Goal: Task Accomplishment & Management: Manage account settings

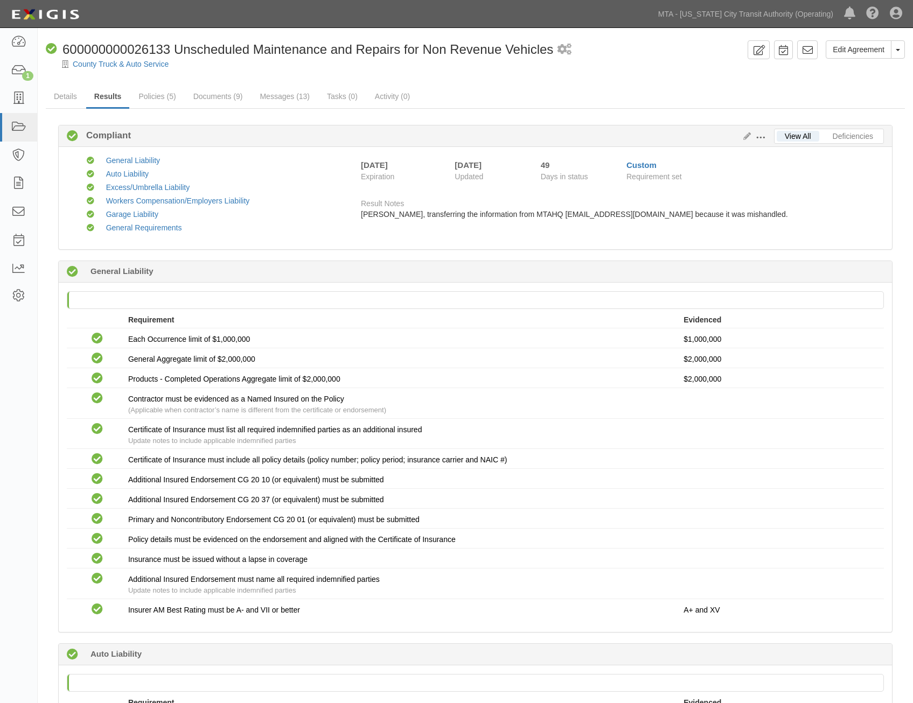
scroll to position [1382, 0]
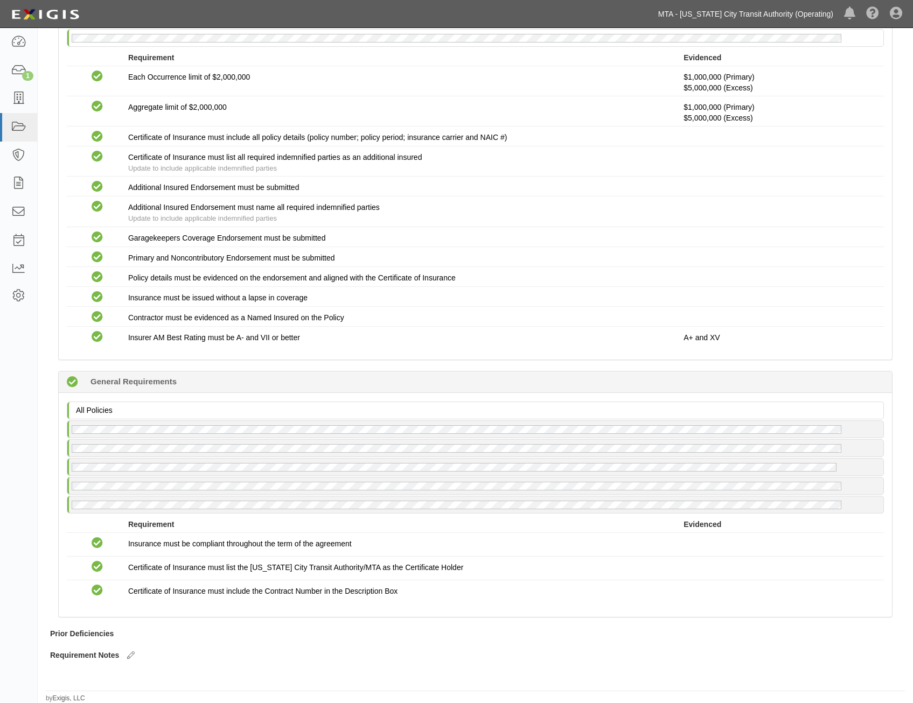
click at [711, 17] on link "MTA - [US_STATE] City Transit Authority (Operating)" at bounding box center [746, 14] width 186 height 22
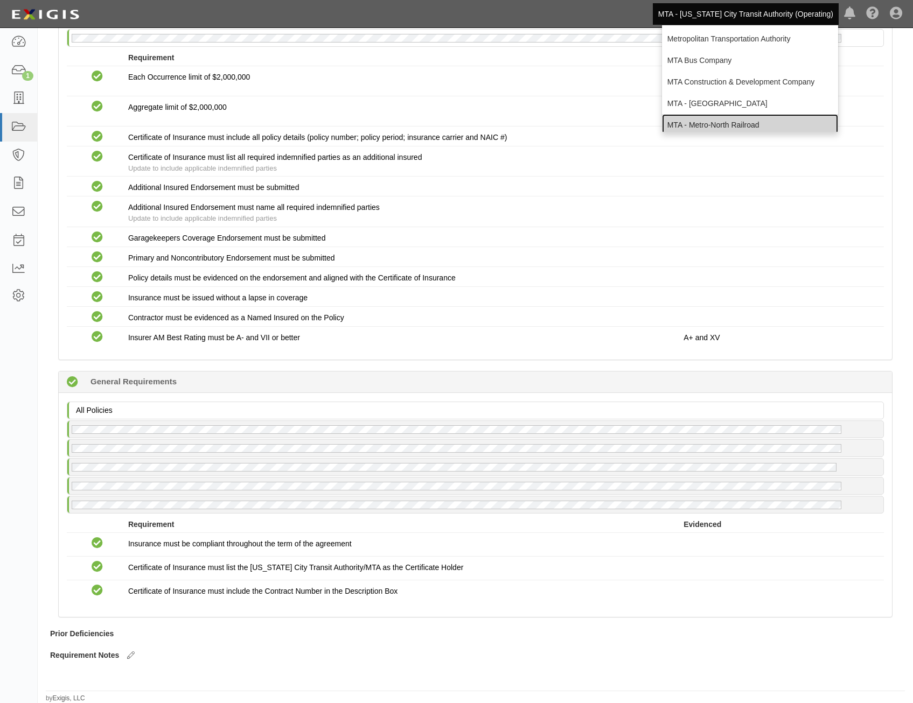
click at [726, 123] on link "MTA - Metro-North Railroad" at bounding box center [750, 125] width 176 height 22
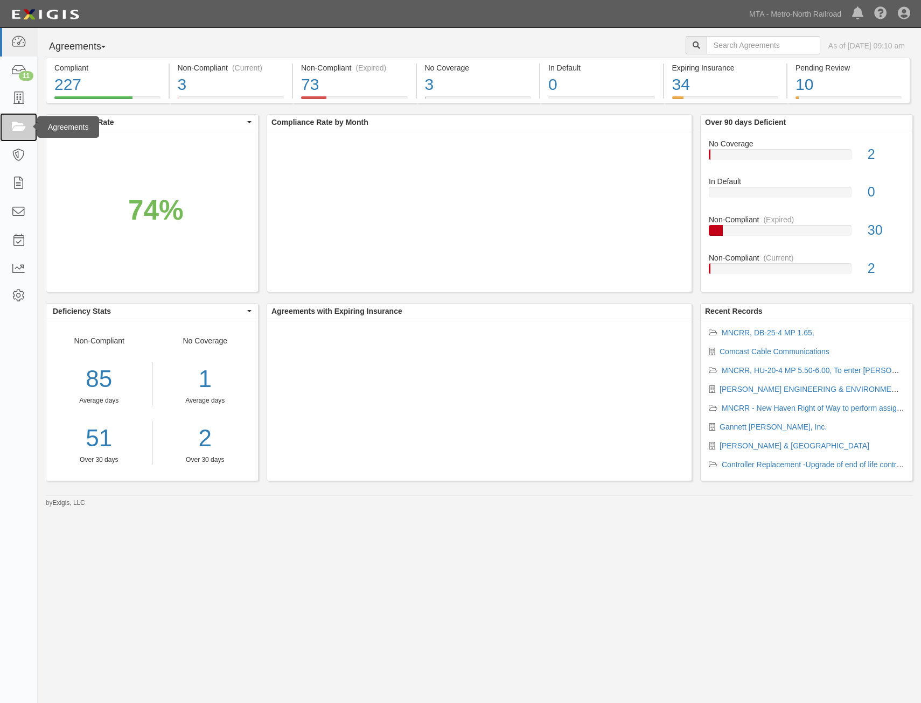
click at [27, 123] on link at bounding box center [18, 127] width 37 height 29
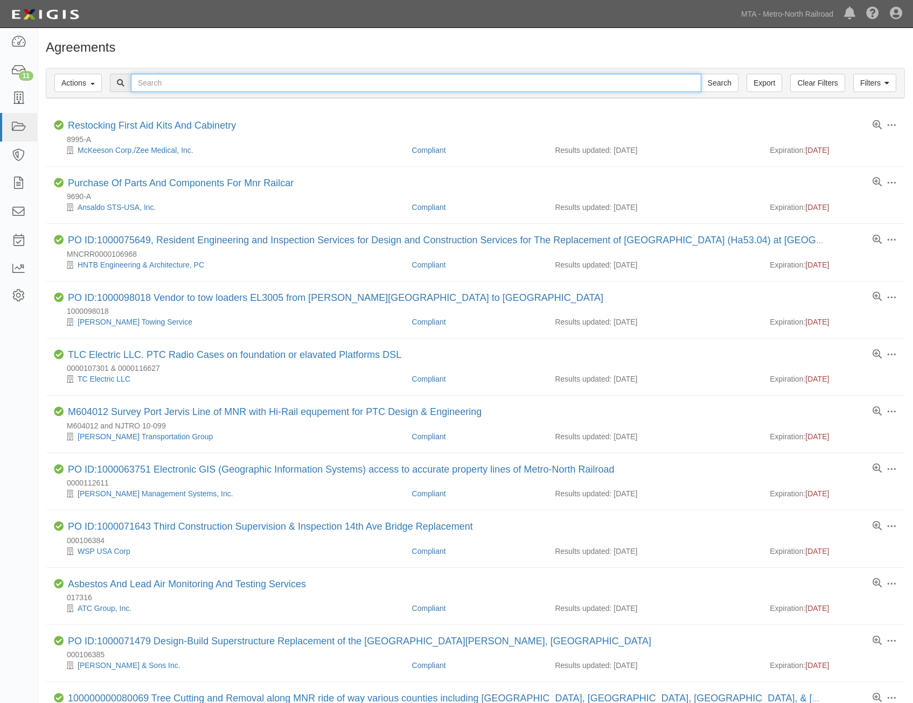
drag, startPoint x: 0, startPoint y: 0, endPoint x: 408, endPoint y: 78, distance: 415.4
click at [408, 78] on input "text" at bounding box center [416, 83] width 570 height 18
type input "armored car"
click at [700, 74] on input "Search" at bounding box center [719, 83] width 38 height 18
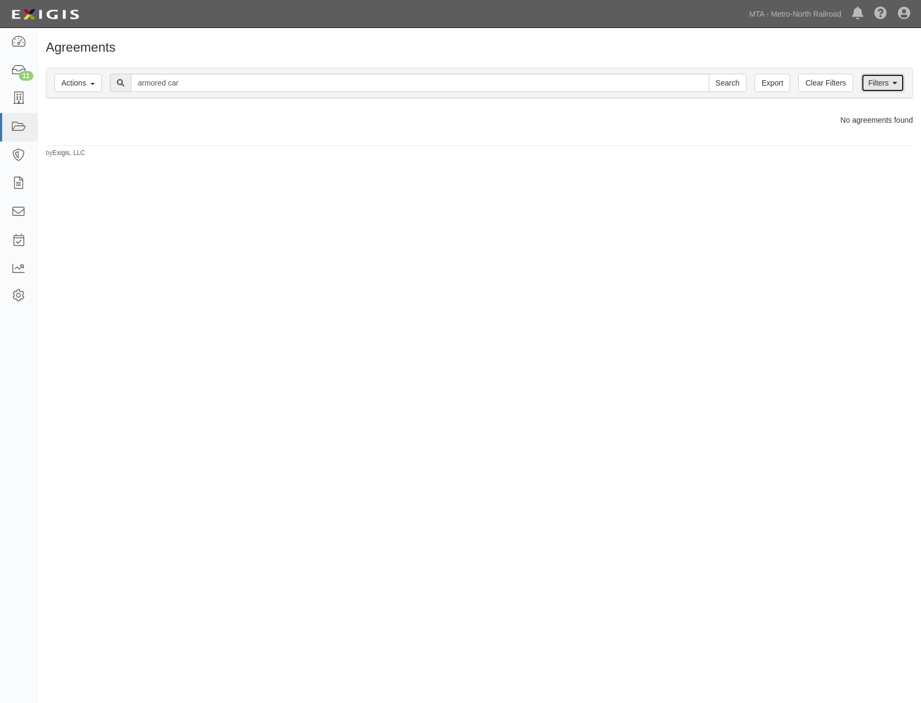
click at [877, 89] on link "Filters" at bounding box center [882, 83] width 43 height 18
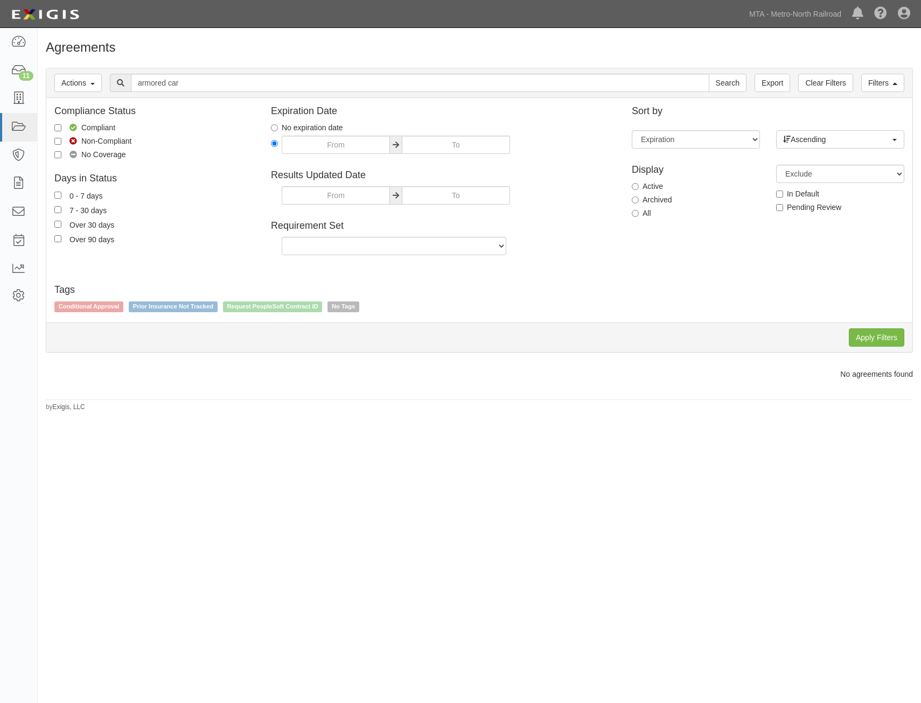
click at [643, 214] on label "All" at bounding box center [641, 213] width 19 height 11
click at [639, 214] on input "All" at bounding box center [635, 213] width 7 height 7
radio input "true"
click at [885, 336] on input "Apply Filters" at bounding box center [876, 337] width 55 height 18
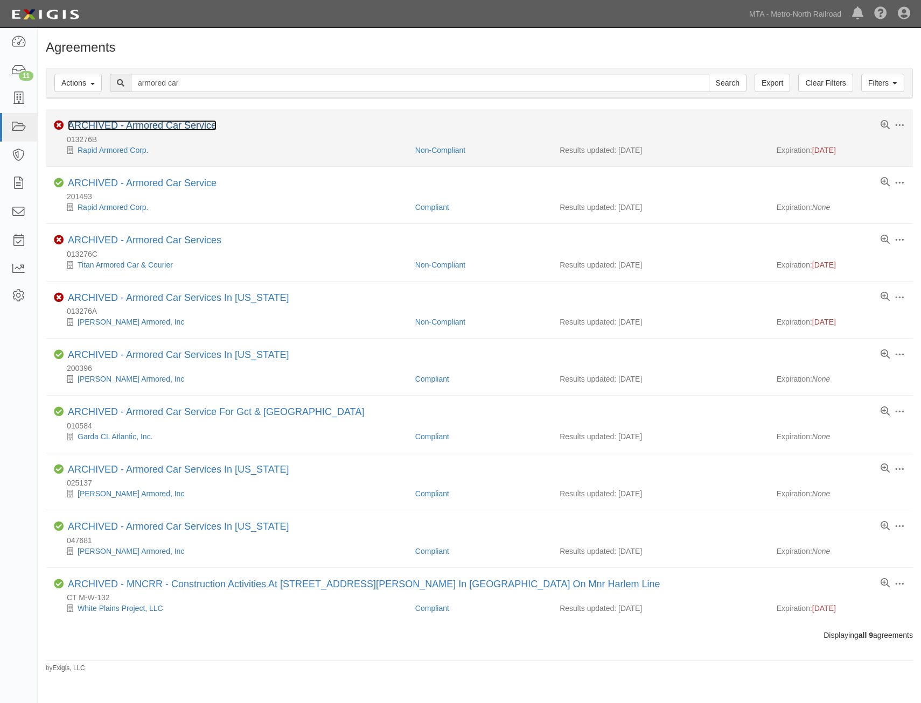
click at [191, 123] on link "ARCHIVED - Armored Car Service" at bounding box center [142, 125] width 149 height 11
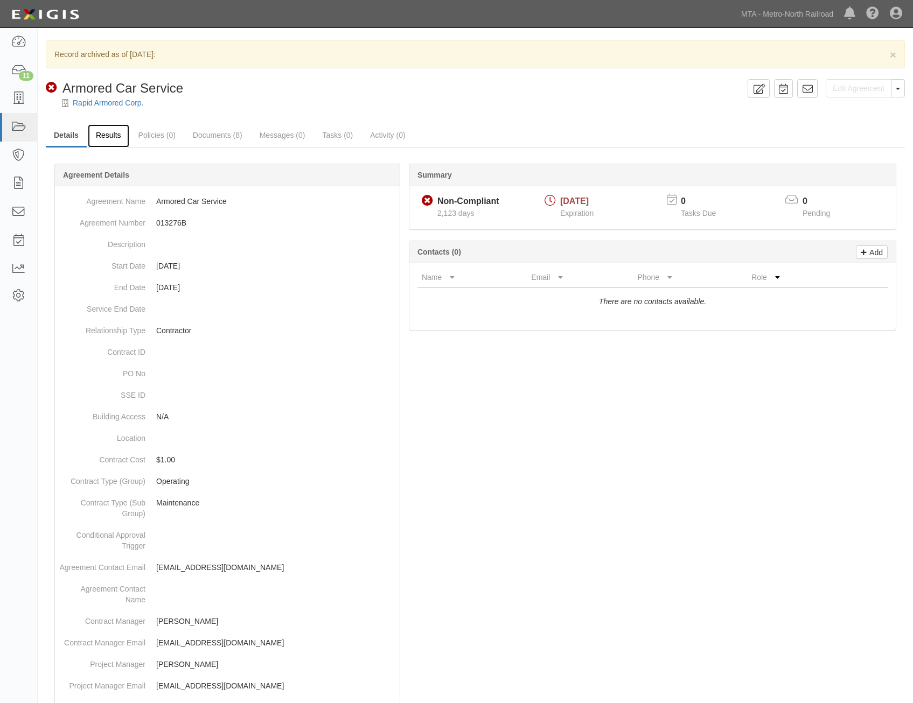
click at [123, 139] on link "Results" at bounding box center [108, 135] width 41 height 23
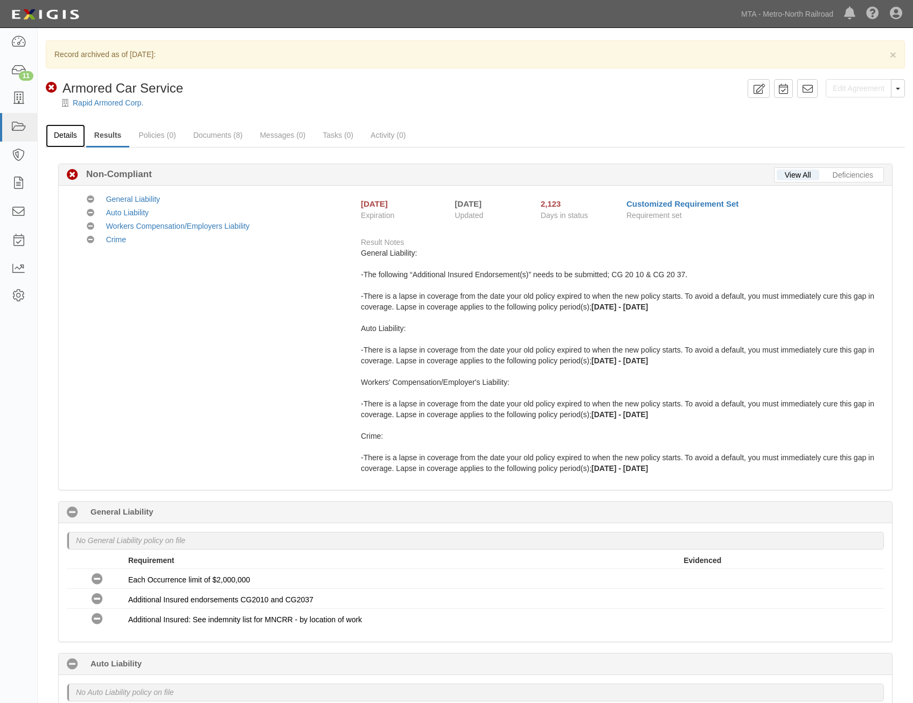
click at [69, 139] on link "Details" at bounding box center [65, 135] width 39 height 23
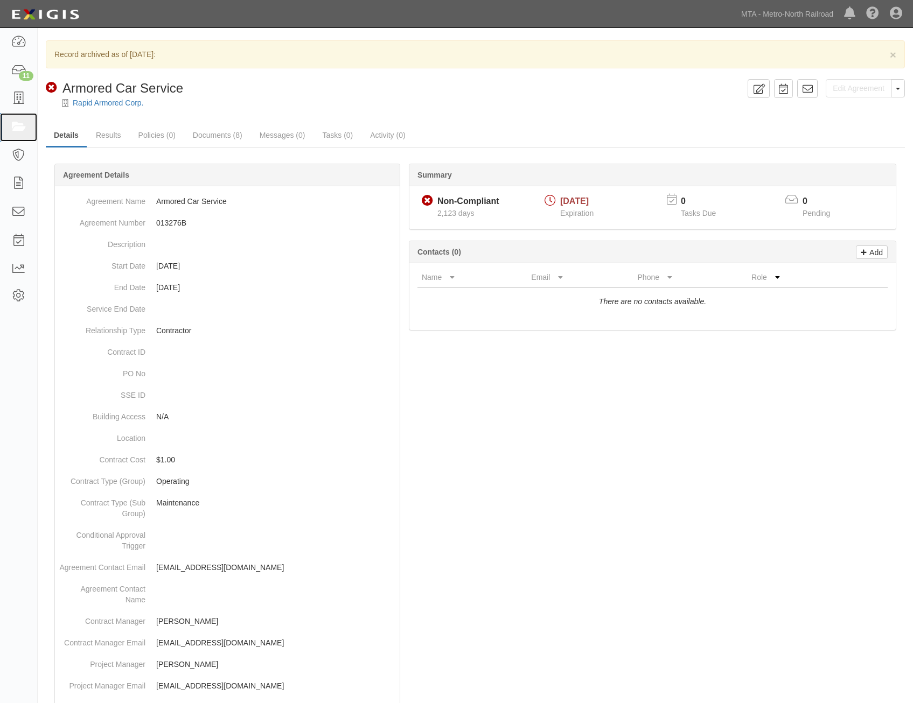
click at [23, 129] on icon at bounding box center [18, 127] width 15 height 12
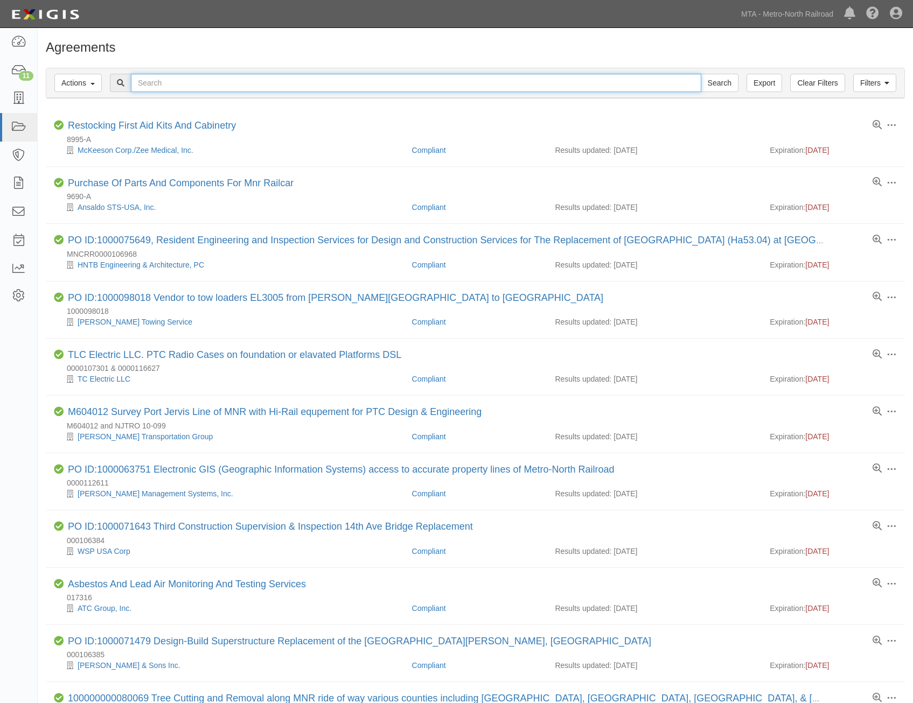
drag, startPoint x: 445, startPoint y: 91, endPoint x: 450, endPoint y: 87, distance: 5.7
click at [446, 91] on input "text" at bounding box center [416, 83] width 570 height 18
paste input "1-81610"
type input "1-81610"
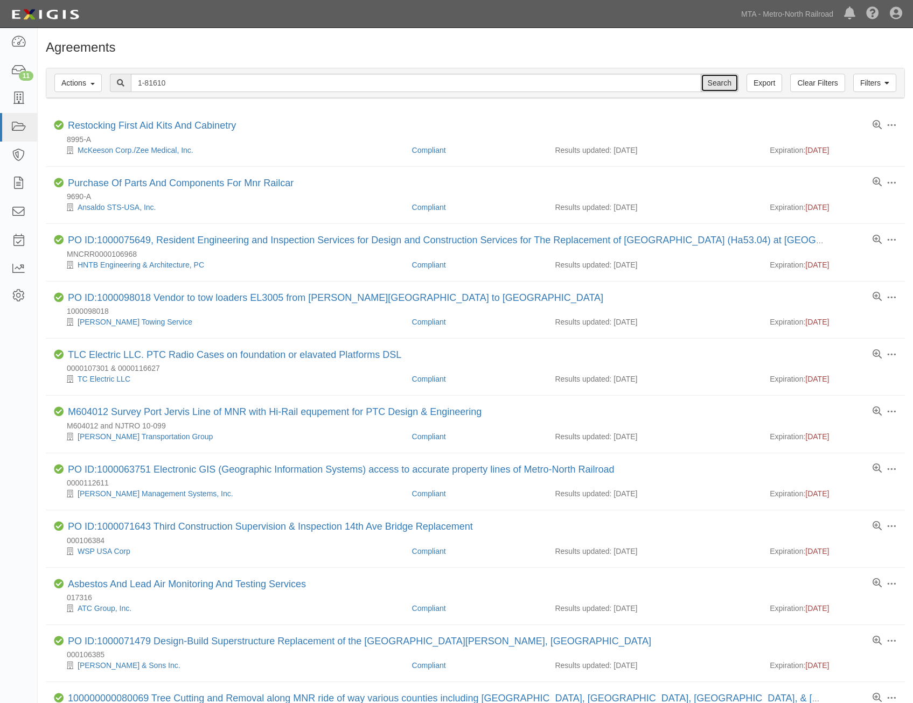
click at [727, 81] on input "Search" at bounding box center [719, 83] width 38 height 18
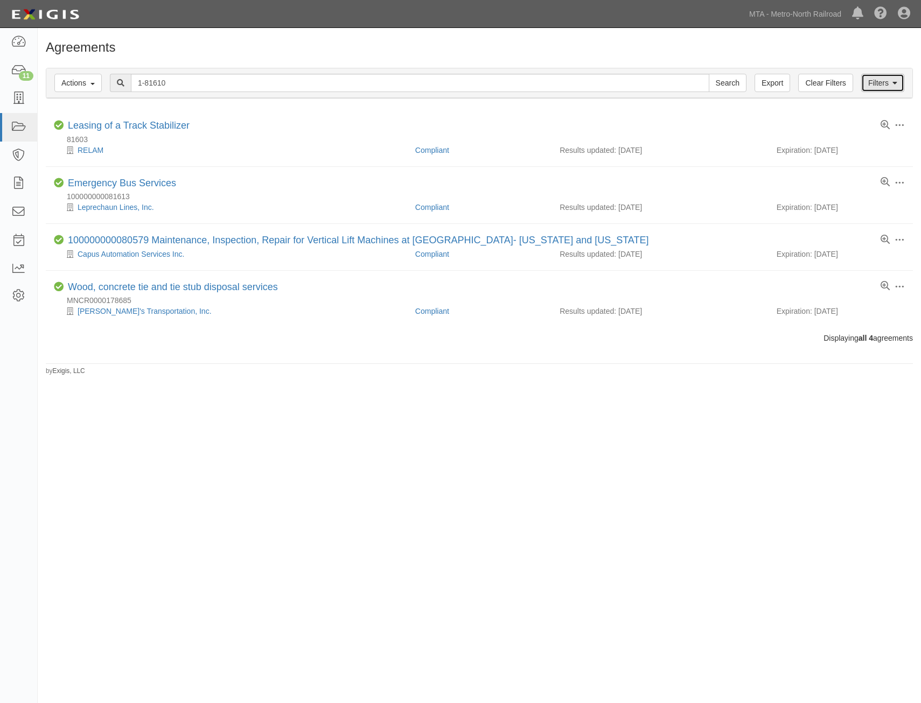
click at [898, 86] on link "Filters" at bounding box center [882, 83] width 43 height 18
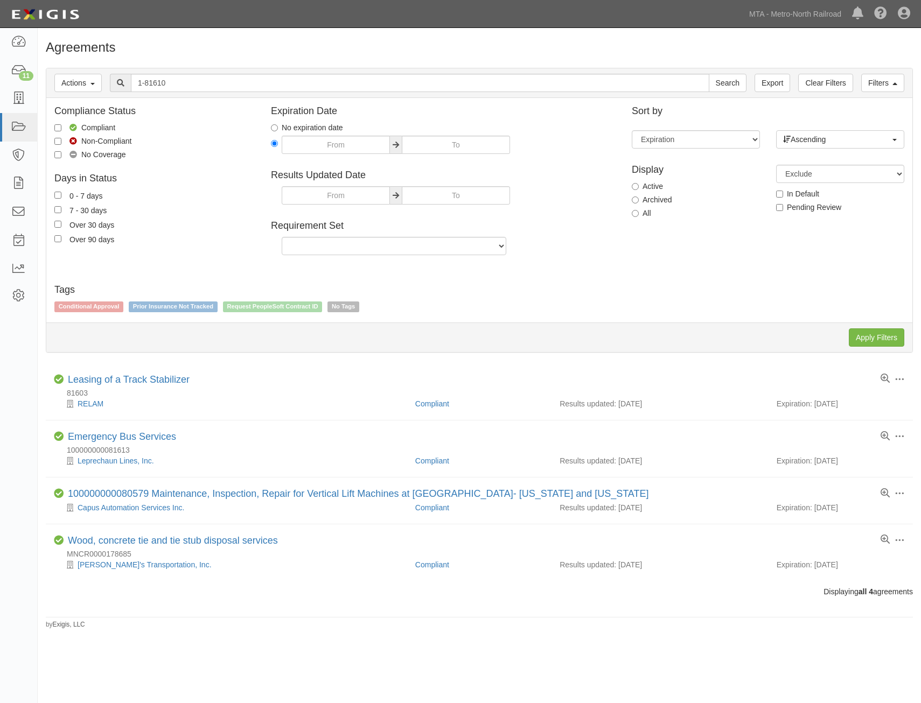
click at [646, 214] on label "All" at bounding box center [641, 213] width 19 height 11
click at [639, 214] on input "All" at bounding box center [635, 213] width 7 height 7
radio input "true"
click at [896, 341] on input "Apply Filters" at bounding box center [876, 337] width 55 height 18
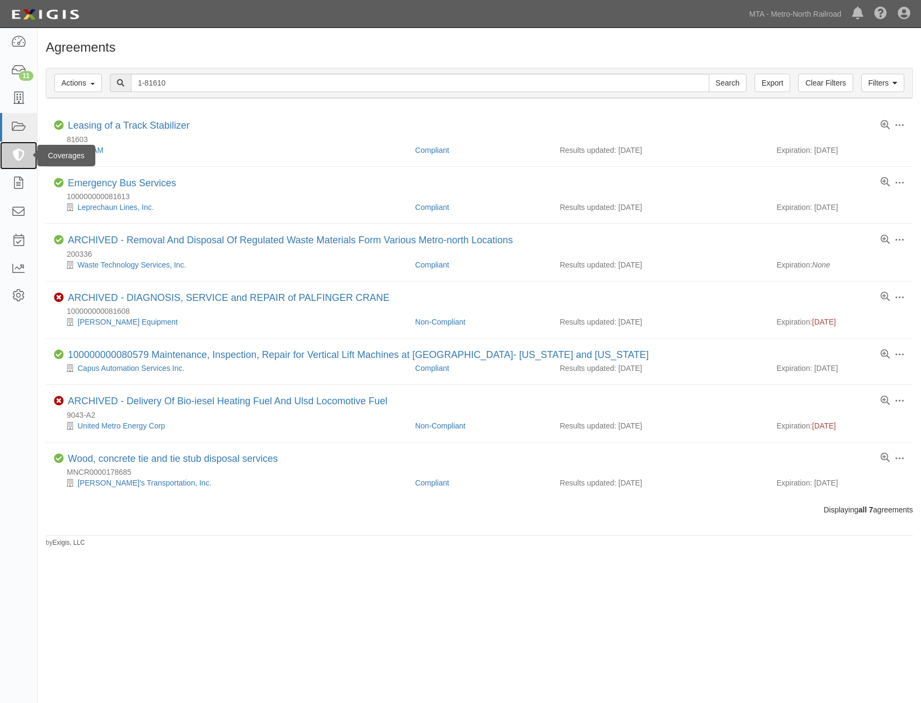
click at [16, 157] on icon at bounding box center [18, 156] width 15 height 12
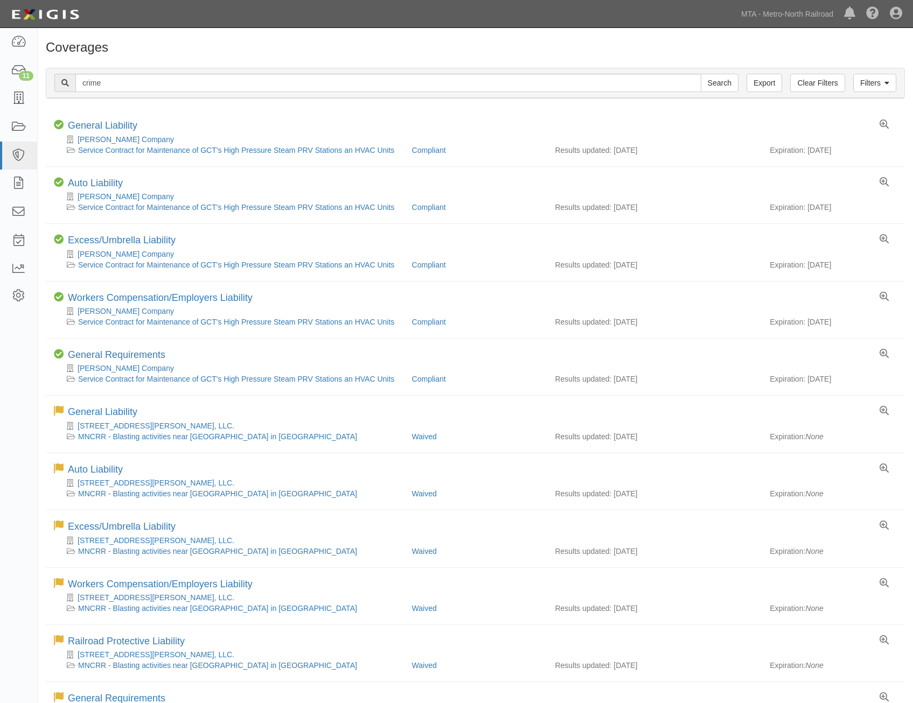
type input "crime"
click at [700, 74] on input "Search" at bounding box center [719, 83] width 38 height 18
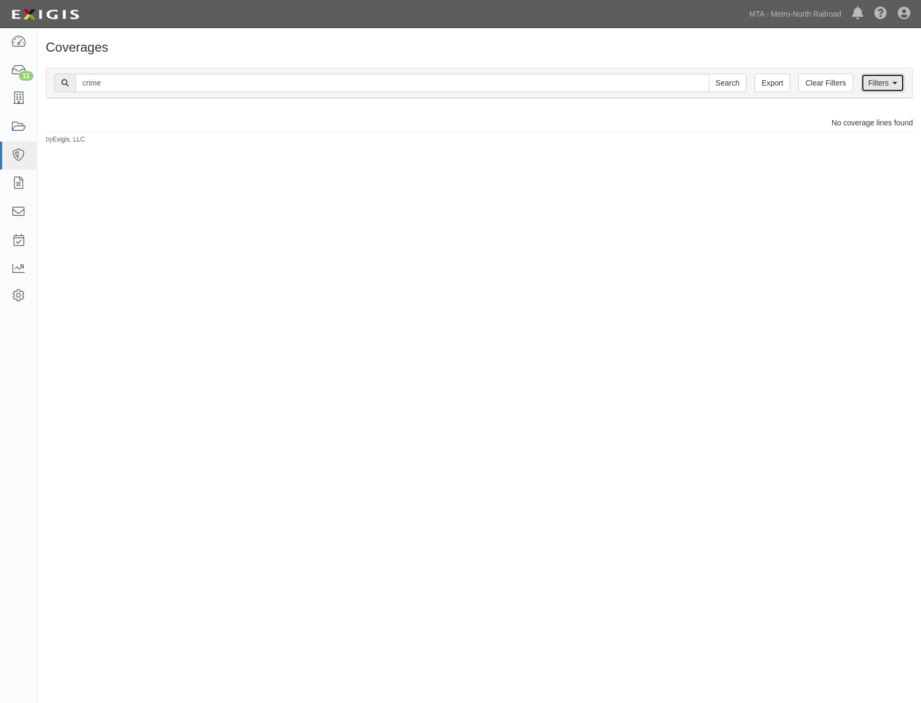
click at [874, 82] on link "Filters" at bounding box center [882, 83] width 43 height 18
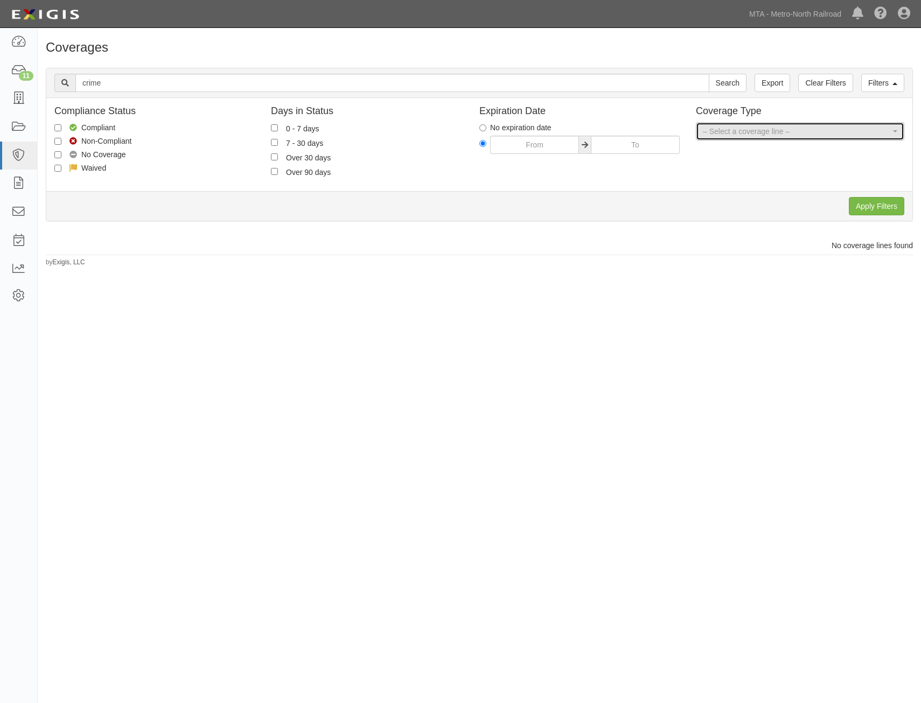
click at [741, 134] on span "– Select a coverage line –" at bounding box center [796, 131] width 187 height 11
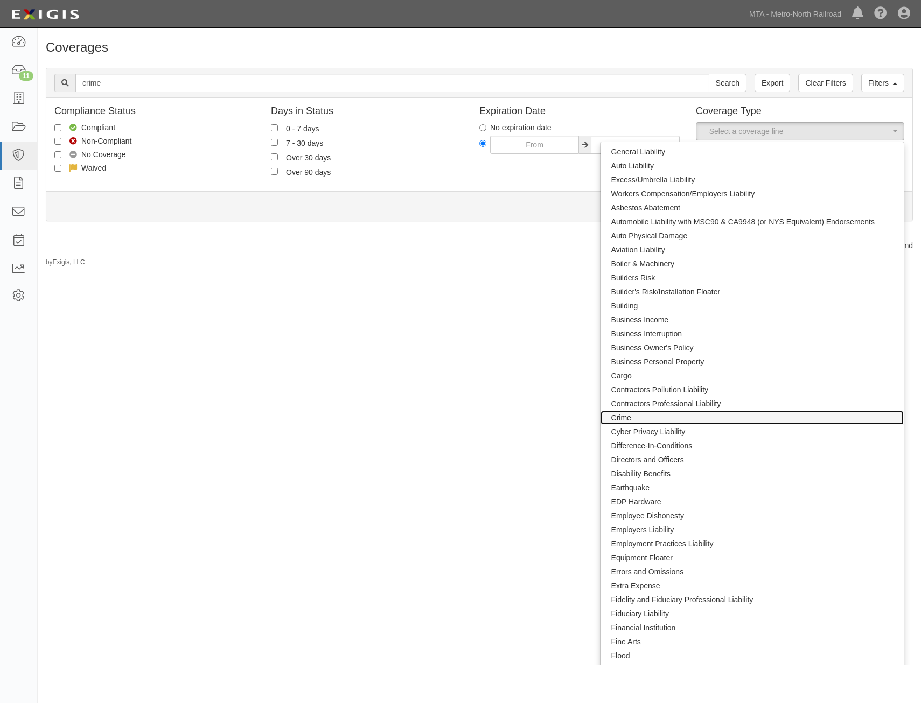
click at [670, 418] on link "Crime" at bounding box center [751, 418] width 303 height 14
select select "17"
click at [457, 314] on div "Coverages Filters Clear Filters Export crime Search Filters Compliance Status C…" at bounding box center [460, 348] width 921 height 633
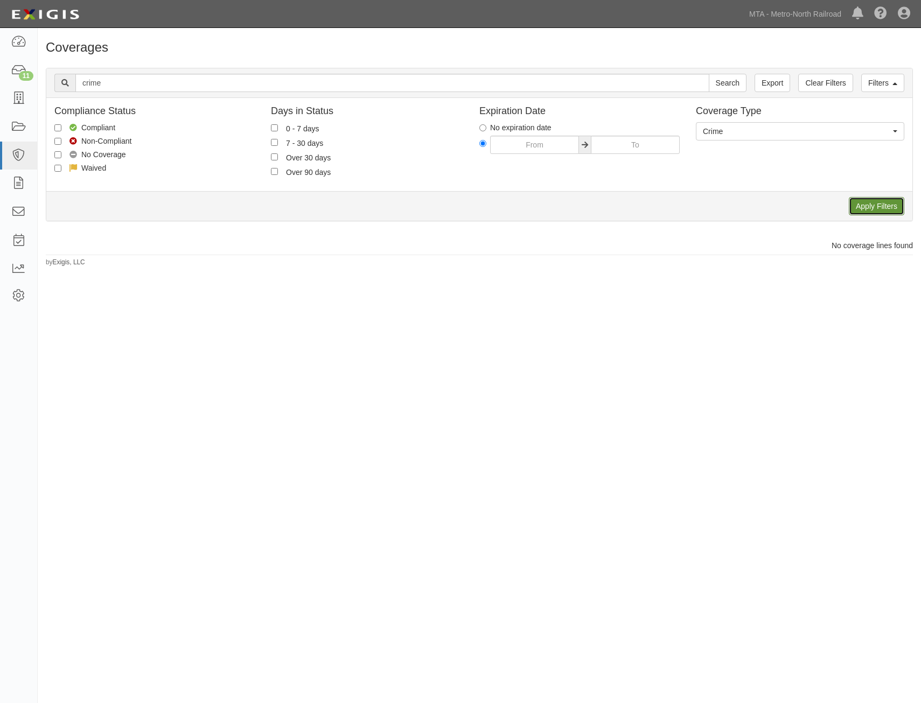
click at [884, 202] on input "Apply Filters" at bounding box center [876, 206] width 55 height 18
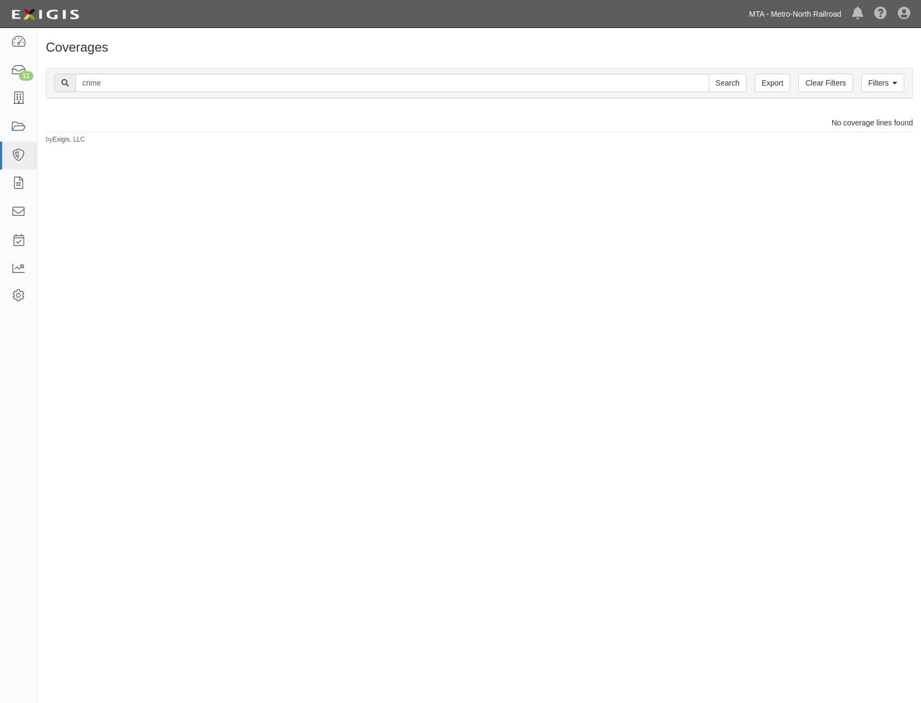
click at [825, 9] on link "MTA - Metro-North Railroad" at bounding box center [795, 14] width 103 height 22
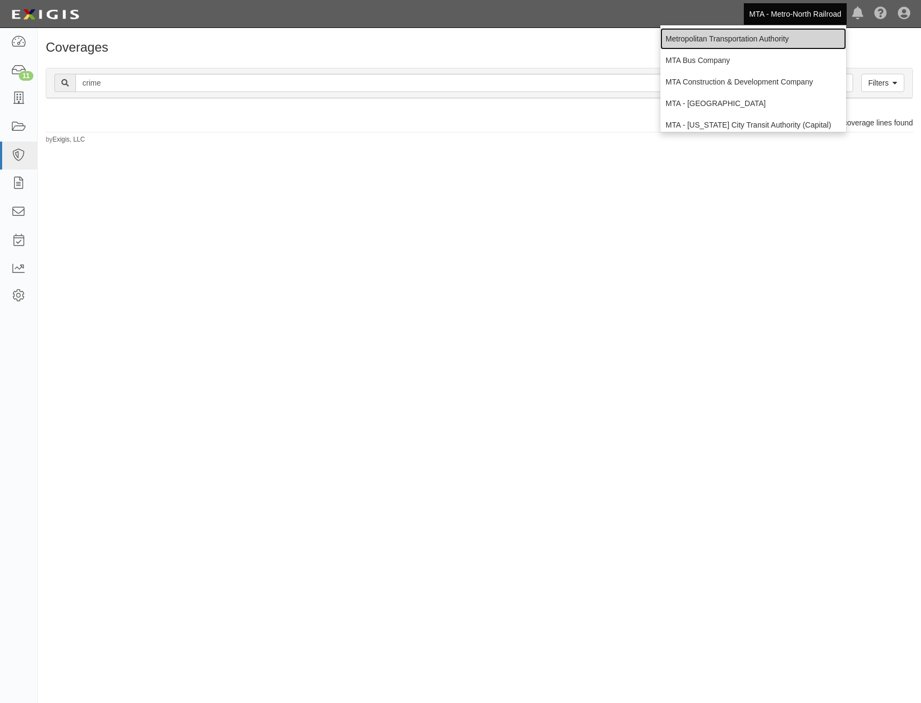
click at [784, 33] on link "Metropolitan Transportation Authority" at bounding box center [753, 39] width 186 height 22
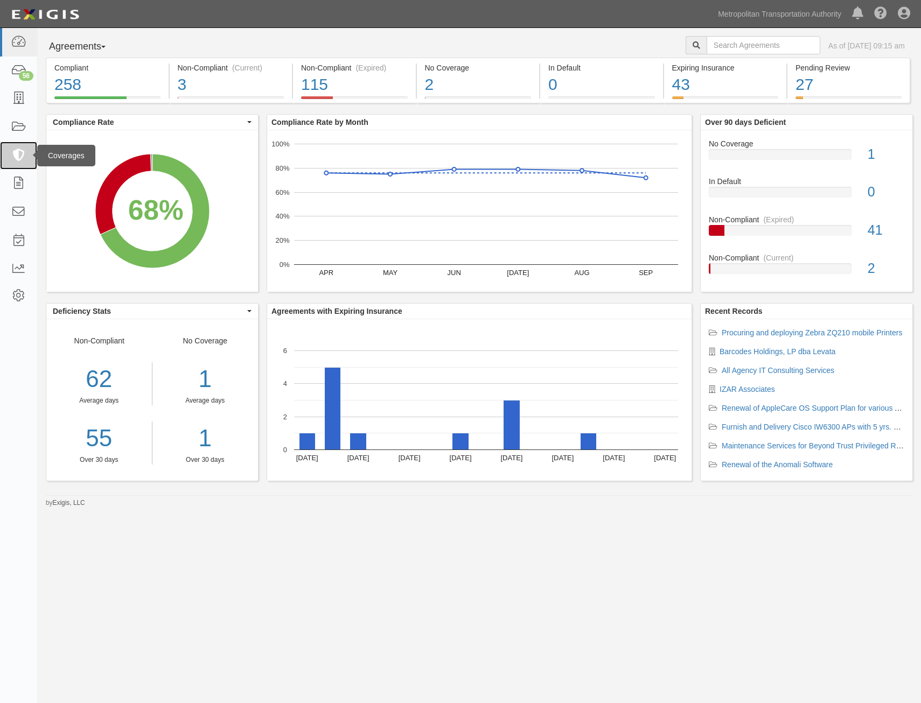
click at [26, 152] on link at bounding box center [18, 156] width 37 height 29
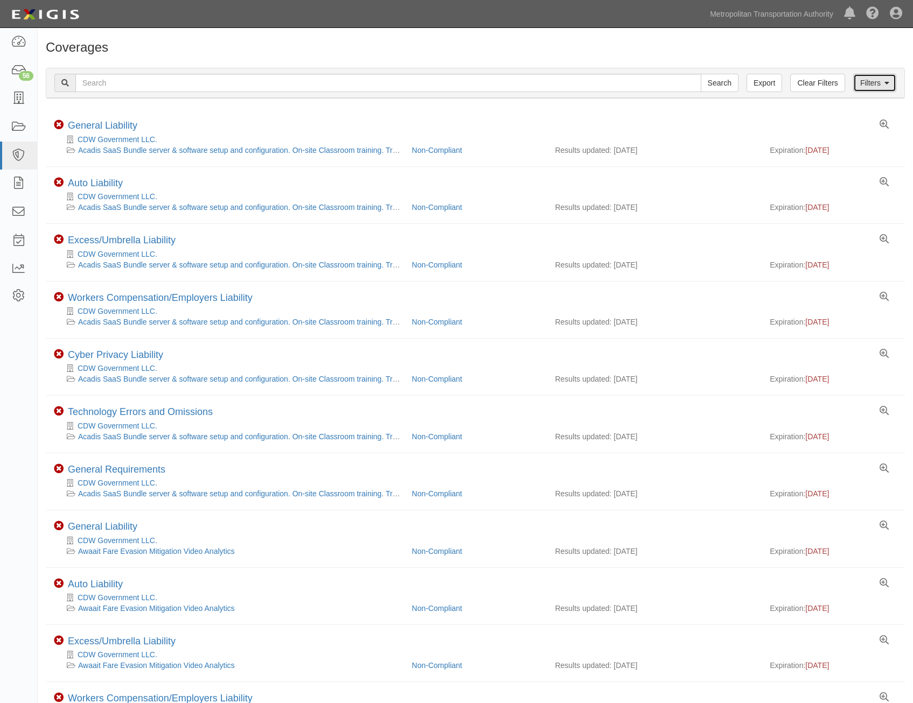
click at [878, 80] on link "Filters" at bounding box center [874, 83] width 43 height 18
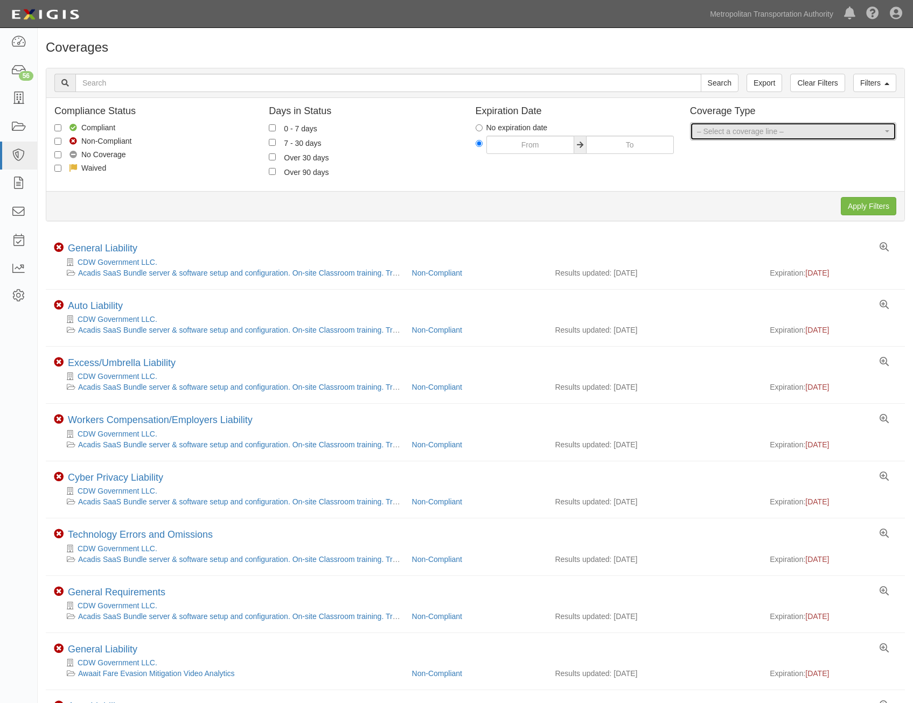
click at [801, 124] on button "– Select a coverage line –" at bounding box center [793, 131] width 206 height 18
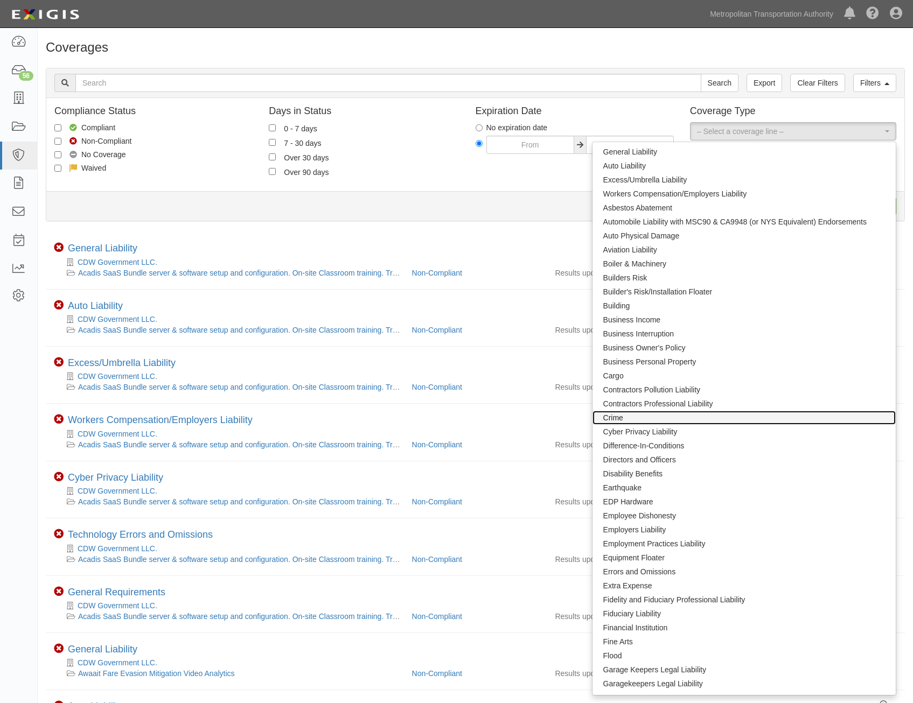
click at [663, 418] on link "Crime" at bounding box center [743, 418] width 303 height 14
select select "17"
click at [536, 177] on div "Compliance Status Compliant Non-Compliant No Coverage Waived Days in Status 0 -…" at bounding box center [475, 144] width 858 height 77
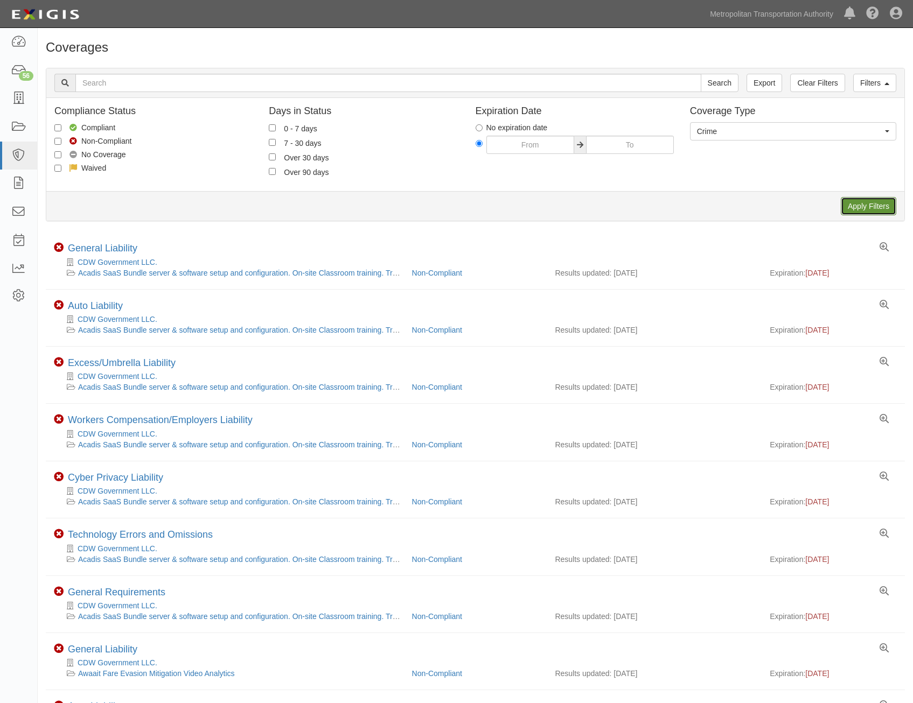
click at [863, 206] on input "Apply Filters" at bounding box center [867, 206] width 55 height 18
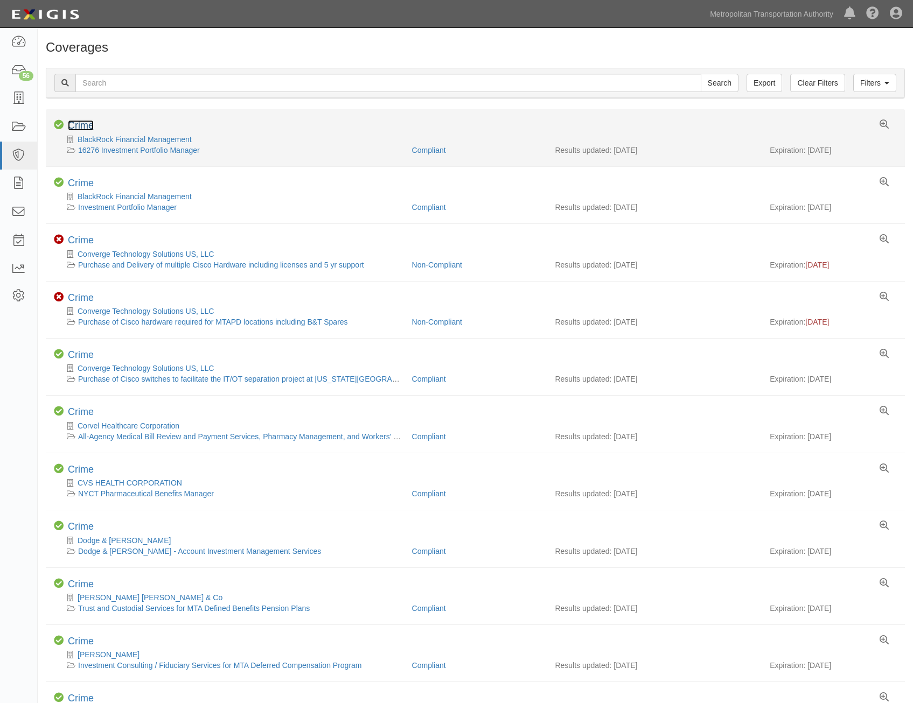
click at [83, 123] on link "Crime" at bounding box center [81, 125] width 26 height 11
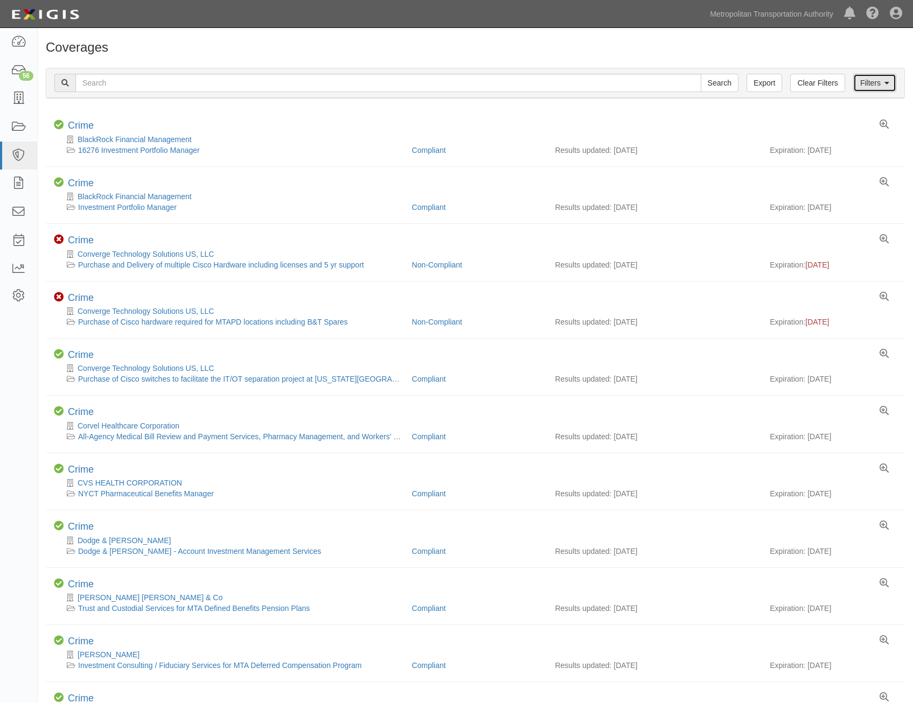
click at [883, 91] on link "Filters" at bounding box center [874, 83] width 43 height 18
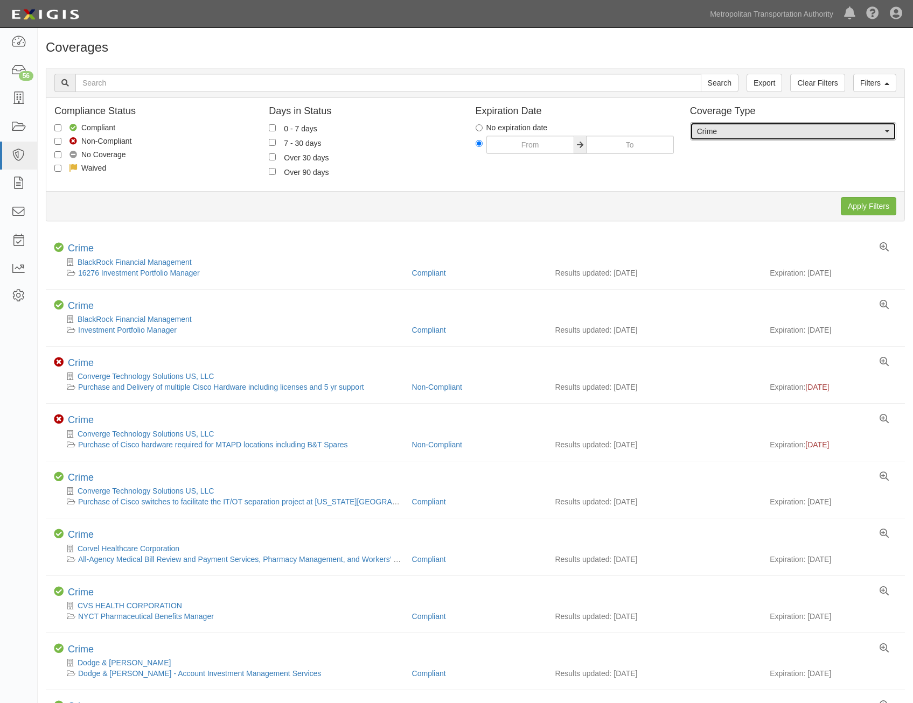
click at [802, 135] on span "Crime" at bounding box center [789, 131] width 185 height 11
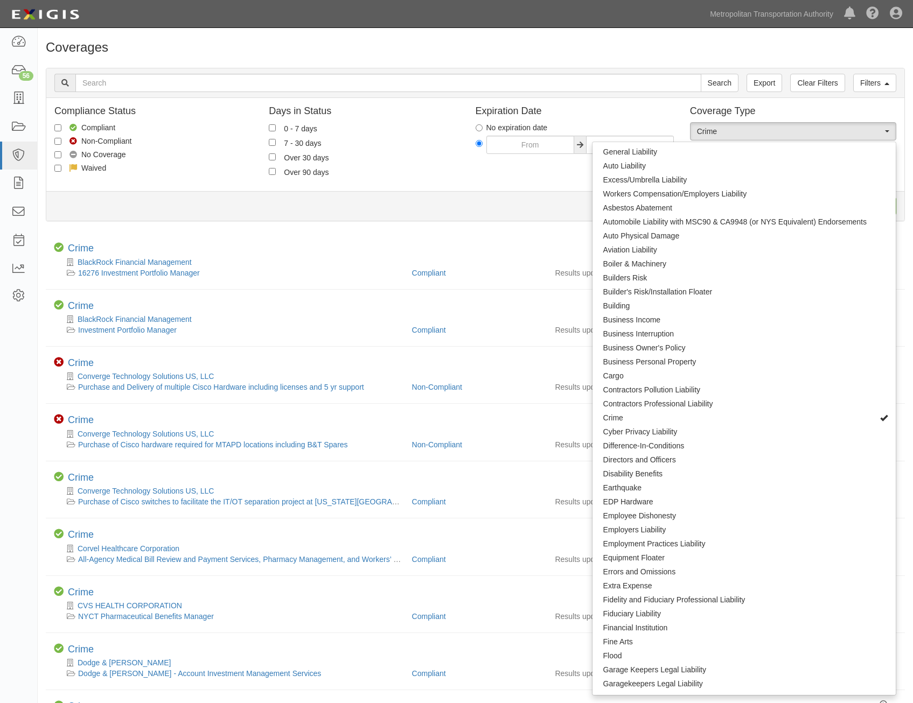
click at [518, 176] on div "Compliance Status Compliant Non-Compliant No Coverage Waived Days in Status 0 -…" at bounding box center [475, 144] width 858 height 77
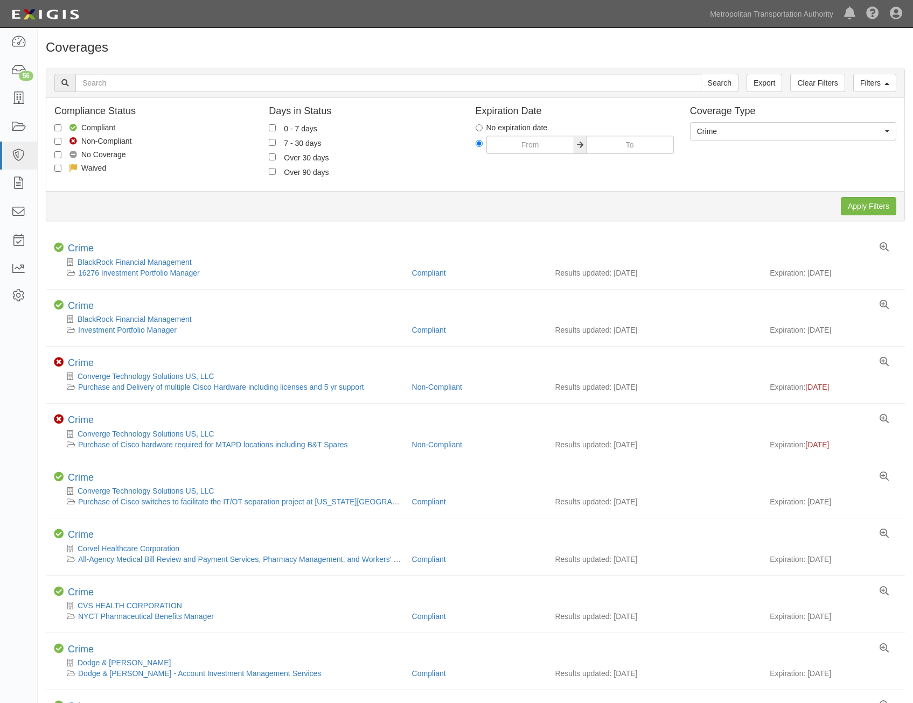
click at [100, 123] on label "Compliant" at bounding box center [84, 127] width 61 height 11
click at [61, 124] on input "Compliant" at bounding box center [57, 127] width 7 height 7
checkbox input "true"
click at [873, 203] on input "Apply Filters" at bounding box center [867, 206] width 55 height 18
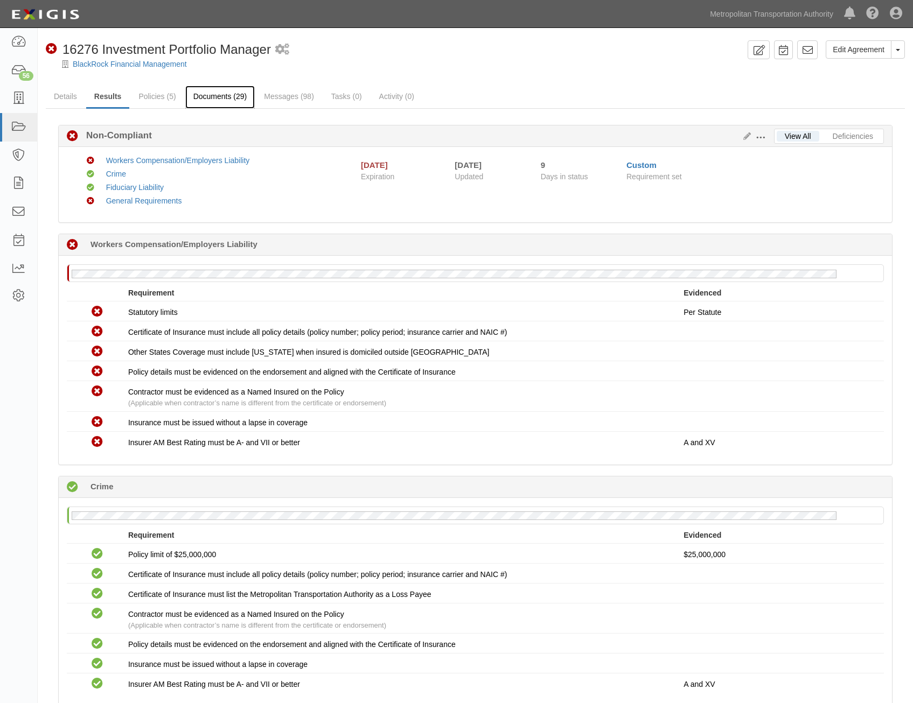
click at [227, 101] on link "Documents (29)" at bounding box center [220, 97] width 70 height 23
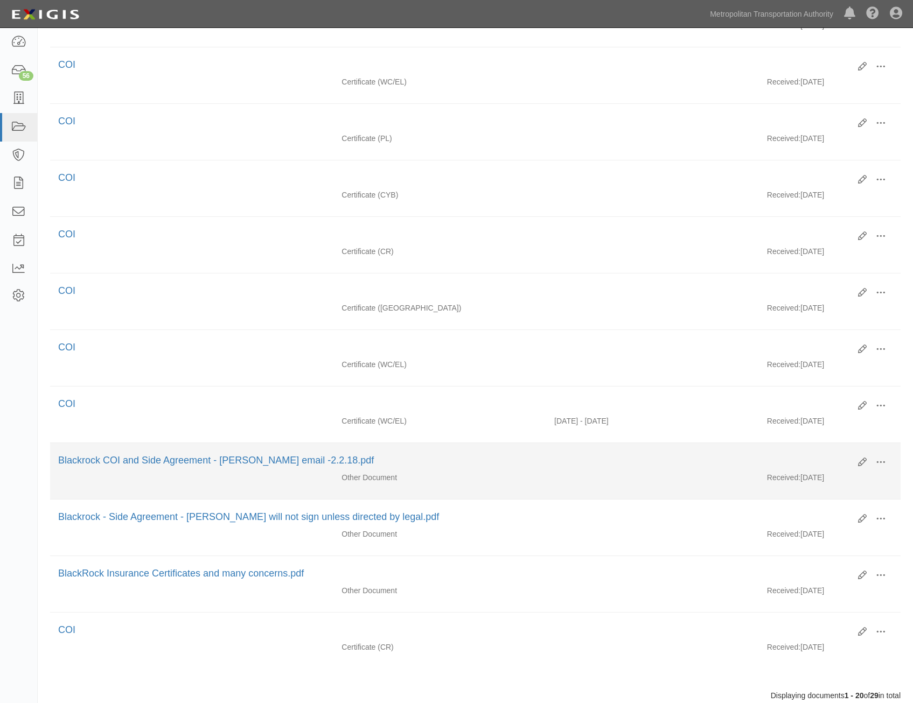
scroll to position [755, 0]
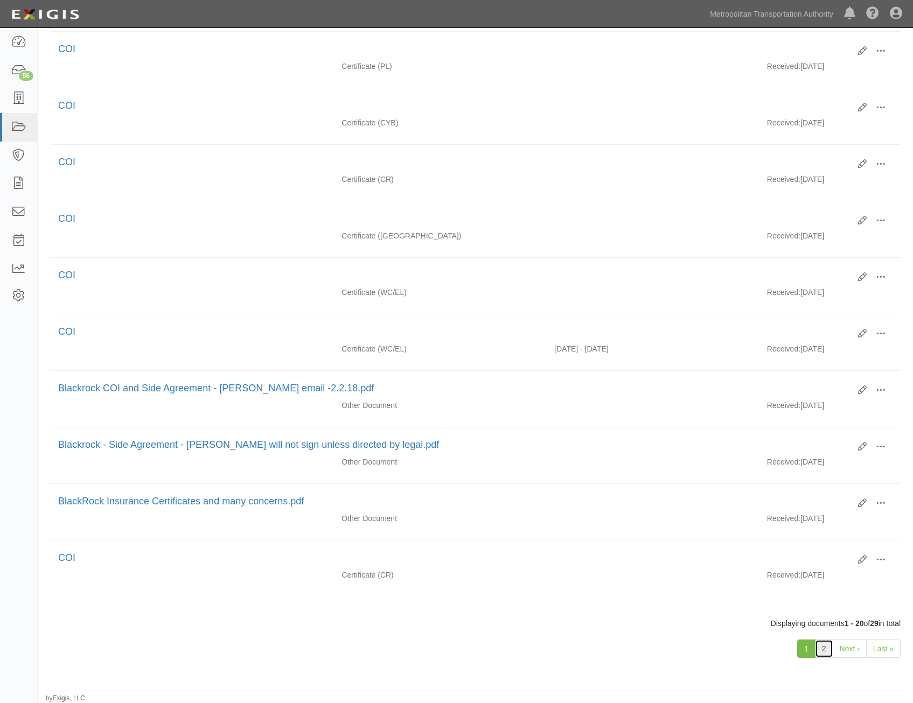
click at [828, 649] on link "2" at bounding box center [824, 649] width 18 height 18
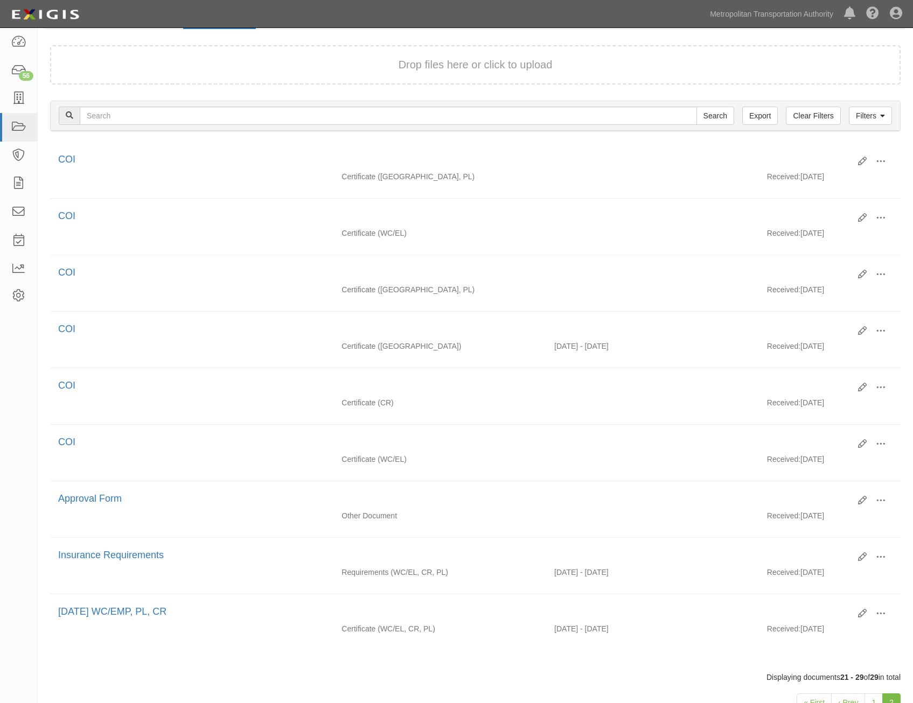
scroll to position [134, 0]
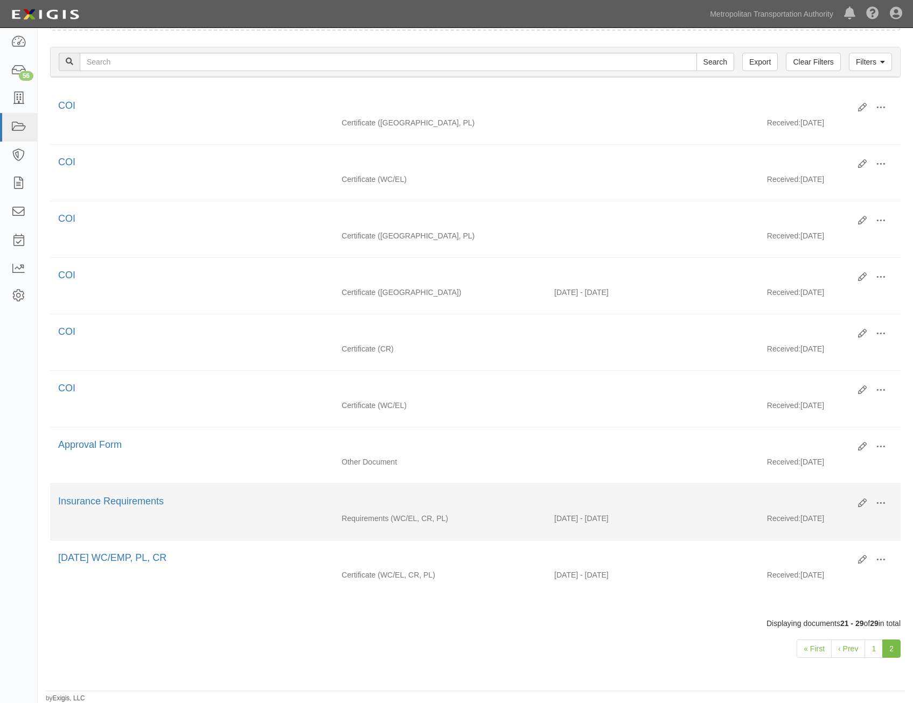
click at [150, 492] on li "Edit View View details Archive Delete Insurance Requirements Requirements (WC/E…" at bounding box center [475, 512] width 850 height 57
click at [150, 499] on link "Insurance Requirements" at bounding box center [111, 501] width 106 height 11
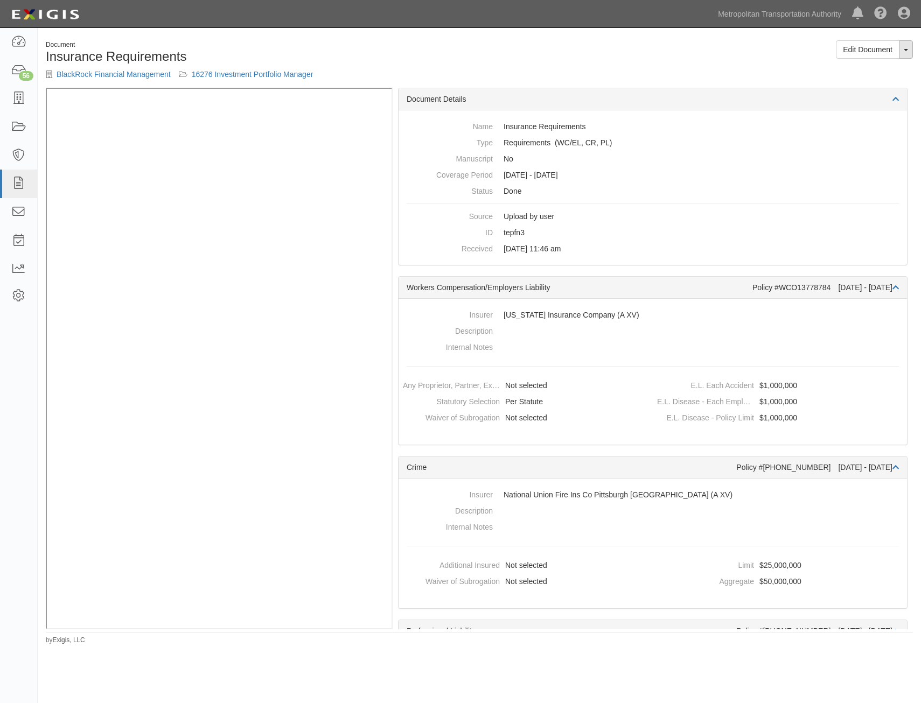
click at [901, 51] on button "Toggle Document Dropdown" at bounding box center [906, 49] width 14 height 18
click at [877, 75] on link "View Document" at bounding box center [869, 70] width 85 height 14
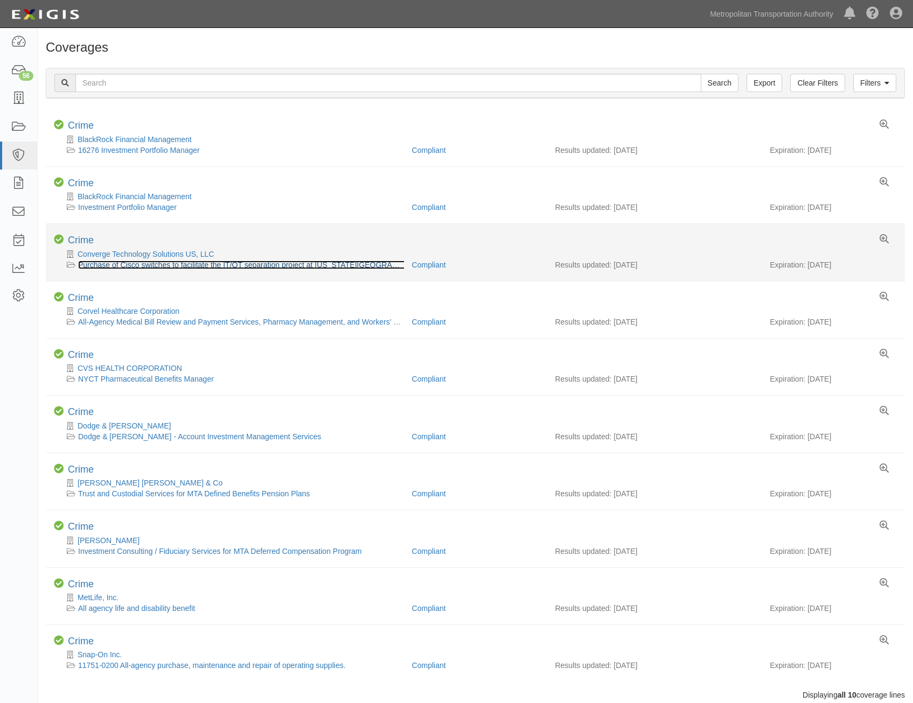
click at [189, 265] on link "Purchase of Cisco switches to facilitate the IT/OT separation project at [US_ST…" at bounding box center [269, 265] width 382 height 9
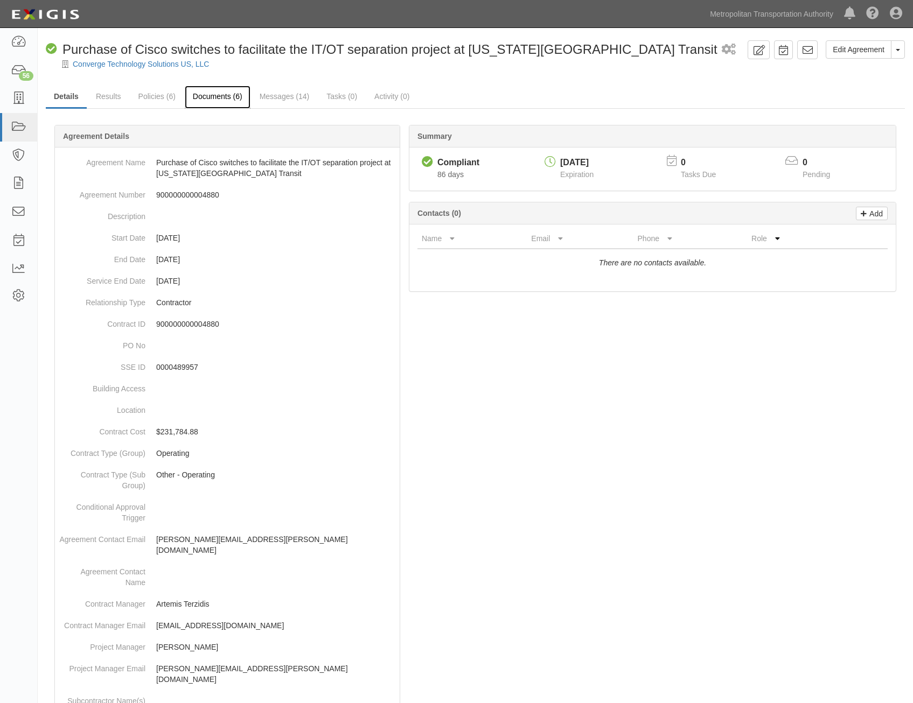
click at [227, 102] on link "Documents (6)" at bounding box center [218, 97] width 66 height 23
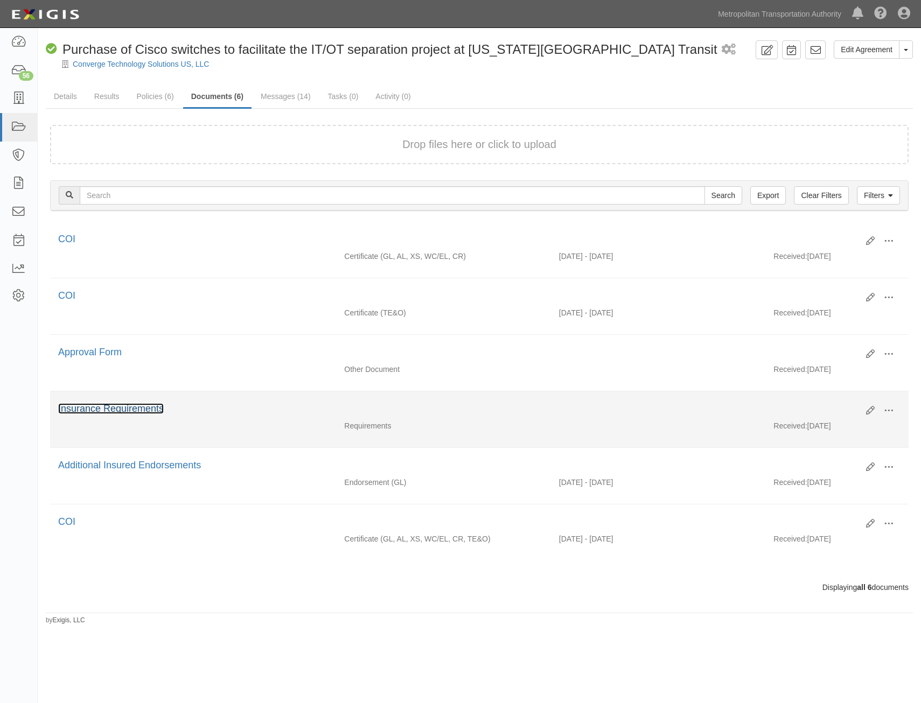
click at [129, 404] on link "Insurance Requirements" at bounding box center [111, 408] width 106 height 11
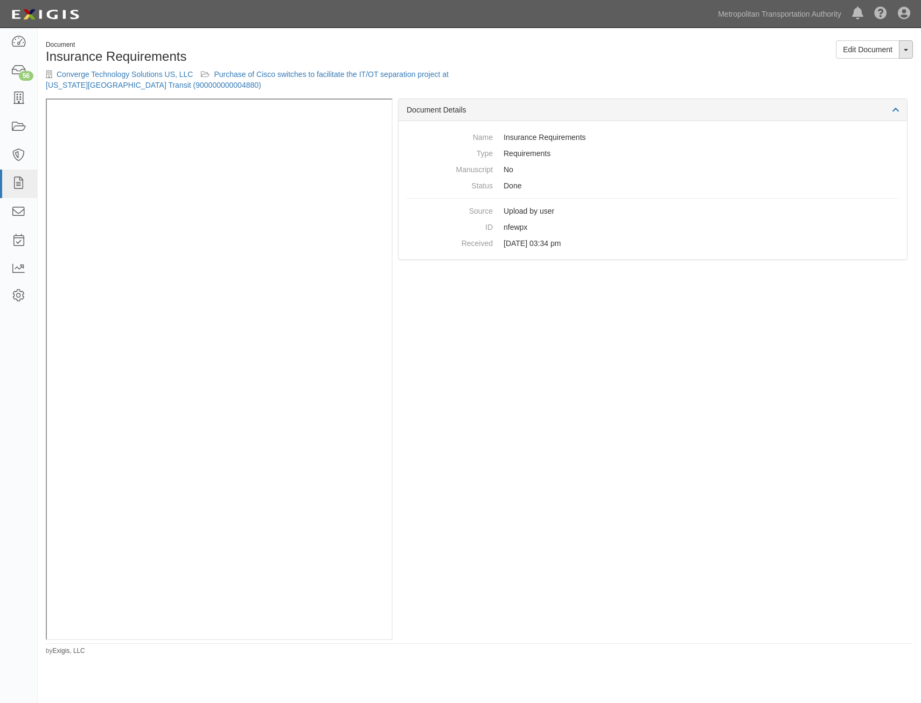
click at [911, 53] on button "Toggle Document Dropdown" at bounding box center [906, 49] width 14 height 18
click at [886, 72] on link "View Document" at bounding box center [869, 70] width 85 height 14
click at [16, 129] on icon at bounding box center [18, 127] width 15 height 12
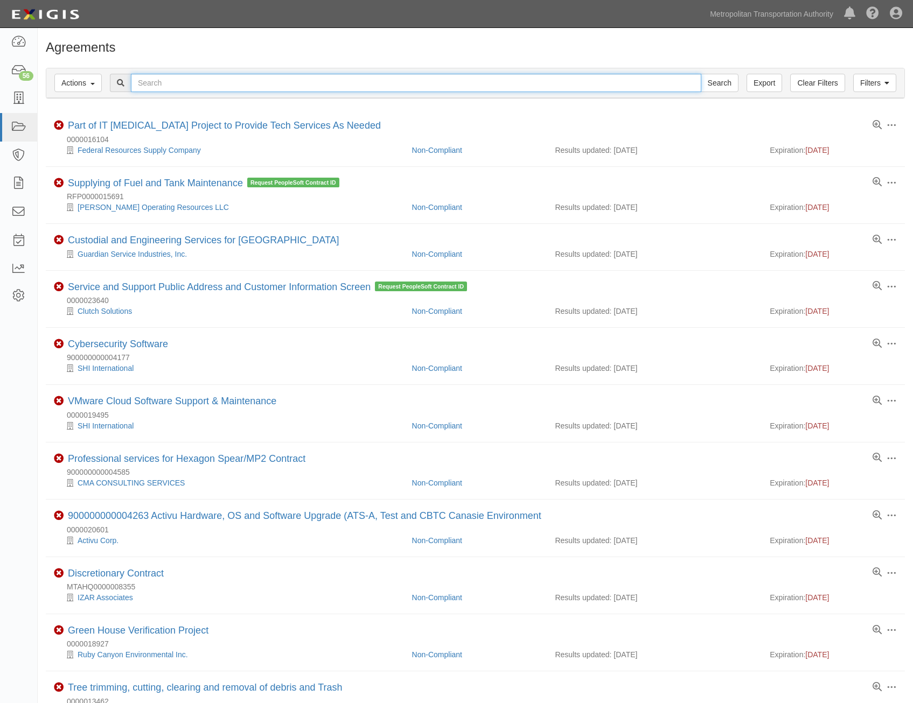
paste input "15099-0300"
type input "15099-0300"
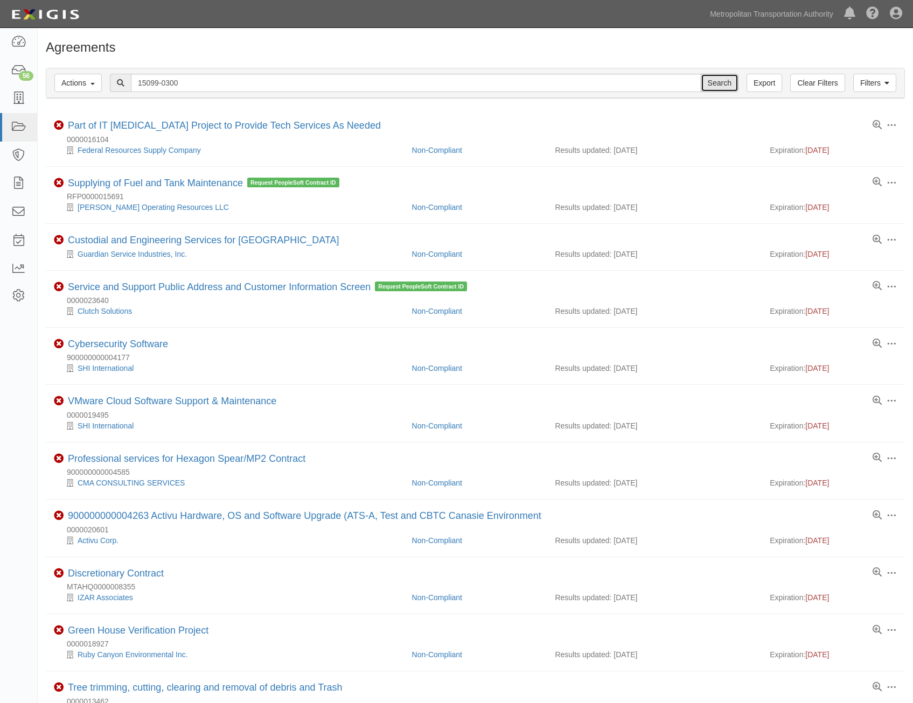
click at [736, 81] on input "Search" at bounding box center [719, 83] width 38 height 18
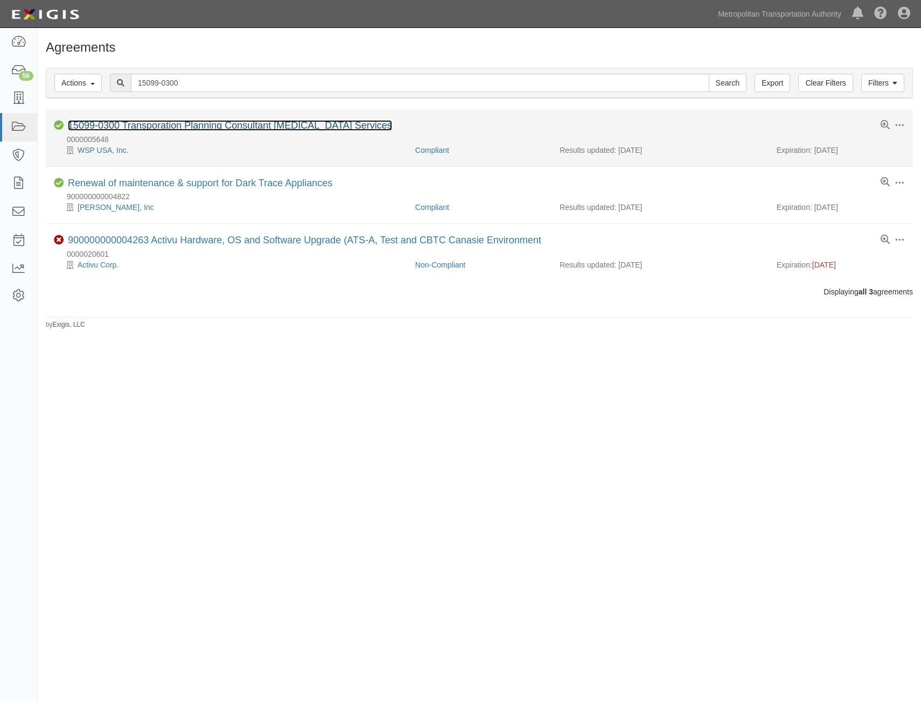
click at [321, 129] on link "15099-0300 Transporation Planning Consultant [MEDICAL_DATA] Services" at bounding box center [230, 125] width 324 height 11
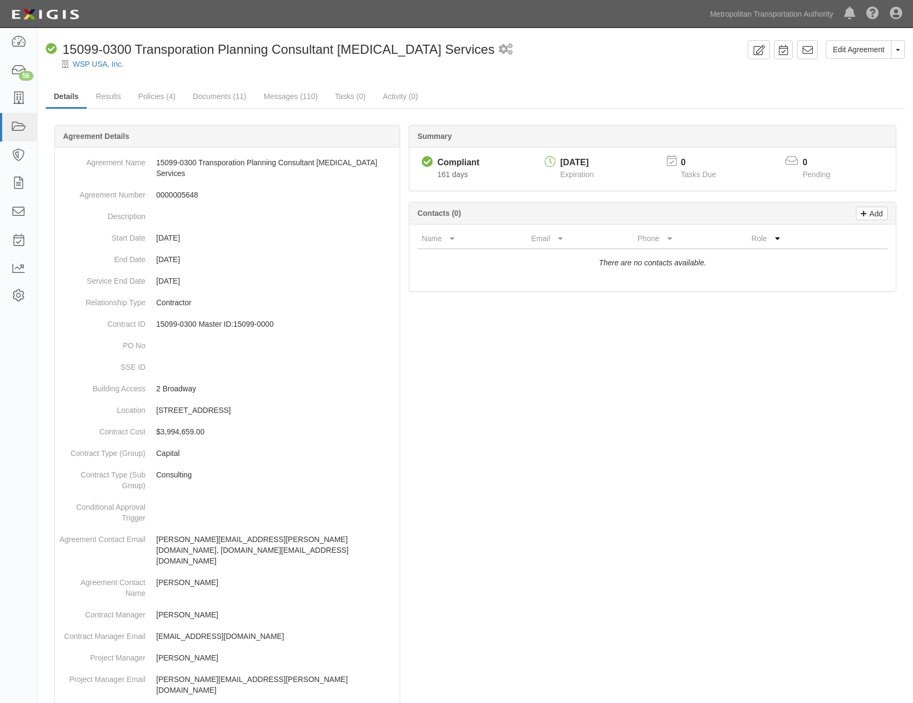
click at [580, 158] on div "10/31/2025" at bounding box center [576, 163] width 33 height 12
copy div "10/31/2025"
click at [180, 249] on dd "12/31/2023" at bounding box center [227, 260] width 336 height 22
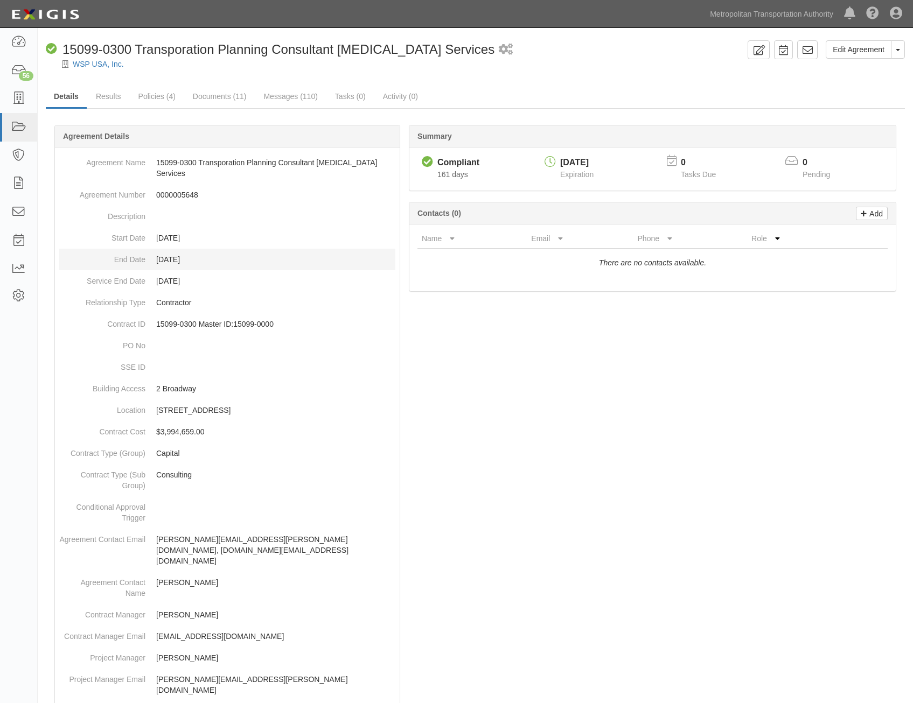
click at [180, 249] on dd "12/31/2023" at bounding box center [227, 260] width 336 height 22
copy dd "12/31/2023"
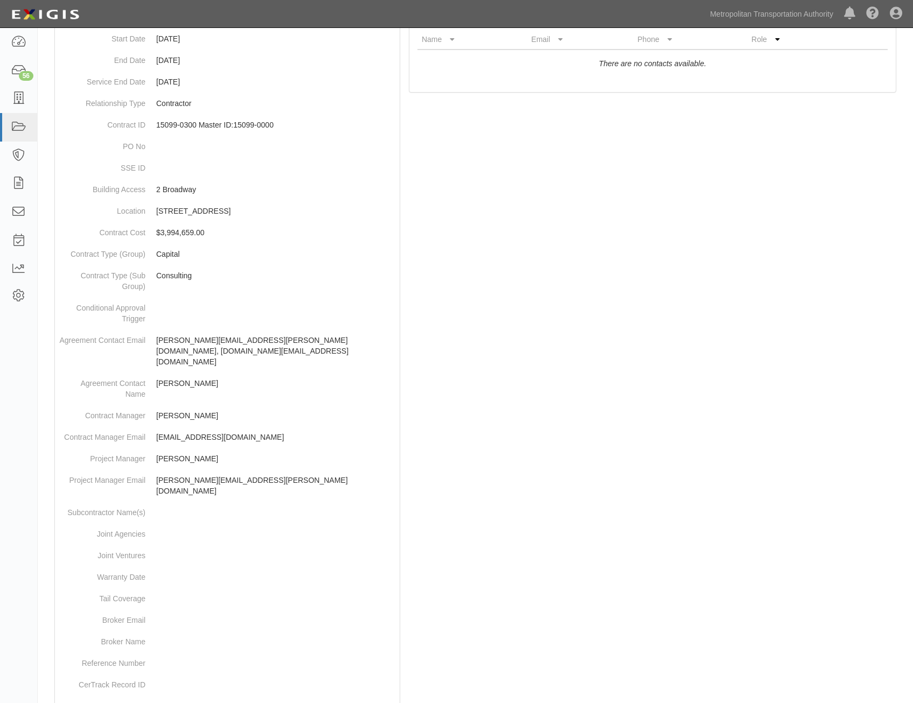
drag, startPoint x: 477, startPoint y: 293, endPoint x: 499, endPoint y: 380, distance: 89.3
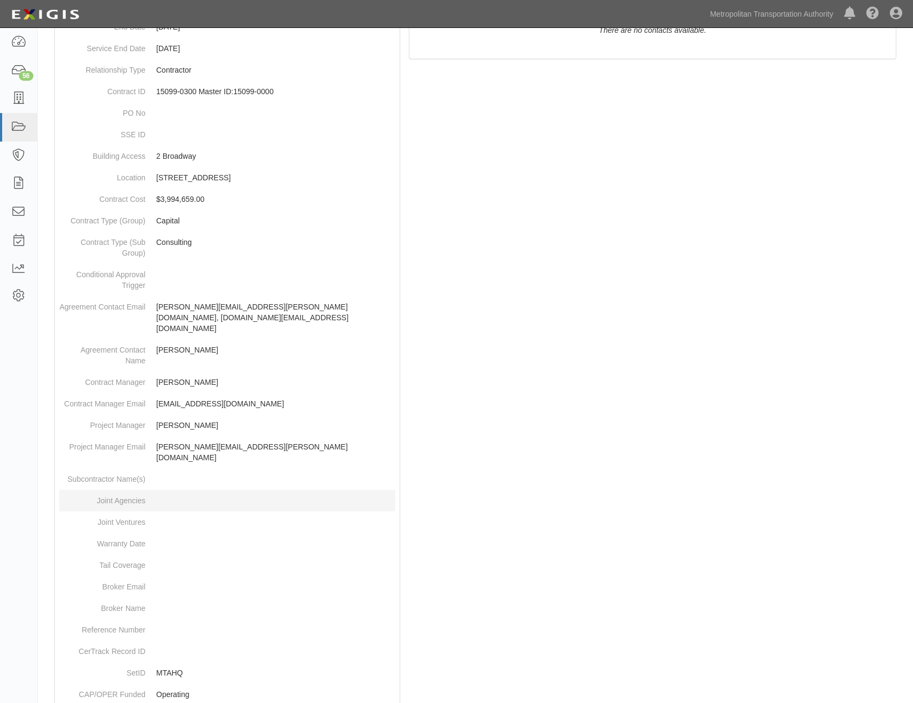
scroll to position [232, 0]
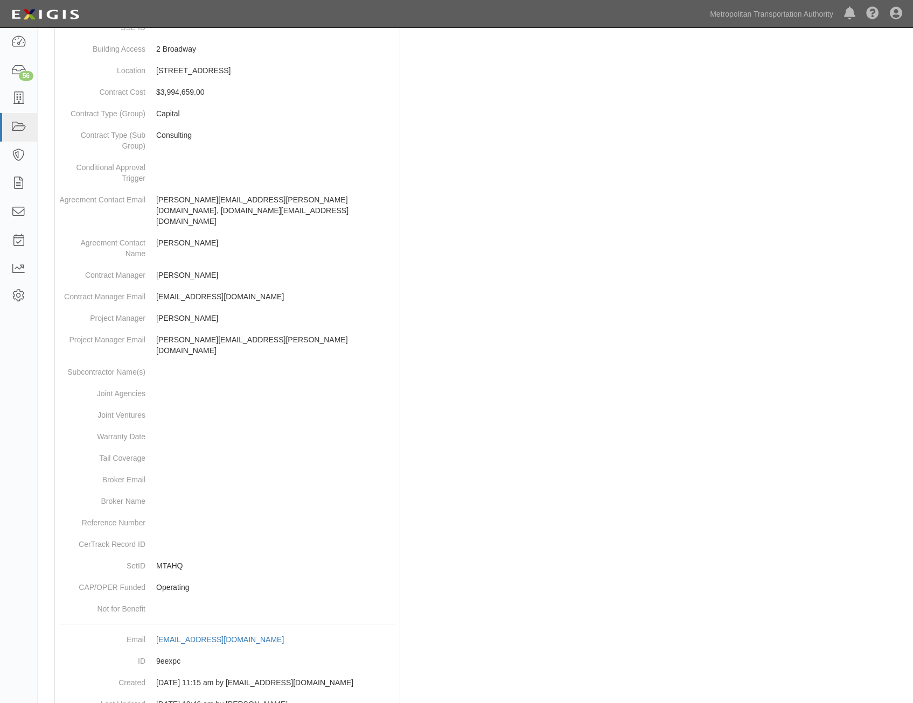
drag, startPoint x: 696, startPoint y: 366, endPoint x: 693, endPoint y: 499, distance: 133.0
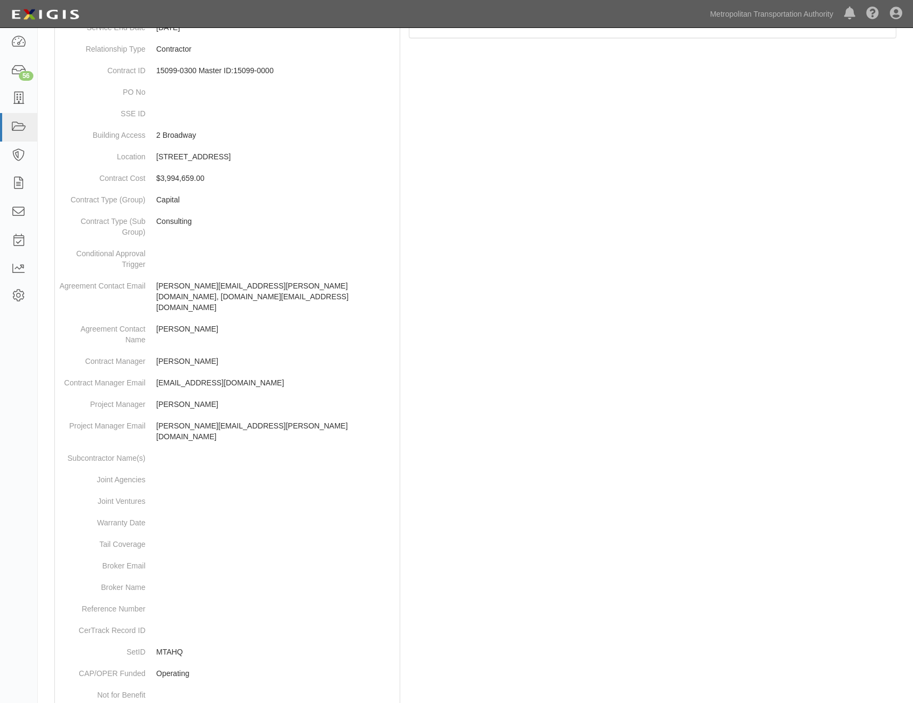
scroll to position [0, 0]
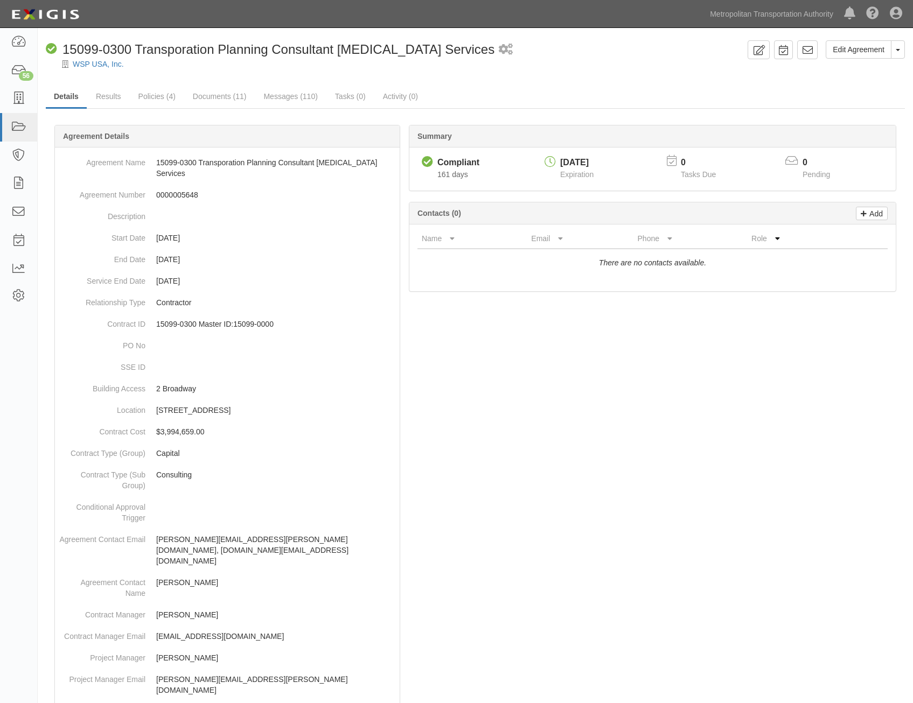
drag, startPoint x: 688, startPoint y: 516, endPoint x: 711, endPoint y: 374, distance: 143.6
click at [837, 92] on ul "Details Results Policies (4) Documents (11) Messages (110) Tasks (0) Activity (…" at bounding box center [475, 97] width 859 height 23
click at [801, 10] on link "Metropolitan Transportation Authority" at bounding box center [771, 14] width 134 height 22
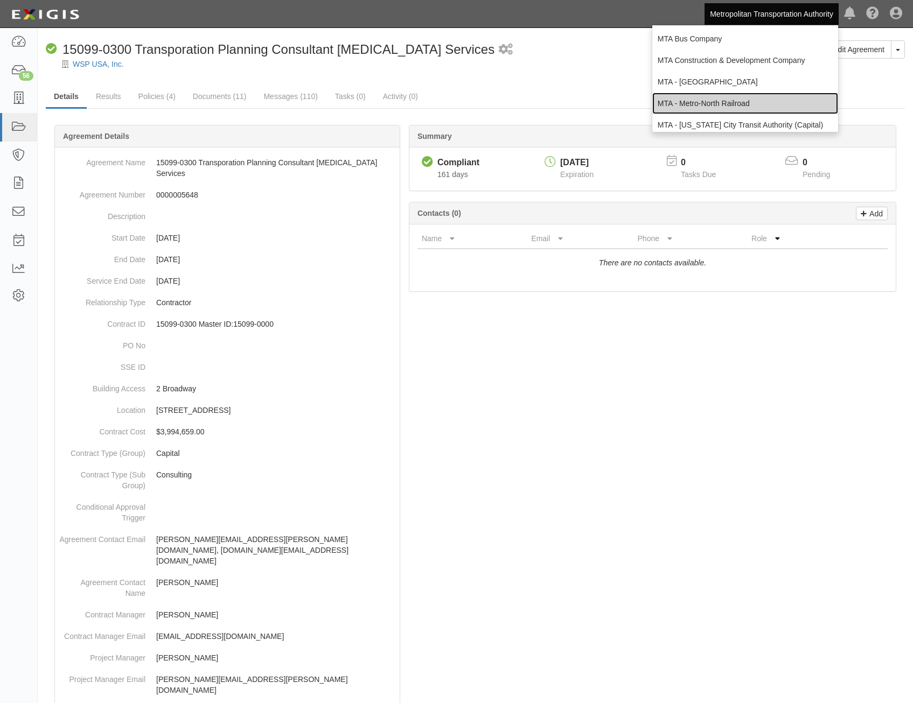
click at [737, 96] on link "MTA - Metro-North Railroad" at bounding box center [745, 104] width 186 height 22
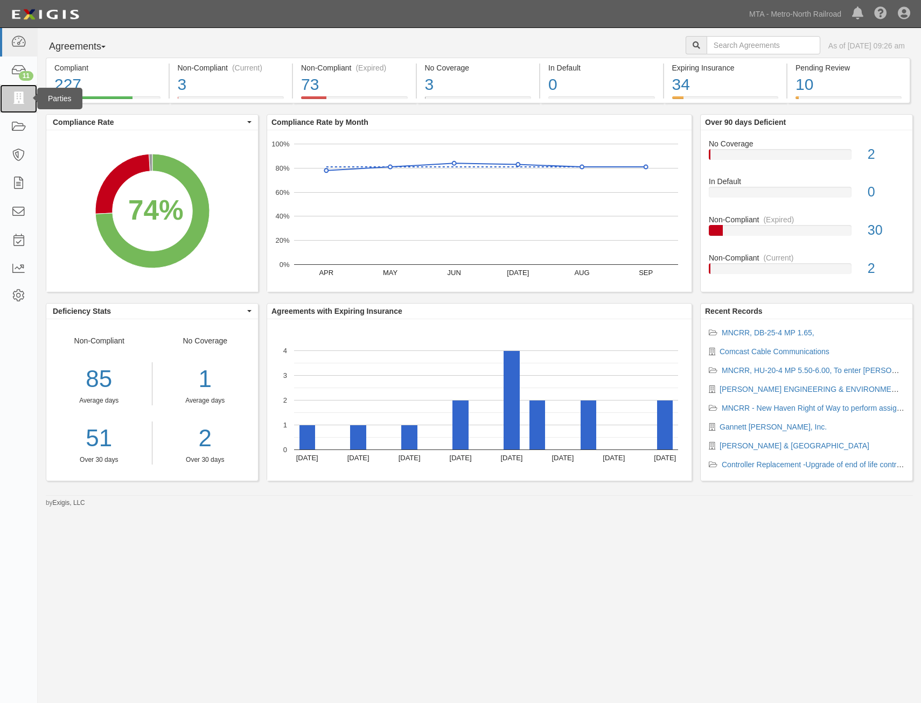
click at [18, 89] on link at bounding box center [18, 99] width 37 height 29
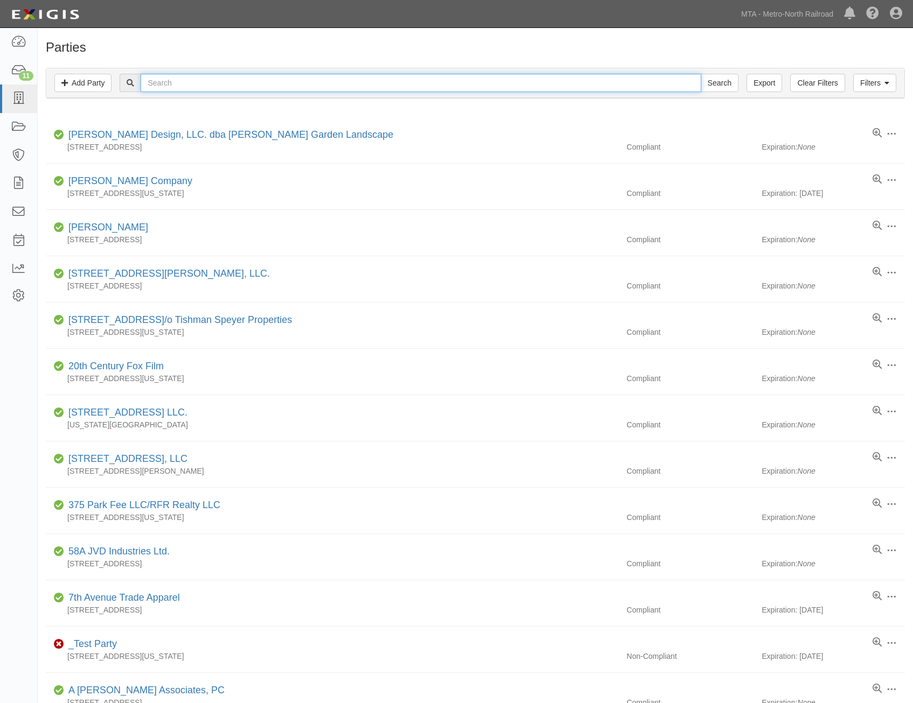
click at [424, 88] on input "text" at bounding box center [421, 83] width 560 height 18
type input "siemens"
click at [700, 74] on input "Search" at bounding box center [719, 83] width 38 height 18
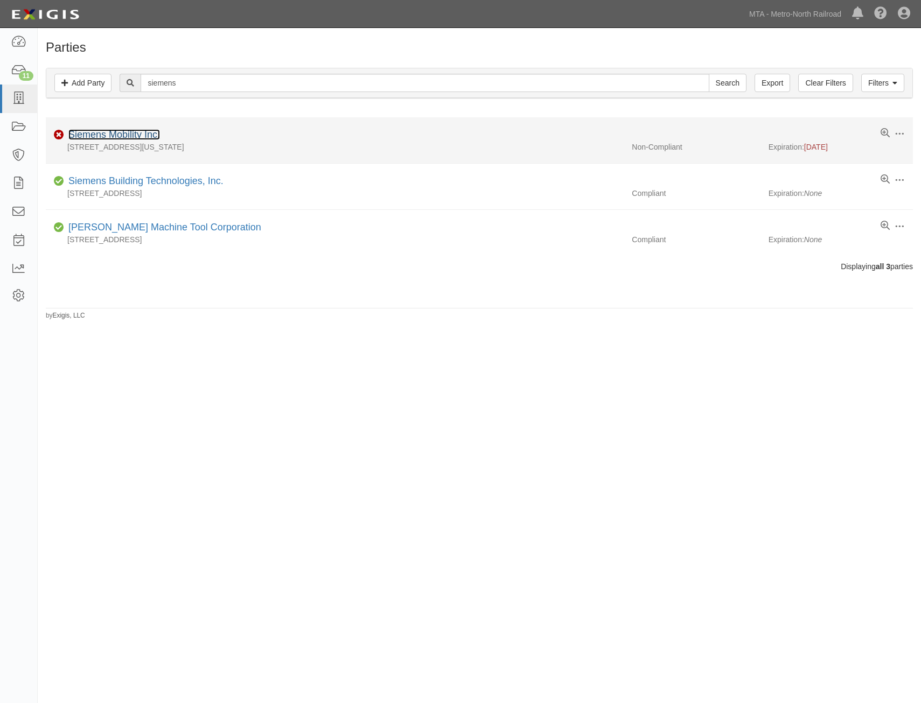
click at [126, 136] on link "Siemens Mobility Inc." at bounding box center [114, 134] width 92 height 11
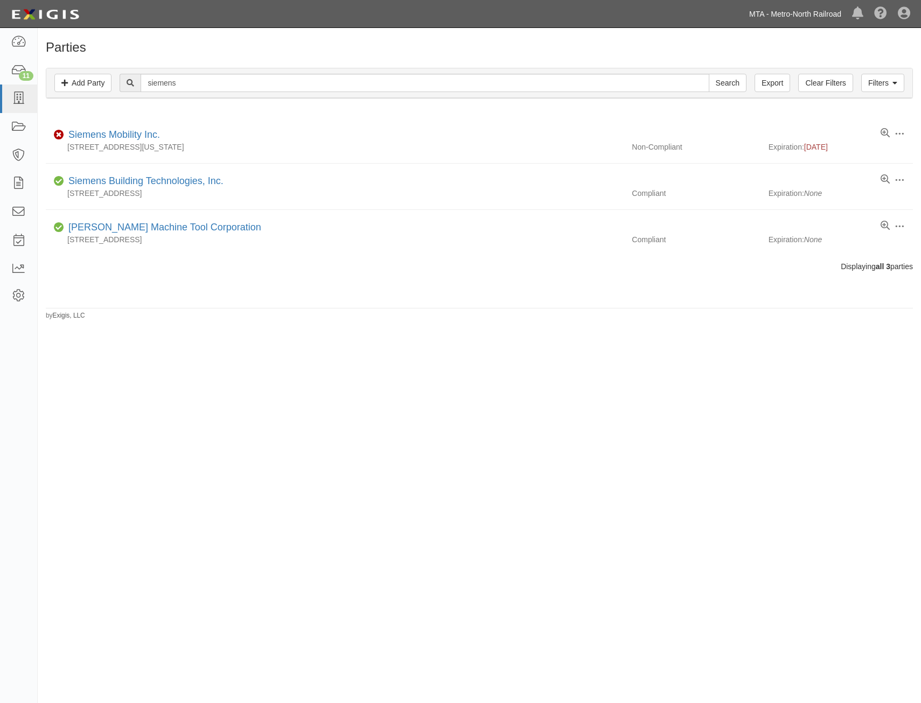
click at [824, 12] on link "MTA - Metro-North Railroad" at bounding box center [795, 14] width 103 height 22
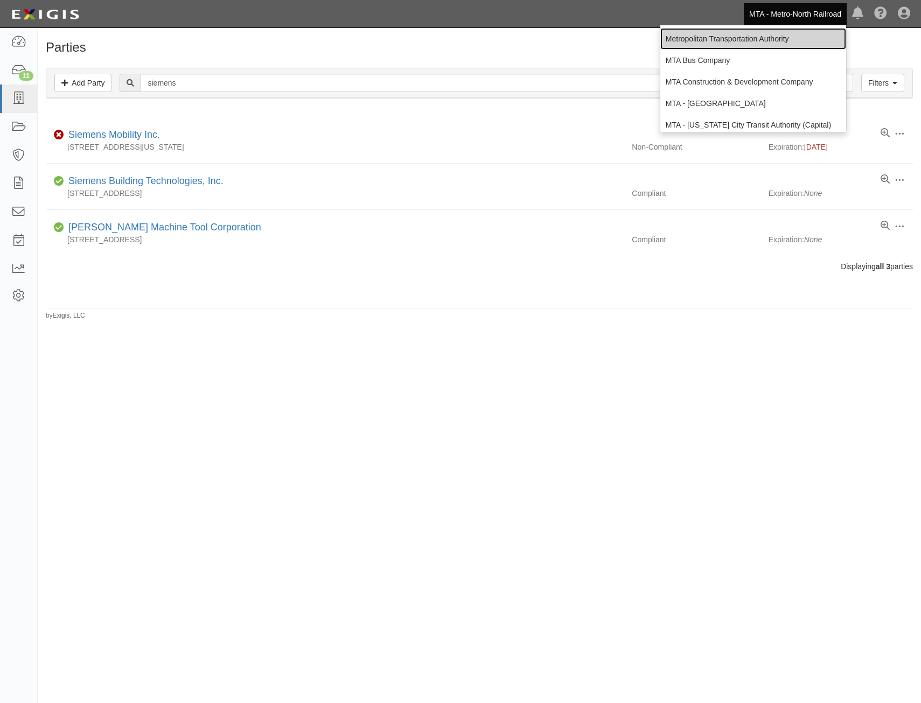
click at [770, 43] on link "Metropolitan Transportation Authority" at bounding box center [753, 39] width 186 height 22
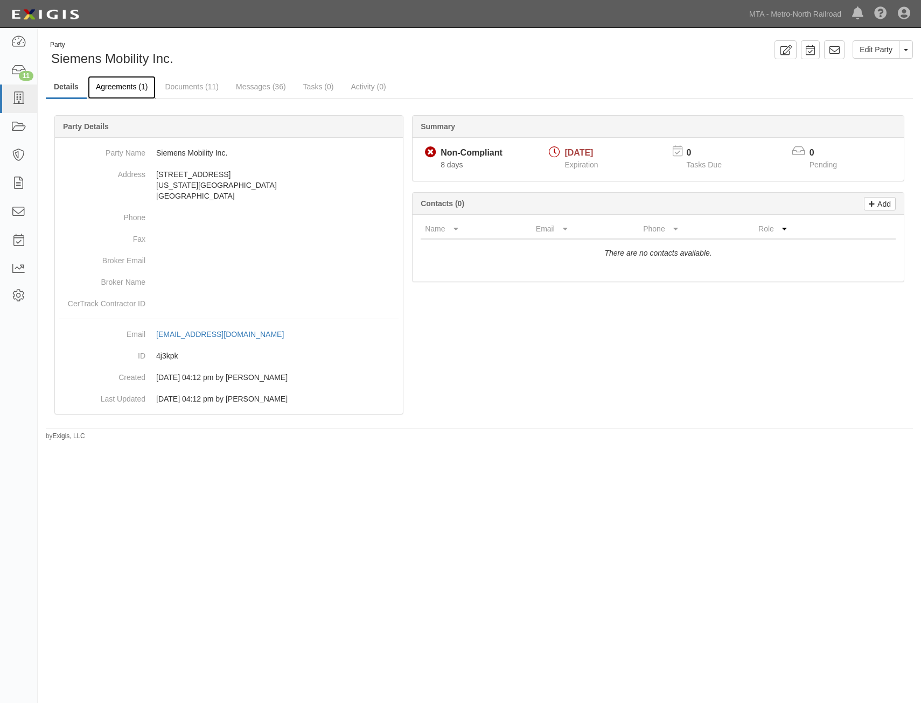
click at [126, 78] on link "Agreements (1)" at bounding box center [122, 87] width 68 height 23
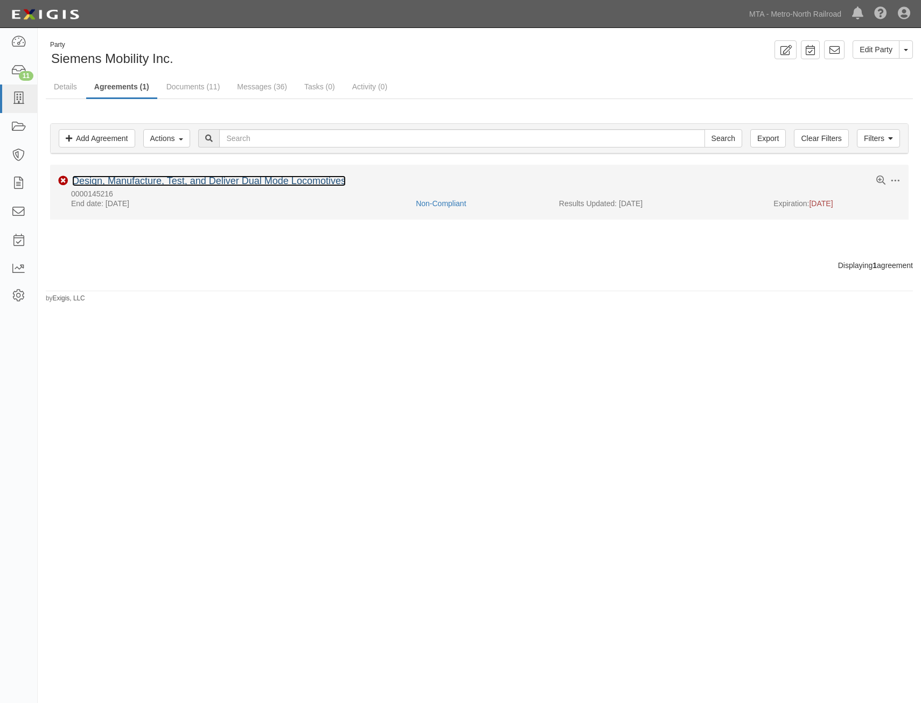
click at [207, 181] on link "Design, Manufacture, Test, and Deliver Dual Mode Locomotives" at bounding box center [209, 181] width 274 height 11
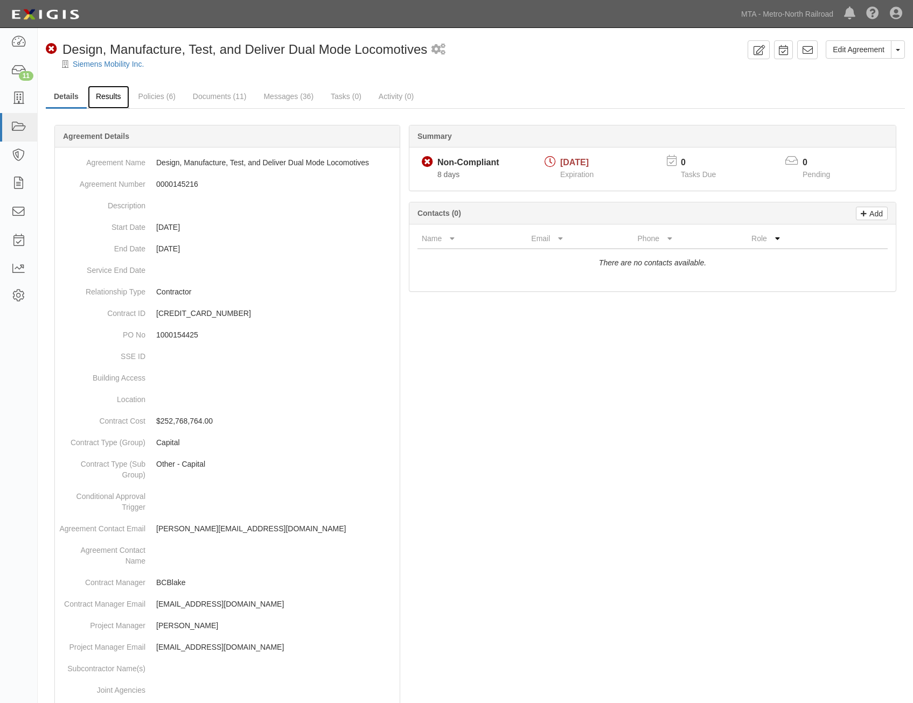
click at [120, 100] on link "Results" at bounding box center [108, 97] width 41 height 23
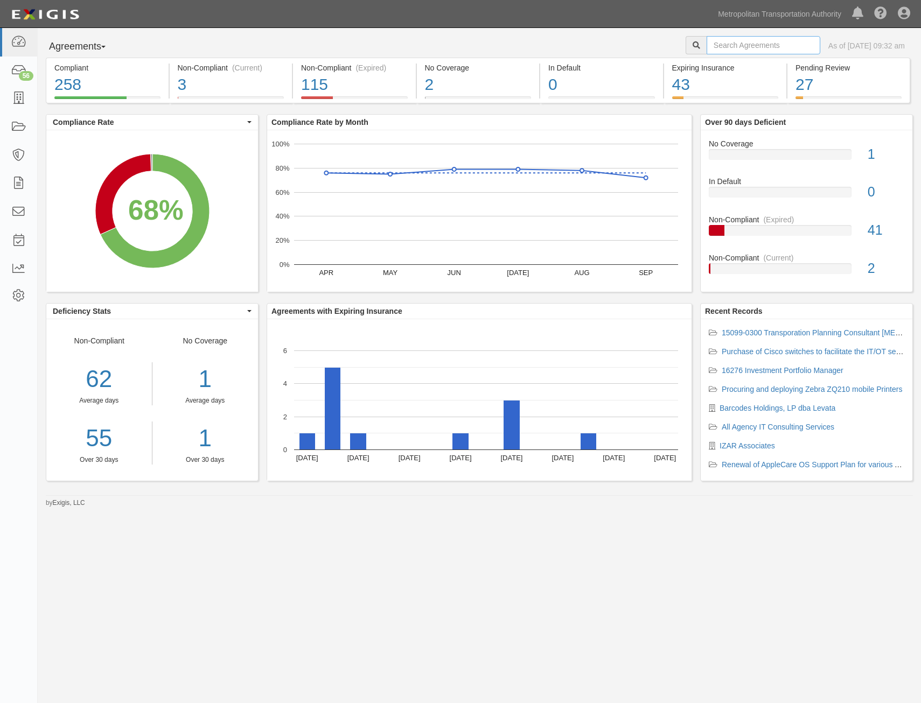
click at [761, 41] on input "text" at bounding box center [763, 45] width 114 height 18
paste input "jeet49"
type input "jeet49"
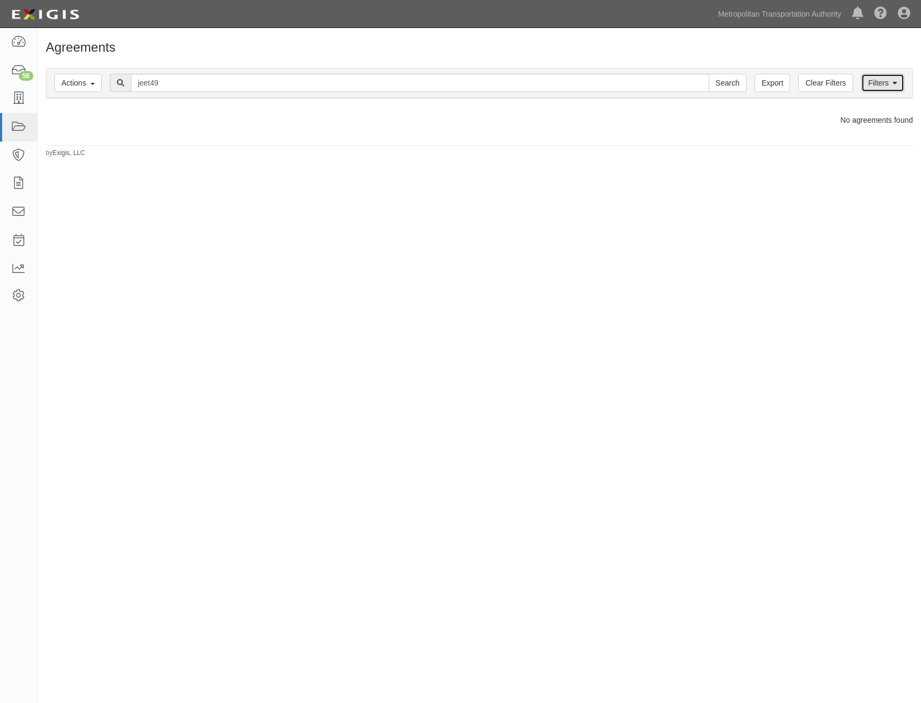
click at [879, 89] on link "Filters" at bounding box center [882, 83] width 43 height 18
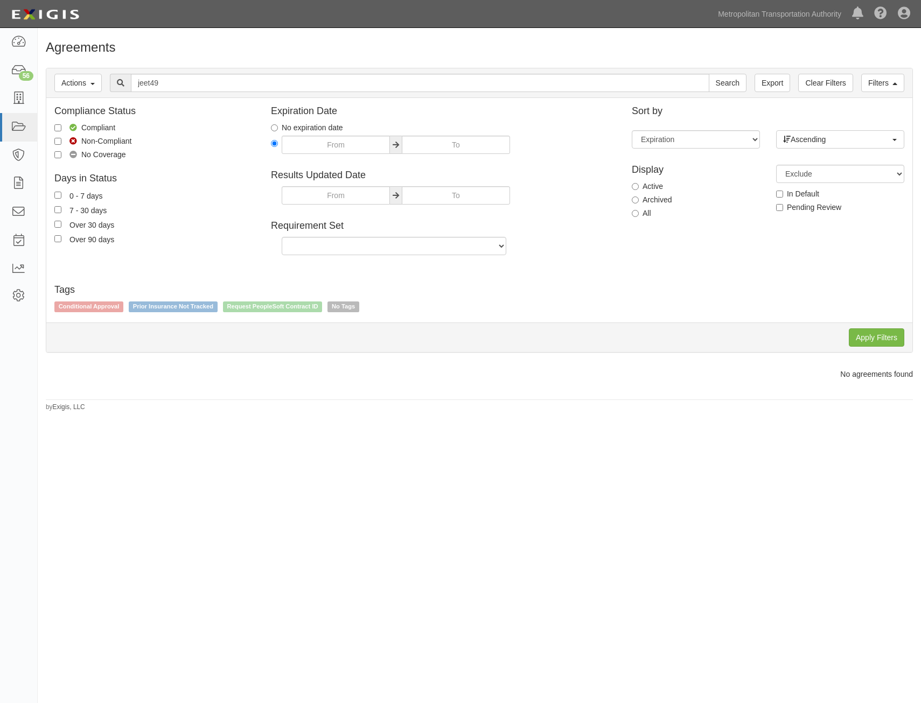
click at [640, 213] on label "All" at bounding box center [641, 213] width 19 height 11
click at [639, 213] on input "All" at bounding box center [635, 213] width 7 height 7
radio input "true"
click at [888, 332] on input "Apply Filters" at bounding box center [876, 337] width 55 height 18
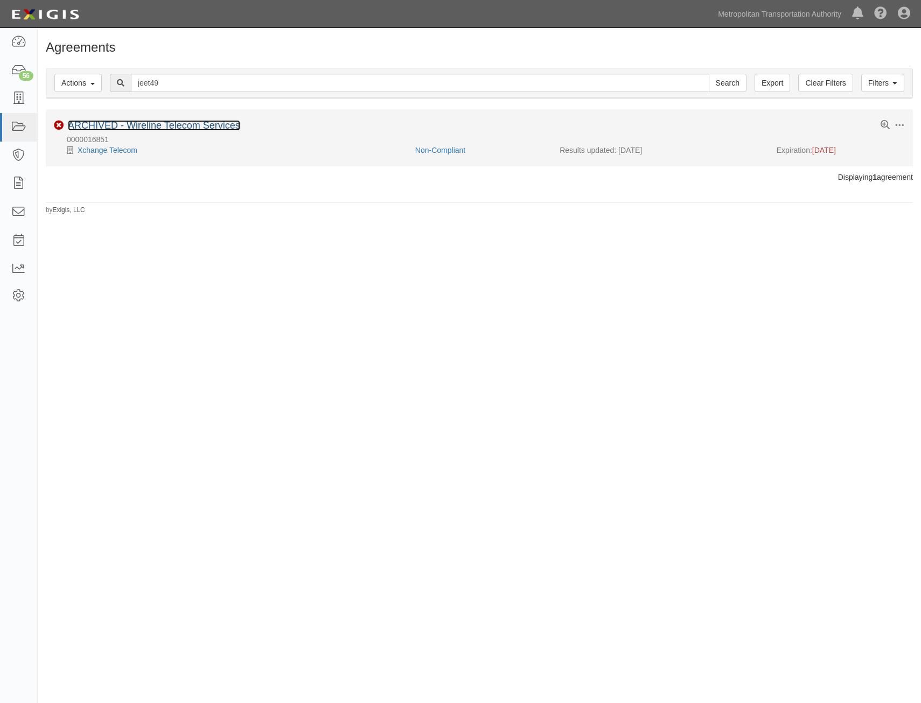
click at [225, 128] on link "ARCHIVED - Wireline Telecom Services" at bounding box center [154, 125] width 172 height 11
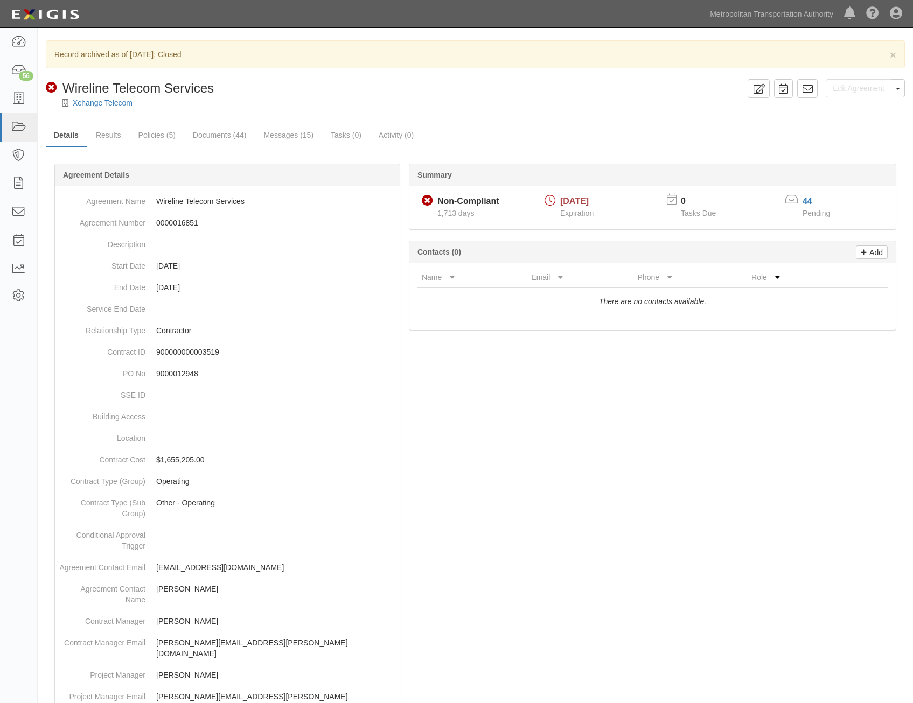
click at [588, 200] on span "01/30/2021" at bounding box center [574, 201] width 29 height 9
copy span "01/30/2021"
click at [896, 90] on button "Toggle Agreement Dropdown" at bounding box center [898, 88] width 14 height 18
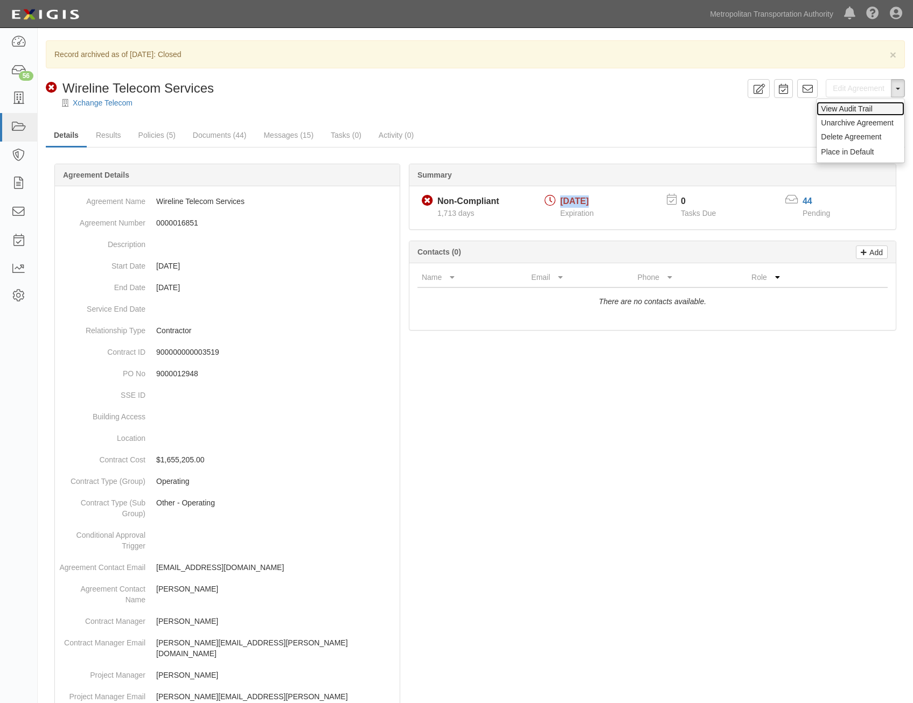
click at [871, 109] on link "View Audit Trail" at bounding box center [860, 109] width 88 height 14
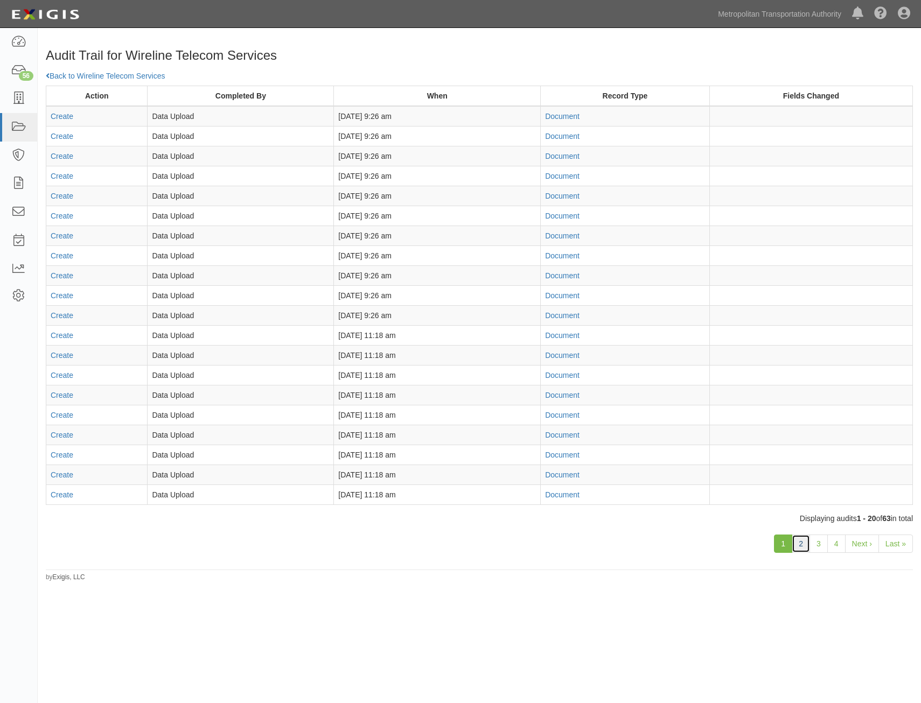
click at [804, 544] on link "2" at bounding box center [800, 544] width 18 height 18
click at [815, 540] on link "3" at bounding box center [818, 544] width 18 height 18
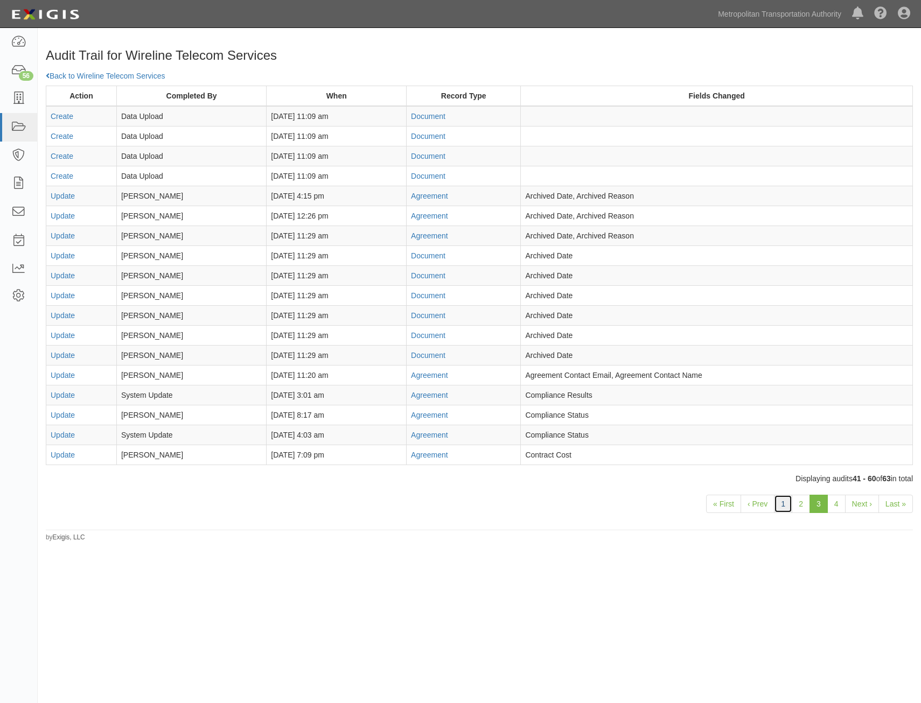
click at [776, 504] on link "1" at bounding box center [783, 504] width 18 height 18
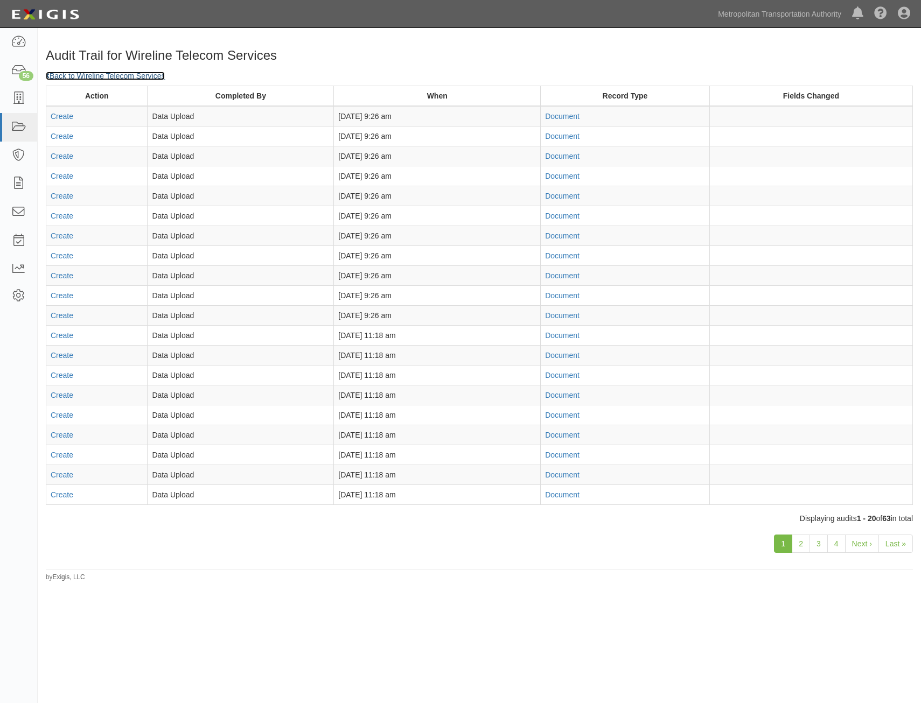
click at [153, 78] on link "Back to Wireline Telecom Services" at bounding box center [105, 76] width 119 height 9
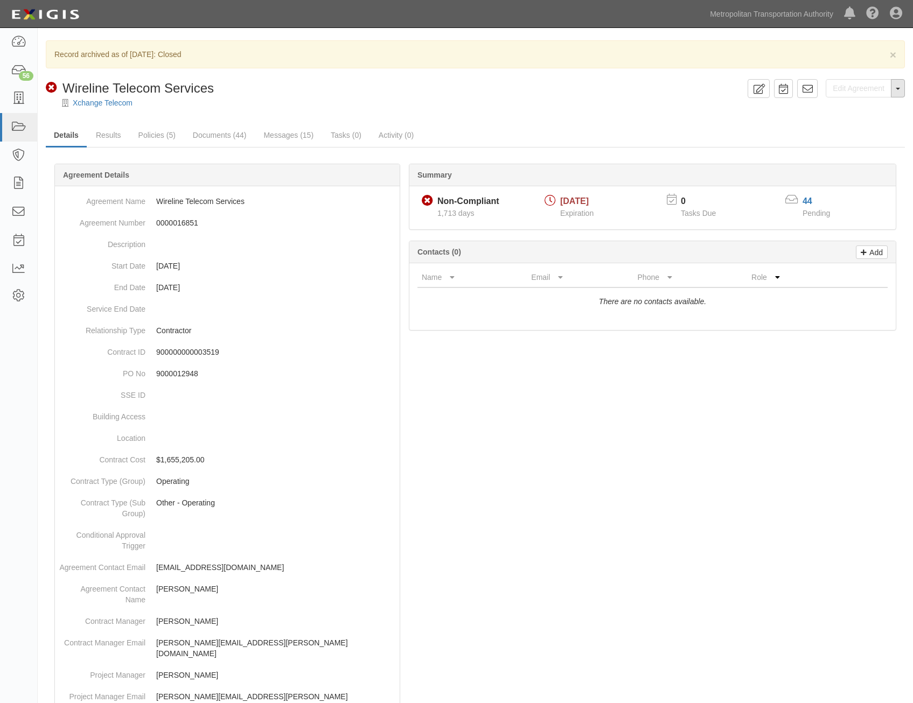
click at [897, 92] on button "Toggle Agreement Dropdown" at bounding box center [898, 88] width 14 height 18
click at [870, 124] on link "Unarchive Agreement" at bounding box center [860, 123] width 88 height 14
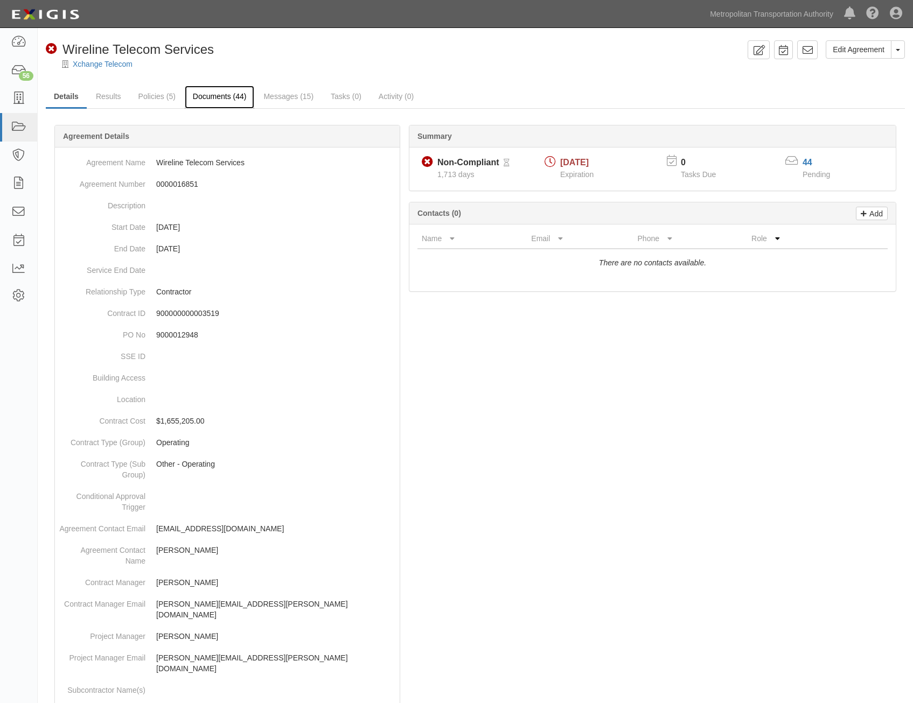
click at [209, 90] on link "Documents (44)" at bounding box center [220, 97] width 70 height 23
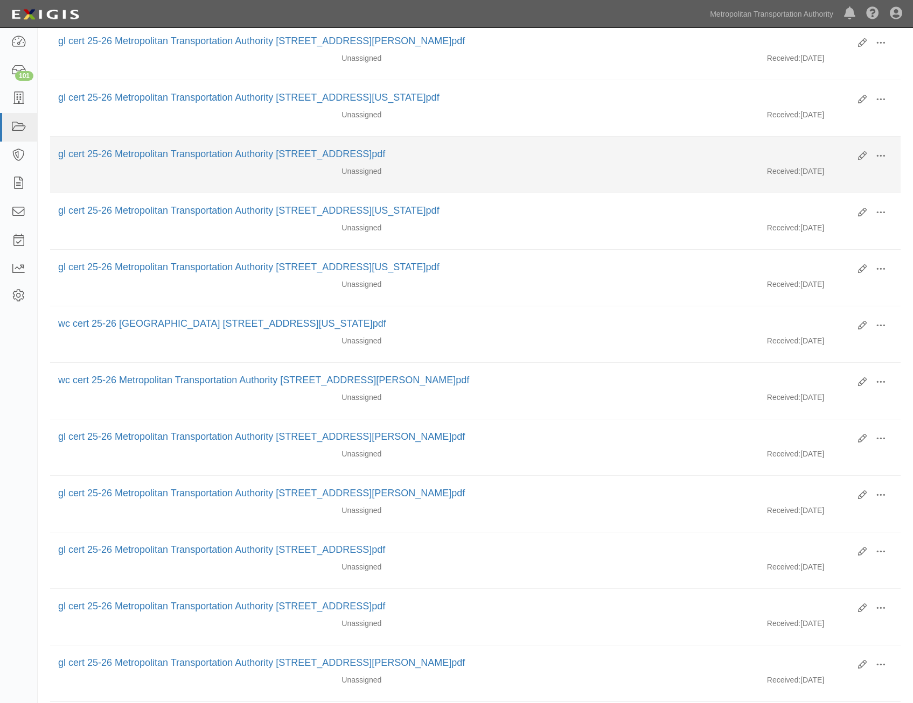
scroll to position [755, 0]
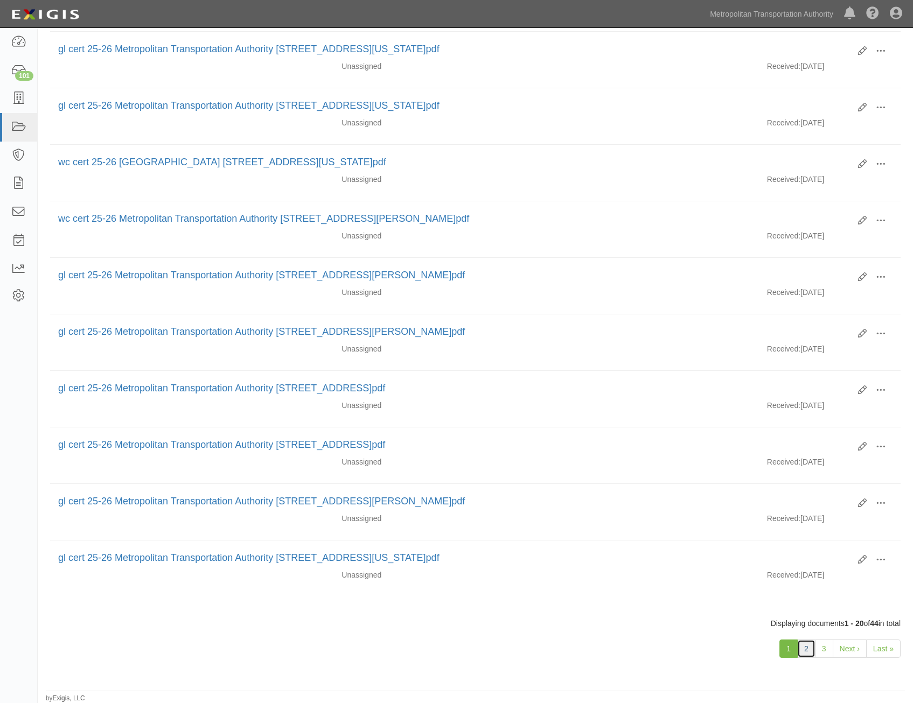
click at [811, 644] on link "2" at bounding box center [806, 649] width 18 height 18
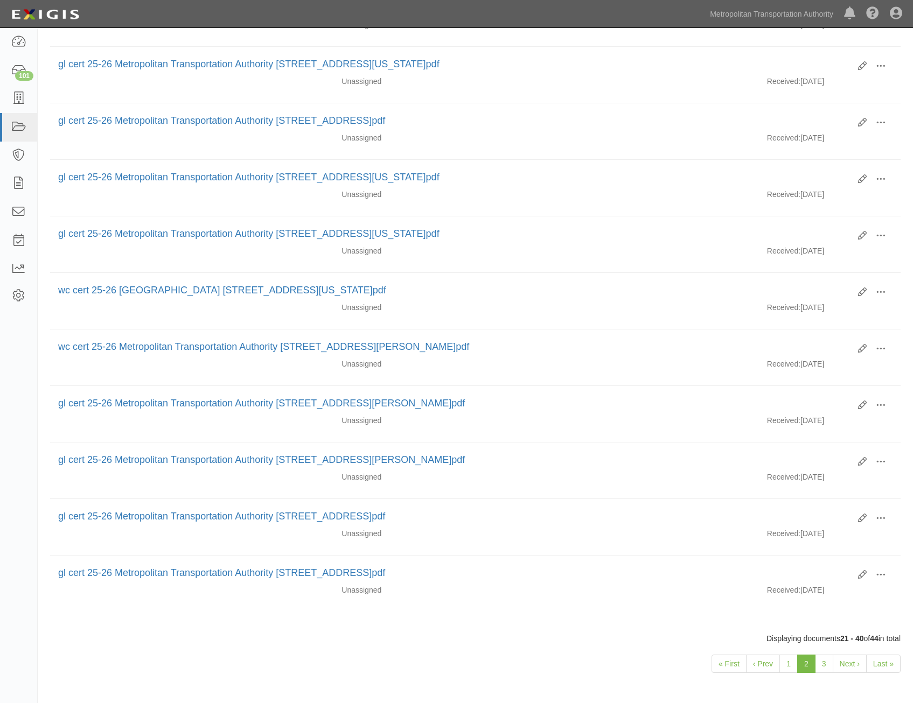
scroll to position [755, 0]
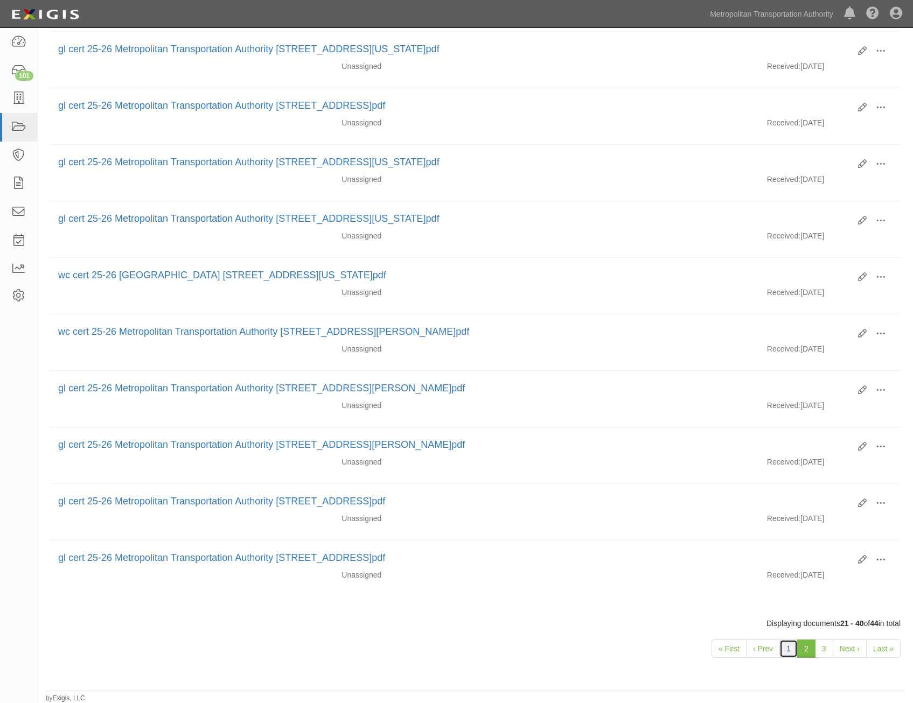
click at [793, 652] on link "1" at bounding box center [788, 649] width 18 height 18
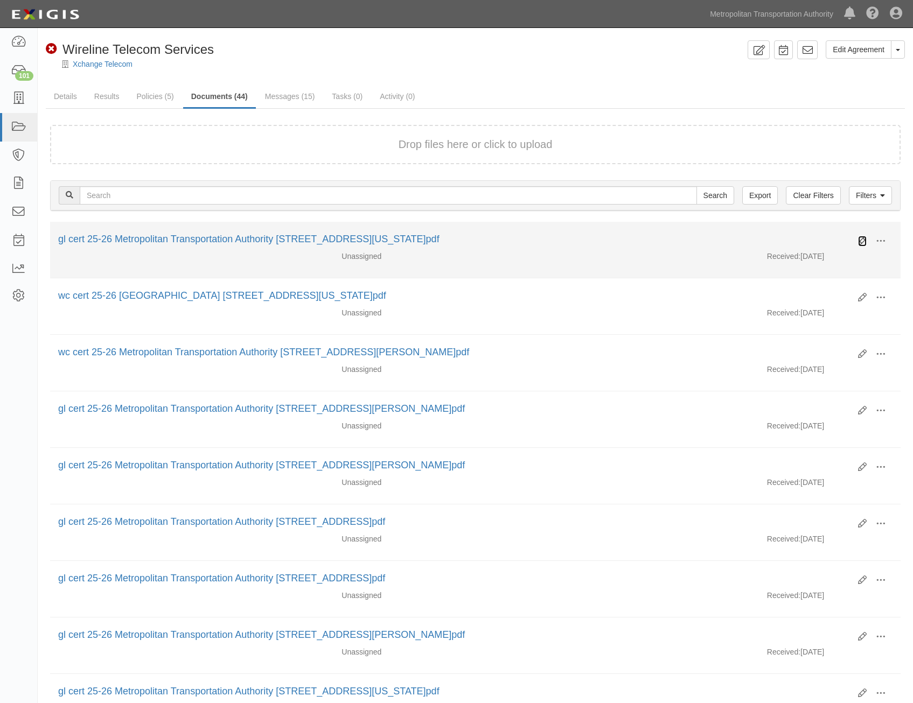
click at [860, 242] on icon at bounding box center [862, 241] width 9 height 9
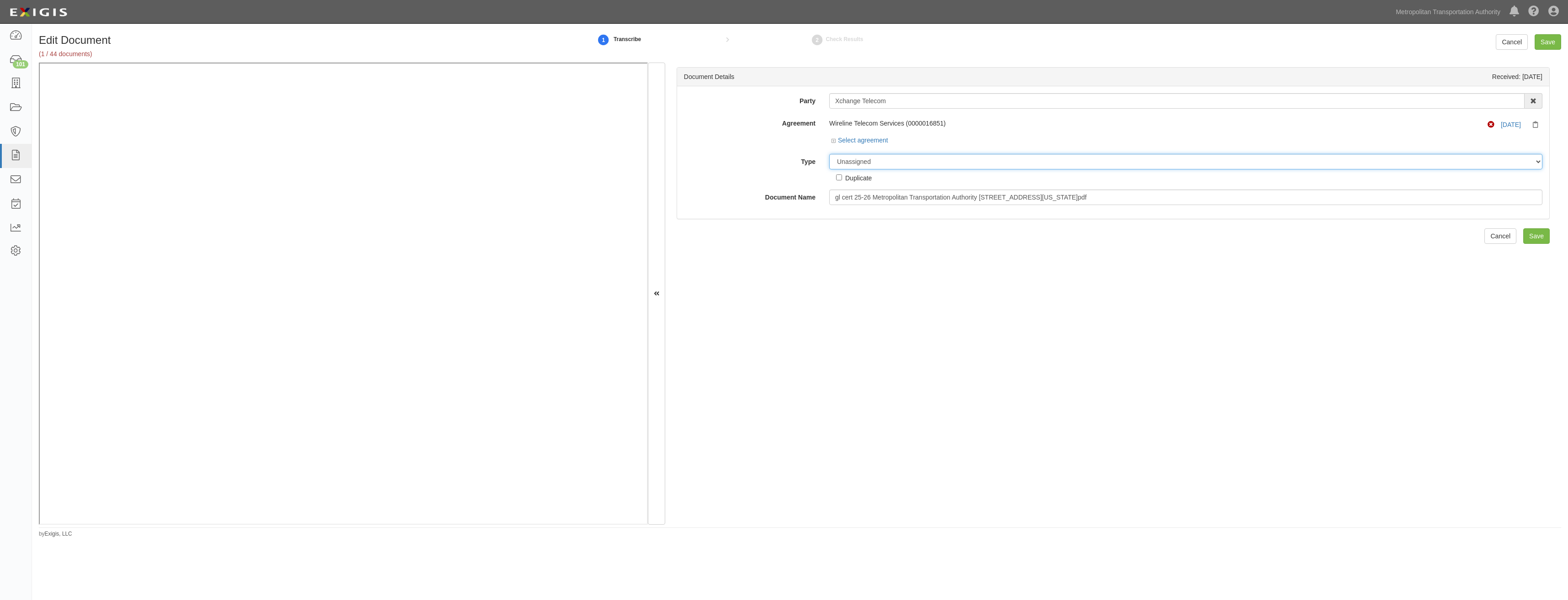
click at [781, 165] on select "Unassigned Binder Cancellation Notice Certificate Contract Endorsement Insuranc…" at bounding box center [1185, 161] width 713 height 15
select select "CertificateDetail"
click at [781, 154] on select "Unassigned Binder Cancellation Notice Certificate Contract Endorsement Insuranc…" at bounding box center [1185, 161] width 713 height 15
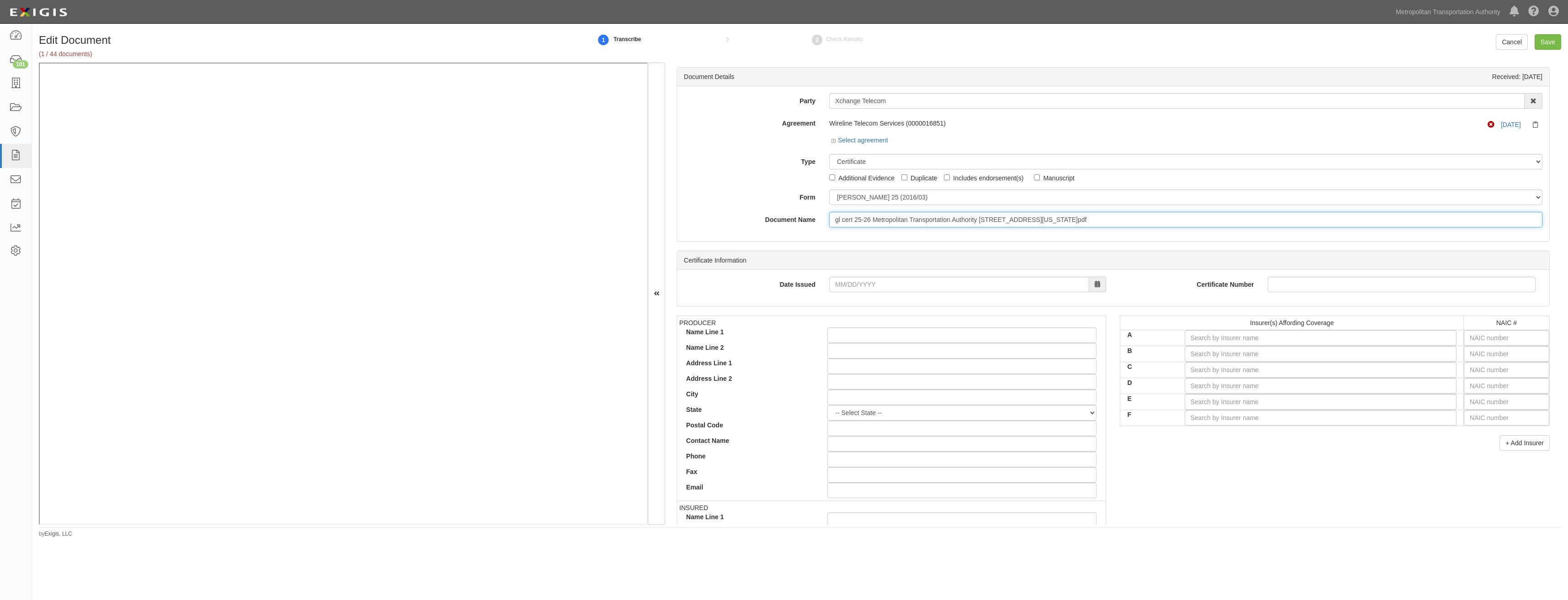
click at [781, 224] on input "gl cert 25-26 Metropolitan Transportation Authority [STREET_ADDRESS][US_STATE]p…" at bounding box center [1185, 220] width 713 height 15
type input "COI"
click at [781, 338] on input "text" at bounding box center [1506, 338] width 86 height 15
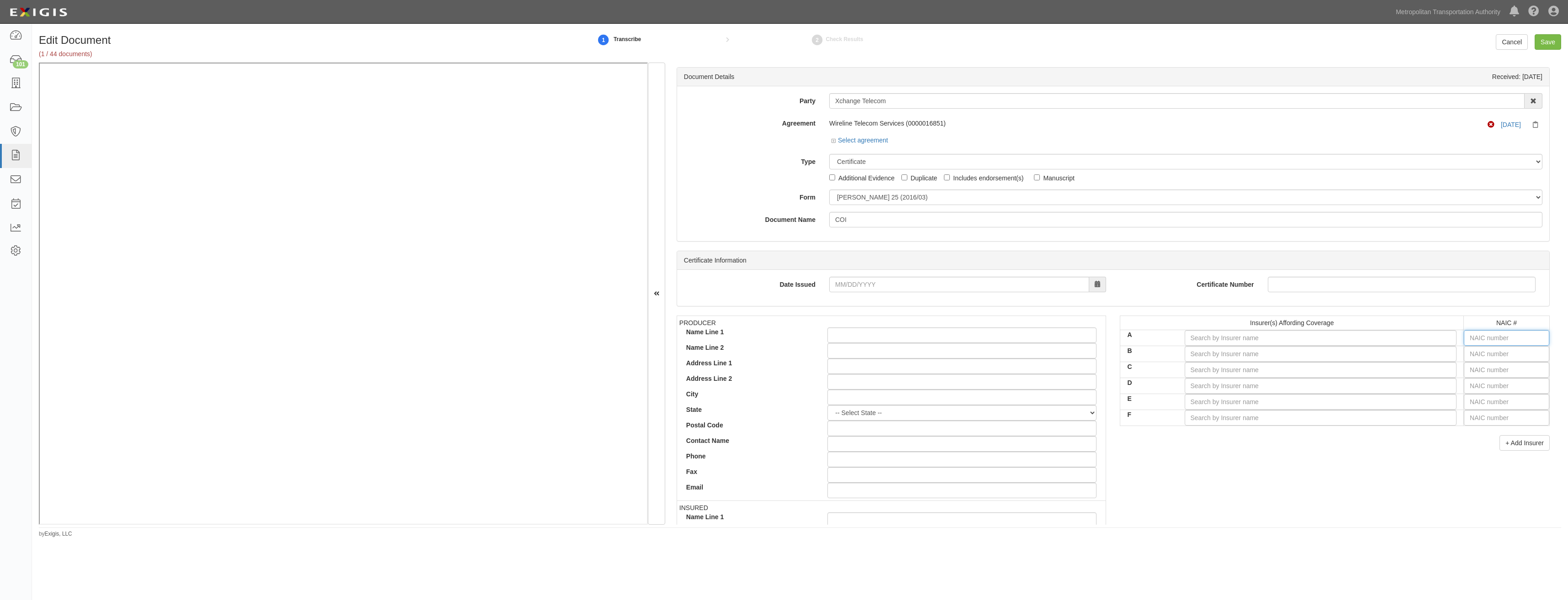
click at [781, 333] on input "text" at bounding box center [1506, 338] width 86 height 15
type input "25232"
type input "2"
type input "20796"
type input "20"
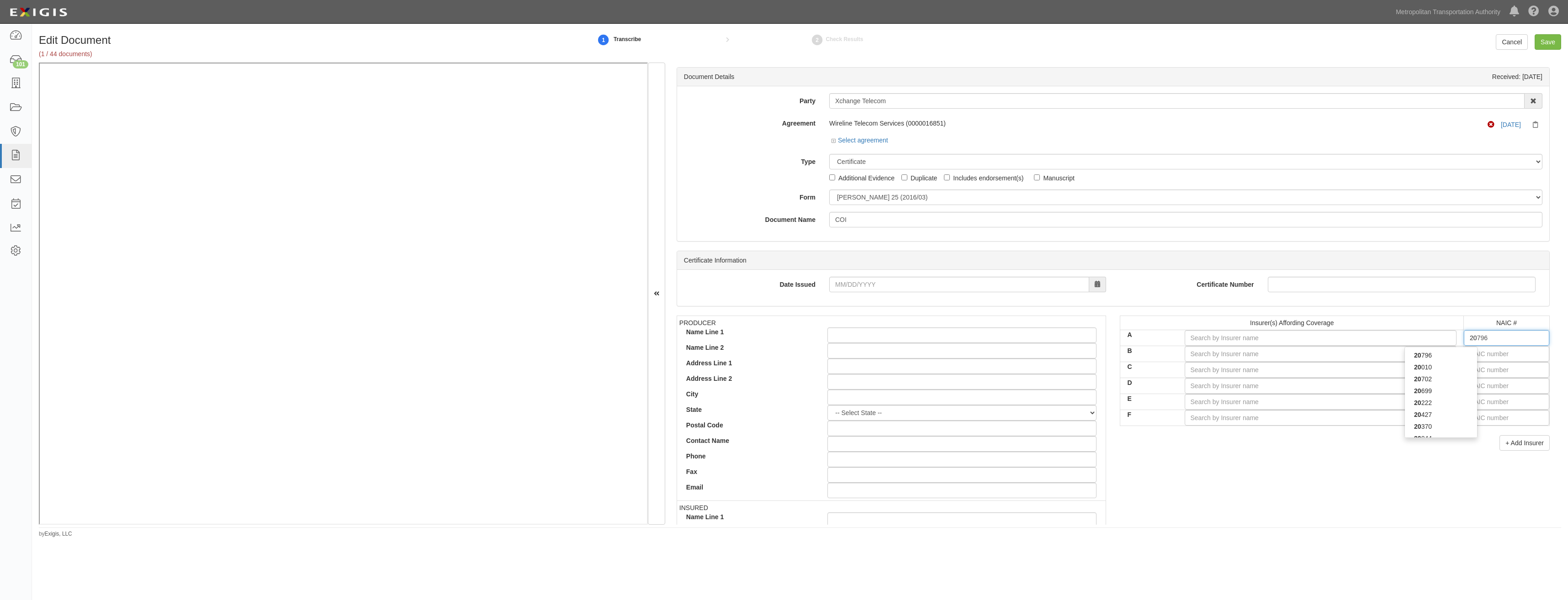
type input "20370"
type input "203"
type input "20303"
type input "2030"
type input "20303"
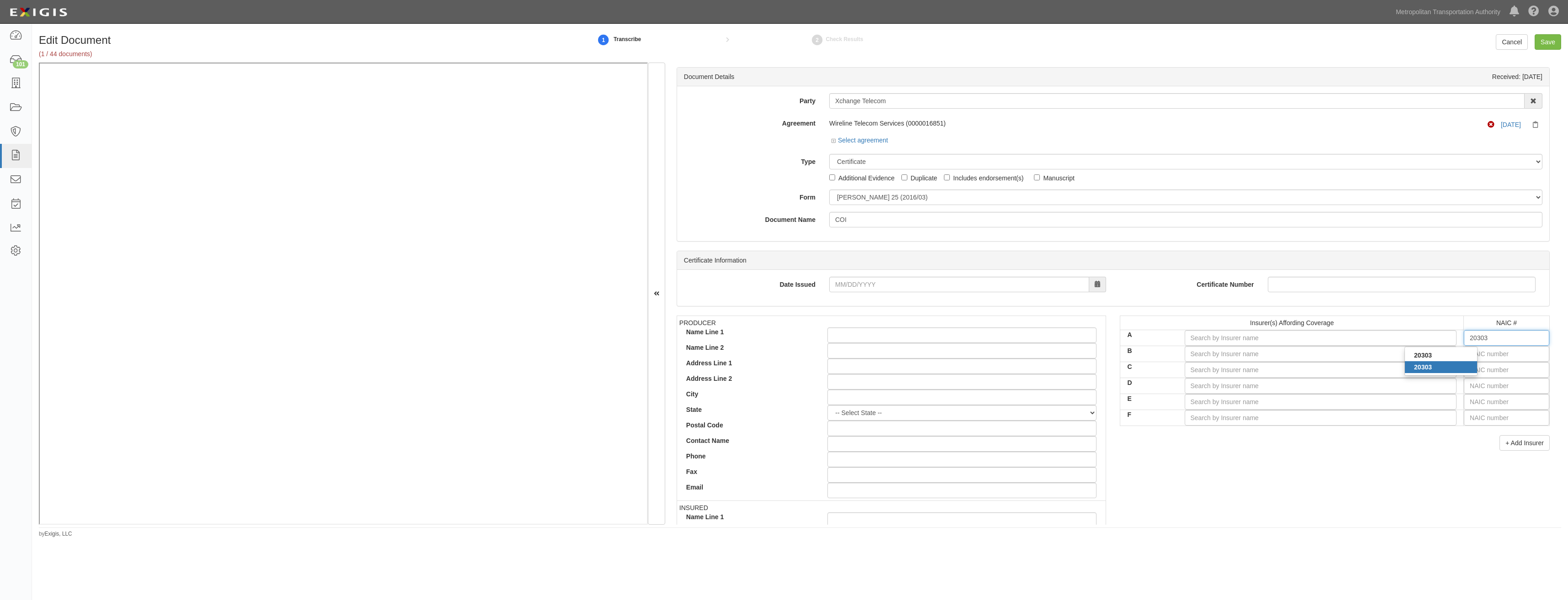
click at [781, 368] on div "20303" at bounding box center [1441, 367] width 72 height 12
type input "Great Northern Insurance Company (A++ XV Rating)"
type input "20303"
click at [781, 347] on input "text" at bounding box center [1506, 354] width 86 height 15
type input "25232"
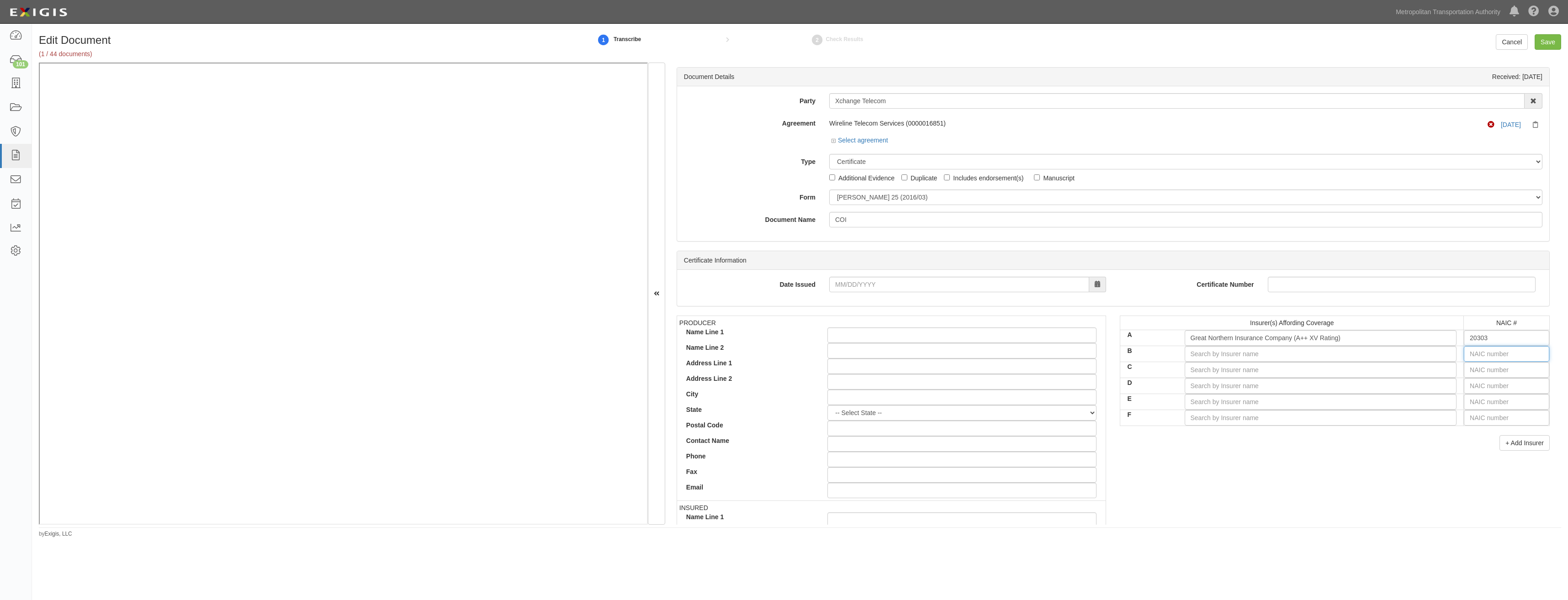
type input "2"
type input "20796"
type input "20"
type input "20222"
type input "202"
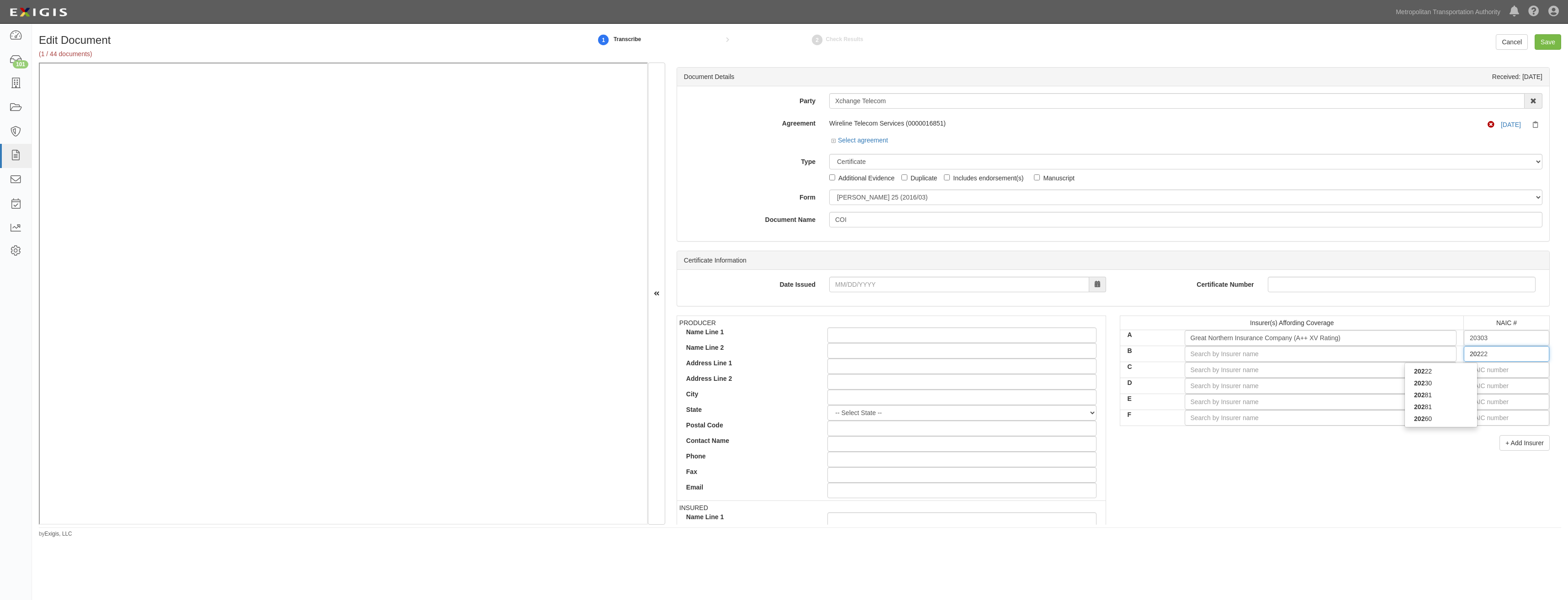
type input "20281"
type input "2028"
type input "20281"
click at [781, 384] on div "20281" at bounding box center [1441, 384] width 72 height 12
type input "Federal Insurance Company (A++ XV Rating)"
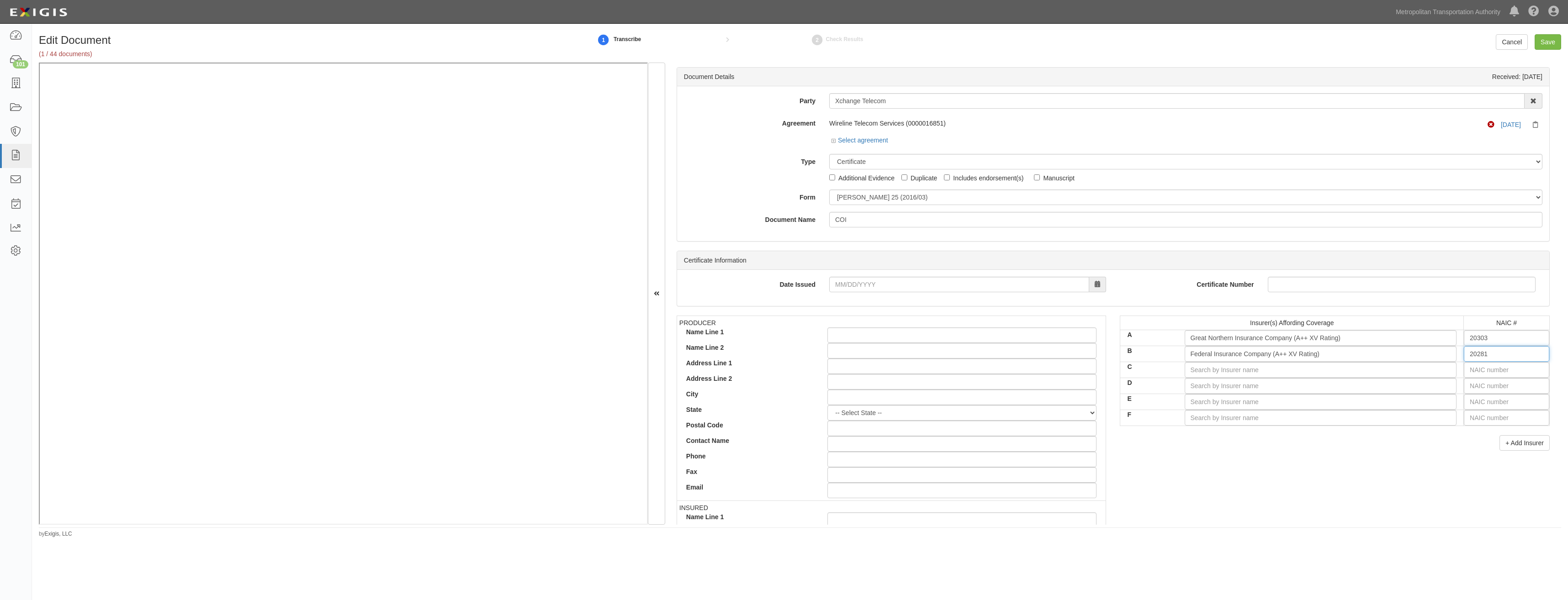
type input "20281"
click at [781, 367] on input "text" at bounding box center [1506, 370] width 86 height 15
type input "16862"
type input "1"
type input "15742"
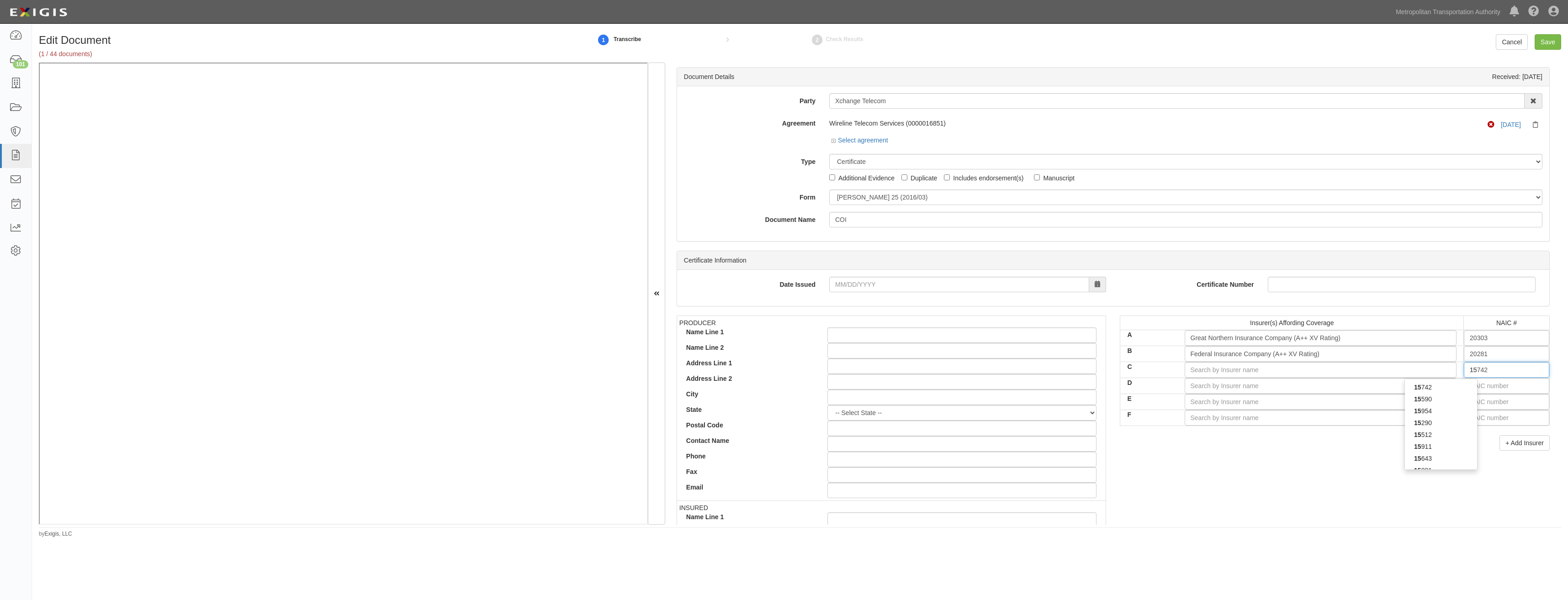
type input "157"
type input "15796"
type input "1579"
type input "15792"
click at [781, 371] on input "C" at bounding box center [1320, 370] width 272 height 15
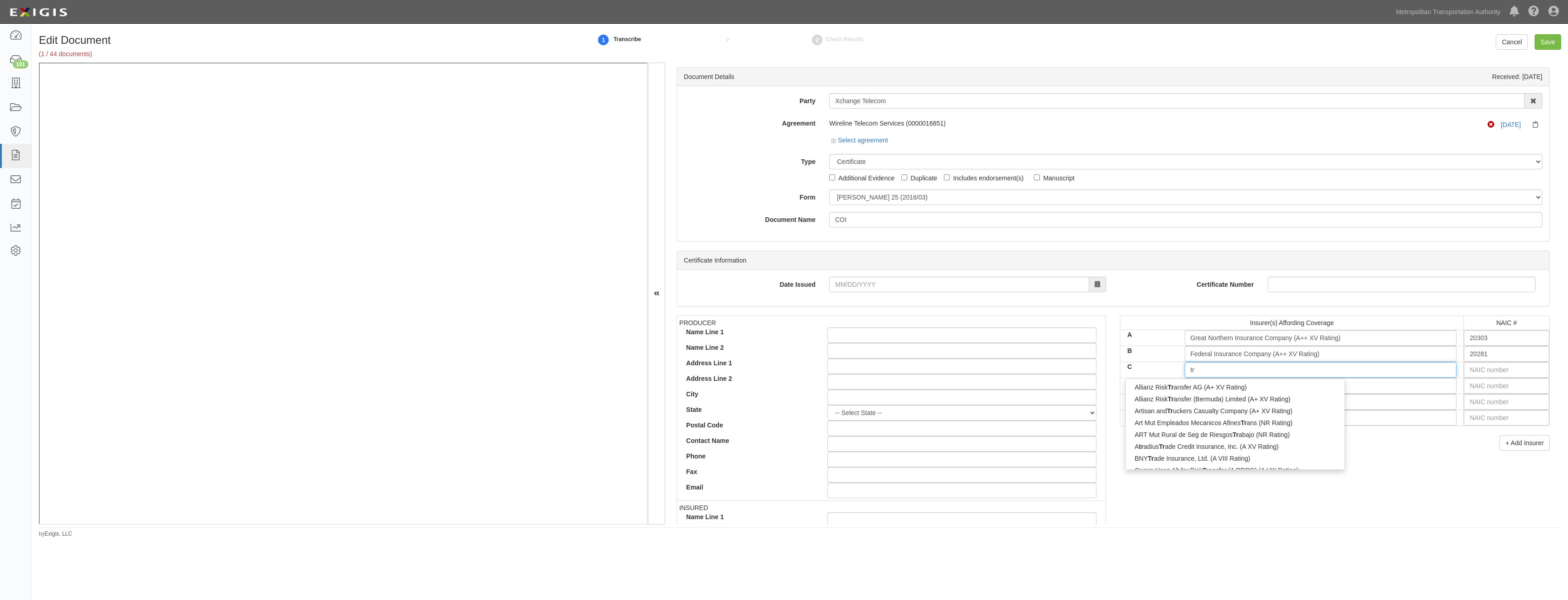
type input "tri"
type input "trisura Guarantee Insurance Company (A- IX Rating)"
type input "trisura"
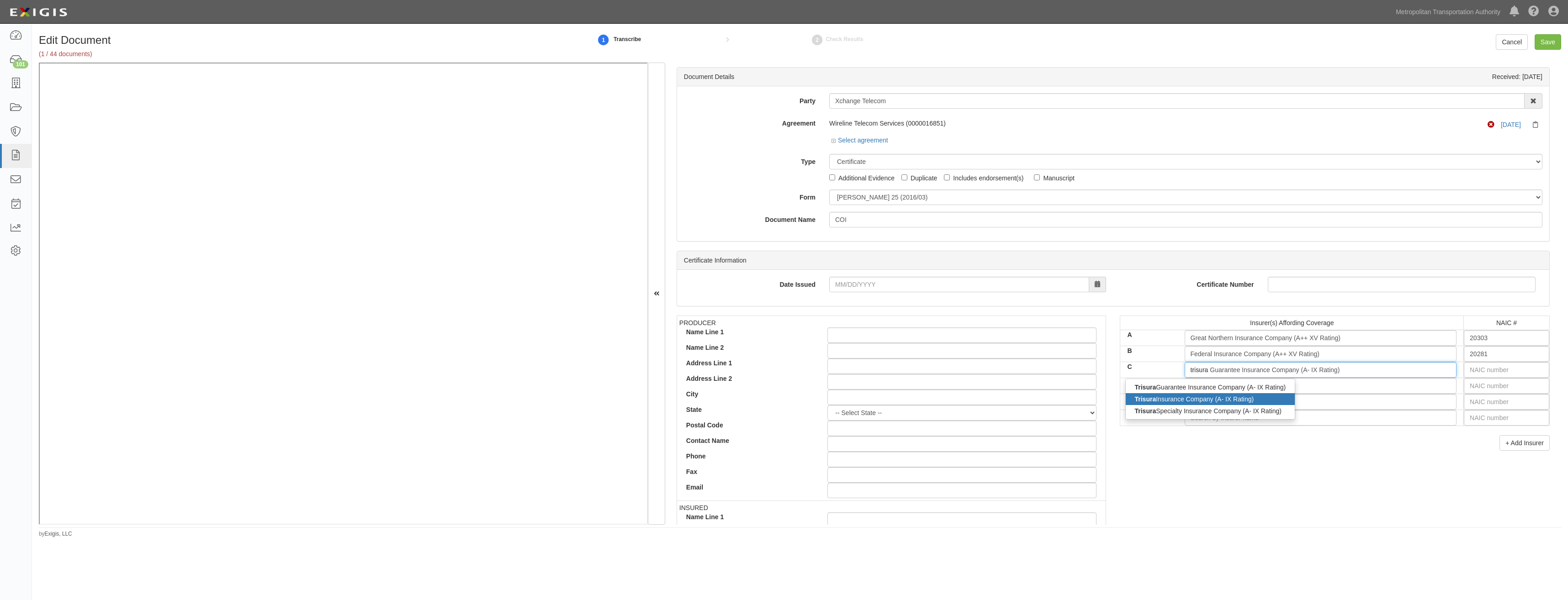
click at [781, 401] on div "Trisura Insurance Company (A- IX Rating)" at bounding box center [1211, 400] width 170 height 12
type input "Trisura Insurance Company (A- IX Rating)"
type input "22225"
type input "Trisura Insurance Company (A- IX Rating)"
click at [781, 467] on div "PRODUCER Name Line 1 Name Line 2 Address Line 1 Address Line 2 City State -- Se…" at bounding box center [1112, 474] width 887 height 317
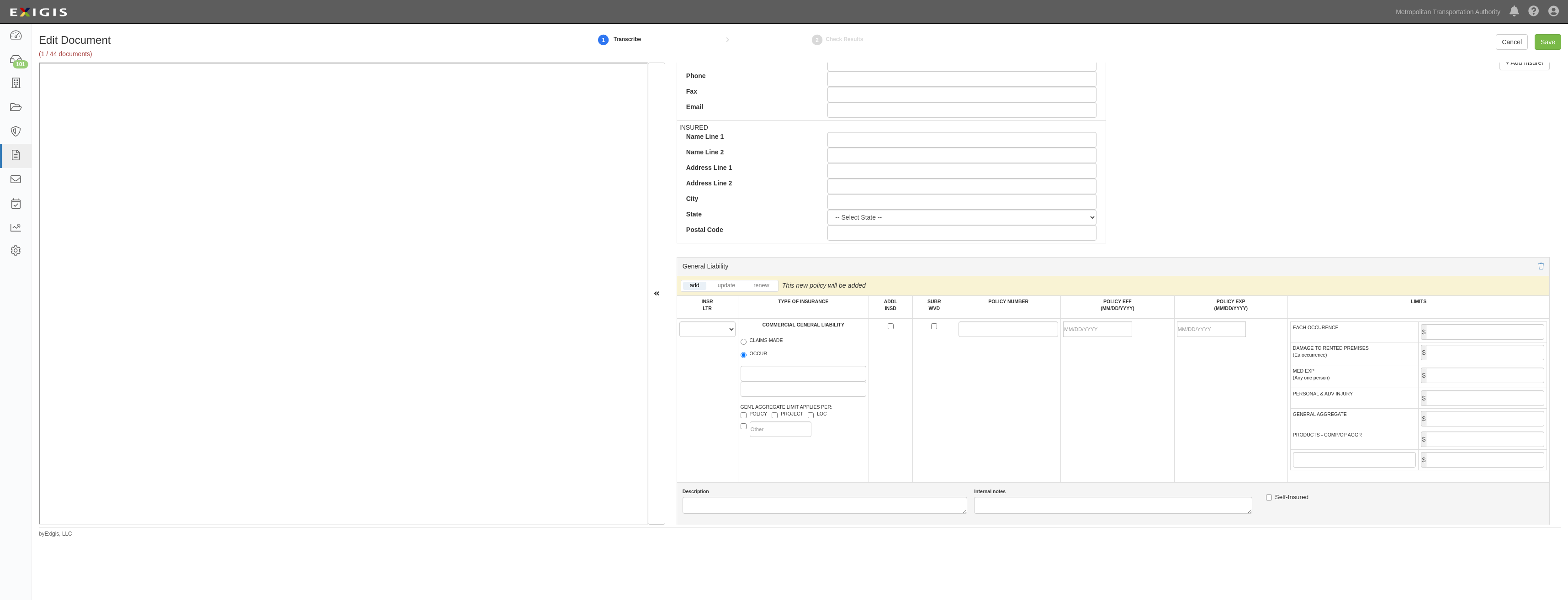
scroll to position [457, 0]
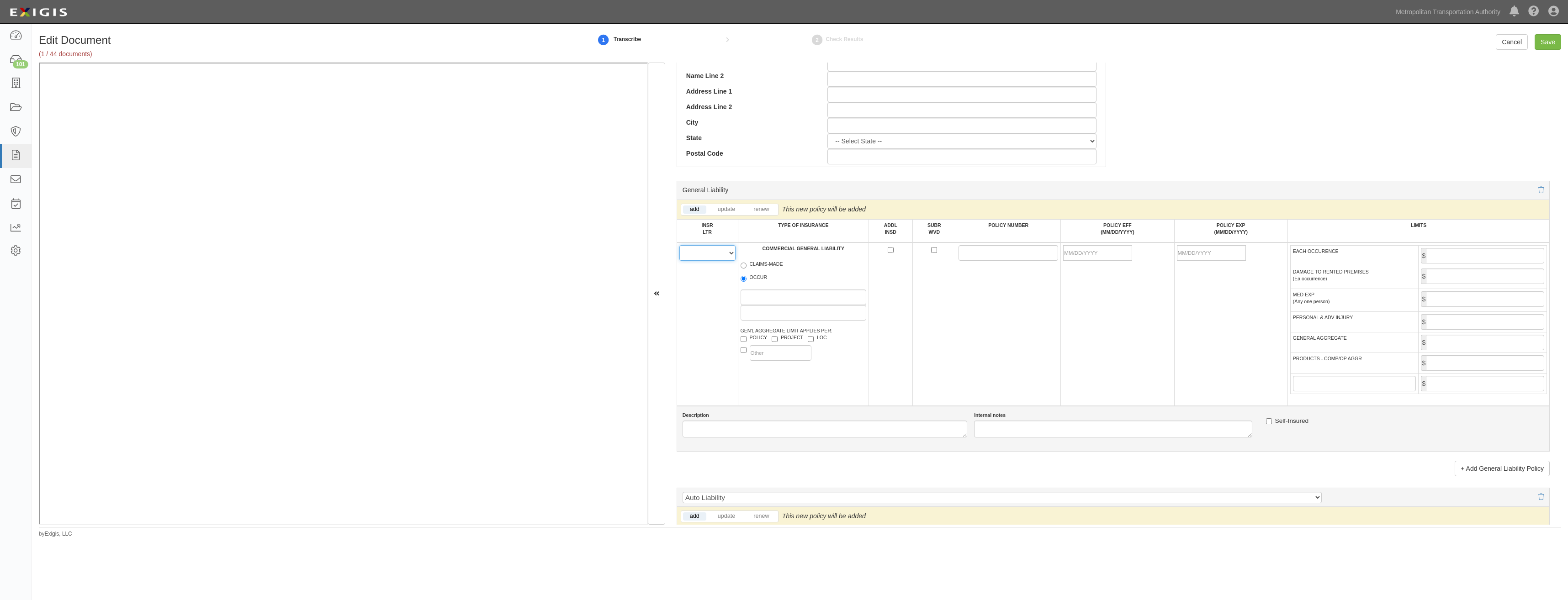
click at [705, 258] on select "A B C D E F" at bounding box center [708, 253] width 56 height 15
select select "A"
click at [680, 245] on select "A B C D E F" at bounding box center [708, 253] width 56 height 15
click at [756, 280] on label "OCCUR" at bounding box center [754, 278] width 27 height 9
click at [747, 280] on input "OCCUR" at bounding box center [743, 278] width 6 height 6
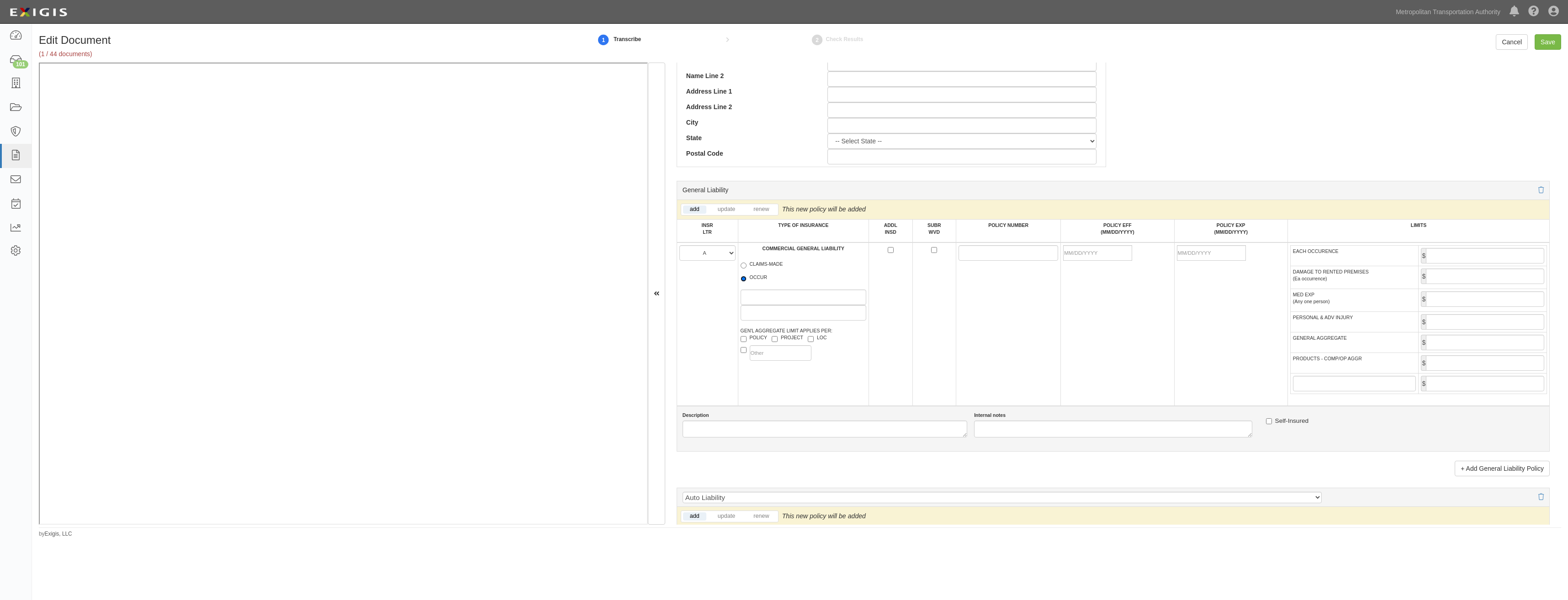
radio input "true"
click at [781, 335] on label "PROJECT" at bounding box center [787, 339] width 31 height 9
click at [777, 336] on input "PROJECT" at bounding box center [774, 339] width 6 height 6
checkbox input "true"
click at [781, 249] on input "ADDL INSD" at bounding box center [890, 250] width 6 height 6
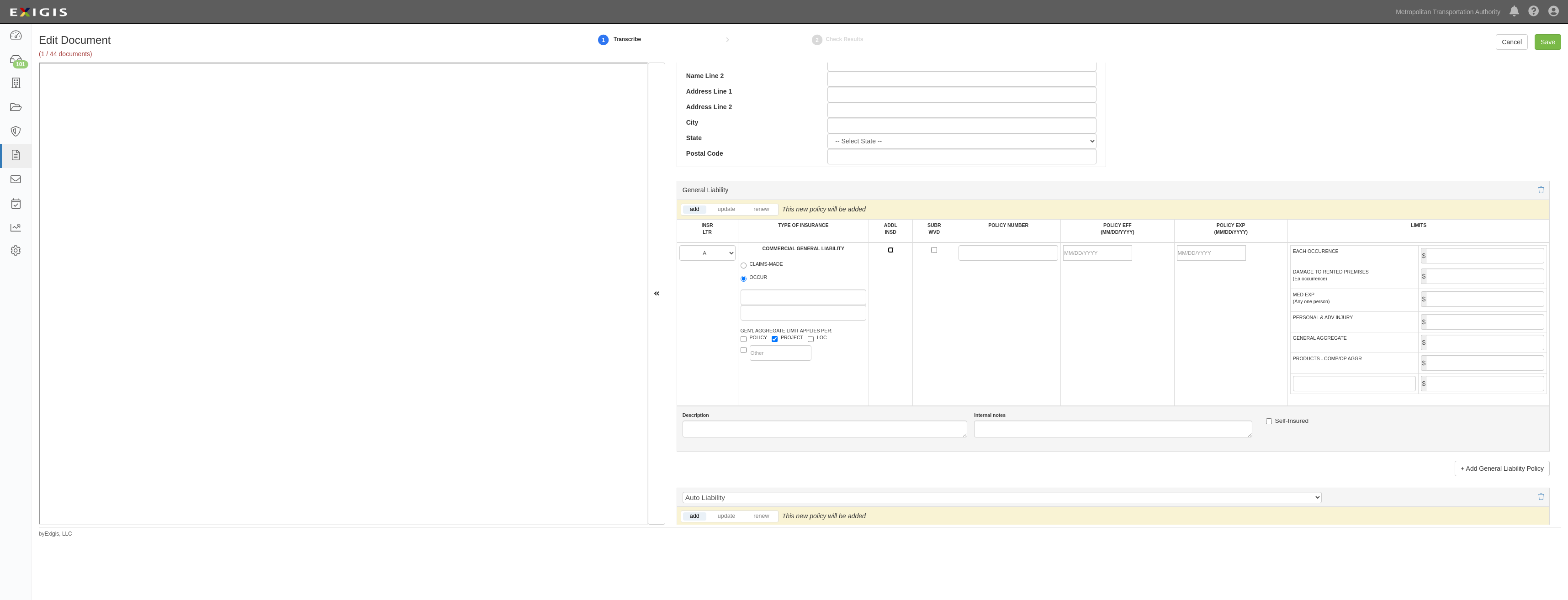
checkbox input "true"
click at [781, 252] on input "POLICY NUMBER" at bounding box center [1008, 253] width 99 height 15
paste input "36078914"
type input "36078914"
click at [781, 307] on td "36078914" at bounding box center [1008, 324] width 104 height 164
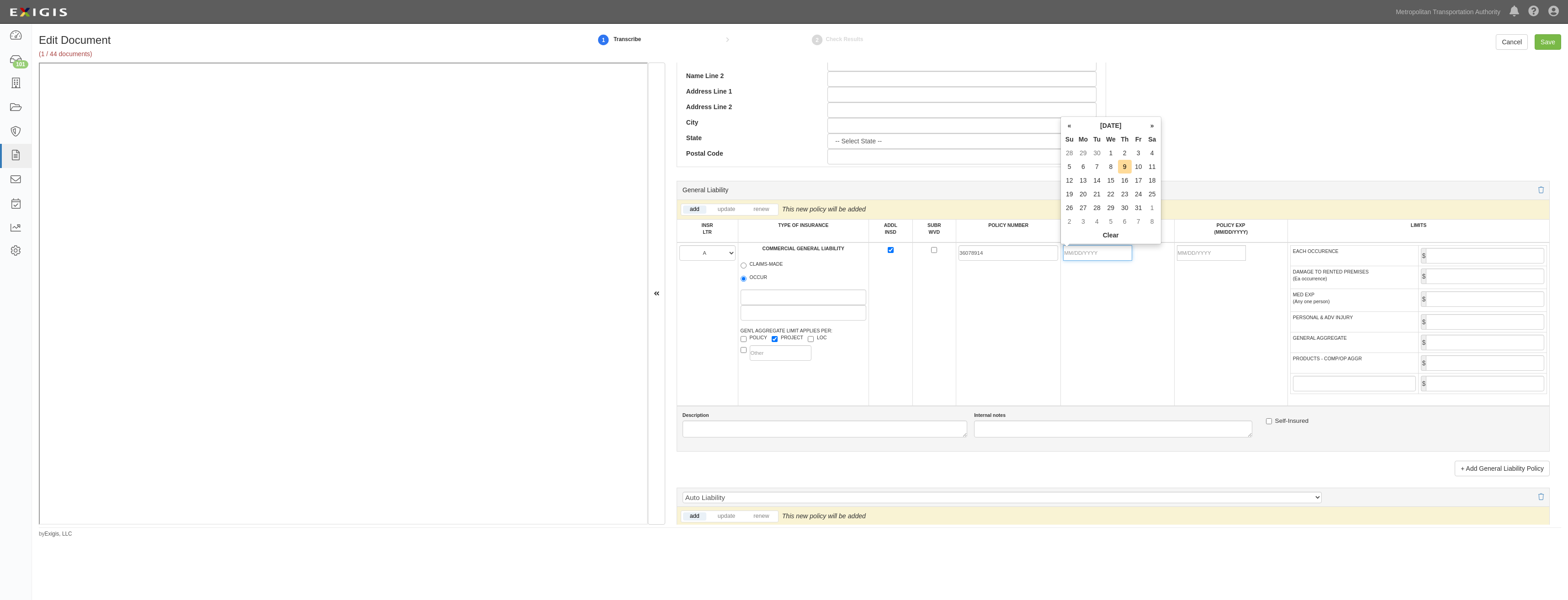
drag, startPoint x: 1113, startPoint y: 249, endPoint x: 1067, endPoint y: 286, distance: 59.0
click at [781, 249] on input "POLICY EFF (MM/DD/YYYY)" at bounding box center [1097, 253] width 69 height 15
type input "01/30/2025"
type input "01/30/2026"
click at [781, 315] on td "36078914" at bounding box center [1008, 324] width 104 height 164
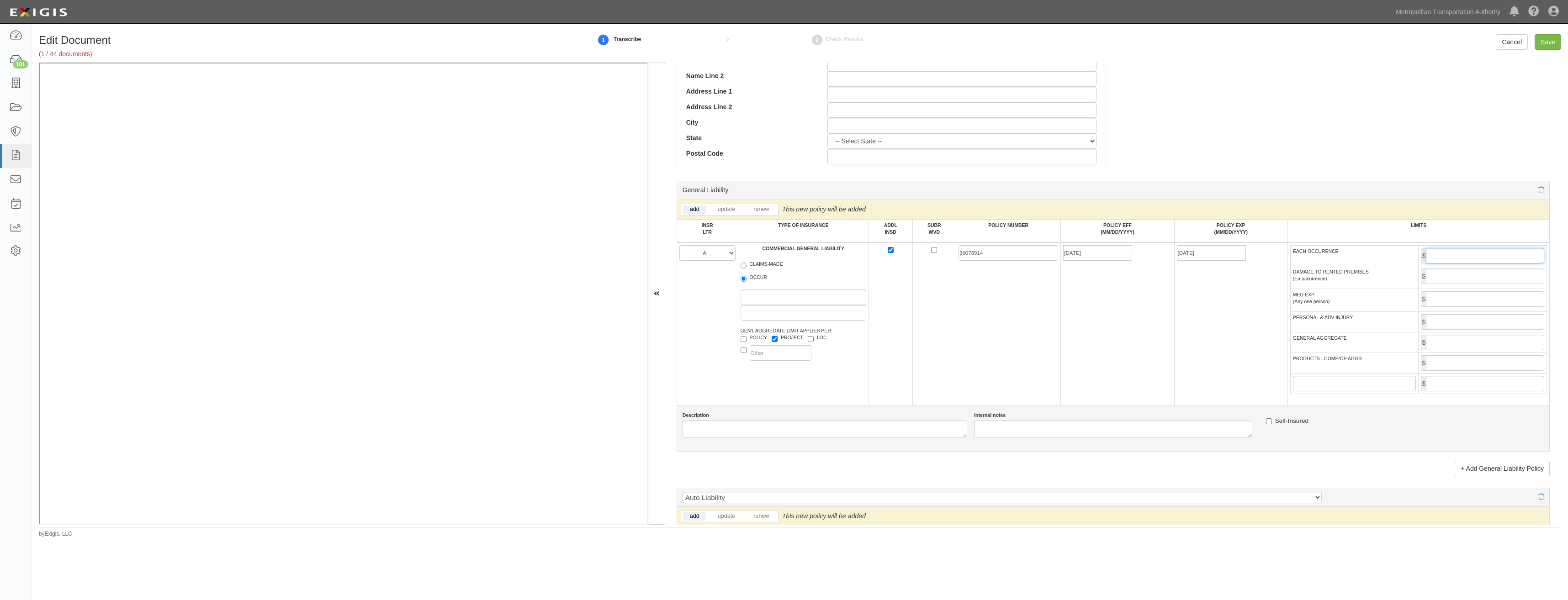
click at [781, 254] on input "EACH OCCURENCE" at bounding box center [1484, 255] width 118 height 15
type input "1,000,000"
type input "2,000,000"
type input "10UENBU2A6J"
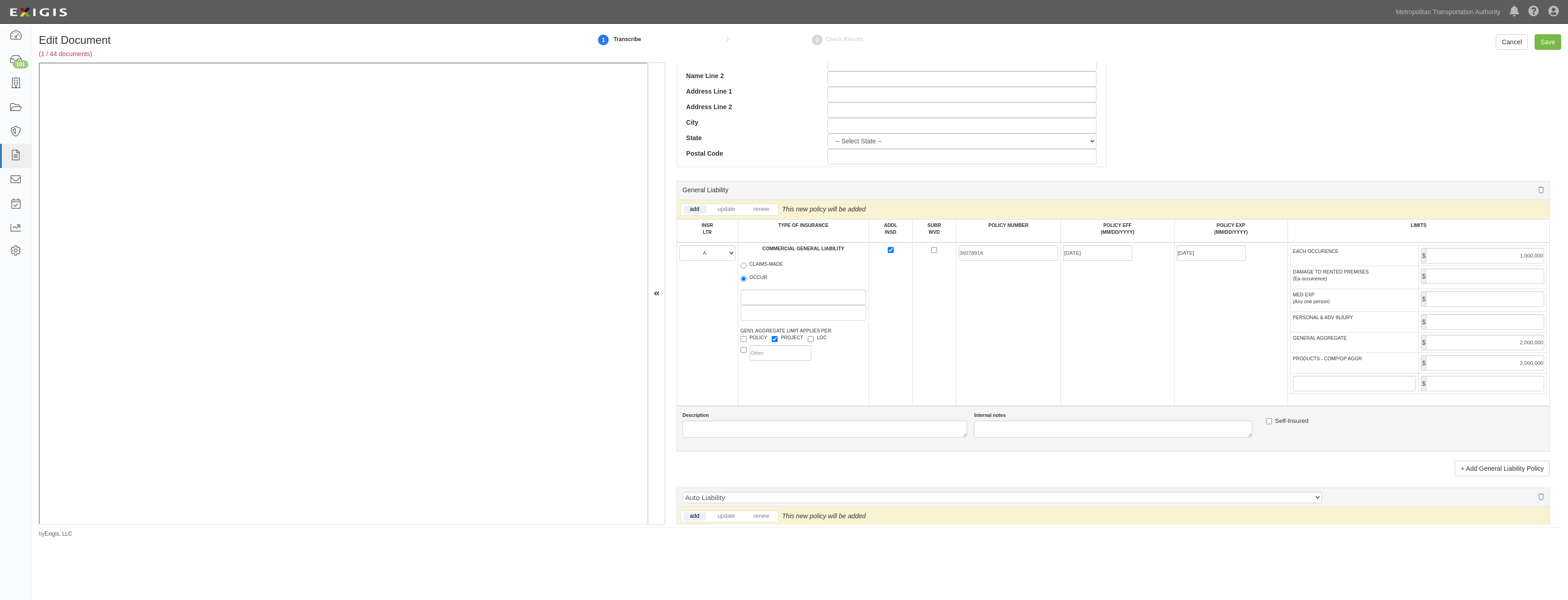
type input "07/30/2025"
type input "1,000,000"
type input "10XHUBU2A6B"
type input "07/30/2025"
type input "25,000,000"
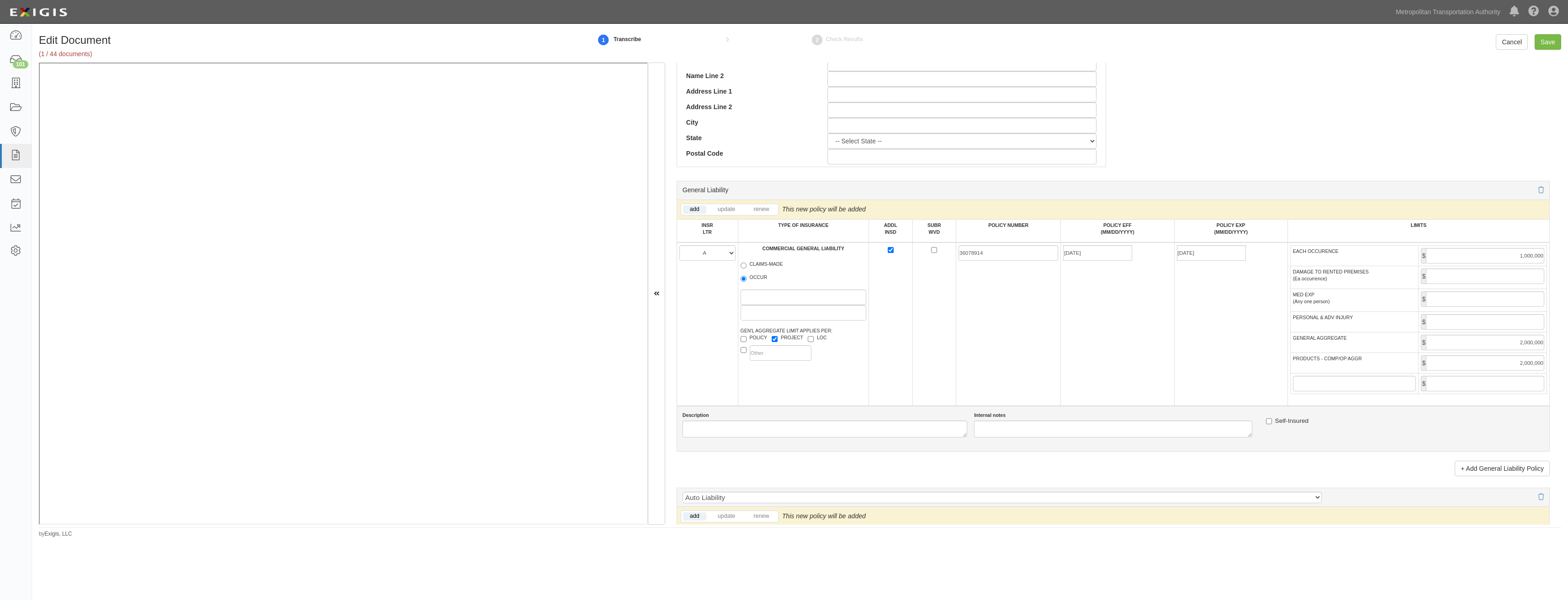
type input "25,000,000"
type input "10WBBU2A6S"
type input "07/30/2025"
type input "1,000,000"
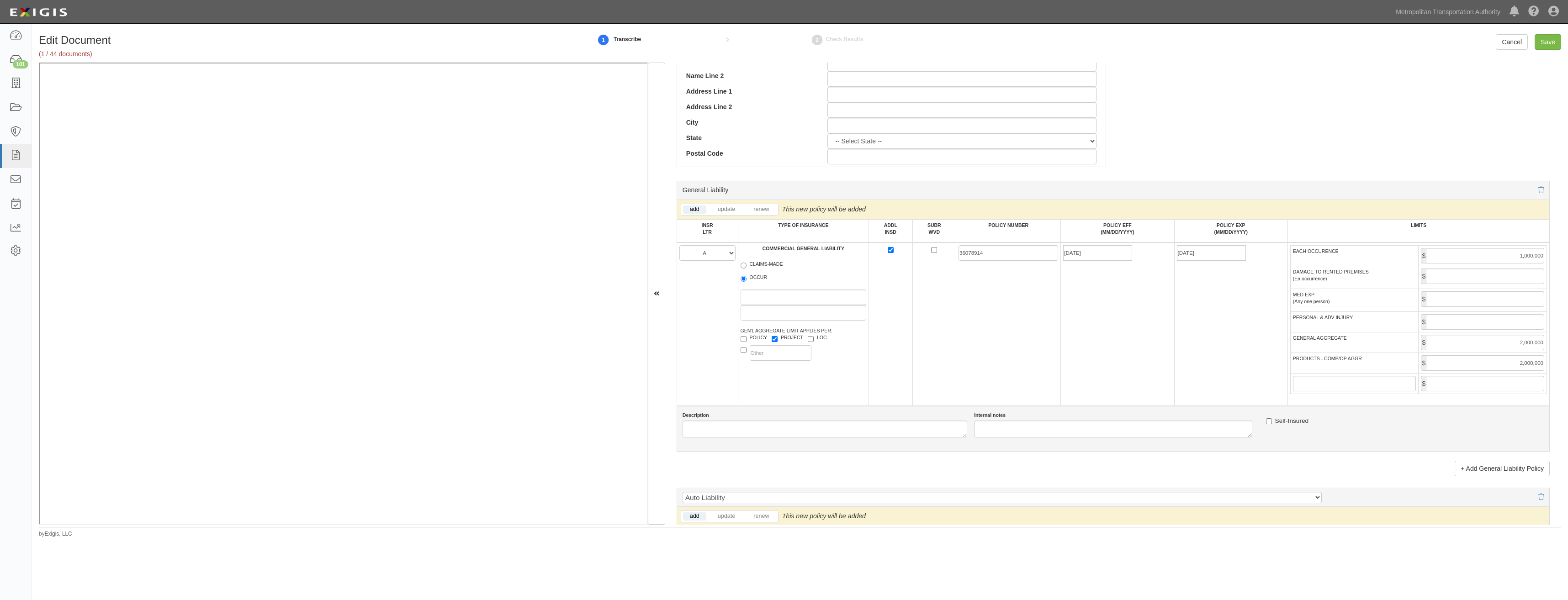
type input "1,000,000"
type input "CTO30093820200"
type input "07/30/2025"
type input "5,000,000"
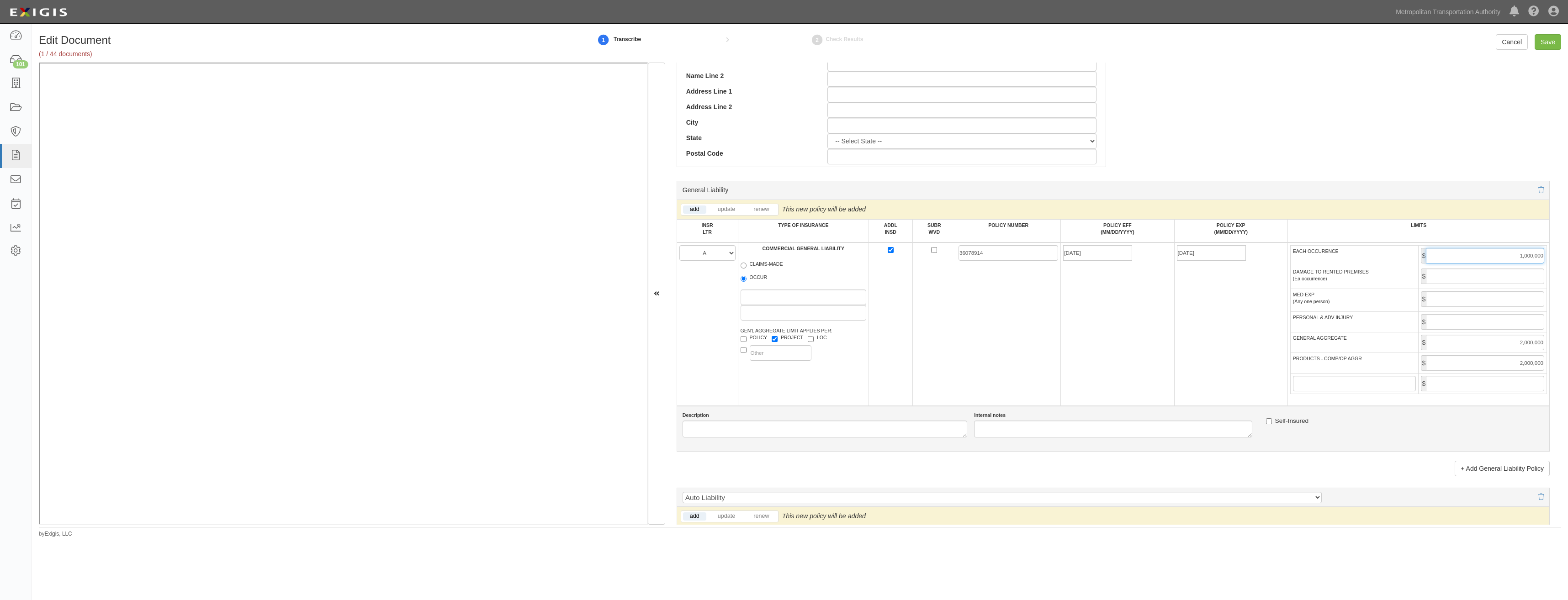
type input "07/30/2026"
click at [781, 306] on td "01/30/2025" at bounding box center [1117, 324] width 114 height 164
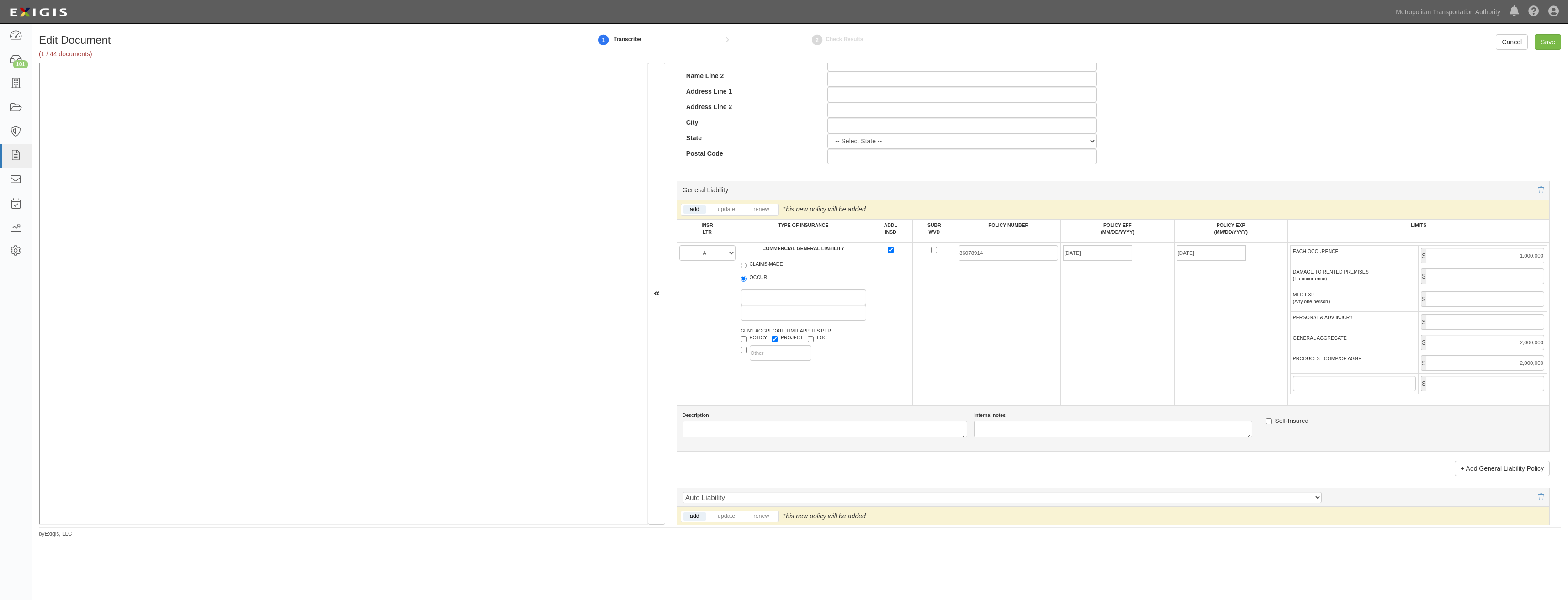
scroll to position [731, 0]
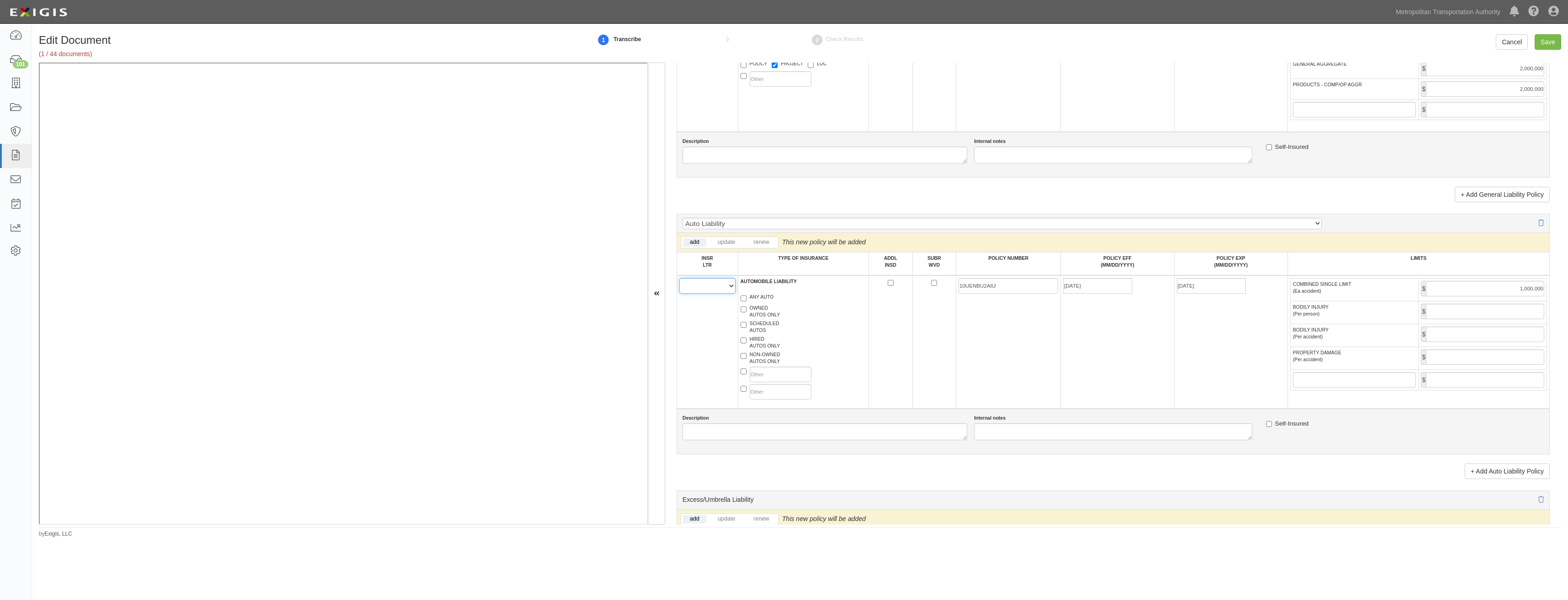
click at [711, 284] on select "A B C D E F" at bounding box center [708, 286] width 56 height 15
select select "A"
click at [680, 278] on select "A B C D E F" at bounding box center [708, 286] width 56 height 15
click at [759, 297] on label "ANY AUTO" at bounding box center [757, 298] width 33 height 9
click at [747, 297] on input "ANY AUTO" at bounding box center [743, 298] width 6 height 6
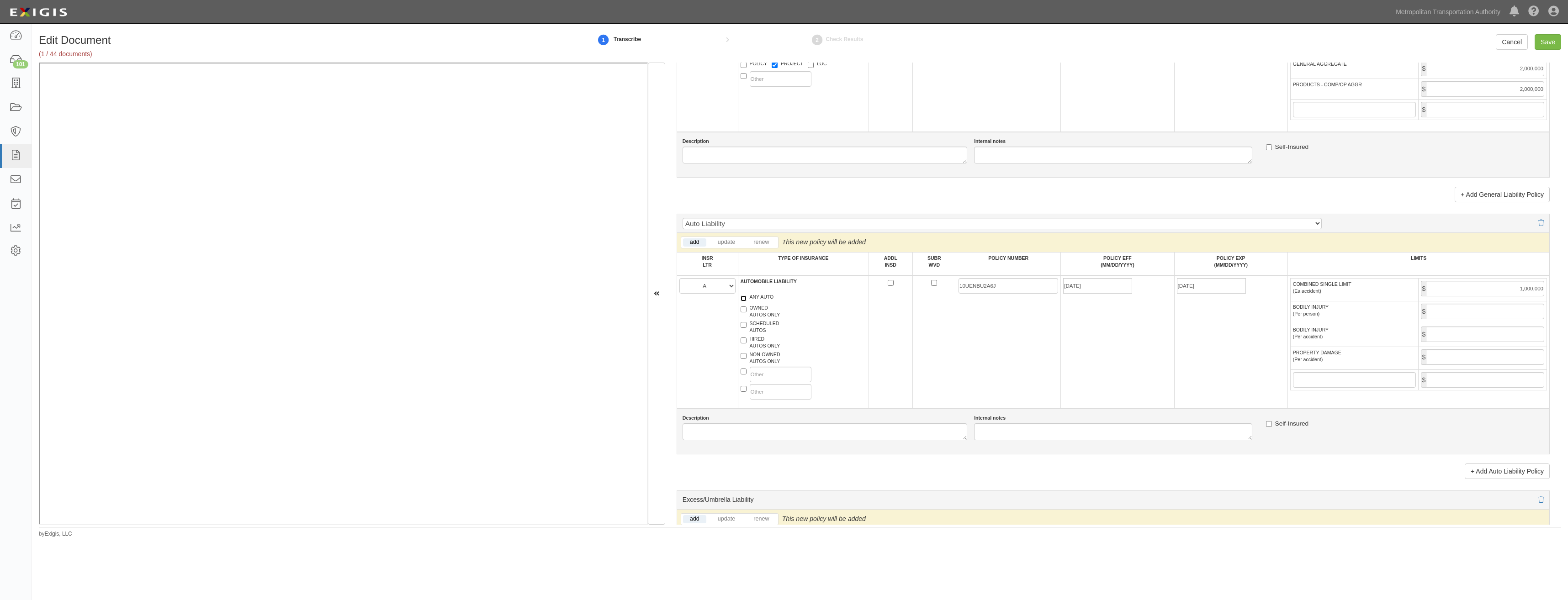
checkbox input "true"
click at [763, 348] on label "HIRED AUTOS ONLY" at bounding box center [760, 343] width 40 height 14
click at [747, 344] on input "HIRED AUTOS ONLY" at bounding box center [743, 340] width 6 height 6
checkbox input "true"
click at [763, 360] on label "NON-OWNED AUTOS ONLY" at bounding box center [760, 358] width 40 height 14
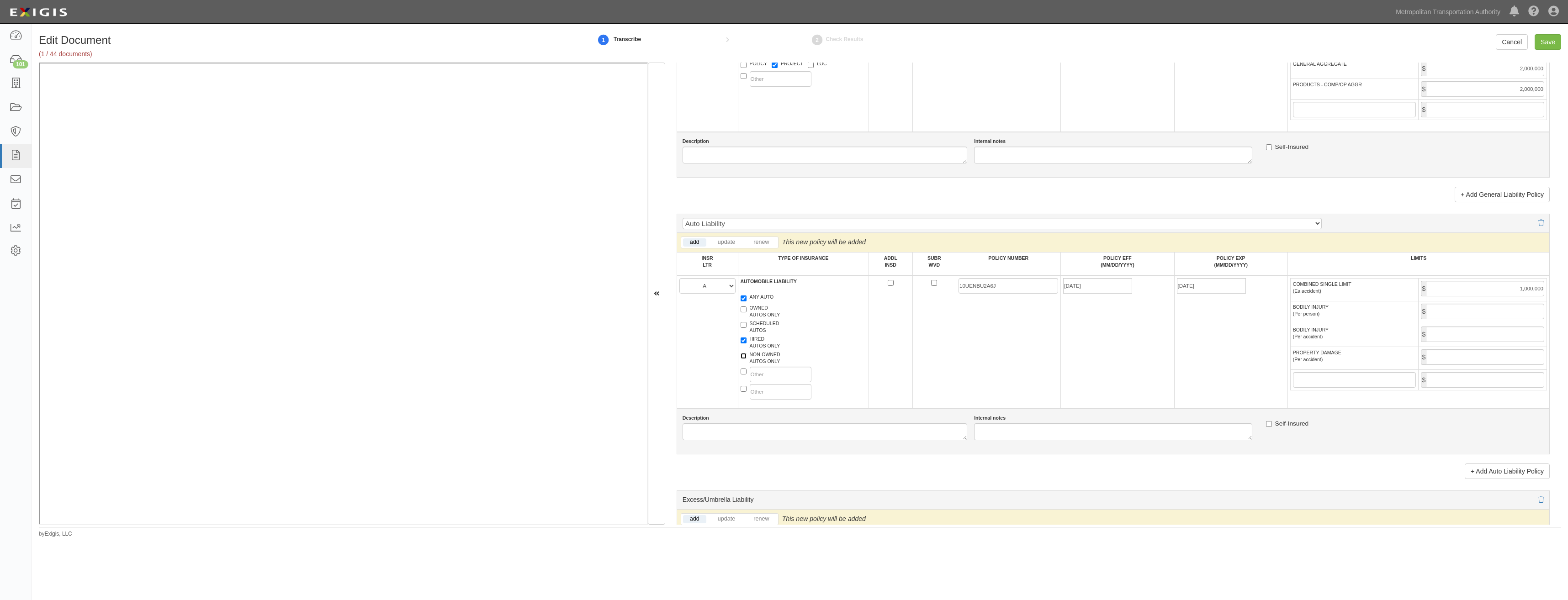
click at [747, 359] on input "NON-OWNED AUTOS ONLY" at bounding box center [743, 356] width 6 height 6
checkbox input "true"
click at [781, 281] on input "ADDL INSD" at bounding box center [890, 283] width 6 height 6
checkbox input "true"
click at [781, 282] on input "10UENBU2A6J" at bounding box center [1008, 286] width 99 height 15
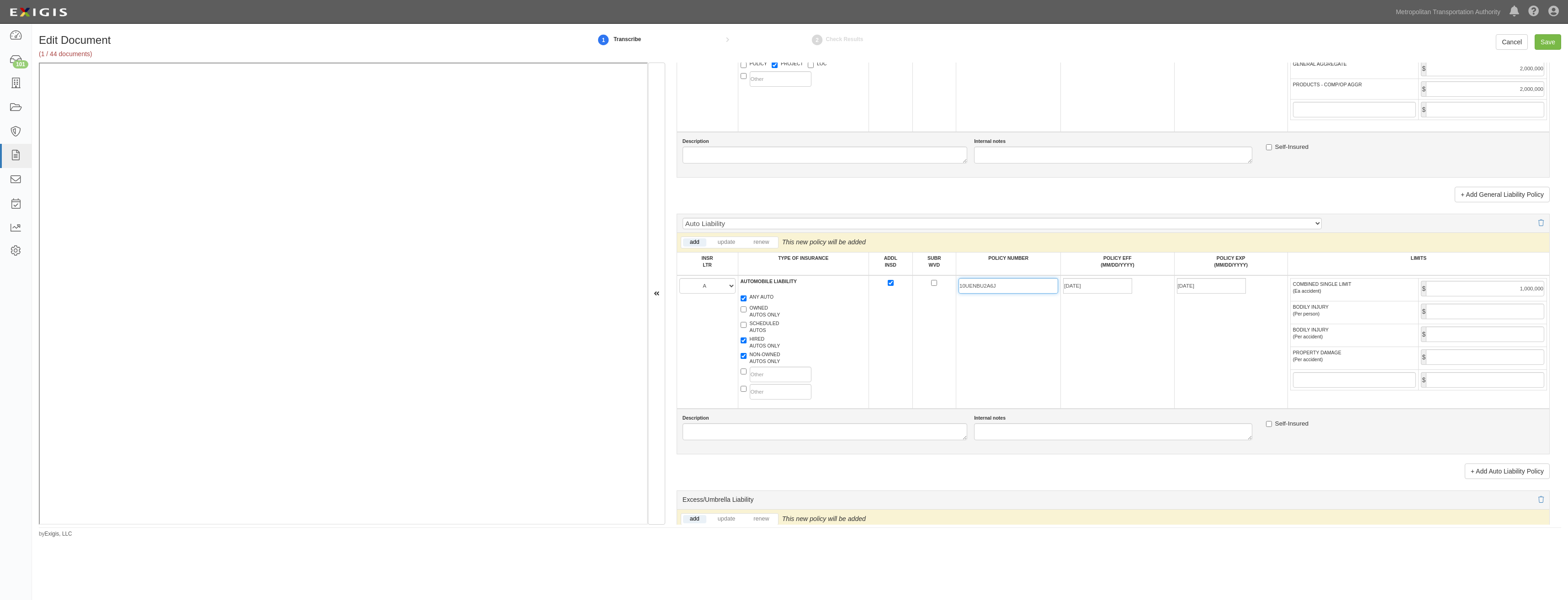
click at [781, 282] on input "10UENBU2A6J" at bounding box center [1008, 286] width 99 height 15
paste input "73632046"
type input "73632046"
click at [781, 286] on input "07/30/2025" at bounding box center [1097, 286] width 69 height 15
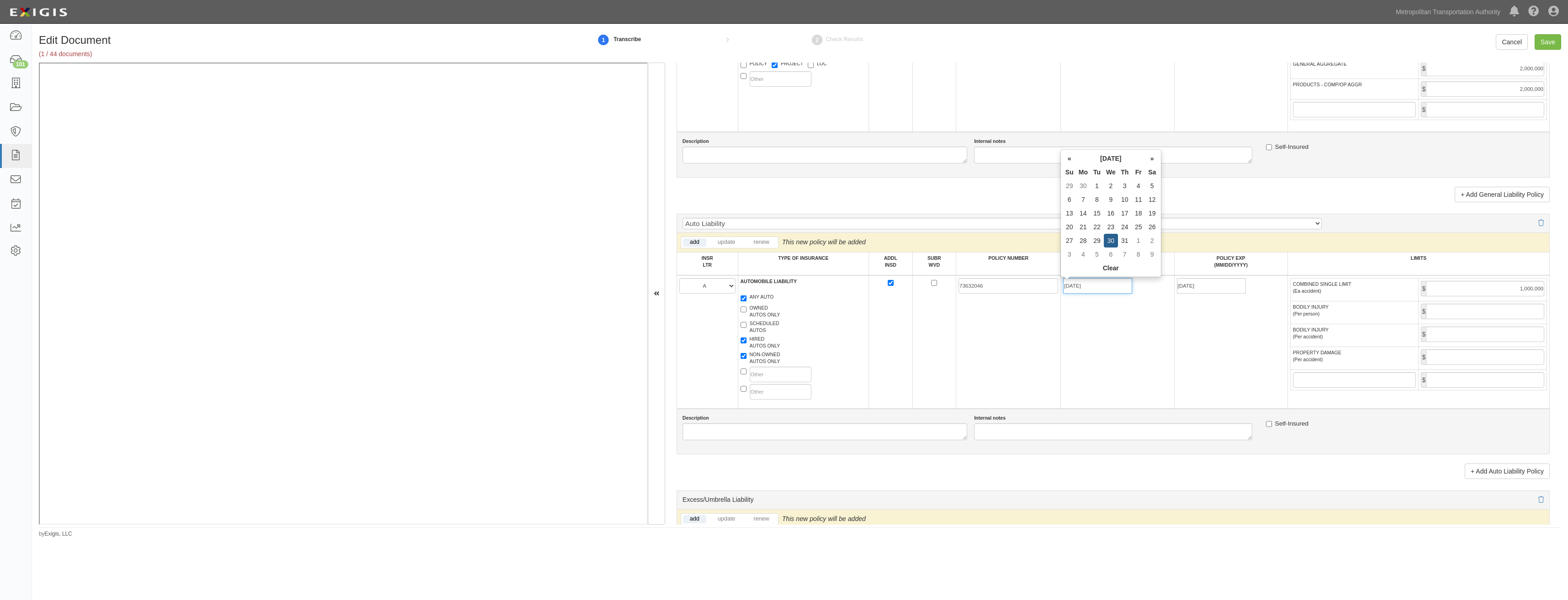
click at [781, 286] on input "07/30/2025" at bounding box center [1097, 286] width 69 height 15
type input "01/30/2025"
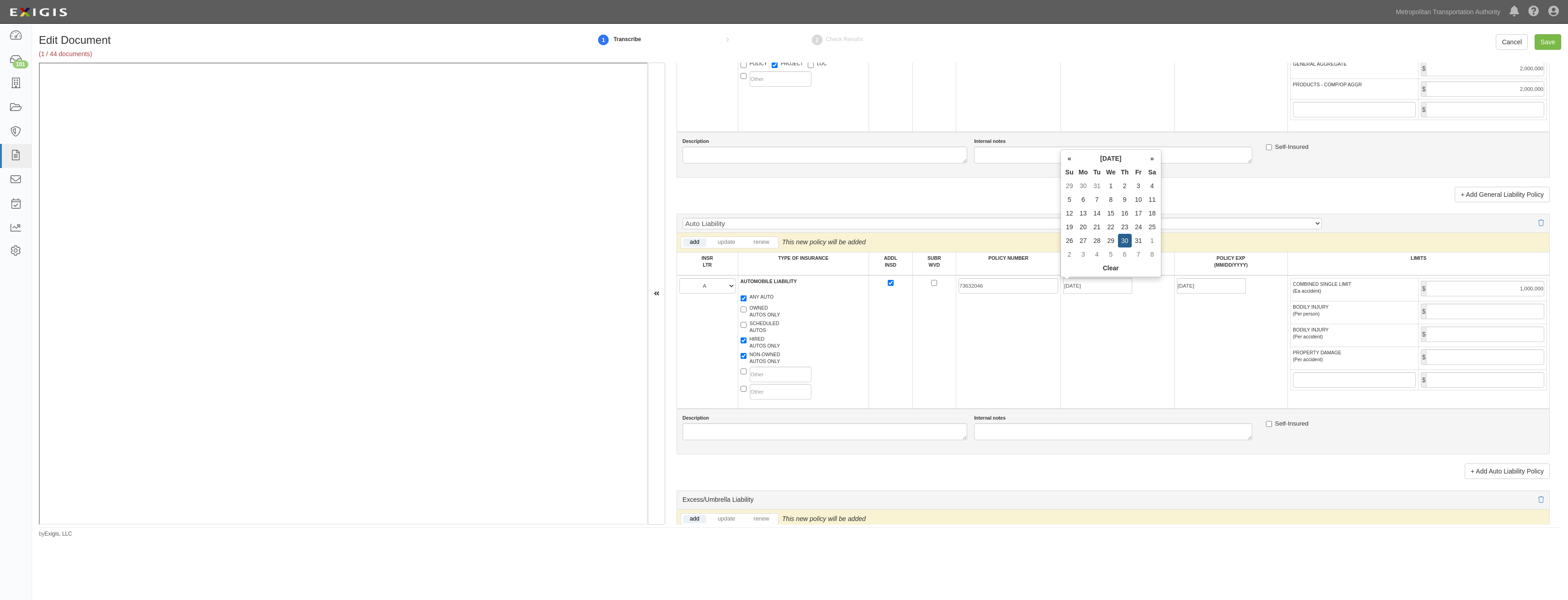
type input "01/30/2026"
click at [781, 340] on td "01/30/2025" at bounding box center [1117, 342] width 114 height 133
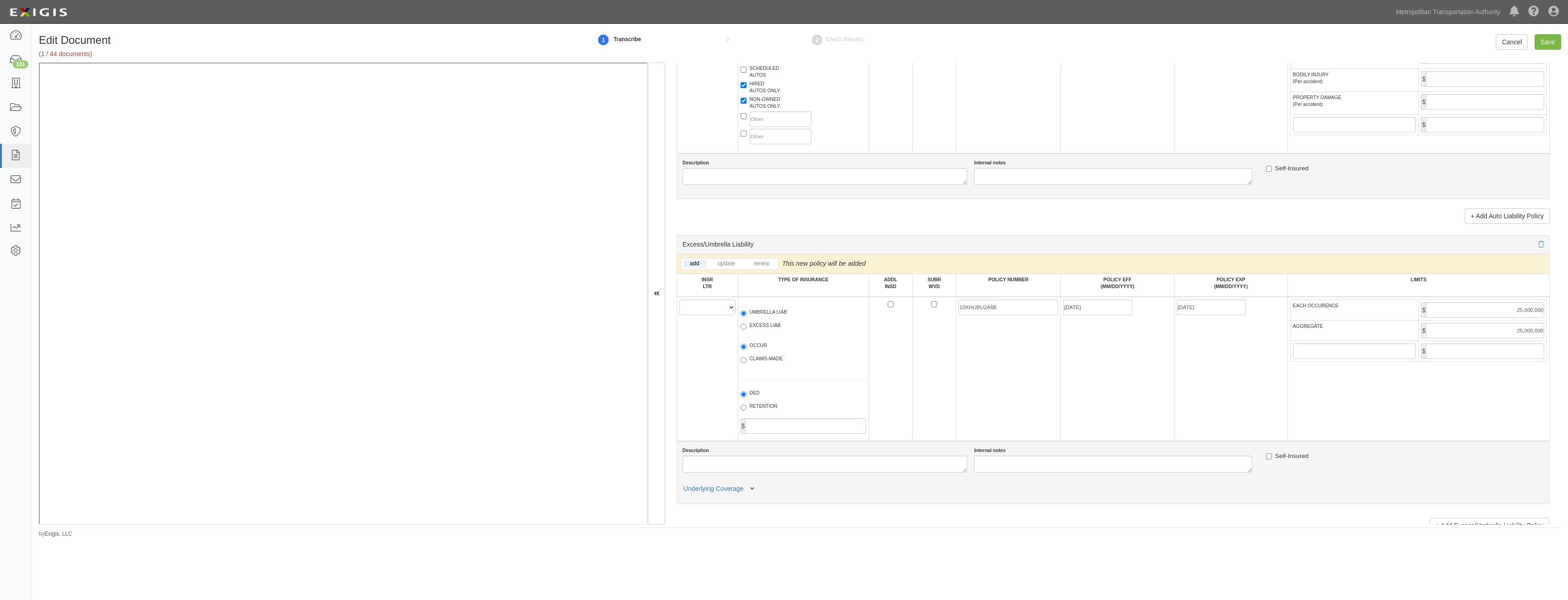
scroll to position [1051, 0]
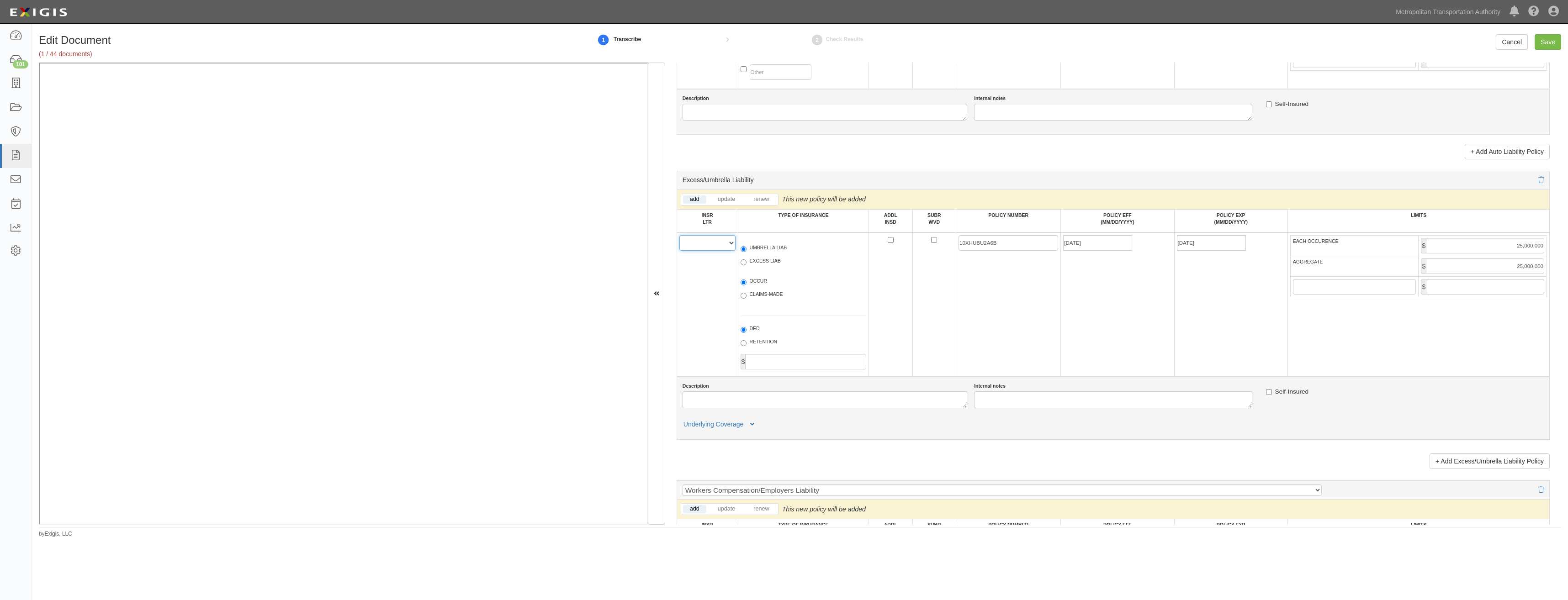
click at [713, 243] on select "A B C D E F" at bounding box center [708, 243] width 56 height 15
select select "B"
click at [680, 235] on select "A B C D E F" at bounding box center [708, 243] width 56 height 15
click at [770, 247] on label "UMBRELLA LIAB" at bounding box center [764, 249] width 47 height 9
click at [747, 247] on input "UMBRELLA LIAB" at bounding box center [743, 249] width 6 height 6
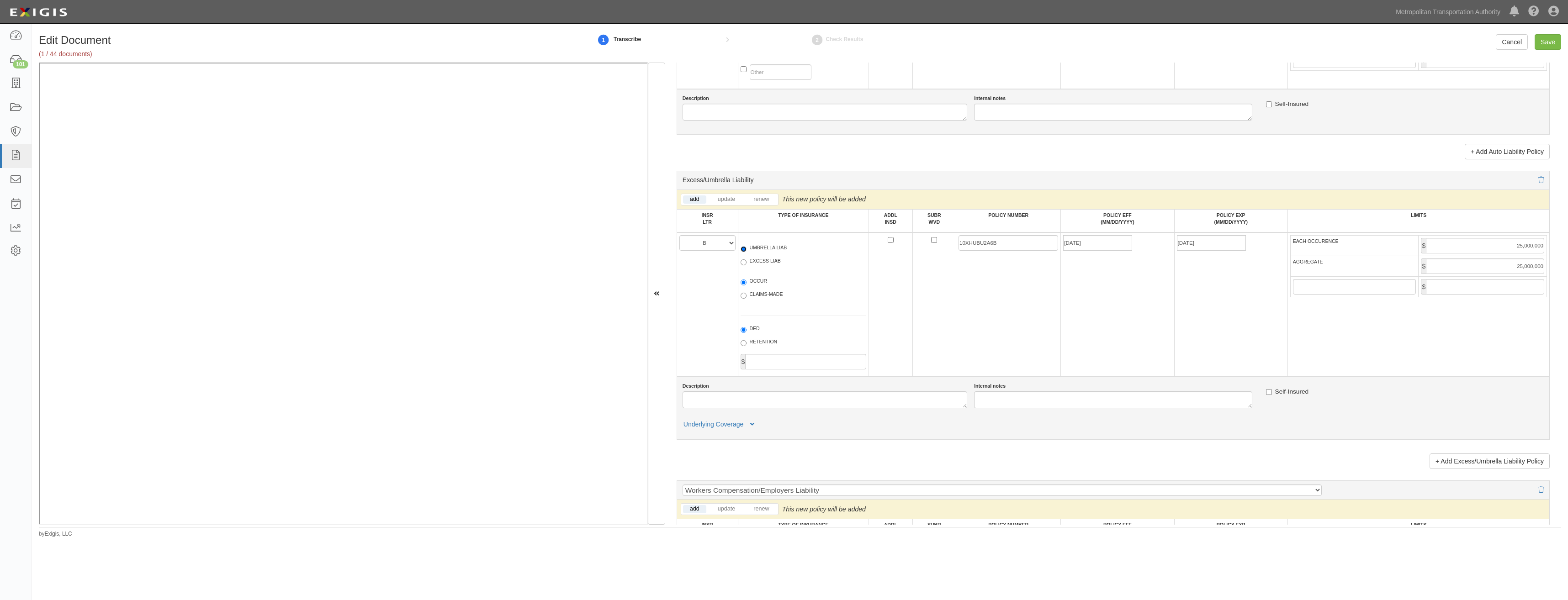
radio input "true"
click at [763, 281] on label "OCCUR" at bounding box center [754, 282] width 27 height 9
click at [747, 281] on input "OCCUR" at bounding box center [743, 283] width 6 height 6
radio input "true"
click at [781, 238] on input "ADDL INSD" at bounding box center [890, 239] width 6 height 6
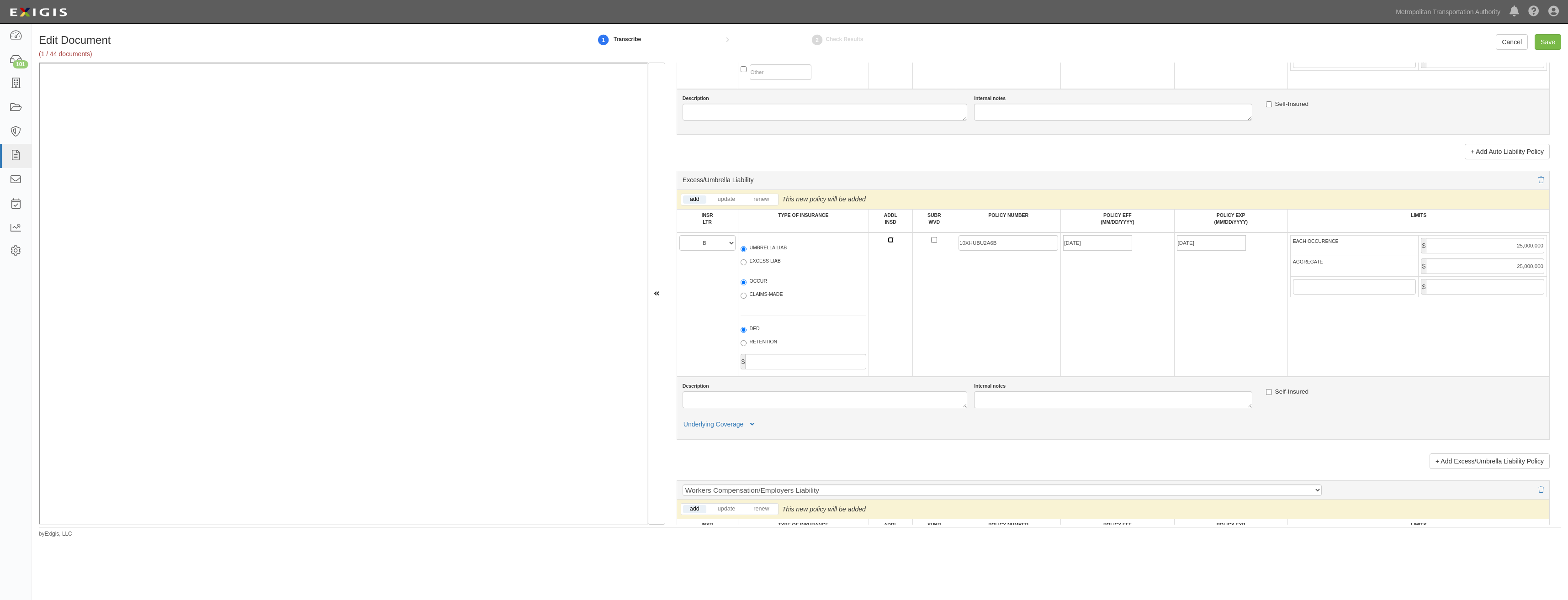
checkbox input "true"
click at [781, 243] on input "10XHUBU2A6B" at bounding box center [1008, 243] width 99 height 15
paste input "78198420"
type input "78198420"
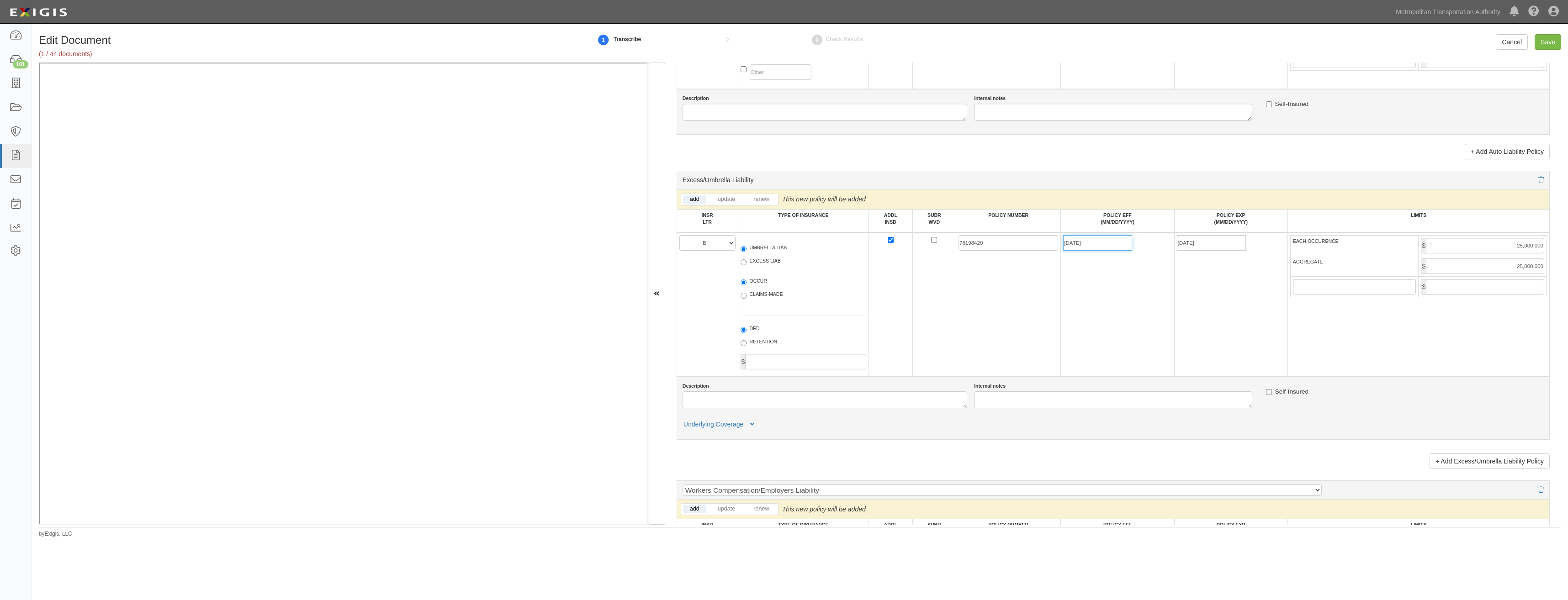
click at [781, 248] on input "07/30/2025" at bounding box center [1097, 243] width 69 height 15
type input "01/30/2025"
type input "01/30/2026"
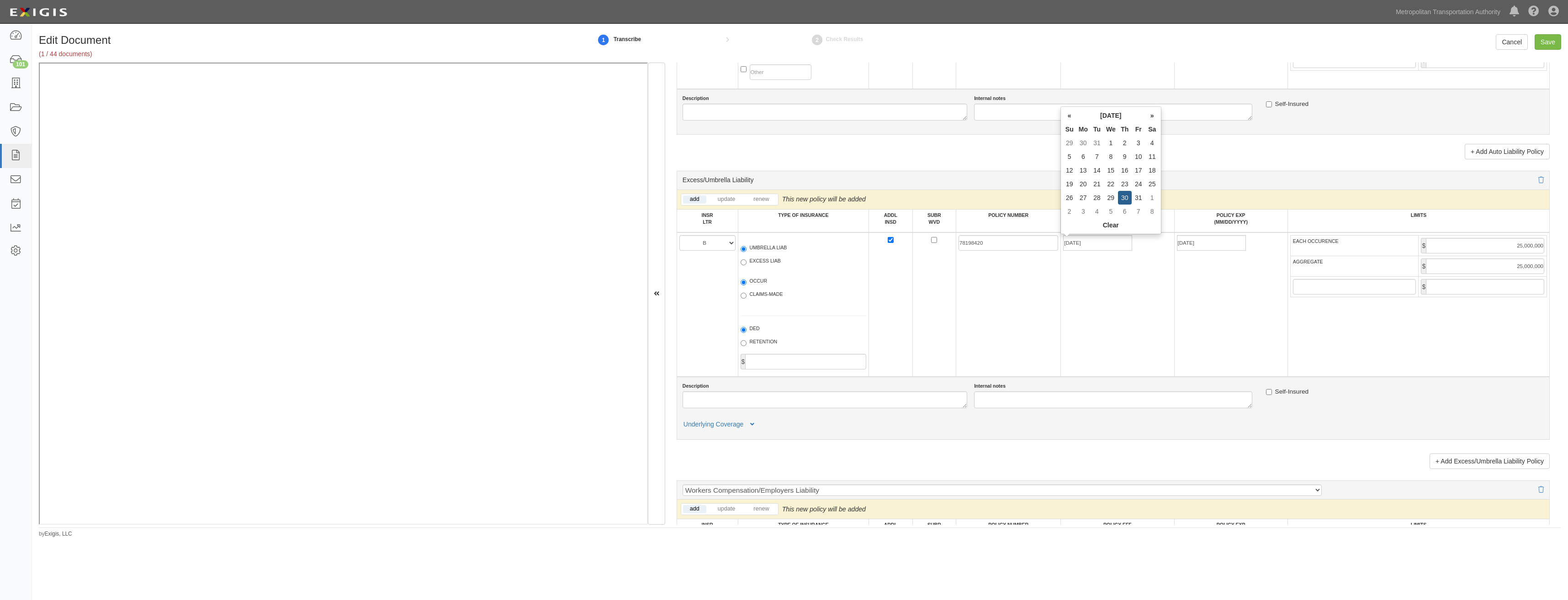
click at [781, 269] on td "01/30/2025" at bounding box center [1117, 305] width 114 height 144
click at [781, 244] on input "25,000,000" at bounding box center [1484, 246] width 118 height 15
type input "10,000,000"
click at [781, 264] on input "25,000,000" at bounding box center [1484, 266] width 118 height 15
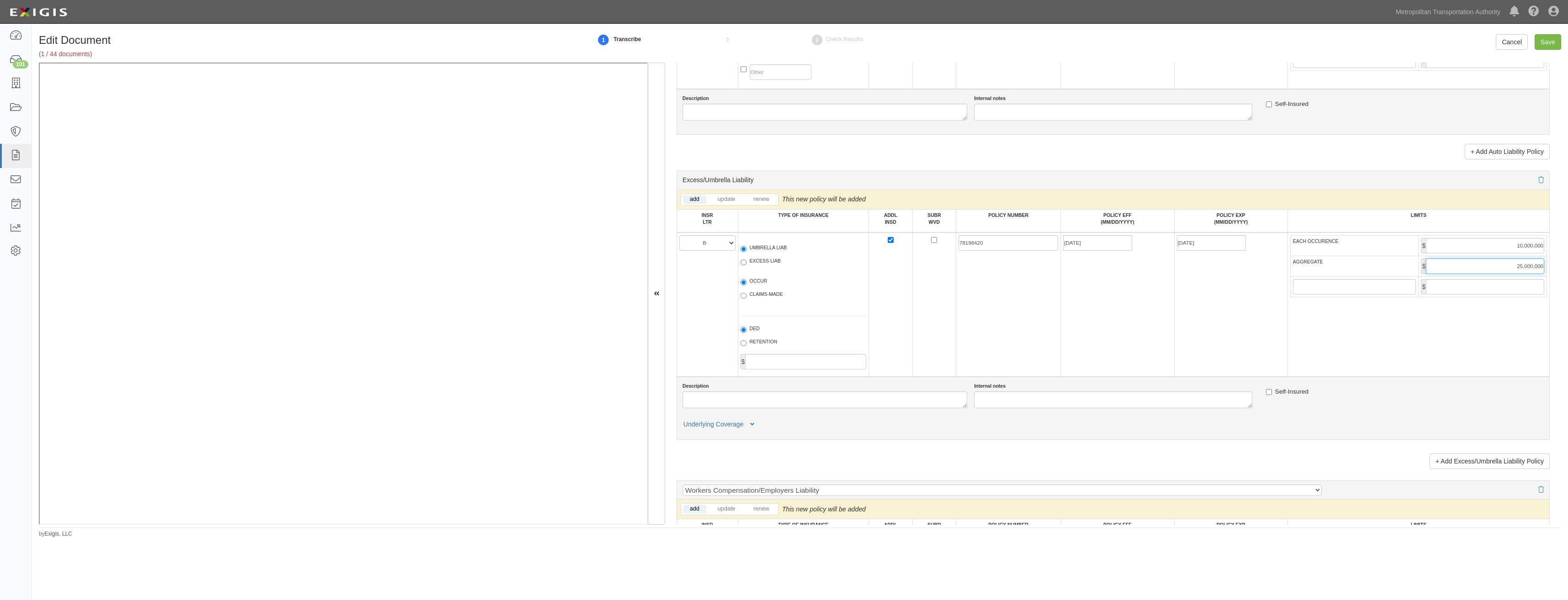
click at [781, 264] on input "25,000,000" at bounding box center [1484, 266] width 118 height 15
type input "10,000,000"
click at [781, 318] on td "01/30/2025" at bounding box center [1117, 305] width 114 height 144
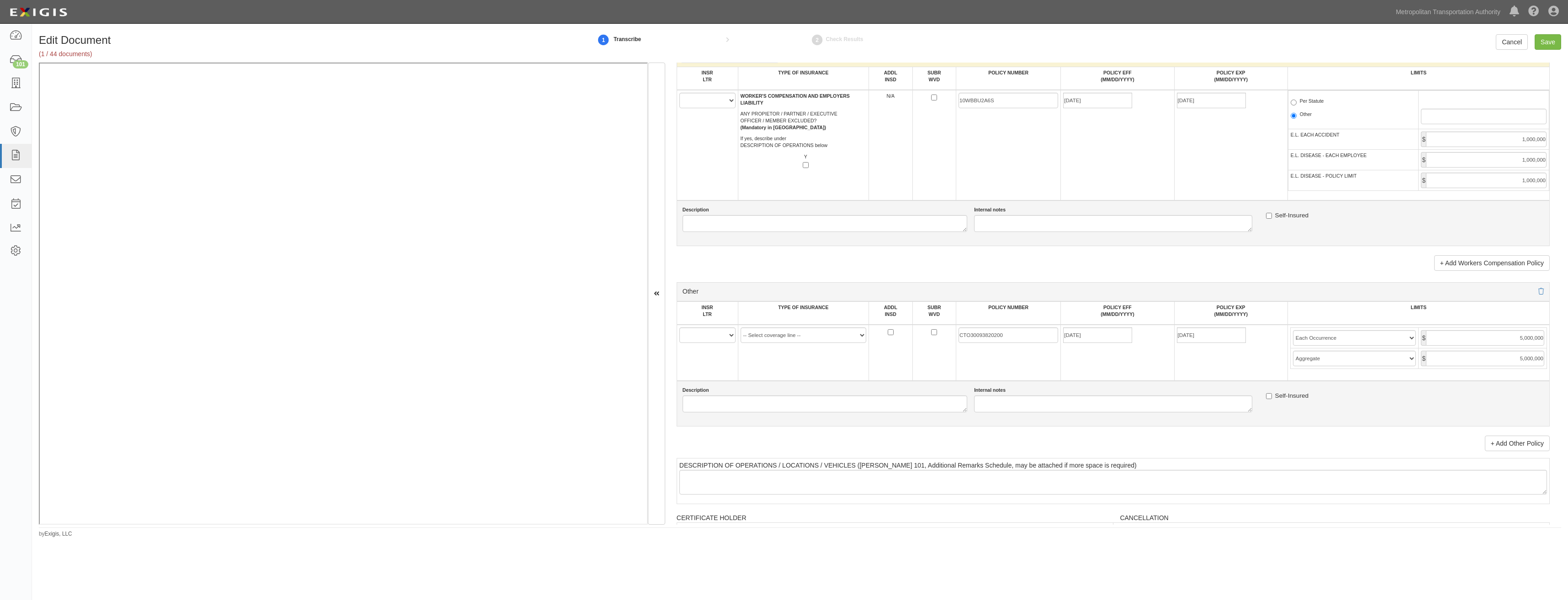
scroll to position [1645, 0]
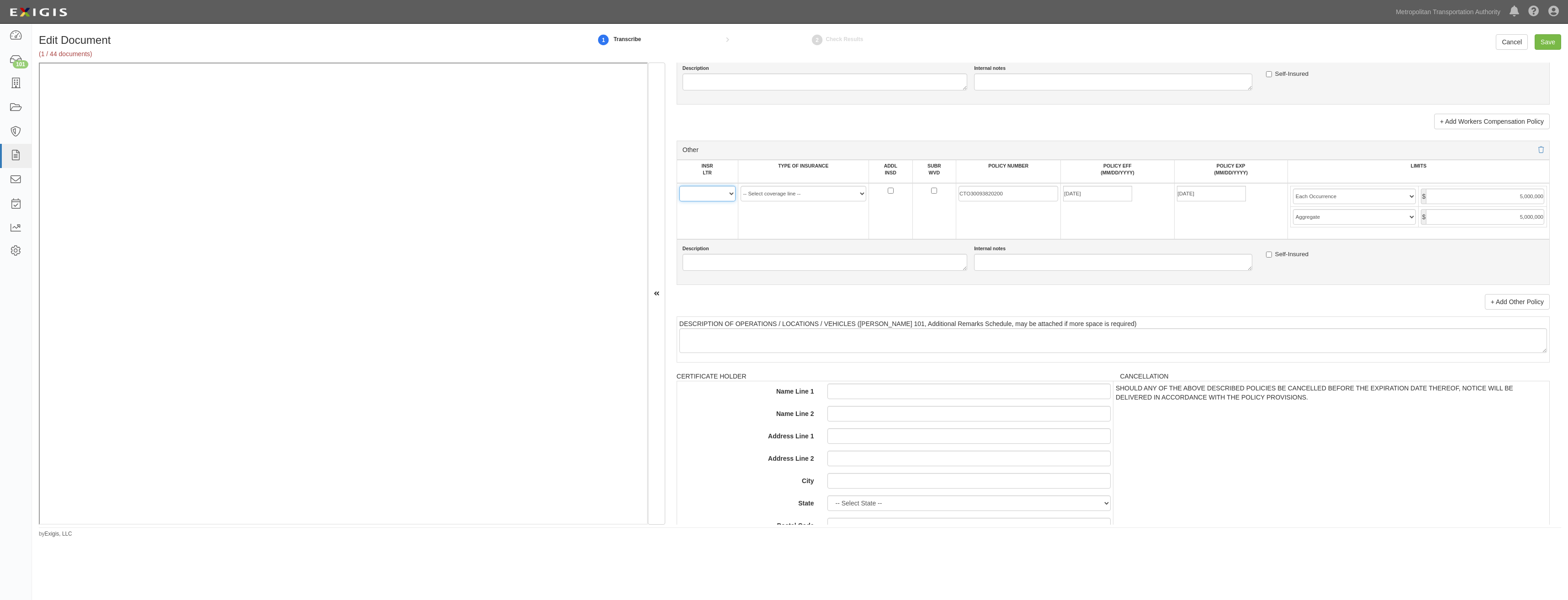
click at [717, 201] on select "A B C D E F" at bounding box center [708, 193] width 56 height 15
select select "C"
click at [680, 186] on select "A B C D E F" at bounding box center [708, 193] width 56 height 15
click at [781, 199] on select "-- Select coverage line -- Asbestos Abatement Auto Physical Damage Aviation Lia…" at bounding box center [804, 193] width 126 height 15
select select "152"
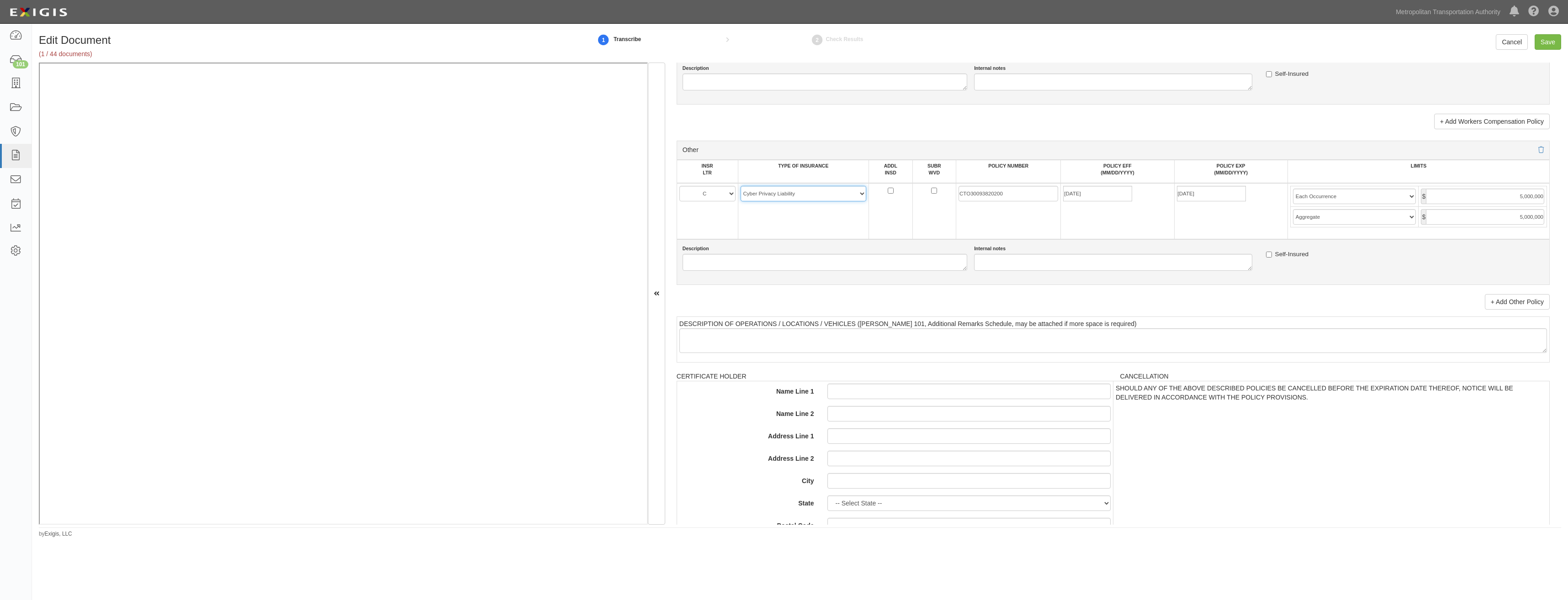
click at [741, 186] on select "-- Select coverage line -- Asbestos Abatement Auto Physical Damage Aviation Lia…" at bounding box center [804, 193] width 126 height 15
click at [781, 294] on link "+ Add Other Policy" at bounding box center [1517, 302] width 64 height 15
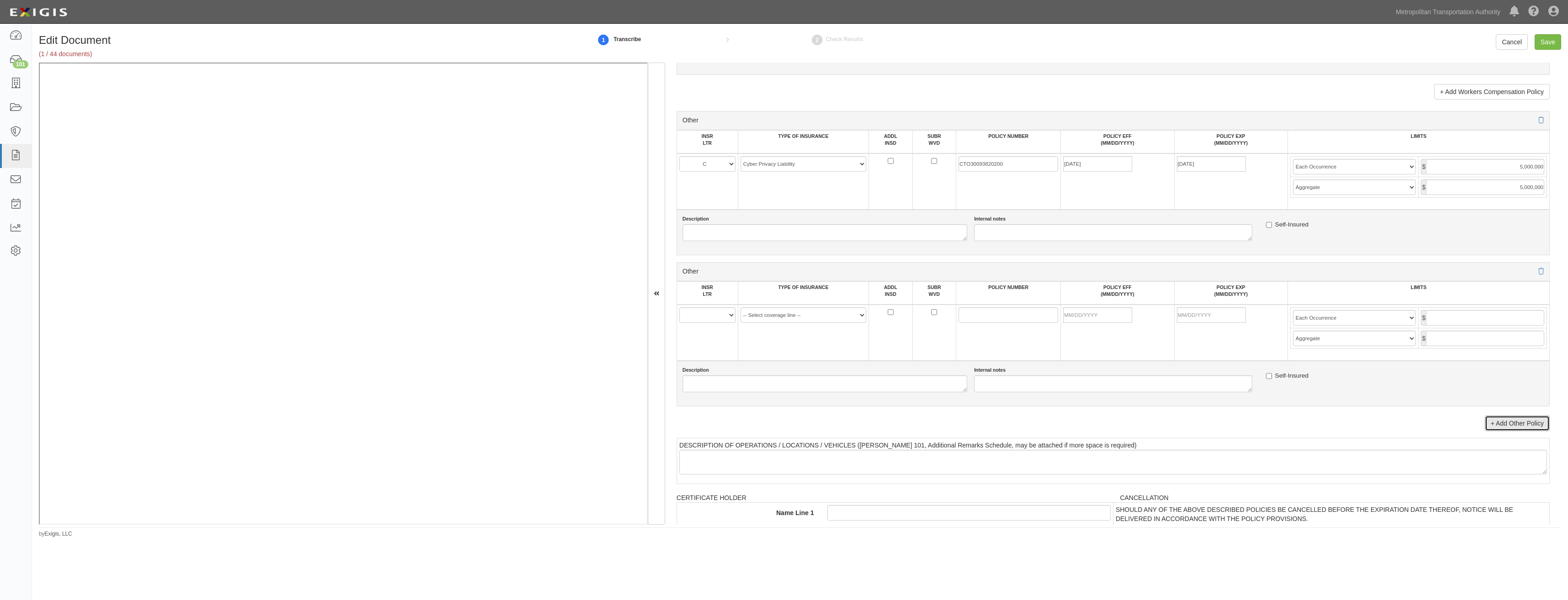
scroll to position [1691, 0]
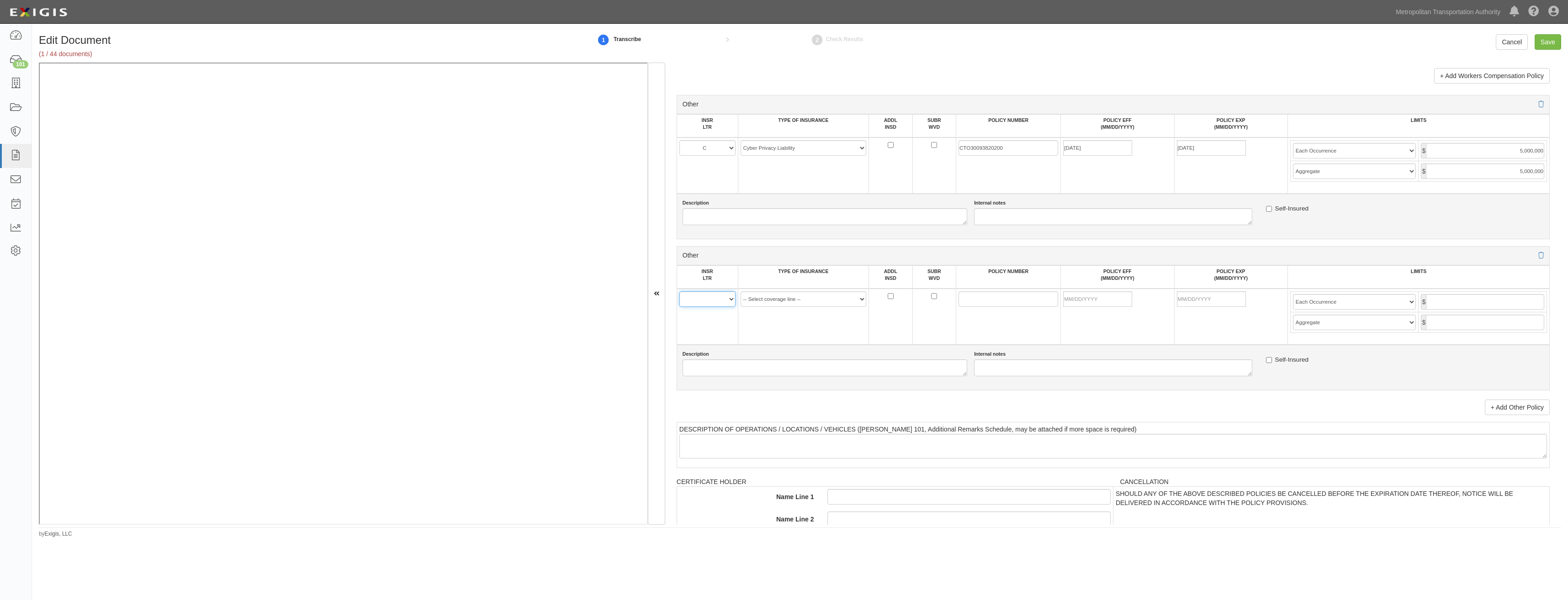
click at [719, 292] on select "A B C D E F" at bounding box center [708, 300] width 56 height 15
select select "C"
click at [680, 292] on select "A B C D E F" at bounding box center [708, 300] width 56 height 15
click at [781, 299] on select "-- Select coverage line -- Asbestos Abatement Auto Physical Damage Aviation Lia…" at bounding box center [804, 300] width 126 height 15
select select "91"
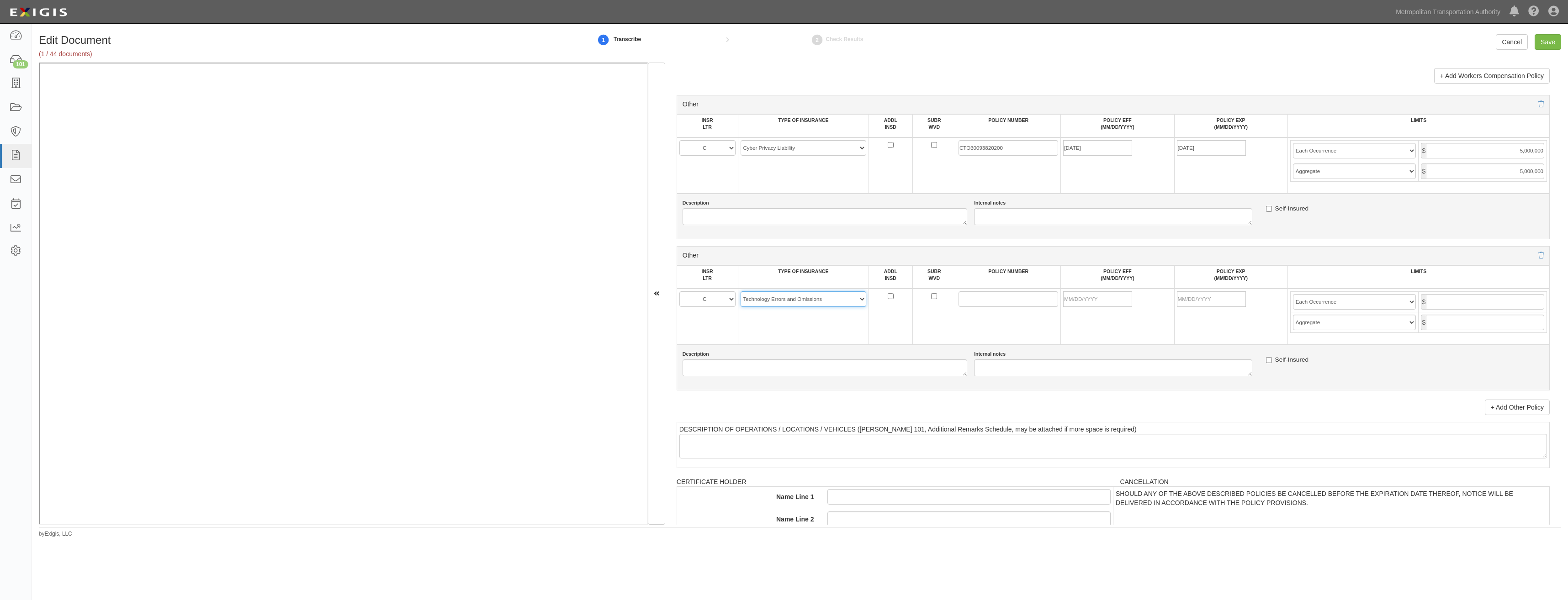
click at [741, 307] on select "-- Select coverage line -- Asbestos Abatement Auto Physical Damage Aviation Lia…" at bounding box center [804, 300] width 126 height 15
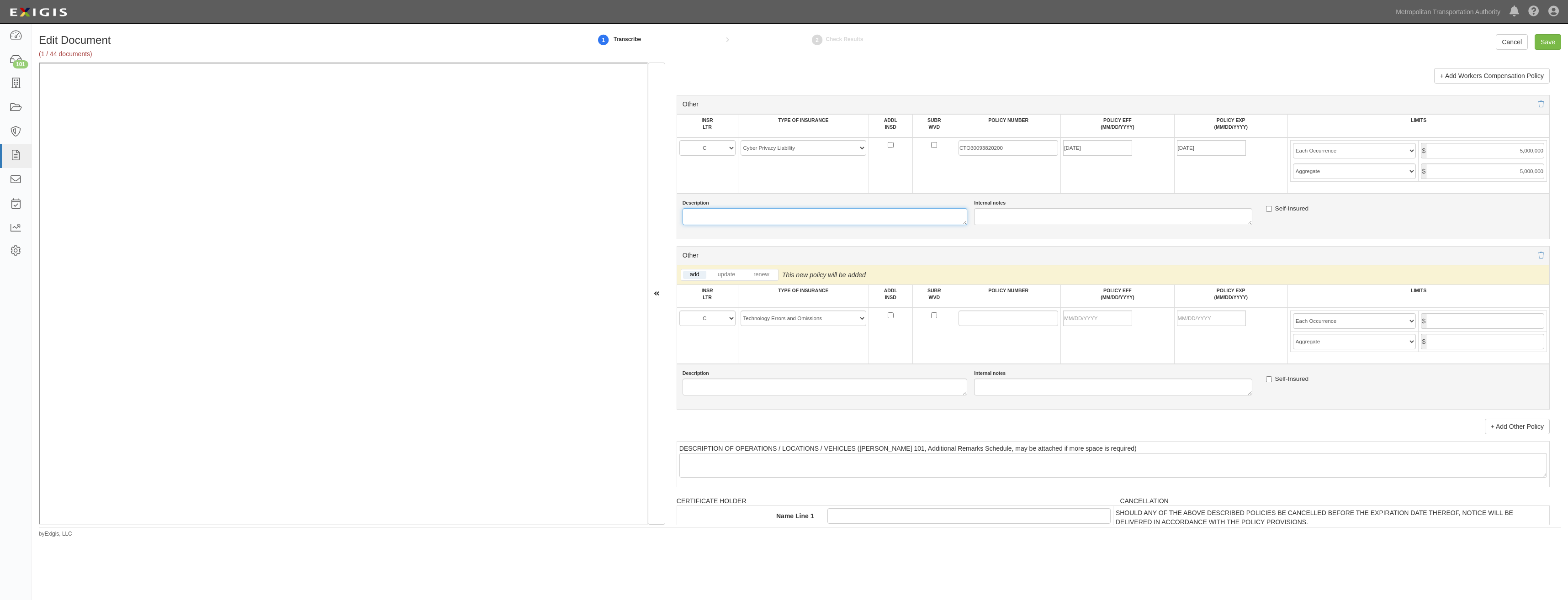
click at [781, 224] on textarea "Description" at bounding box center [824, 217] width 284 height 17
click at [781, 317] on input "POLICY NUMBER" at bounding box center [1008, 318] width 99 height 15
paste input "ATB-6678501-03"
type input "ATB-6678501-03"
click at [781, 354] on td at bounding box center [1117, 336] width 114 height 56
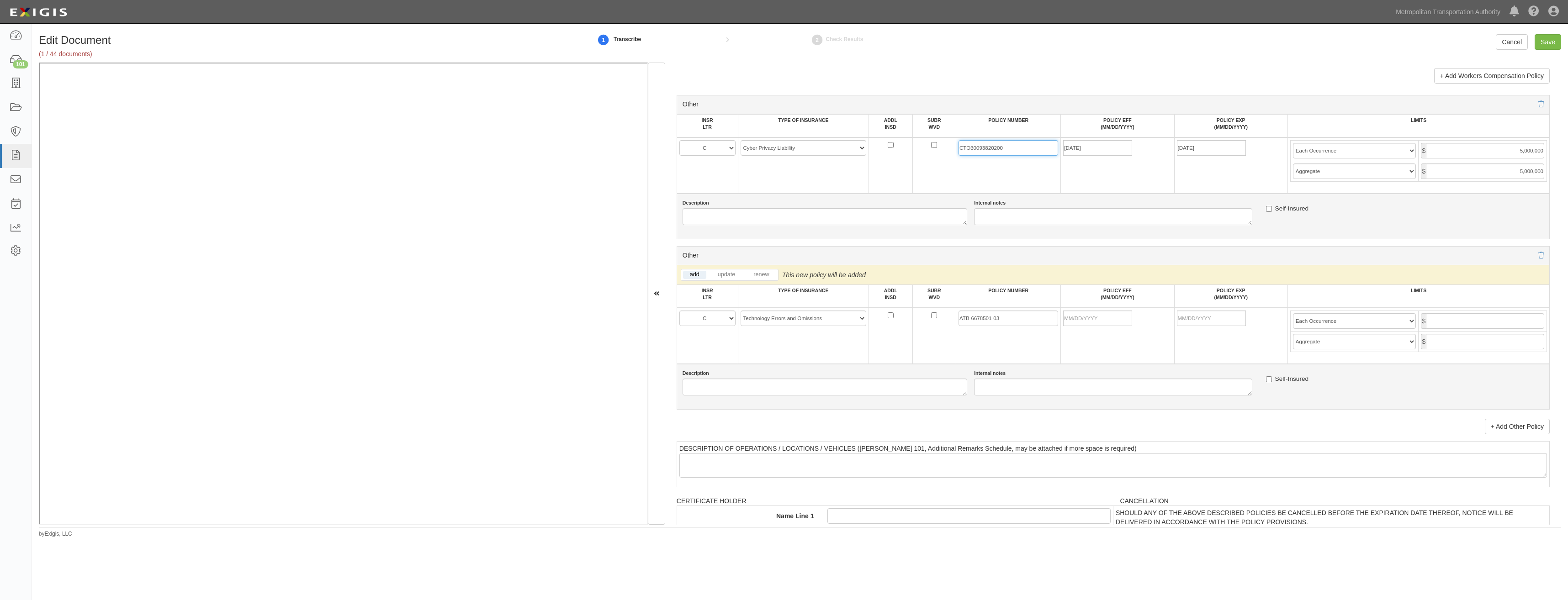
click at [781, 151] on input "CTO30093820200" at bounding box center [1008, 148] width 99 height 15
paste input "ATB-6678501-03"
type input "ATB-6678501-03"
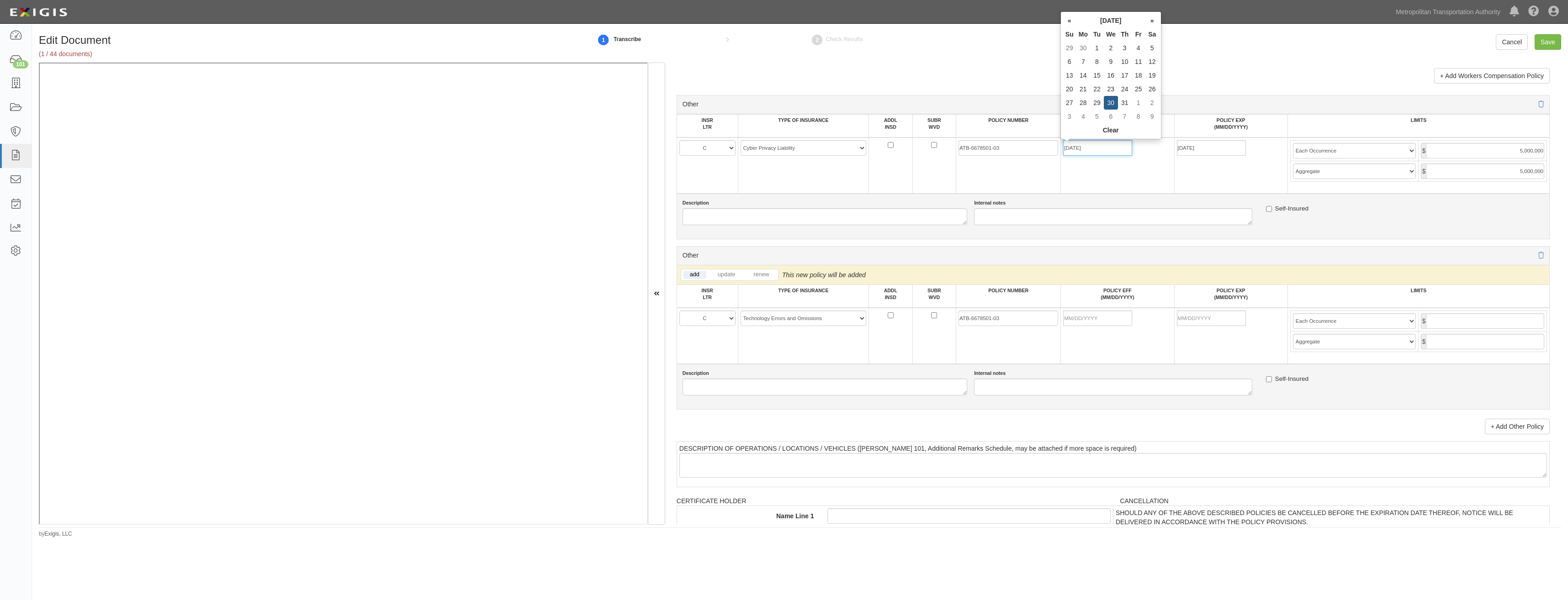
click at [781, 145] on input "07/30/2025" at bounding box center [1097, 148] width 69 height 15
type input "01/30/2025"
type input "01/30/2026"
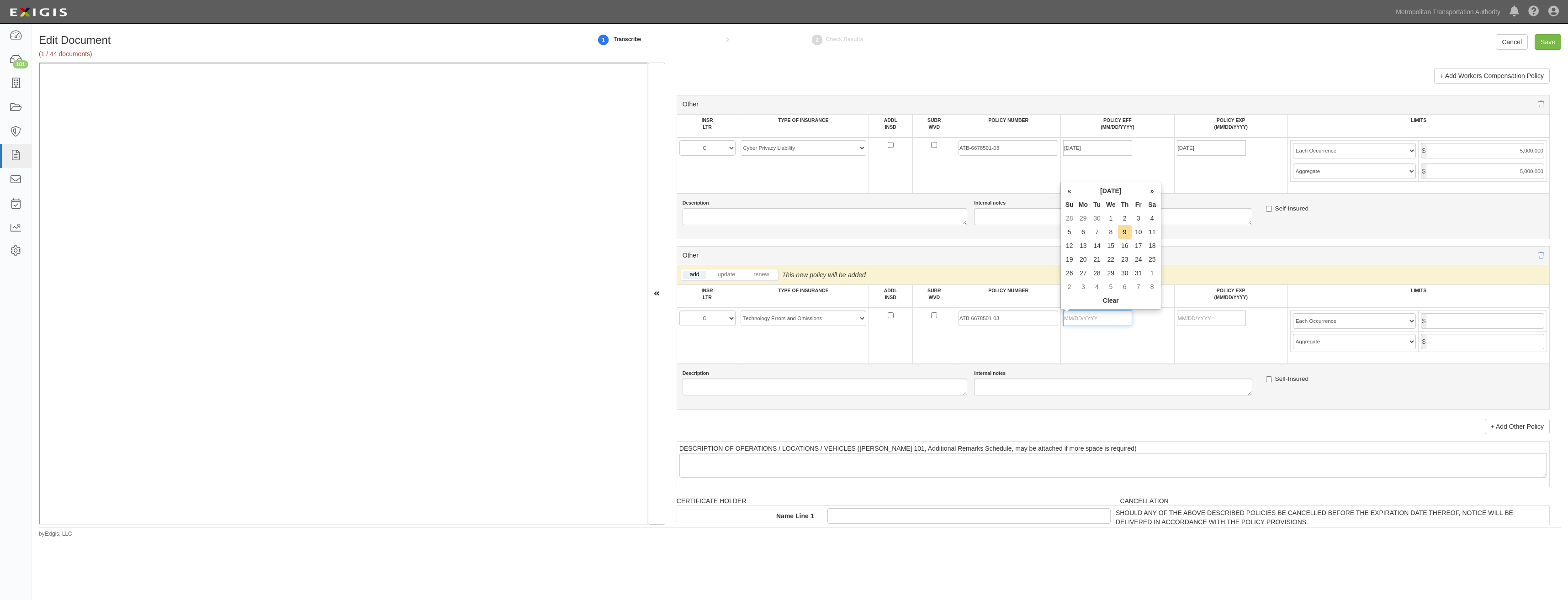
click at [781, 319] on input "POLICY EFF (MM/DD/YYYY)" at bounding box center [1097, 318] width 69 height 15
type input "01/30/2025"
type input "01/30/2026"
click at [781, 153] on input "5,000,000" at bounding box center [1484, 151] width 118 height 15
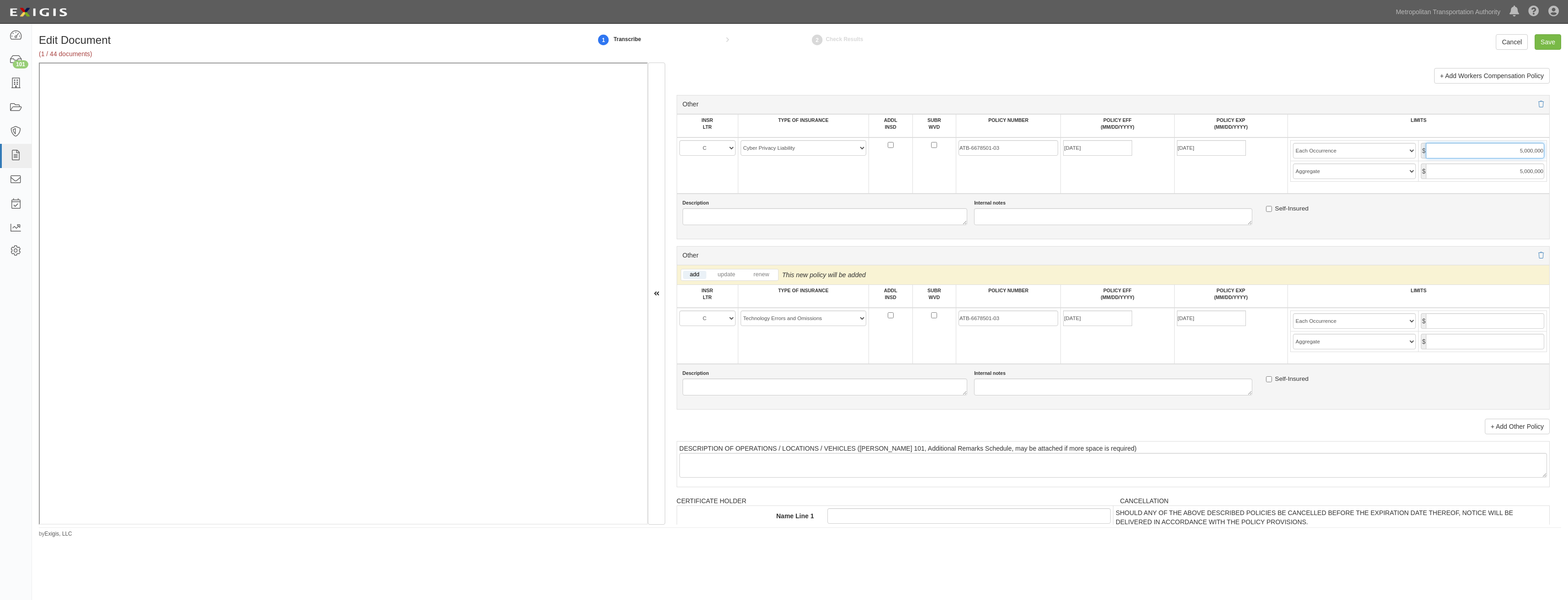
click at [781, 153] on input "5,000,000" at bounding box center [1484, 151] width 118 height 15
type input "3,000,000"
click at [781, 175] on input "5,000,000" at bounding box center [1484, 171] width 118 height 15
type input "3,000,000"
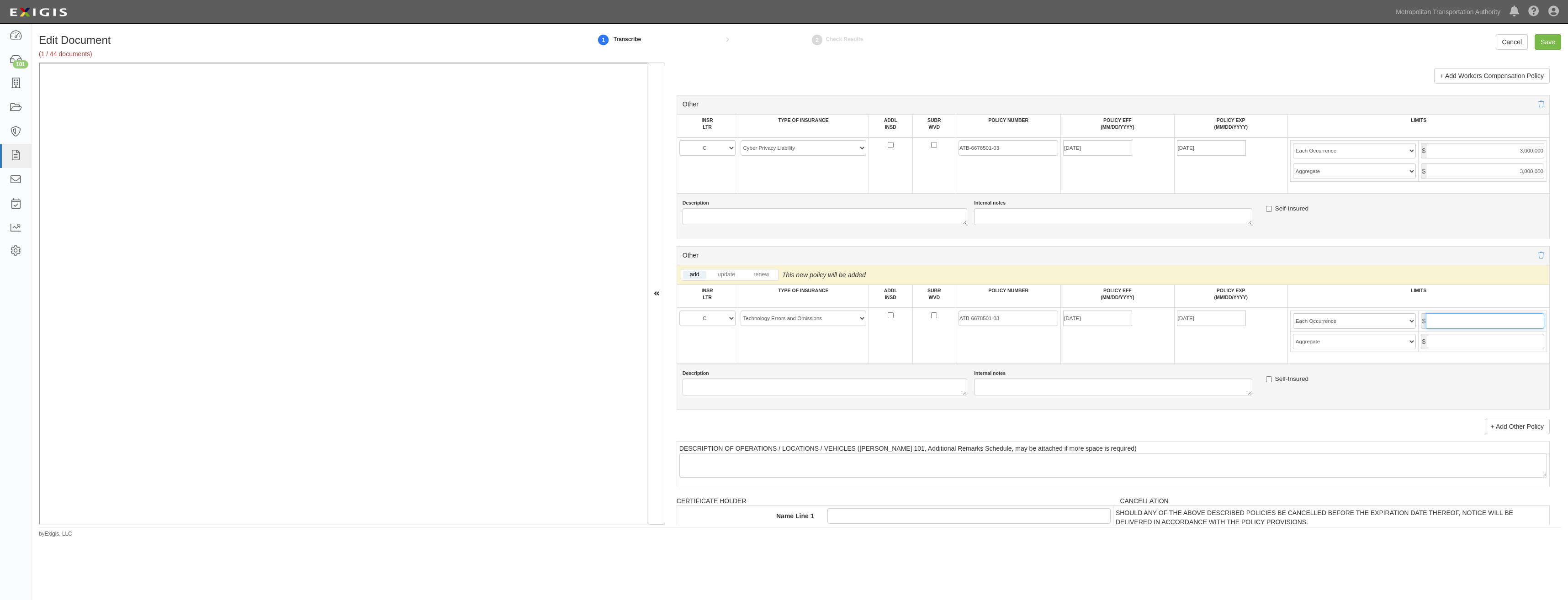
click at [781, 326] on input "text" at bounding box center [1484, 321] width 118 height 15
type input "3,000,000"
click at [781, 339] on input "text" at bounding box center [1484, 342] width 118 height 15
type input "3,000,000"
click at [781, 37] on input "Save" at bounding box center [1548, 42] width 26 height 15
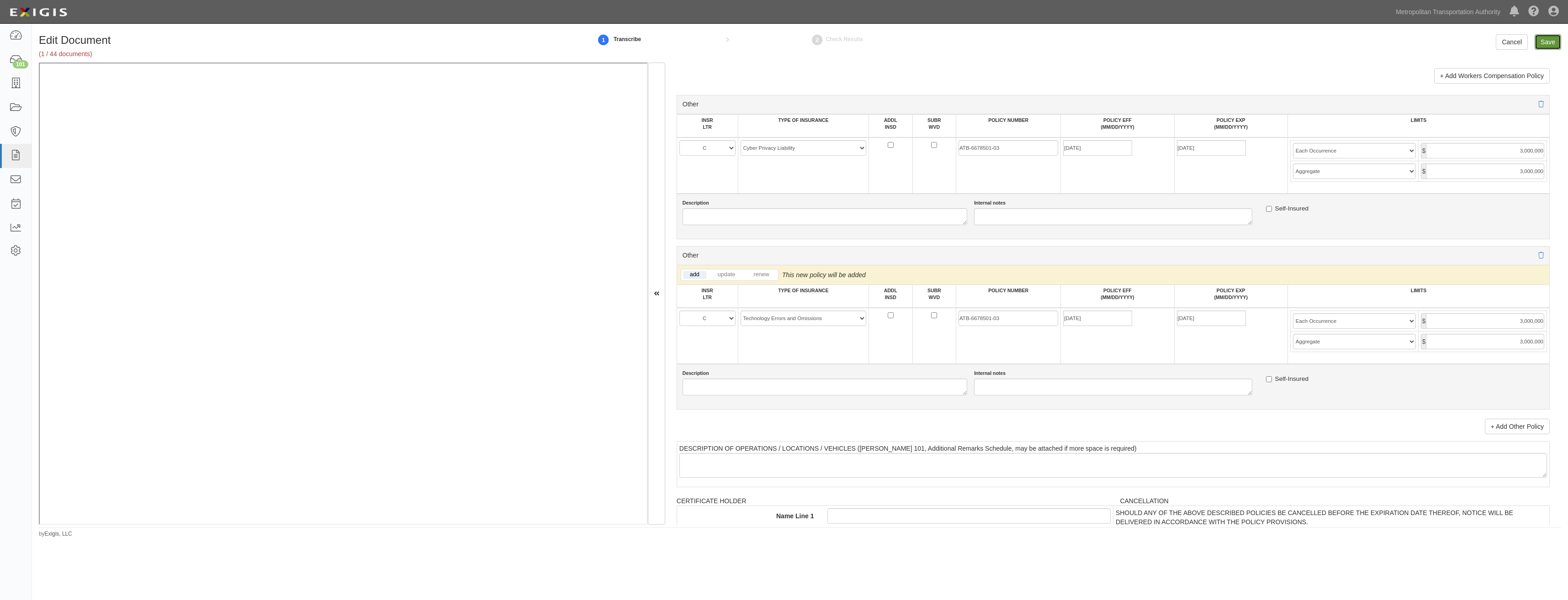
type input "1000000"
type input "2000000"
type input "1000000"
type input "10000000"
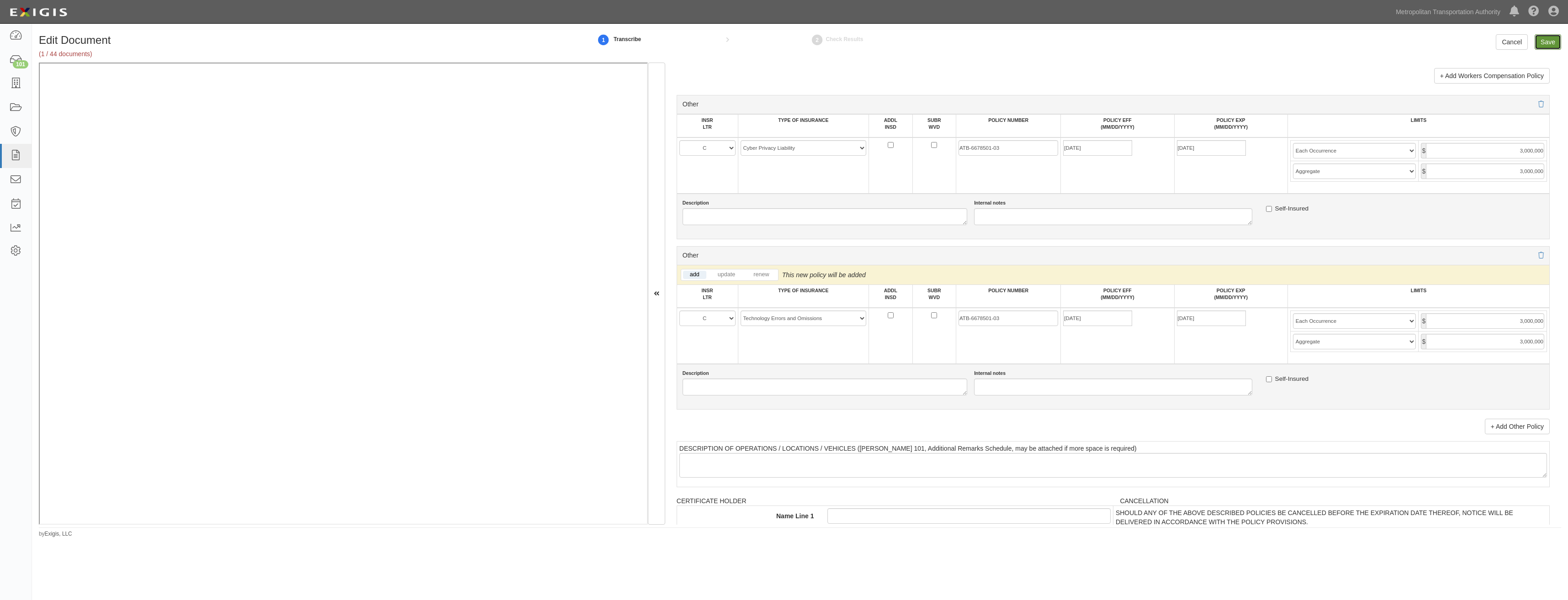
type input "10000000"
type input "1000000"
type input "3000000"
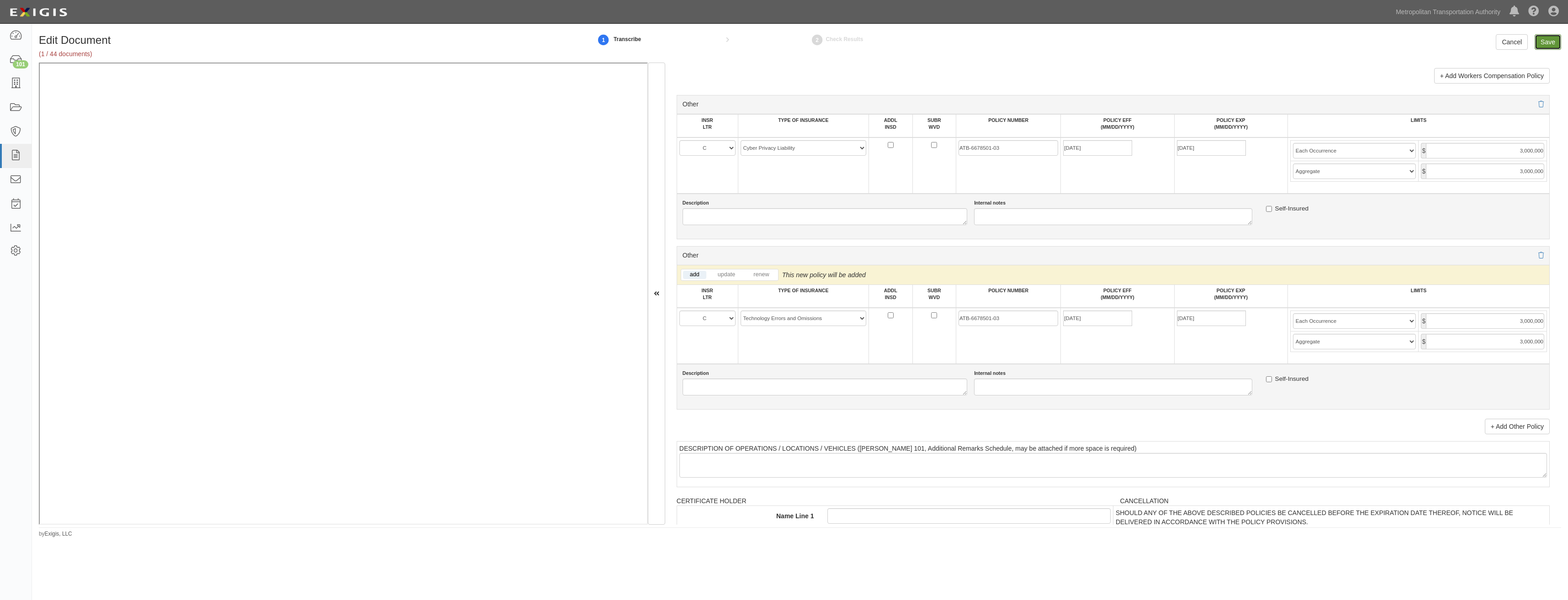
type input "3000000"
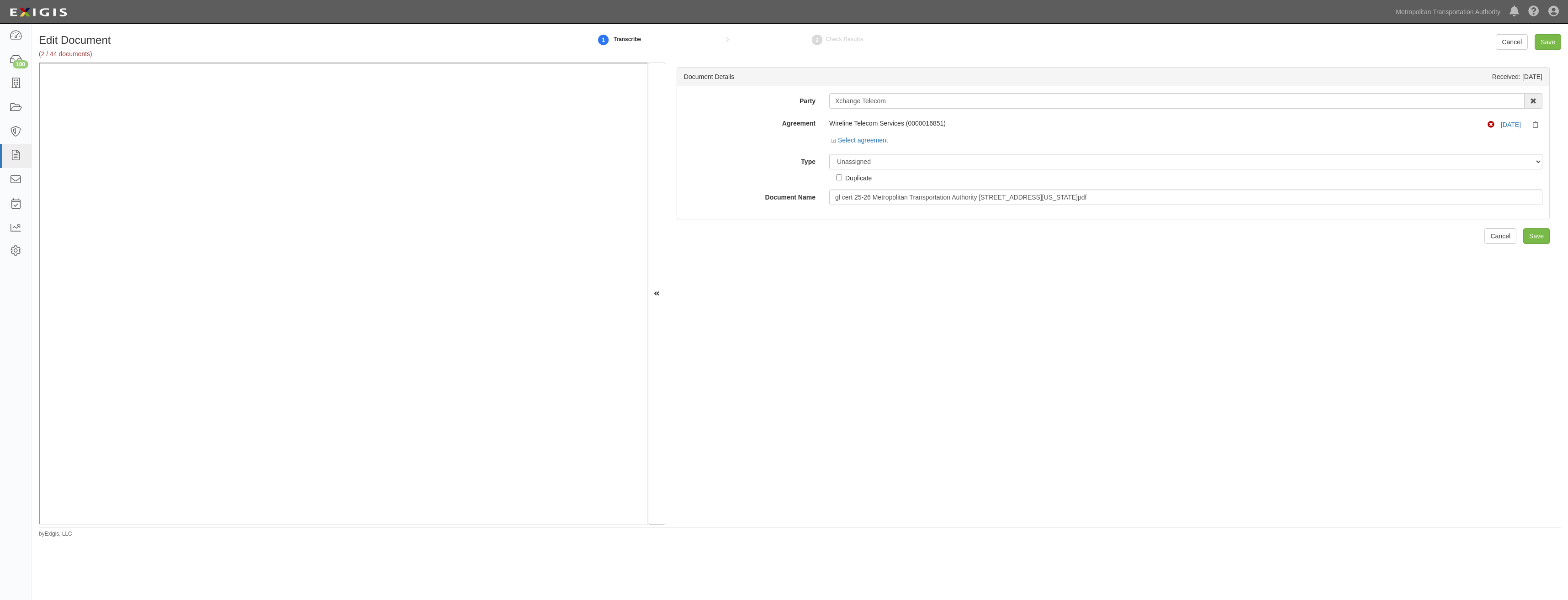
click at [910, 170] on div "Unassigned Binder Cancellation Notice Certificate Contract Endorsement Insuranc…" at bounding box center [1185, 168] width 727 height 29
click at [916, 164] on select "Unassigned Binder Cancellation Notice Certificate Contract Endorsement Insuranc…" at bounding box center [1185, 161] width 713 height 15
select select "JunkDetail"
click at [829, 154] on select "Unassigned Binder Cancellation Notice Certificate Contract Endorsement Insuranc…" at bounding box center [1185, 161] width 713 height 15
click at [857, 184] on div "Party Xchange Telecom 15493-1400 Employee Development 21Tech Inc. 22nd Century …" at bounding box center [1113, 149] width 859 height 112
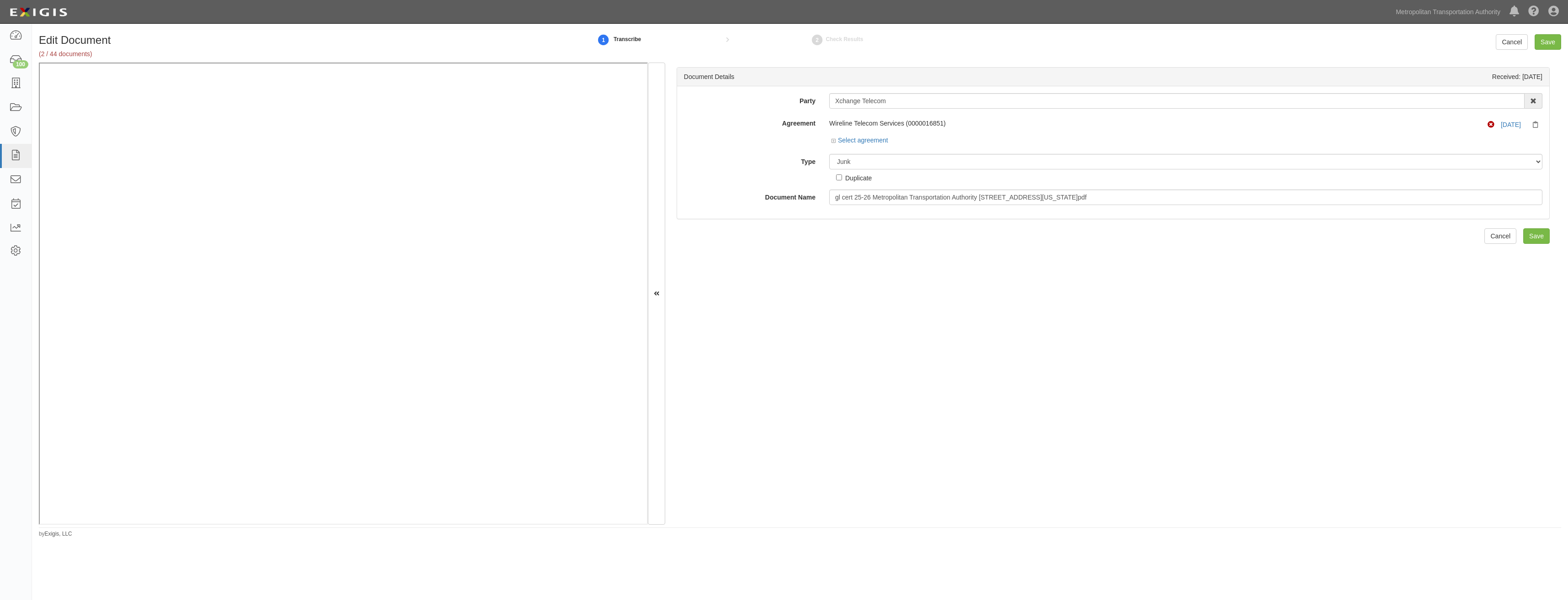
click at [864, 182] on div "Duplicate" at bounding box center [858, 178] width 26 height 10
click at [842, 181] on input "Duplicate" at bounding box center [838, 177] width 6 height 6
checkbox input "true"
click at [1538, 235] on input "Save" at bounding box center [1536, 236] width 26 height 15
click at [885, 167] on select "Unassigned Binder Cancellation Notice Certificate Contract Endorsement Insuranc…" at bounding box center [1185, 161] width 713 height 15
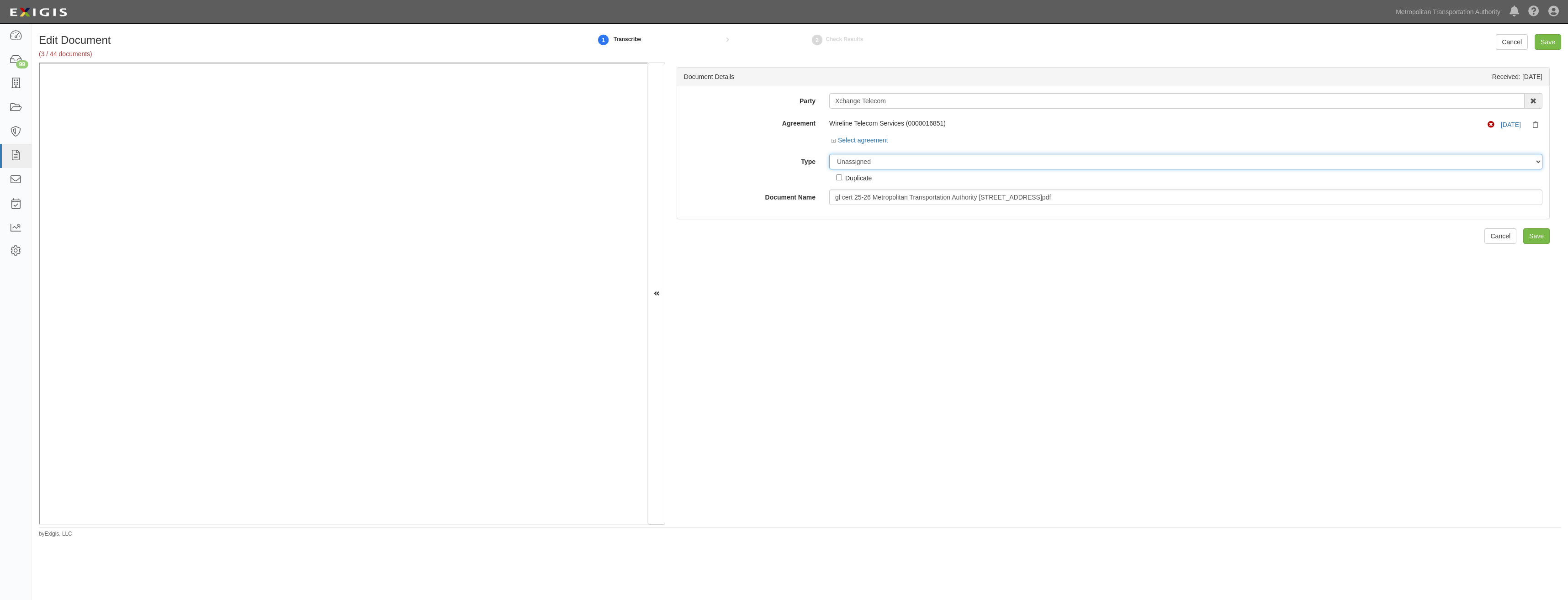
select select "JunkDetail"
click at [829, 154] on select "Unassigned Binder Cancellation Notice Certificate Contract Endorsement Insuranc…" at bounding box center [1185, 161] width 713 height 15
click at [869, 179] on div "Duplicate" at bounding box center [858, 178] width 26 height 10
click at [842, 179] on input "Duplicate" at bounding box center [838, 177] width 6 height 6
checkbox input "true"
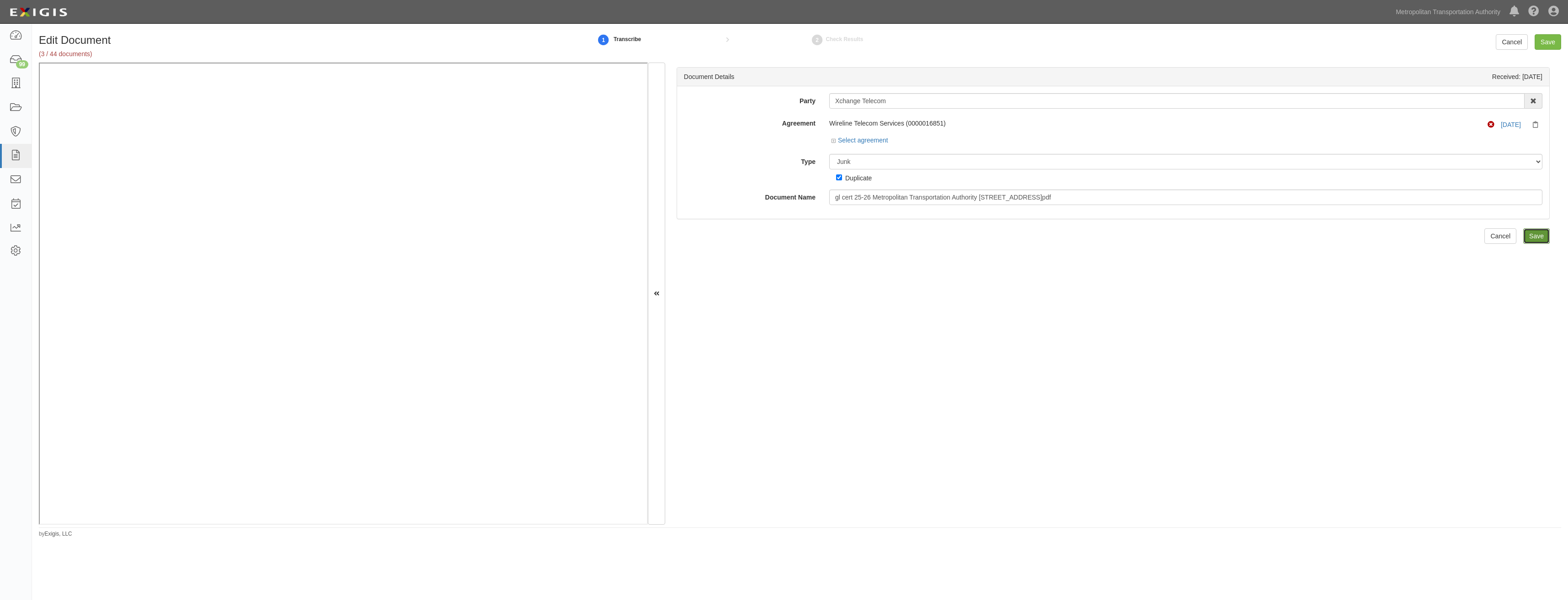
click at [1532, 237] on input "Save" at bounding box center [1536, 236] width 26 height 15
click at [899, 160] on select "Unassigned Binder Cancellation Notice Certificate Contract Endorsement Insuranc…" at bounding box center [1185, 161] width 713 height 15
select select "JunkDetail"
click at [829, 154] on select "Unassigned Binder Cancellation Notice Certificate Contract Endorsement Insuranc…" at bounding box center [1185, 161] width 713 height 15
click at [865, 179] on div "Duplicate" at bounding box center [858, 178] width 26 height 10
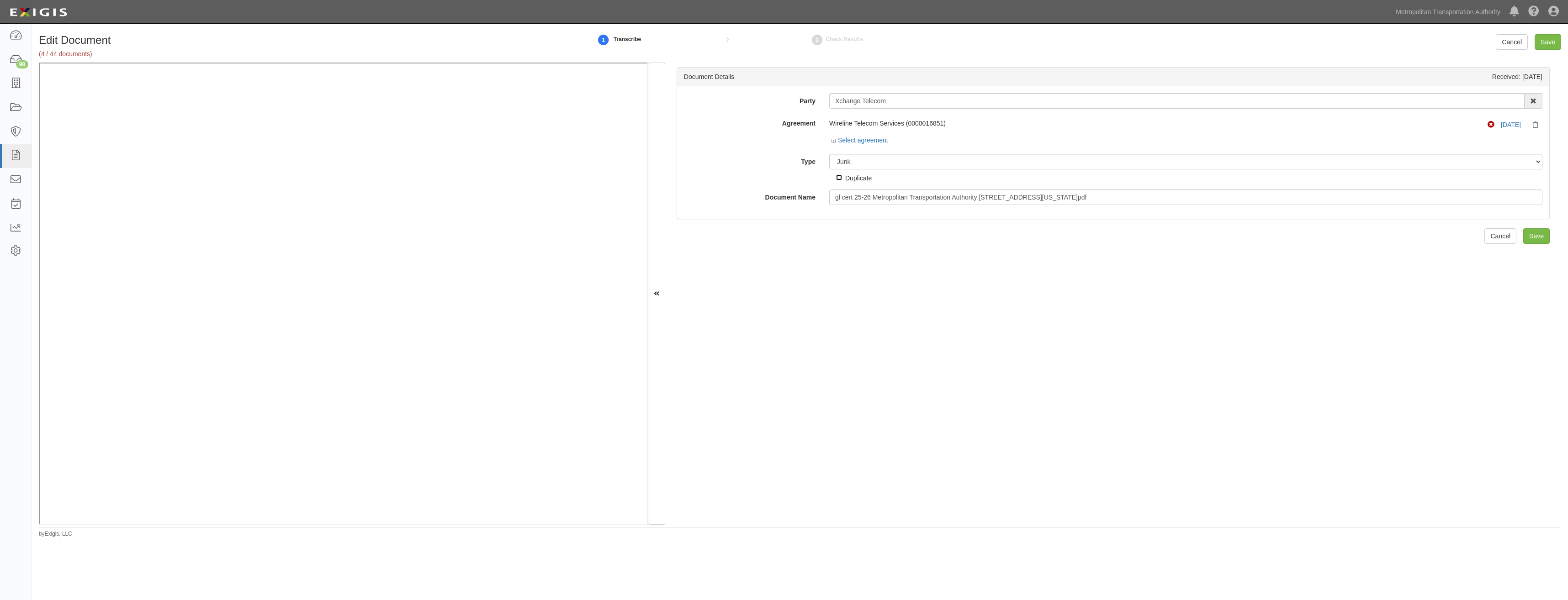
click at [842, 179] on input "Duplicate" at bounding box center [838, 177] width 6 height 6
checkbox input "true"
click at [1541, 241] on input "Save" at bounding box center [1536, 236] width 26 height 15
click at [894, 161] on select "Unassigned Binder Cancellation Notice Certificate Contract Endorsement Insuranc…" at bounding box center [1185, 161] width 713 height 15
select select "JunkDetail"
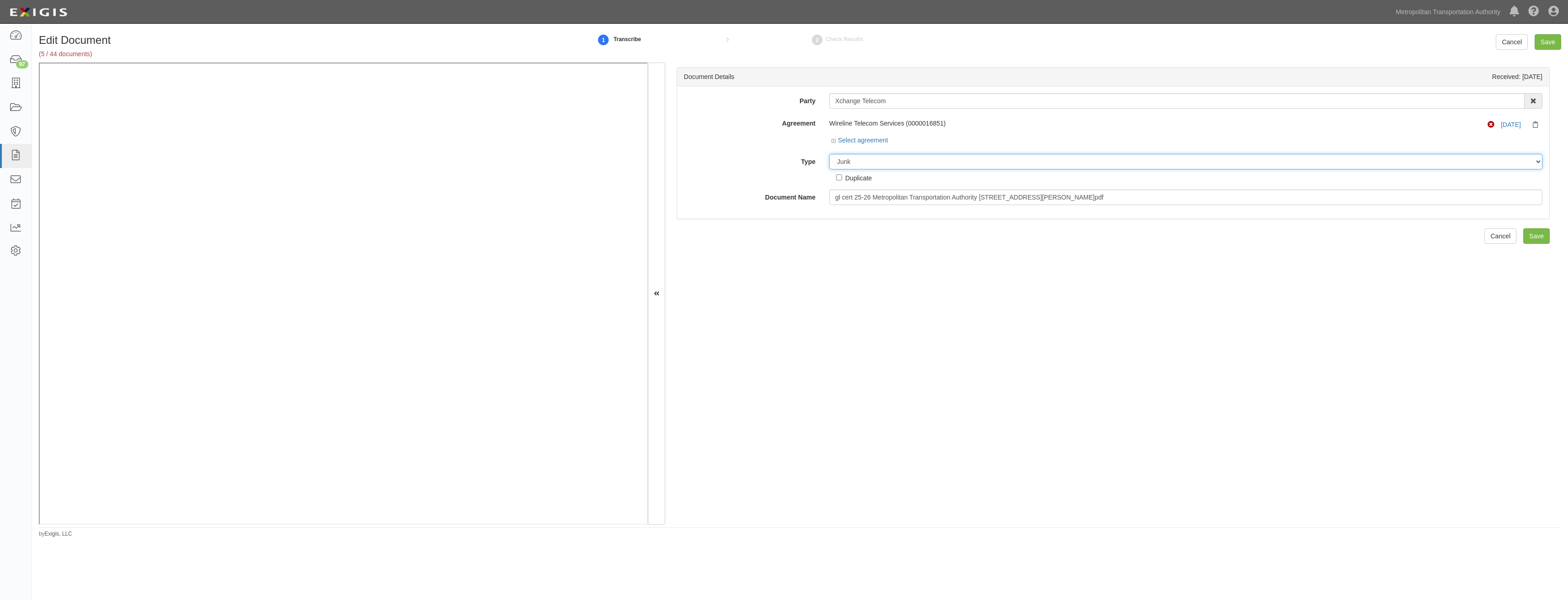
click at [829, 154] on select "Unassigned Binder Cancellation Notice Certificate Contract Endorsement Insuranc…" at bounding box center [1185, 161] width 713 height 15
click at [861, 175] on div "Duplicate" at bounding box center [858, 178] width 26 height 10
click at [842, 175] on input "Duplicate" at bounding box center [838, 177] width 6 height 6
checkbox input "true"
click at [1537, 237] on input "Save" at bounding box center [1536, 236] width 26 height 15
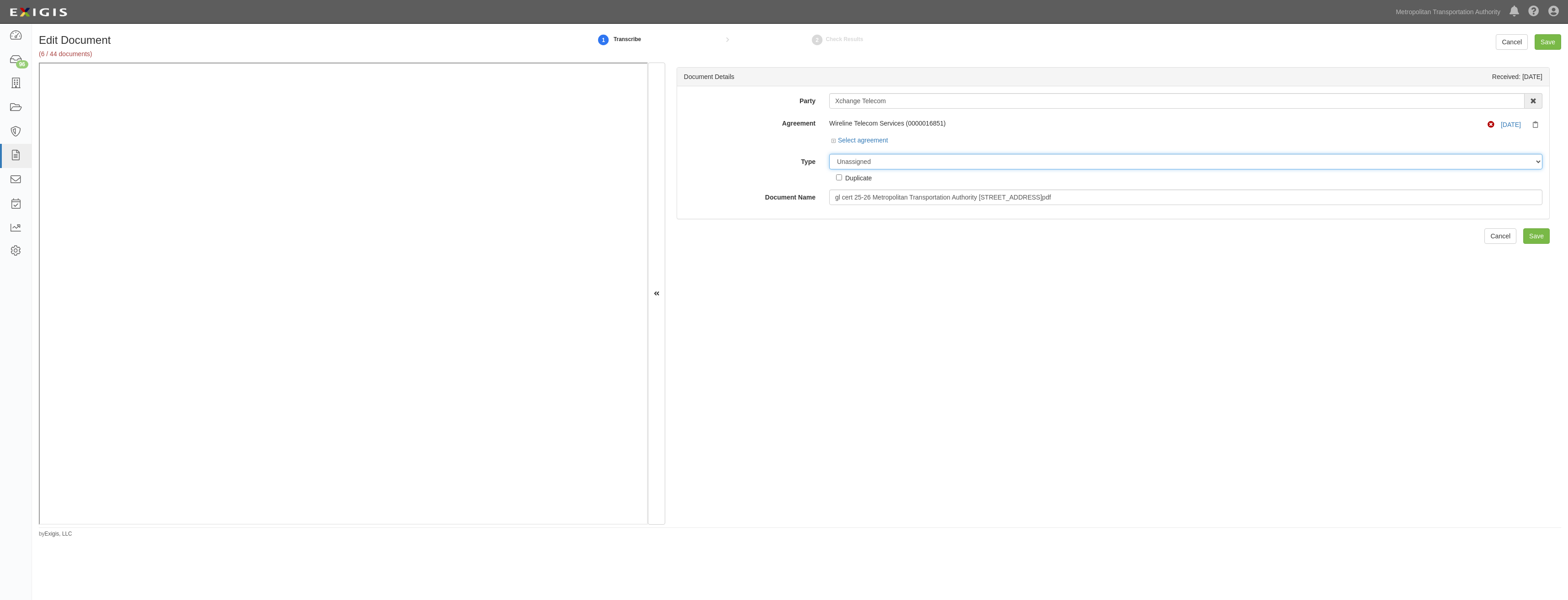
click at [895, 161] on select "Unassigned Binder Cancellation Notice Certificate Contract Endorsement Insuranc…" at bounding box center [1185, 161] width 713 height 15
select select "JunkDetail"
click at [829, 154] on select "Unassigned Binder Cancellation Notice Certificate Contract Endorsement Insuranc…" at bounding box center [1185, 161] width 713 height 15
click at [862, 178] on div "Duplicate" at bounding box center [858, 178] width 26 height 10
click at [842, 178] on input "Duplicate" at bounding box center [838, 177] width 6 height 6
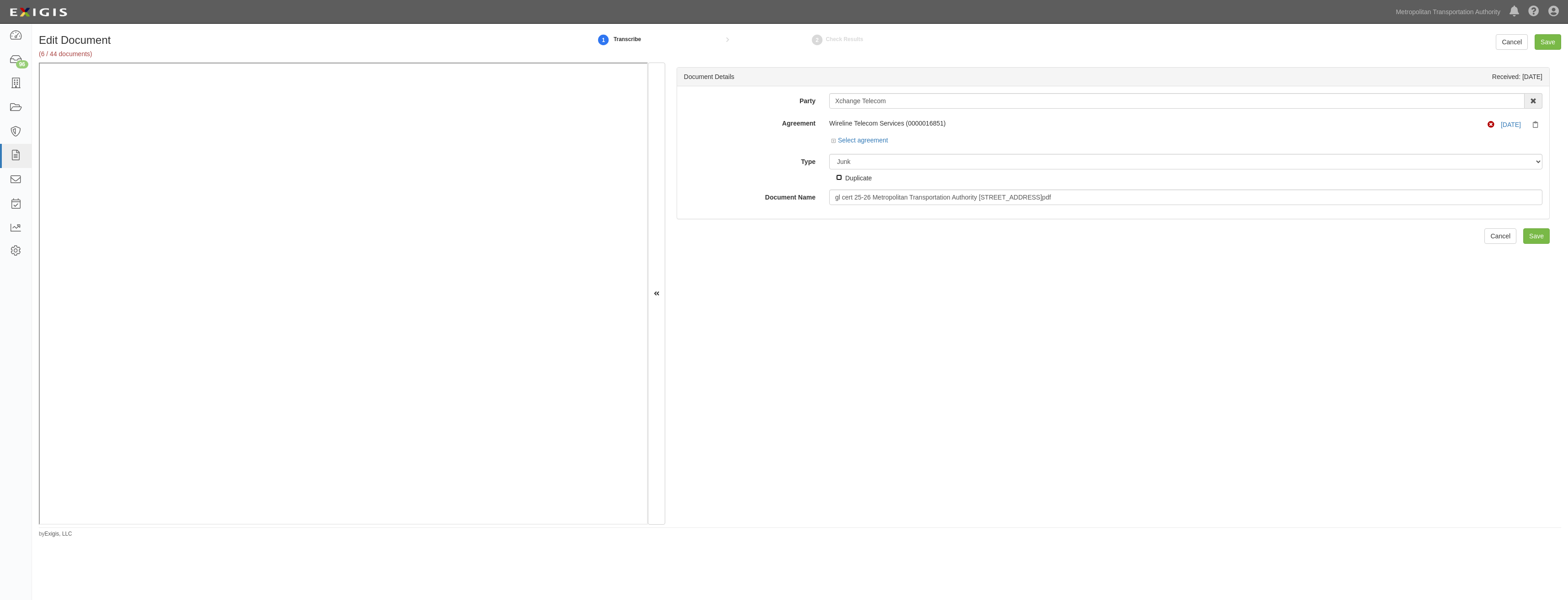
checkbox input "true"
click at [1530, 238] on input "Save" at bounding box center [1536, 236] width 26 height 15
click at [915, 165] on select "Unassigned Binder Cancellation Notice Certificate Contract Endorsement Insuranc…" at bounding box center [1185, 161] width 713 height 15
select select "JunkDetail"
click at [829, 154] on select "Unassigned Binder Cancellation Notice Certificate Contract Endorsement Insuranc…" at bounding box center [1185, 161] width 713 height 15
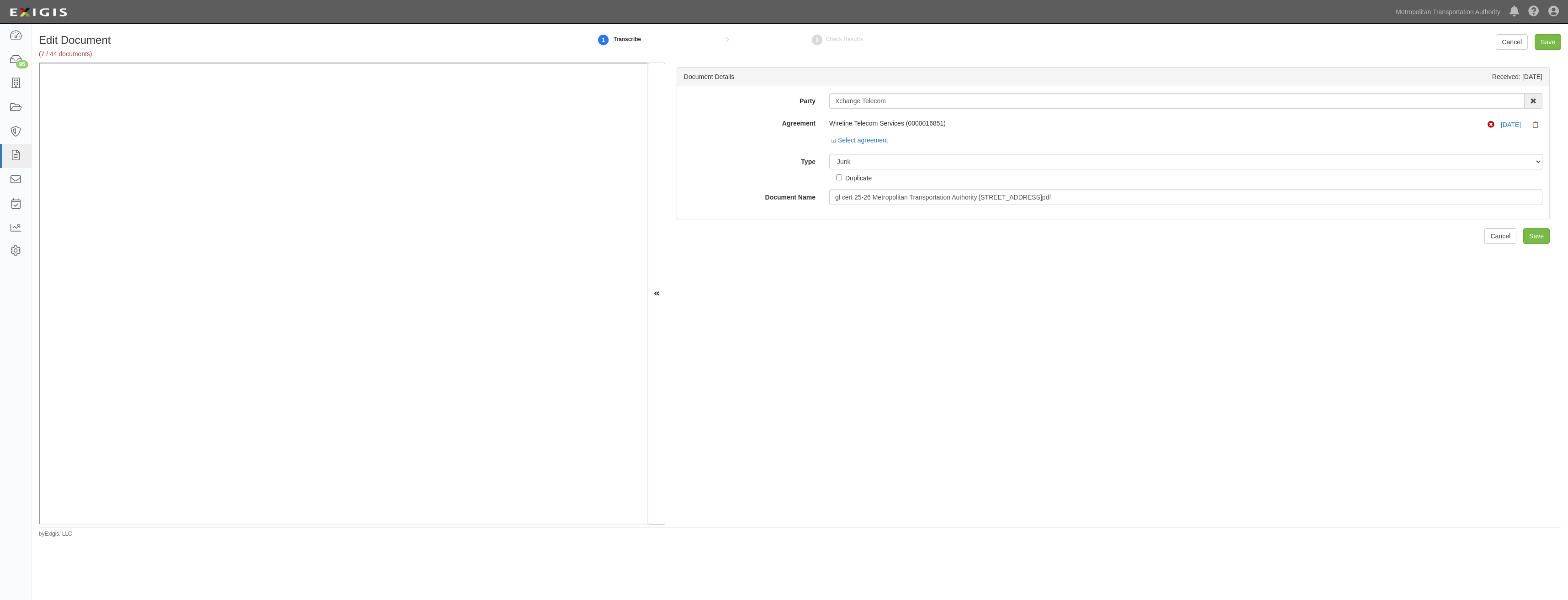
click at [867, 177] on div "Duplicate" at bounding box center [858, 178] width 26 height 10
click at [842, 177] on input "Duplicate" at bounding box center [838, 177] width 6 height 6
checkbox input "true"
click at [1536, 233] on input "Save" at bounding box center [1536, 236] width 26 height 15
click at [880, 162] on select "Unassigned Binder Cancellation Notice Certificate Contract Endorsement Insuranc…" at bounding box center [1185, 161] width 713 height 15
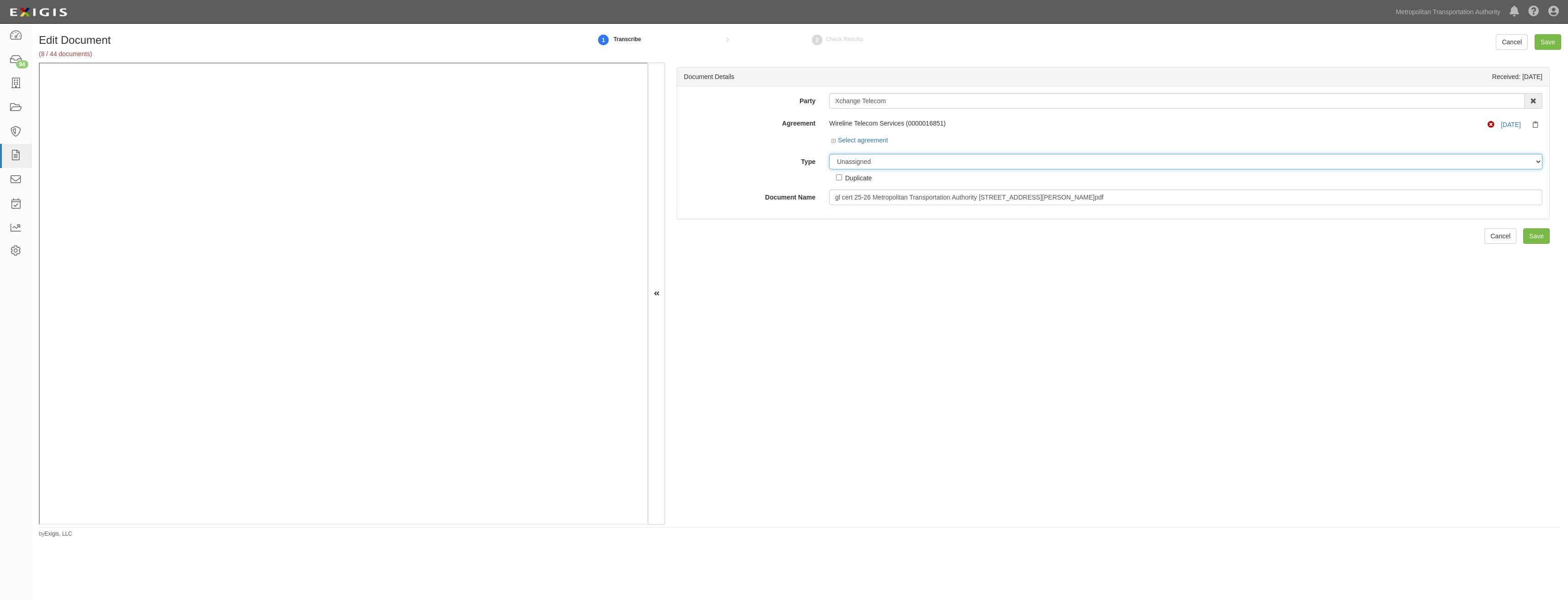
select select "JunkDetail"
click at [829, 154] on select "Unassigned Binder Cancellation Notice Certificate Contract Endorsement Insuranc…" at bounding box center [1185, 161] width 713 height 15
click at [857, 177] on div "Duplicate" at bounding box center [858, 178] width 26 height 10
click at [842, 177] on input "Duplicate" at bounding box center [838, 177] width 6 height 6
checkbox input "true"
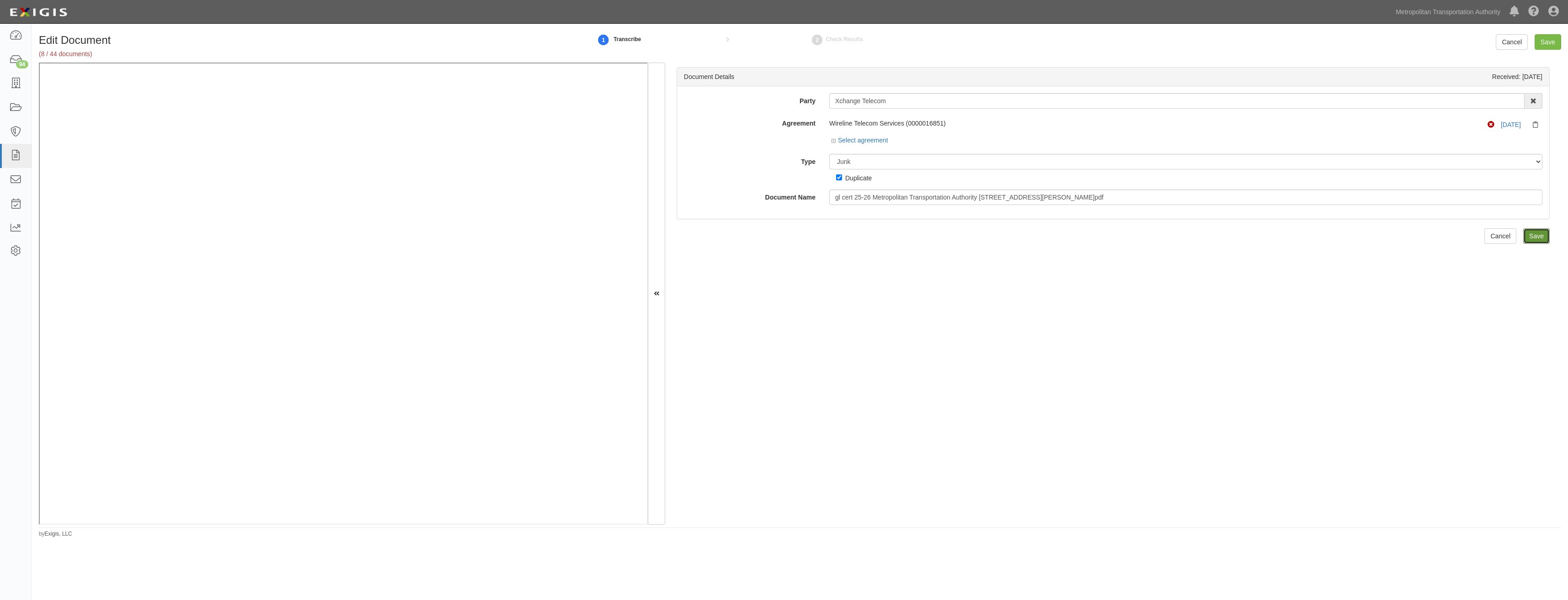
click at [1526, 241] on input "Save" at bounding box center [1536, 236] width 26 height 15
click at [887, 163] on select "Unassigned Binder Cancellation Notice Certificate Contract Endorsement Insuranc…" at bounding box center [1185, 161] width 713 height 15
select select "JunkDetail"
click at [829, 154] on select "Unassigned Binder Cancellation Notice Certificate Contract Endorsement Insuranc…" at bounding box center [1185, 161] width 713 height 15
click at [865, 180] on div "Duplicate" at bounding box center [858, 178] width 26 height 10
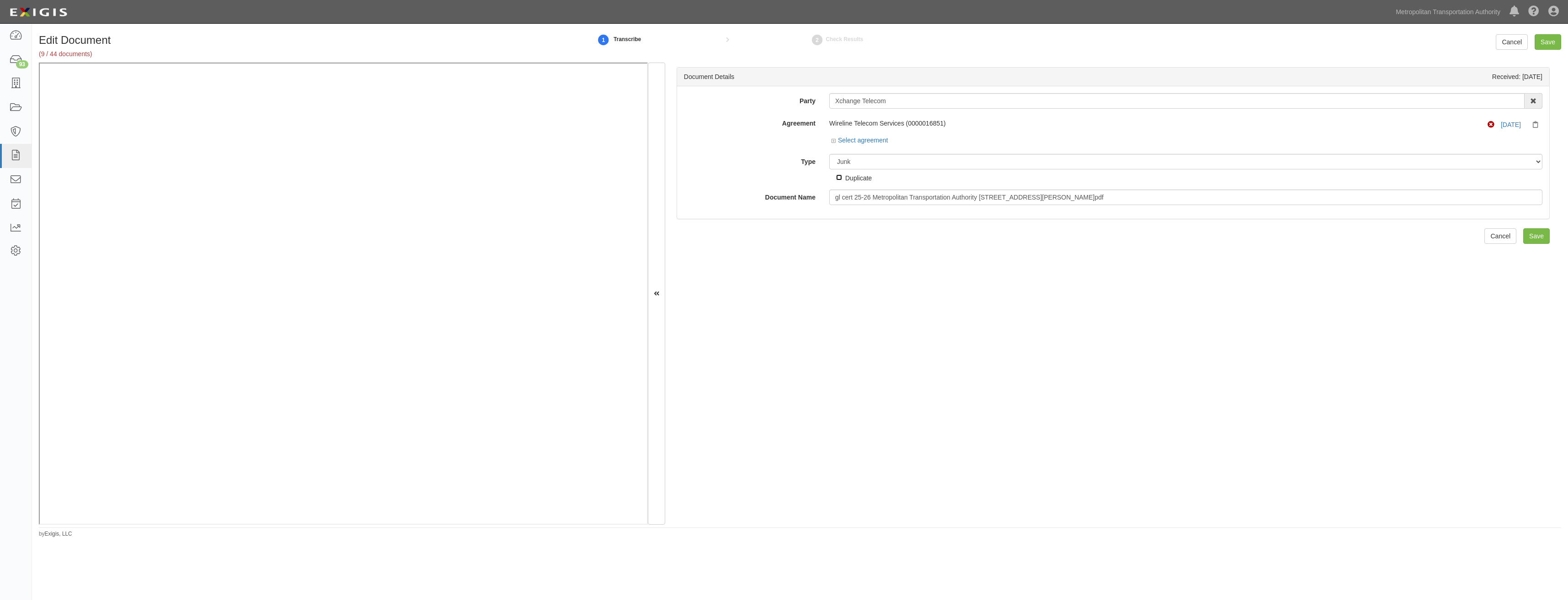
click at [842, 180] on input "Duplicate" at bounding box center [838, 177] width 6 height 6
checkbox input "true"
click at [1525, 237] on input "Save" at bounding box center [1536, 236] width 26 height 15
click at [916, 169] on div "Unassigned Binder Cancellation Notice Certificate Contract Endorsement Insuranc…" at bounding box center [1185, 168] width 727 height 29
click at [916, 165] on select "Unassigned Binder Cancellation Notice Certificate Contract Endorsement Insuranc…" at bounding box center [1185, 161] width 713 height 15
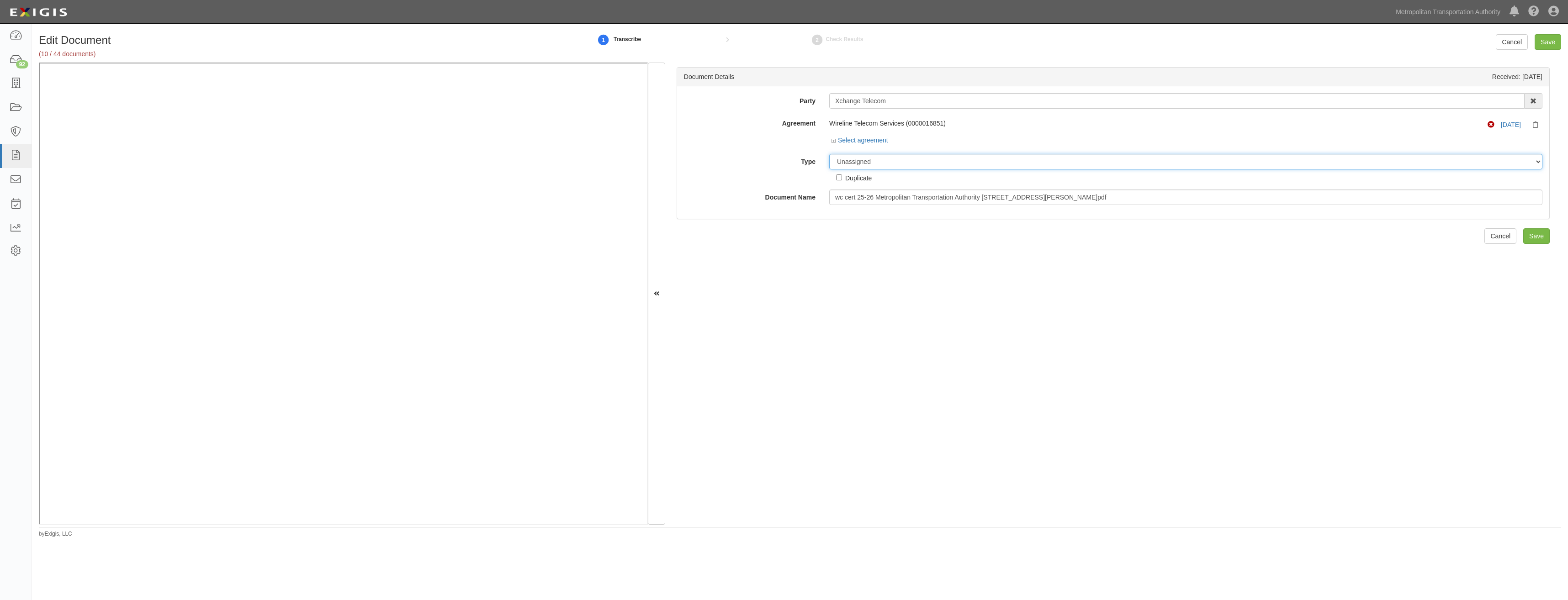
select select "CertificateDetail"
click at [829, 154] on select "Unassigned Binder Cancellation Notice Certificate Contract Endorsement Insuranc…" at bounding box center [1185, 161] width 713 height 15
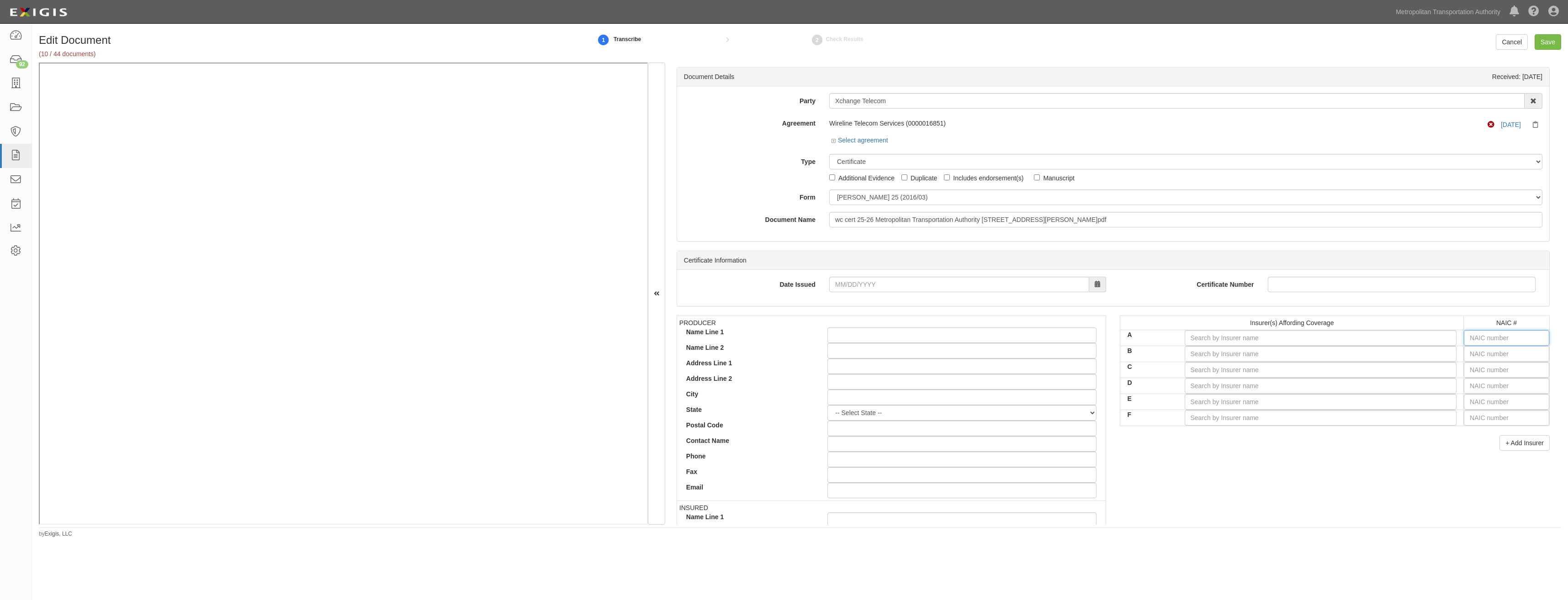
click at [1492, 337] on input "text" at bounding box center [1506, 338] width 86 height 15
type input "44725"
type input "4"
type input "40258"
type input "40"
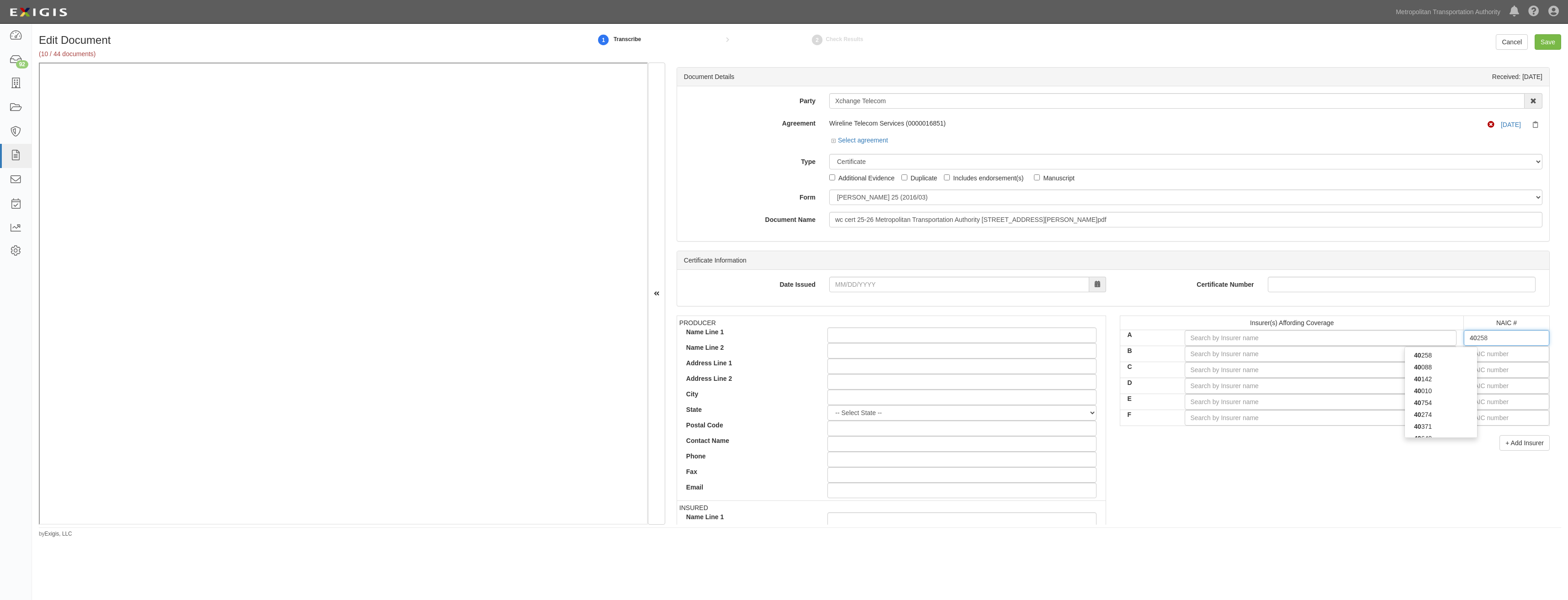
type input "40142"
type input "4014"
type input "40142"
click at [1425, 358] on strong "40142" at bounding box center [1422, 356] width 18 height 8
type input "American Zurich Insurance Company (A+ XV Rating)"
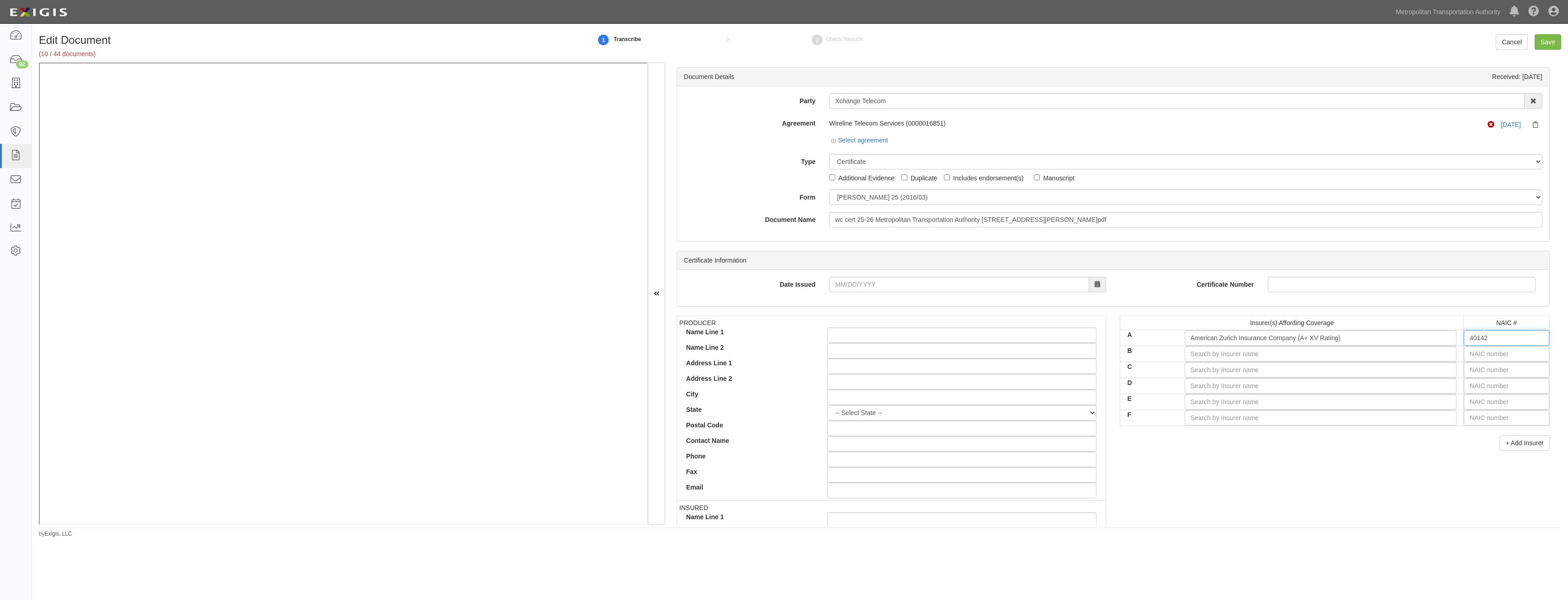
type input "40142"
click at [1235, 529] on footer "by Exigis, LLC" at bounding box center [800, 529] width 1522 height 3
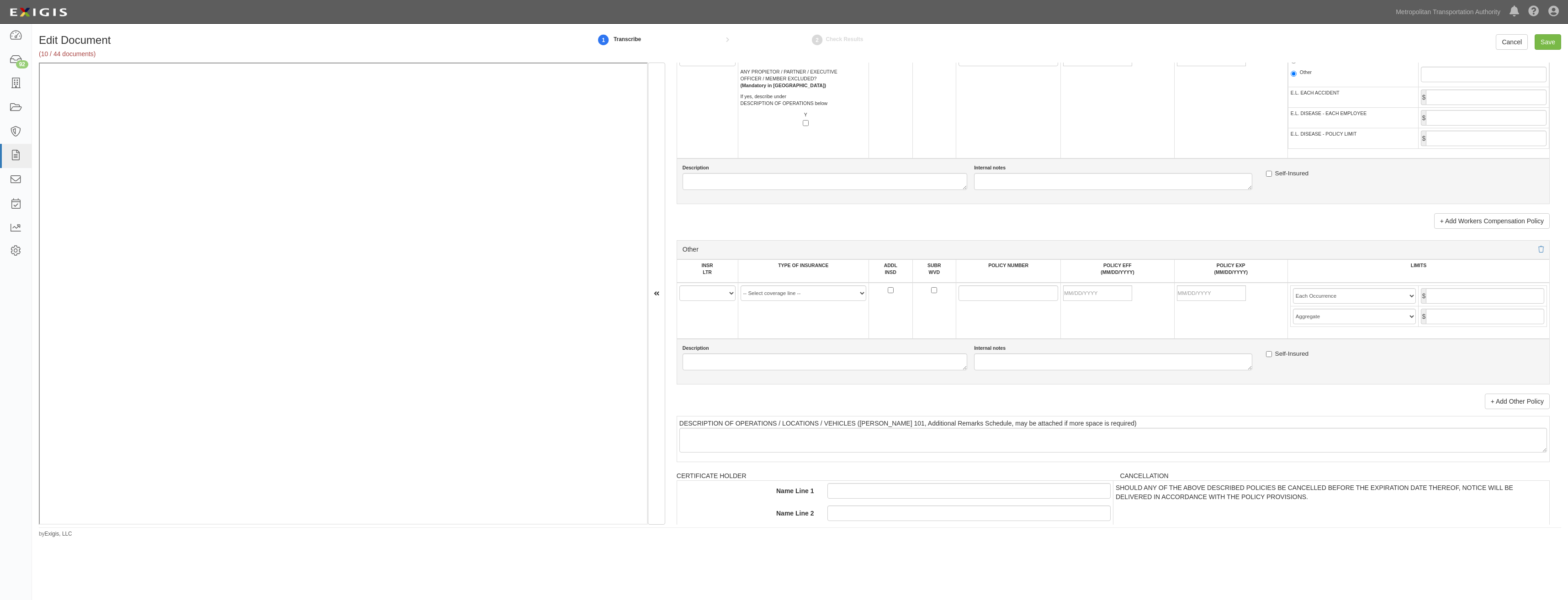
drag, startPoint x: 1158, startPoint y: 315, endPoint x: 1134, endPoint y: 479, distance: 165.7
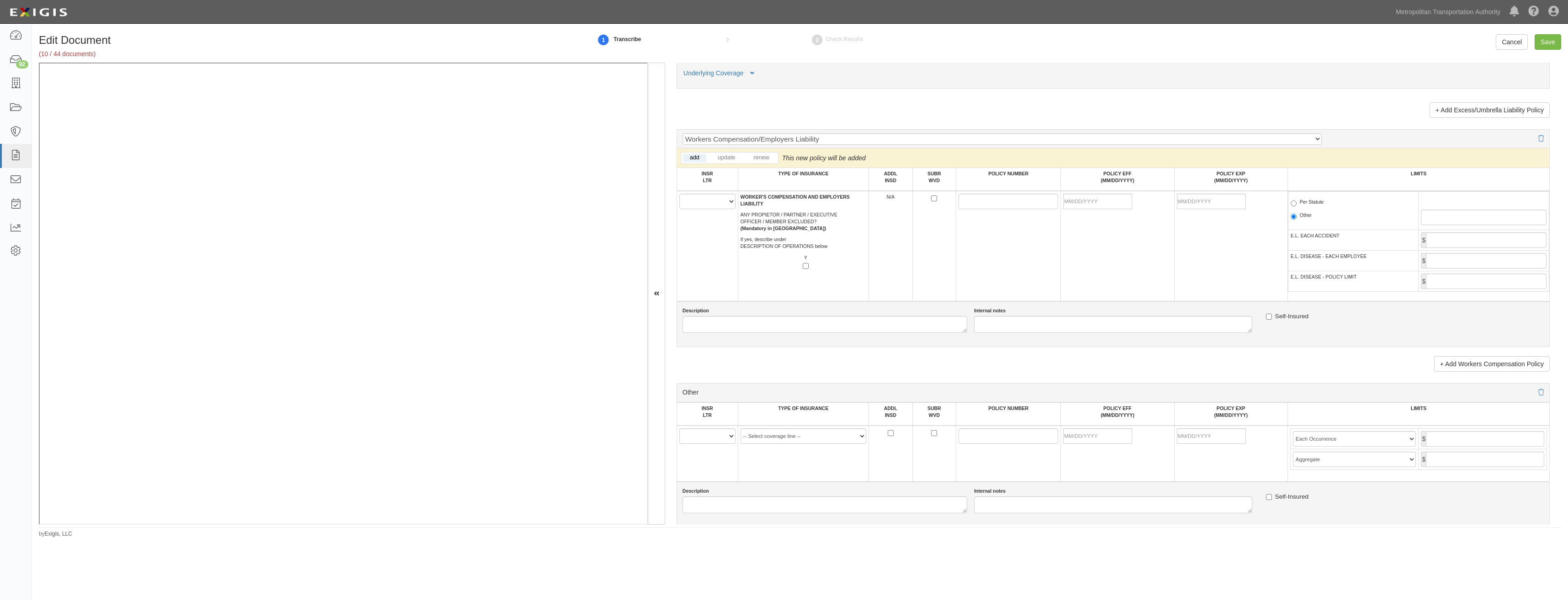
scroll to position [1387, 0]
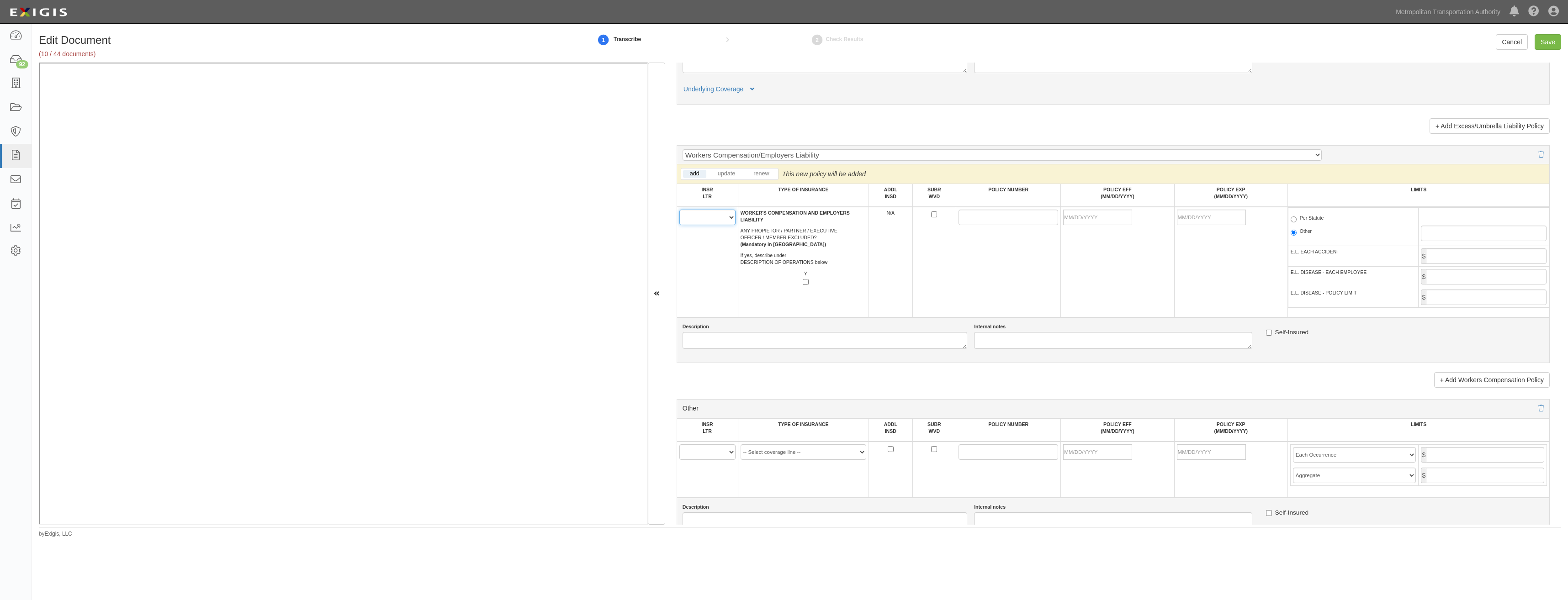
click at [708, 218] on select "A B C D E F" at bounding box center [708, 217] width 56 height 15
select select "A"
click at [680, 210] on select "A B C D E F" at bounding box center [708, 217] width 56 height 15
click at [932, 215] on input "SUBR WVD" at bounding box center [933, 214] width 6 height 6
checkbox input "true"
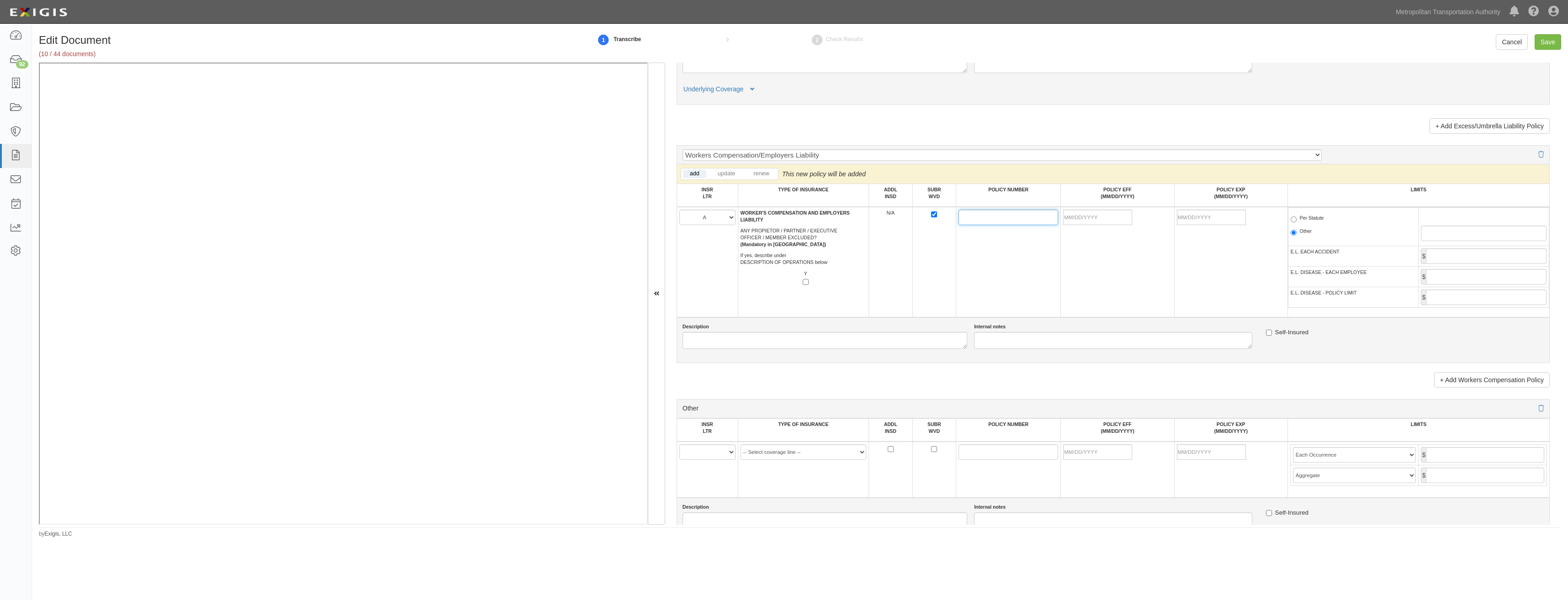
drag, startPoint x: 973, startPoint y: 215, endPoint x: 949, endPoint y: 230, distance: 28.3
click at [973, 215] on input "POLICY NUMBER" at bounding box center [1008, 217] width 99 height 15
type input "WC 97-00-734-02"
click at [944, 284] on td at bounding box center [934, 262] width 44 height 110
click at [1095, 216] on input "POLICY EFF (MM/DD/YYYY)" at bounding box center [1097, 217] width 69 height 15
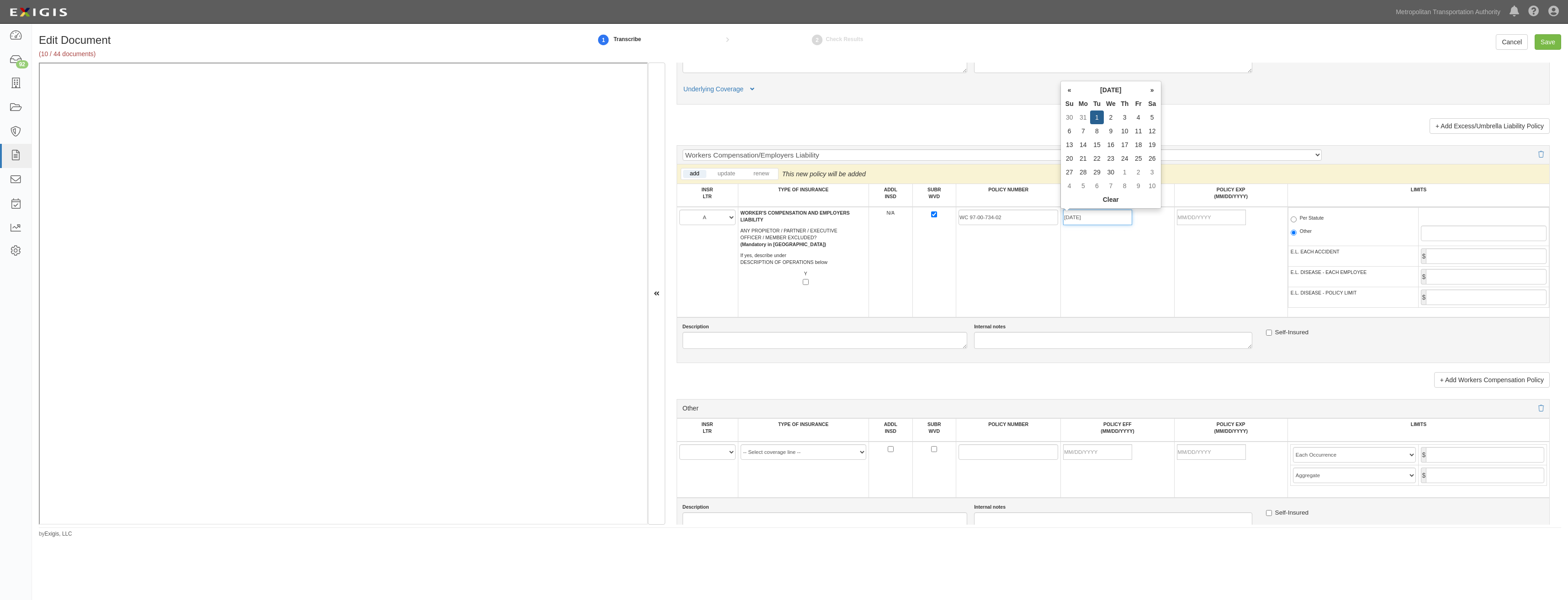
type input "04/01/2025"
type input "04/01/2026"
click at [1039, 259] on td "WC 97-00-734-02" at bounding box center [1008, 262] width 104 height 110
click at [1307, 219] on label "Per Statute" at bounding box center [1307, 219] width 33 height 9
click at [1296, 219] on input "Per Statute" at bounding box center [1293, 219] width 6 height 6
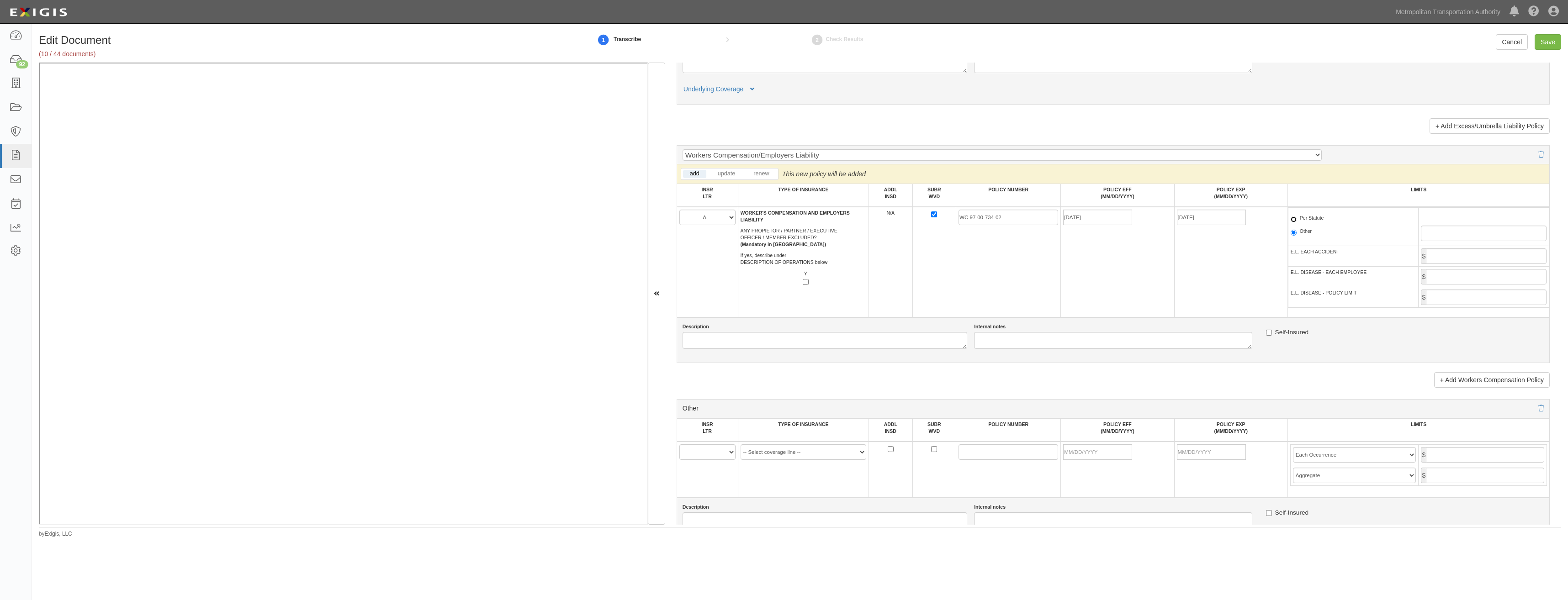
radio input "true"
click at [1449, 256] on input "E.L. EACH ACCIDENT" at bounding box center [1486, 256] width 120 height 15
type input "2,000,000"
drag, startPoint x: 1493, startPoint y: 275, endPoint x: 1490, endPoint y: 282, distance: 7.6
click at [1493, 275] on input "E.L. DISEASE - EACH EMPLOYEE" at bounding box center [1486, 277] width 120 height 15
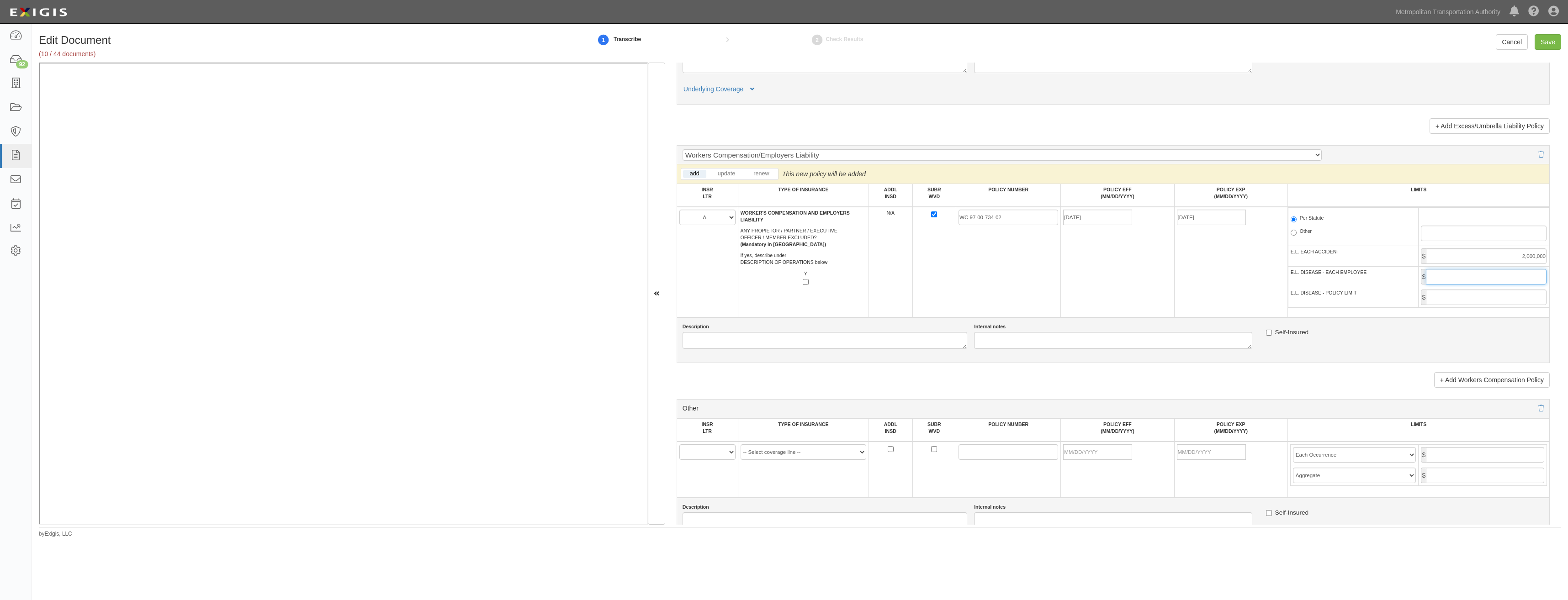
type input "2,000,000"
click at [1488, 296] on input "E.L. DISEASE - POLICY LIMIT" at bounding box center [1486, 297] width 120 height 15
type input "2,000,000"
click at [1204, 326] on div "Internal notes" at bounding box center [1113, 336] width 292 height 25
click at [1547, 41] on input "Save" at bounding box center [1548, 42] width 26 height 15
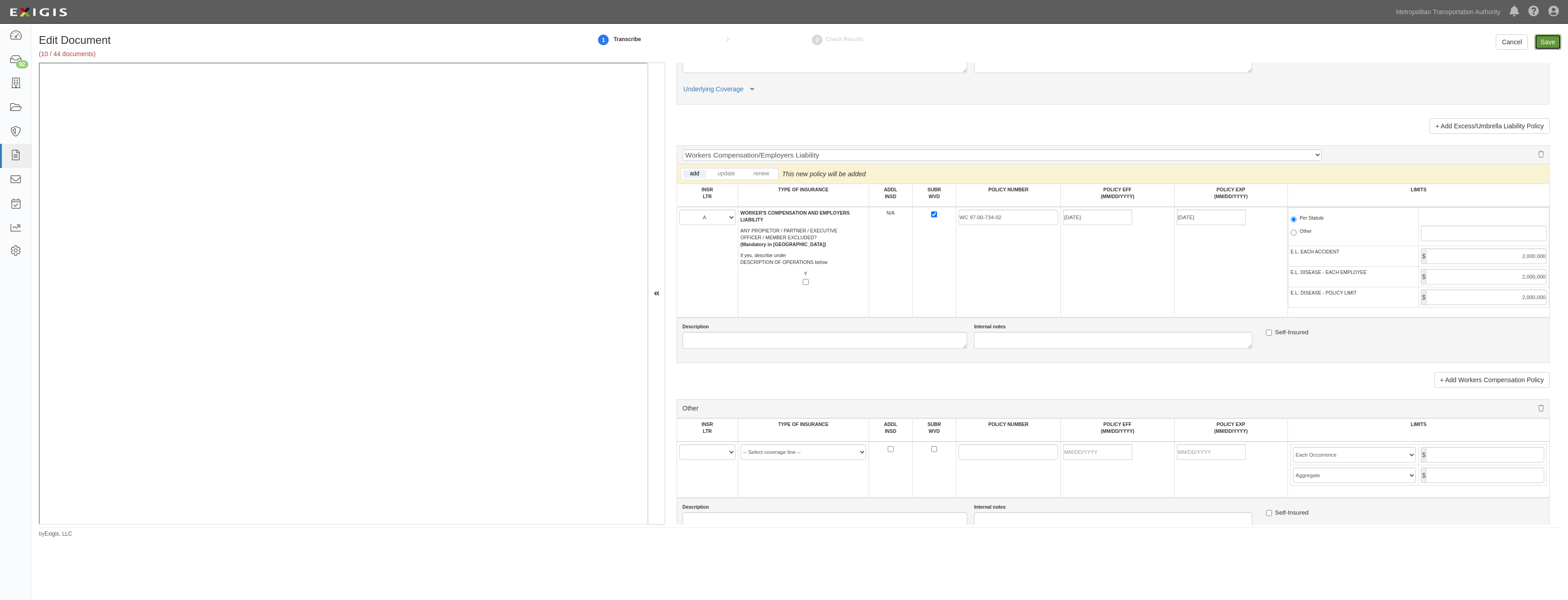
type input "2000000"
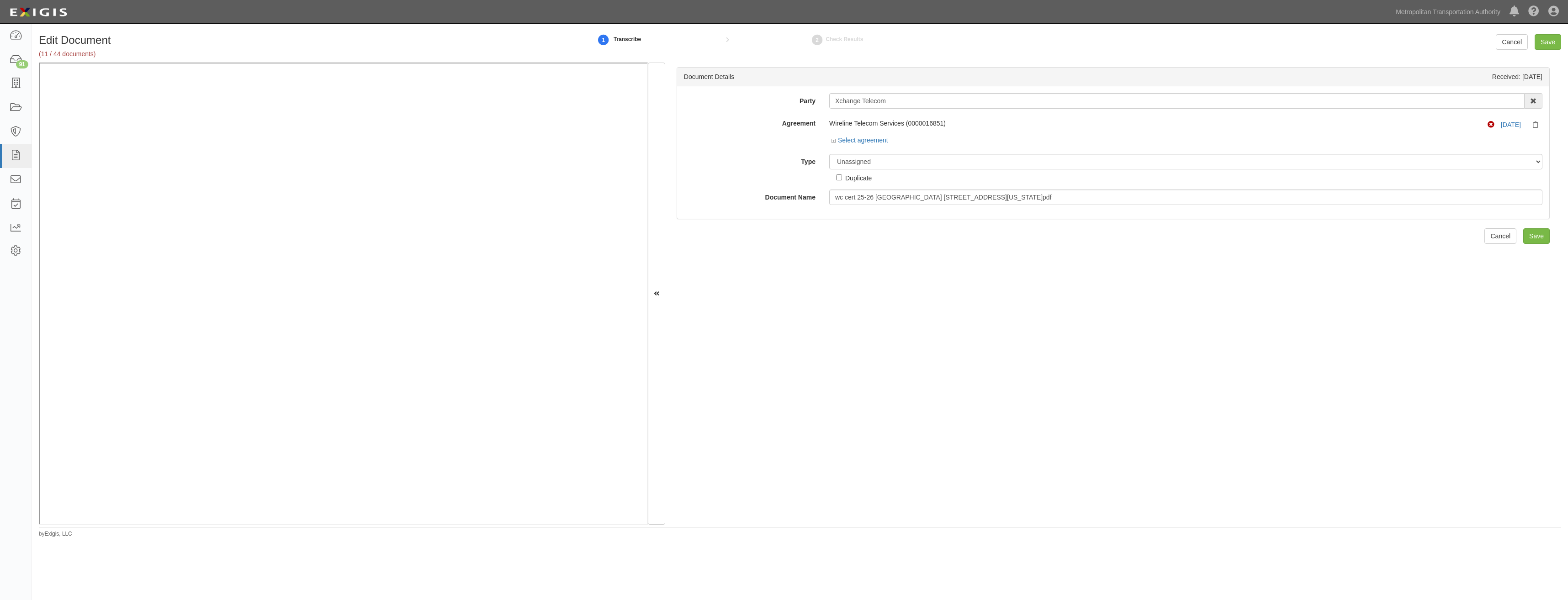
click at [890, 175] on div "Unassigned Binder Cancellation Notice Certificate Contract Endorsement Insuranc…" at bounding box center [1185, 168] width 727 height 29
click at [907, 155] on select "Unassigned Binder Cancellation Notice Certificate Contract Endorsement Insuranc…" at bounding box center [1185, 161] width 713 height 15
select select "JunkDetail"
click at [829, 154] on select "Unassigned Binder Cancellation Notice Certificate Contract Endorsement Insuranc…" at bounding box center [1185, 161] width 713 height 15
click at [849, 177] on div "Duplicate" at bounding box center [858, 178] width 26 height 10
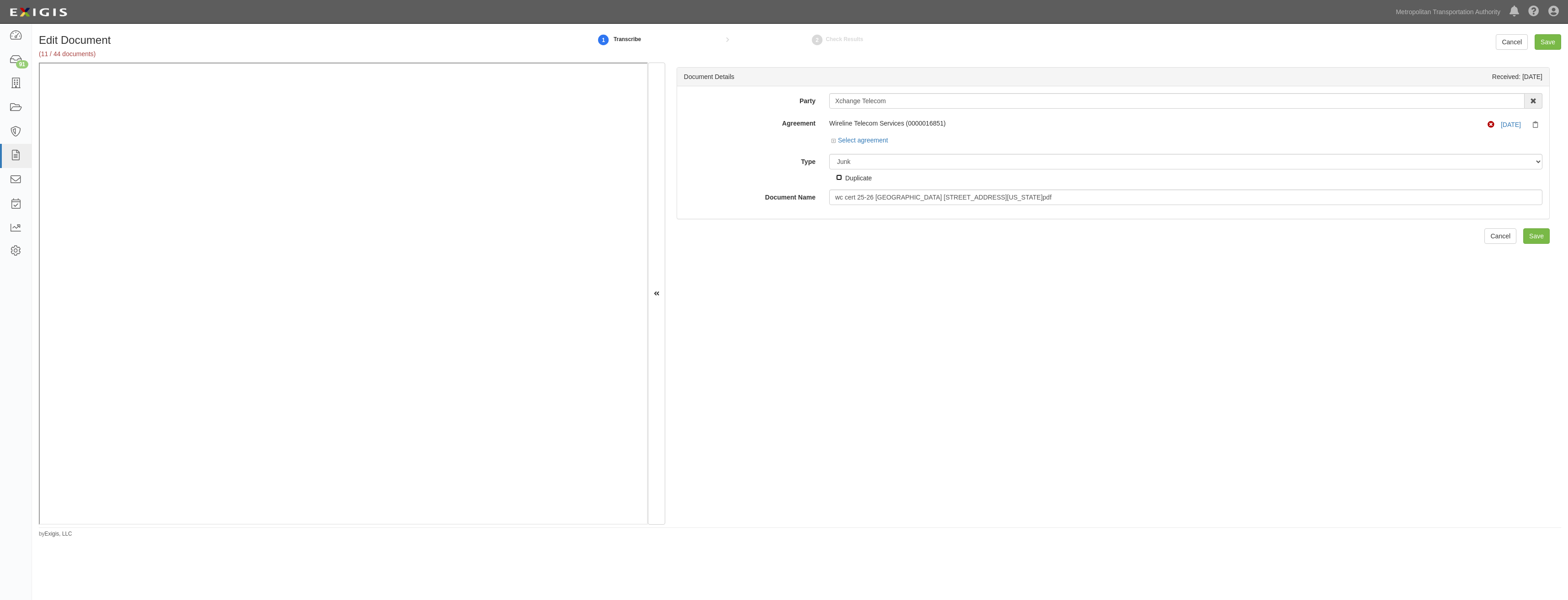
click at [842, 177] on input "Duplicate" at bounding box center [838, 177] width 6 height 6
checkbox input "true"
click at [1524, 238] on input "Save" at bounding box center [1536, 236] width 26 height 15
click at [888, 160] on select "Unassigned Binder Cancellation Notice Certificate Contract Endorsement Insuranc…" at bounding box center [1185, 161] width 713 height 15
click at [829, 154] on select "Unassigned Binder Cancellation Notice Certificate Contract Endorsement Insuranc…" at bounding box center [1185, 161] width 713 height 15
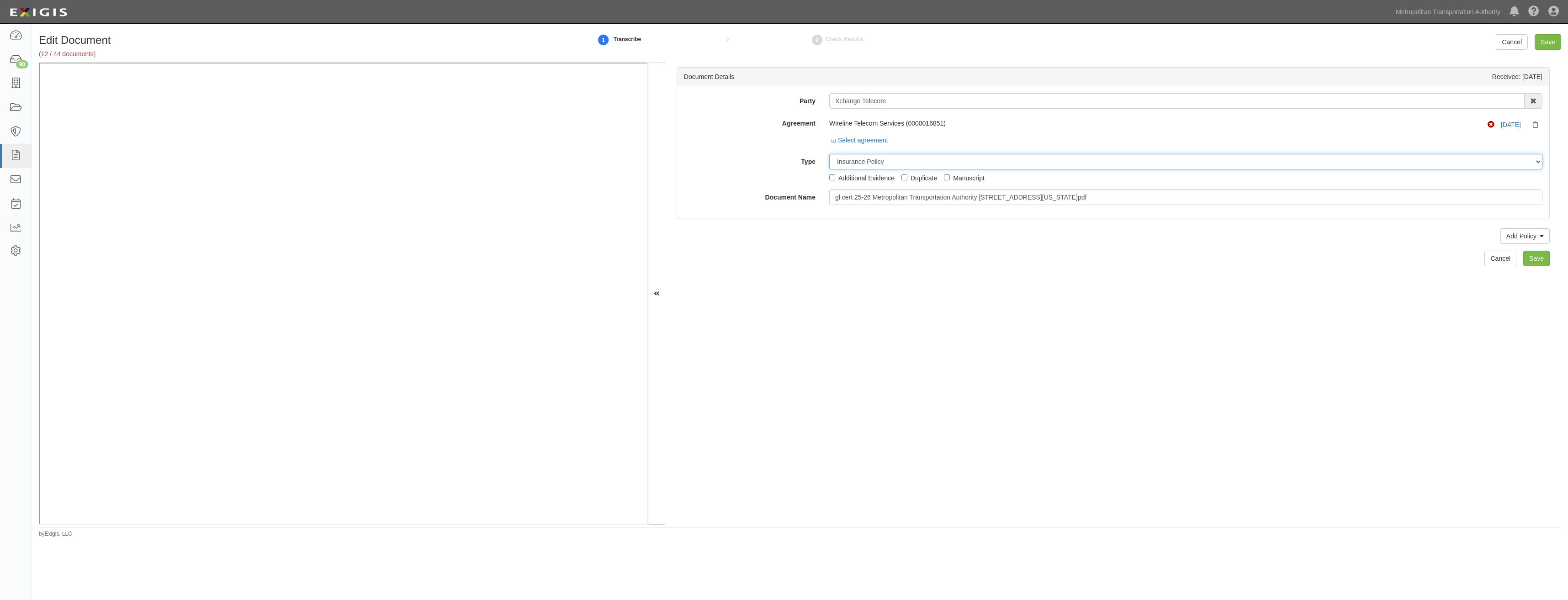
click at [886, 160] on select "Unassigned Binder Cancellation Notice Certificate Contract Endorsement Insuranc…" at bounding box center [1185, 161] width 713 height 15
select select "JunkDetail"
click at [829, 154] on select "Unassigned Binder Cancellation Notice Certificate Contract Endorsement Insuranc…" at bounding box center [1185, 161] width 713 height 15
click at [854, 182] on div "Duplicate" at bounding box center [858, 178] width 26 height 10
click at [842, 181] on input "Duplicate" at bounding box center [838, 177] width 6 height 6
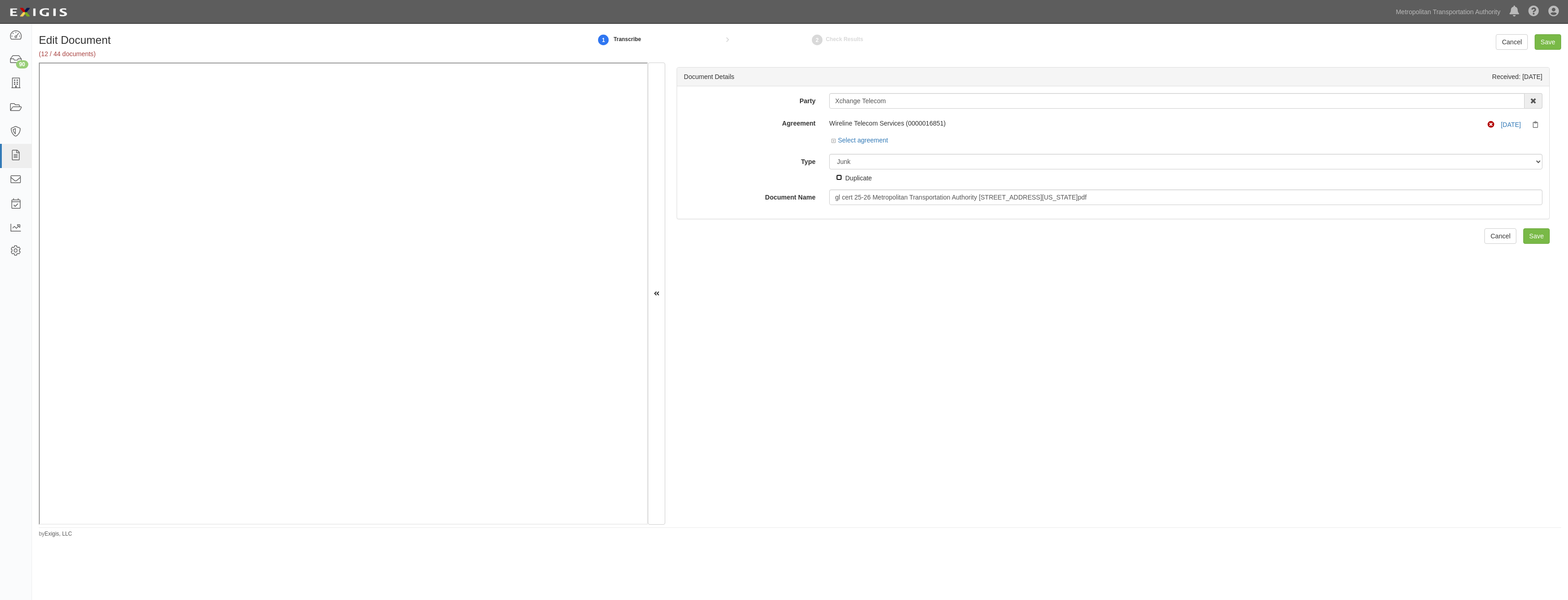
checkbox input "true"
click at [1533, 233] on input "Save" at bounding box center [1536, 236] width 26 height 15
drag, startPoint x: 889, startPoint y: 161, endPoint x: 888, endPoint y: 168, distance: 7.1
click at [889, 161] on select "Unassigned Binder Cancellation Notice Certificate Contract Endorsement Insuranc…" at bounding box center [1185, 161] width 713 height 15
select select "JunkDetail"
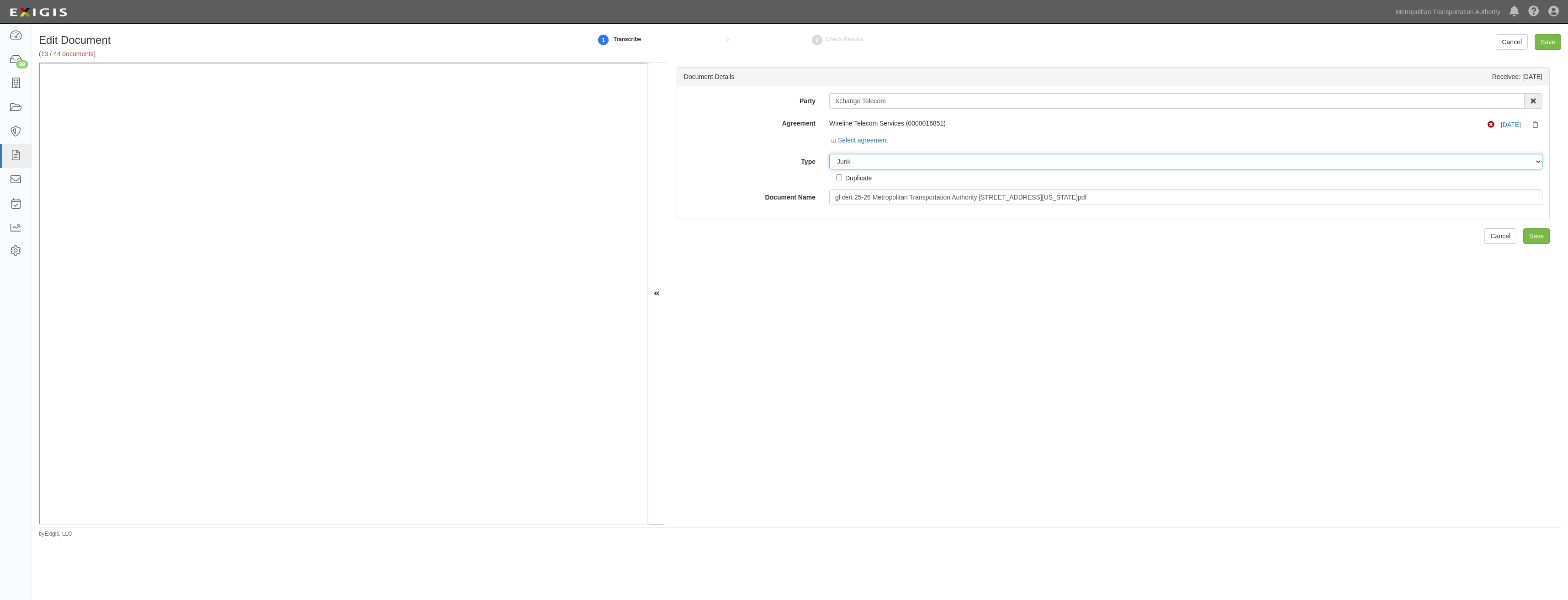
click at [829, 154] on select "Unassigned Binder Cancellation Notice Certificate Contract Endorsement Insuranc…" at bounding box center [1185, 161] width 713 height 15
click at [854, 177] on div "Duplicate" at bounding box center [858, 178] width 26 height 10
click at [842, 177] on input "Duplicate" at bounding box center [838, 177] width 6 height 6
checkbox input "true"
click at [1535, 233] on input "Save" at bounding box center [1536, 236] width 26 height 15
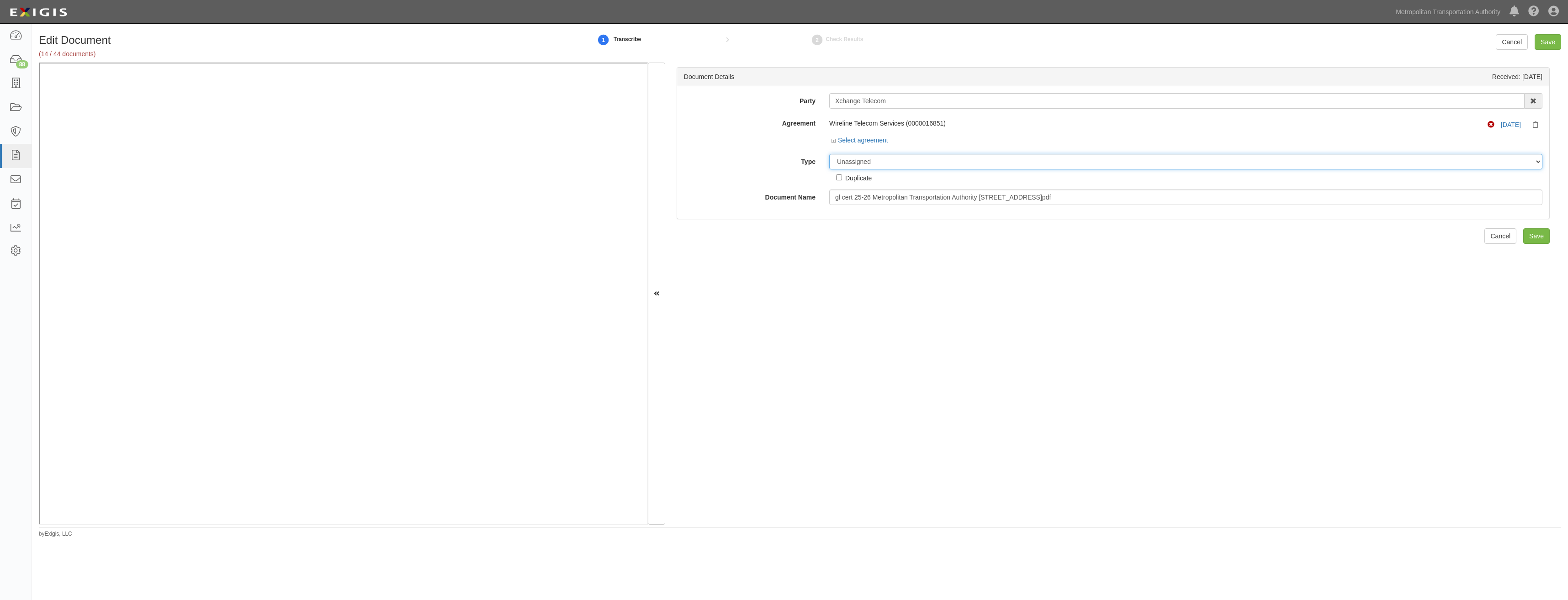
click at [912, 165] on select "Unassigned Binder Cancellation Notice Certificate Contract Endorsement Insuranc…" at bounding box center [1185, 161] width 713 height 15
select select "JunkDetail"
click at [829, 154] on select "Unassigned Binder Cancellation Notice Certificate Contract Endorsement Insuranc…" at bounding box center [1185, 161] width 713 height 15
click at [866, 177] on div "Duplicate" at bounding box center [858, 178] width 26 height 10
click at [842, 177] on input "Duplicate" at bounding box center [838, 177] width 6 height 6
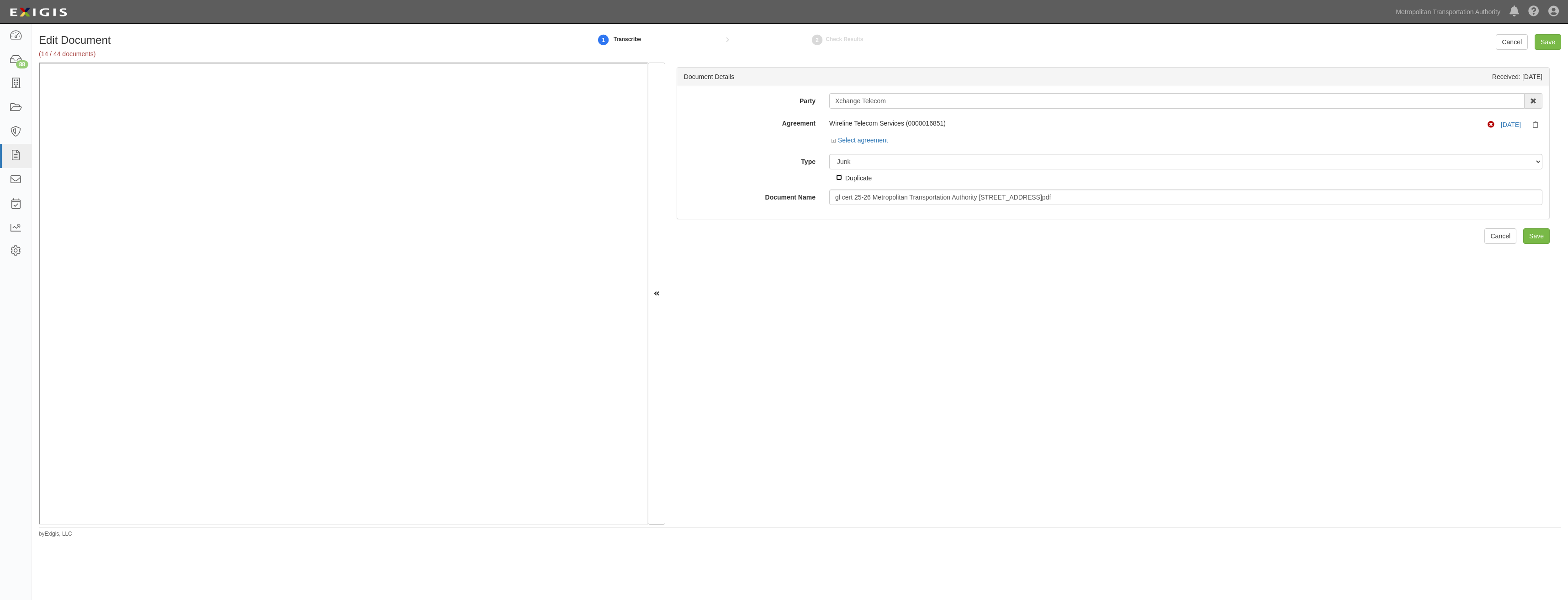
checkbox input "true"
click at [1530, 237] on input "Save" at bounding box center [1536, 236] width 26 height 15
click at [922, 169] on select "Unassigned Binder Cancellation Notice Certificate Contract Endorsement Insuranc…" at bounding box center [1185, 161] width 713 height 15
select select "JunkDetail"
click at [829, 154] on select "Unassigned Binder Cancellation Notice Certificate Contract Endorsement Insuranc…" at bounding box center [1185, 161] width 713 height 15
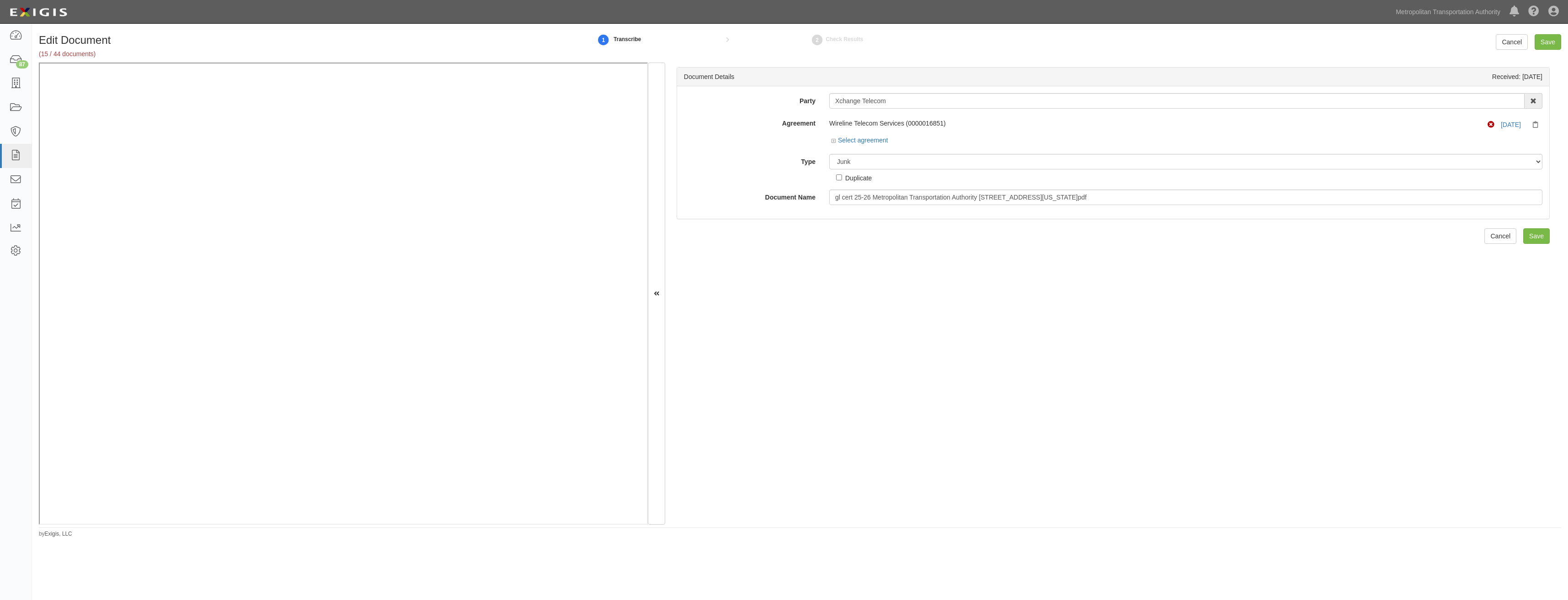
click at [857, 179] on div "Duplicate" at bounding box center [858, 178] width 26 height 10
click at [842, 179] on input "Duplicate" at bounding box center [838, 177] width 6 height 6
checkbox input "true"
click at [1537, 239] on input "Save" at bounding box center [1536, 236] width 26 height 15
click at [966, 160] on select "Unassigned Binder Cancellation Notice Certificate Contract Endorsement Insuranc…" at bounding box center [1185, 161] width 713 height 15
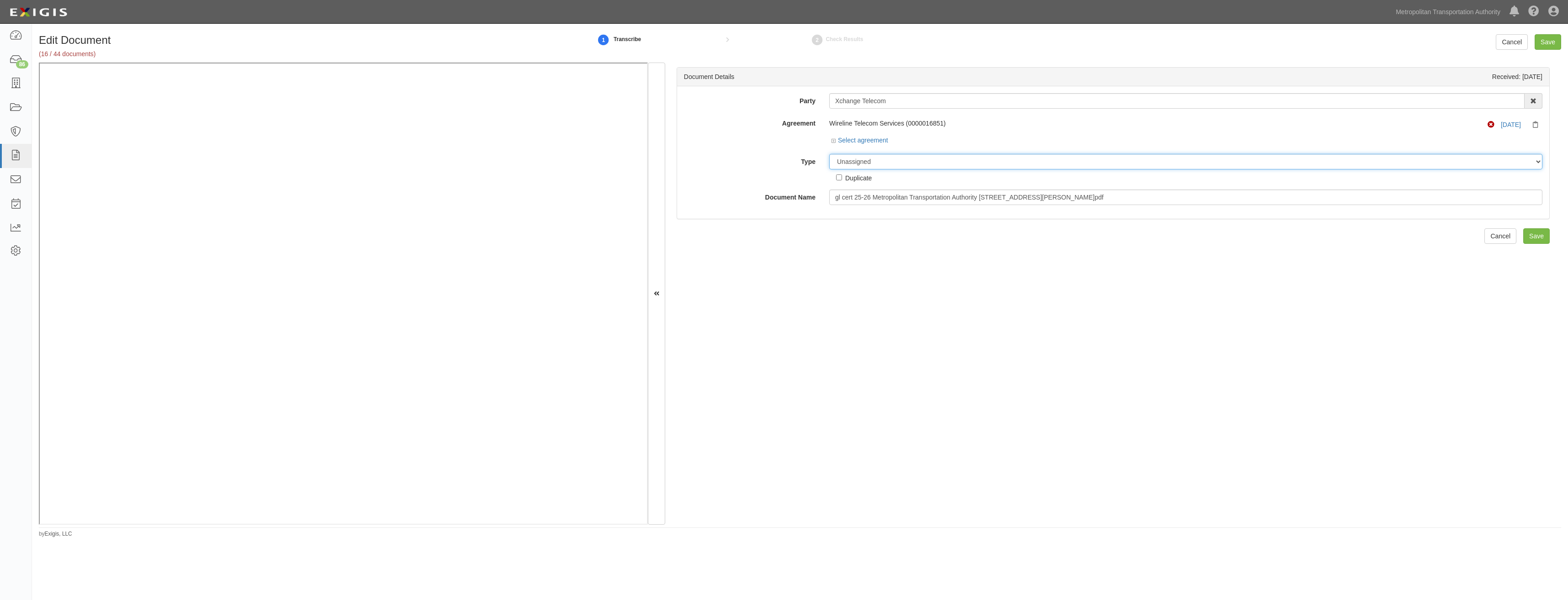
select select "JunkDetail"
click at [829, 154] on select "Unassigned Binder Cancellation Notice Certificate Contract Endorsement Insuranc…" at bounding box center [1185, 161] width 713 height 15
click at [859, 180] on div "Duplicate" at bounding box center [858, 178] width 26 height 10
click at [842, 180] on input "Duplicate" at bounding box center [838, 177] width 6 height 6
checkbox input "true"
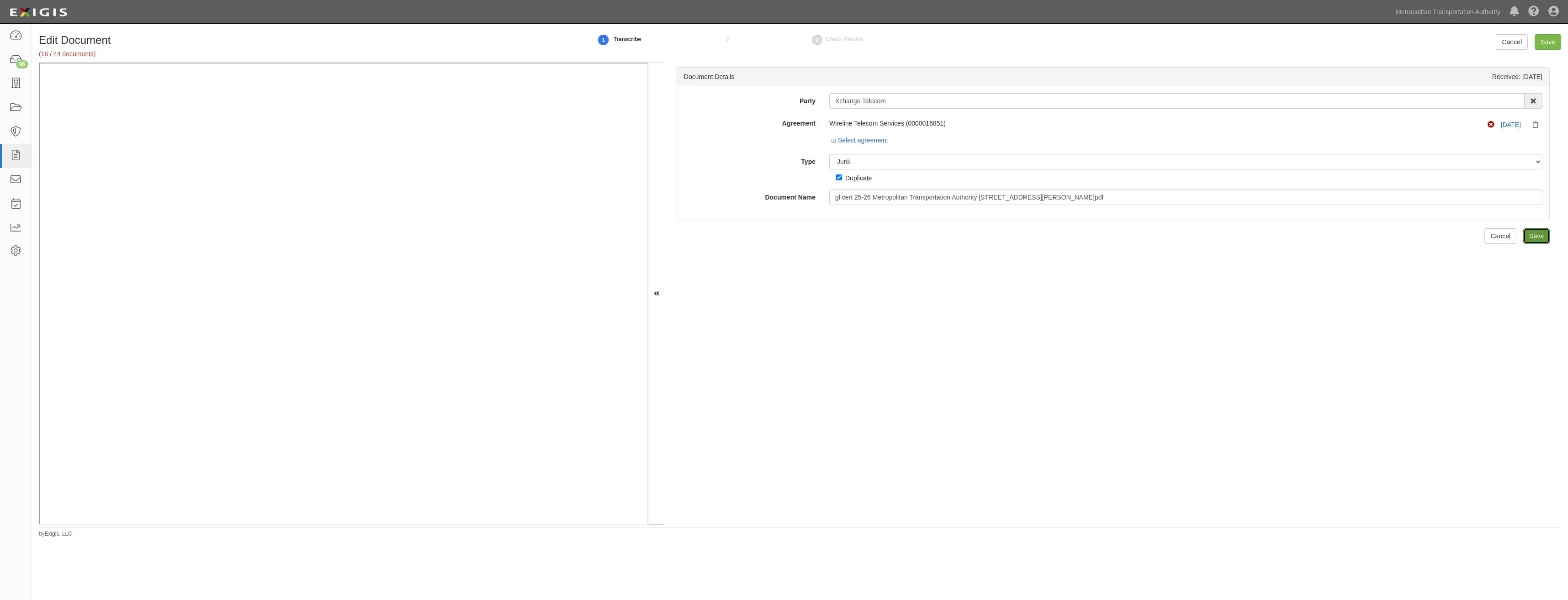
click at [1541, 235] on input "Save" at bounding box center [1536, 236] width 26 height 15
click at [922, 160] on select "Unassigned Binder Cancellation Notice Certificate Contract Endorsement Insuranc…" at bounding box center [1185, 161] width 713 height 15
select select "JunkDetail"
click at [829, 154] on select "Unassigned Binder Cancellation Notice Certificate Contract Endorsement Insuranc…" at bounding box center [1185, 161] width 713 height 15
click at [857, 182] on div "Duplicate" at bounding box center [858, 178] width 26 height 10
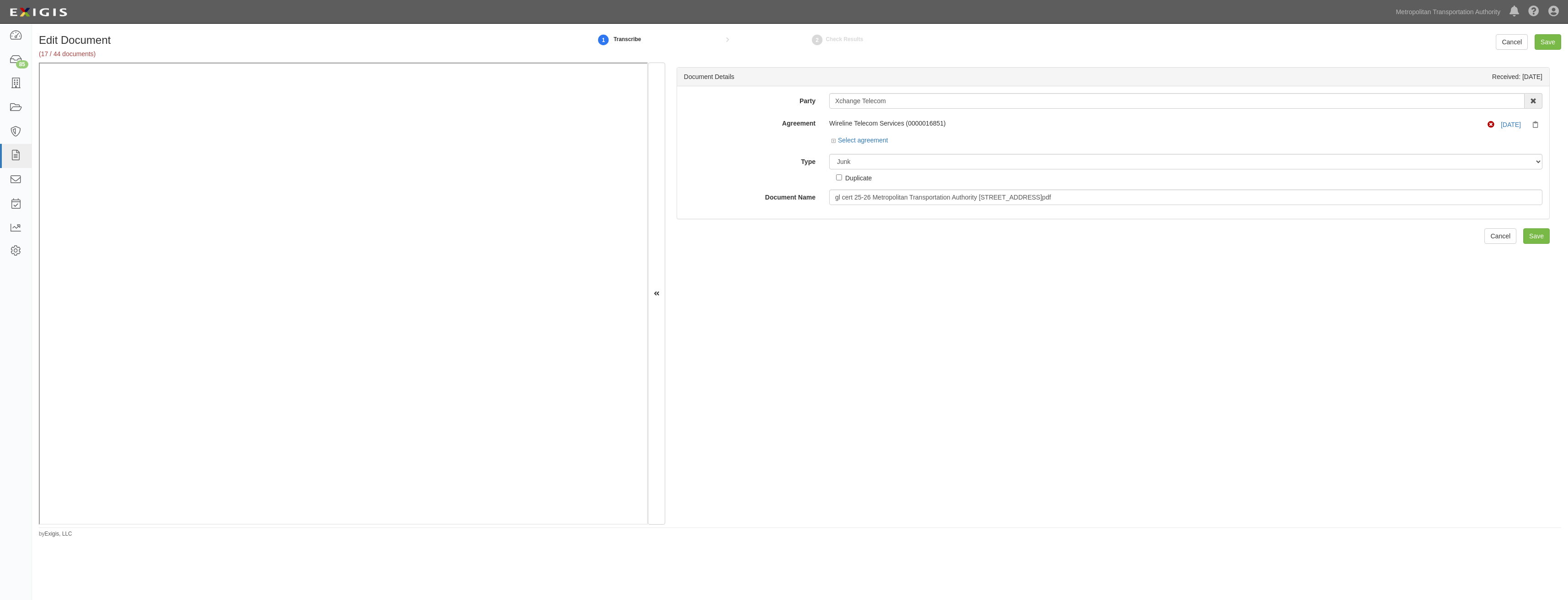
click at [842, 181] on input "Duplicate" at bounding box center [838, 177] width 6 height 6
checkbox input "true"
click at [1538, 239] on input "Save" at bounding box center [1536, 236] width 26 height 15
drag, startPoint x: 916, startPoint y: 160, endPoint x: 913, endPoint y: 165, distance: 5.8
click at [916, 160] on select "Unassigned Binder Cancellation Notice Certificate Contract Endorsement Insuranc…" at bounding box center [1185, 161] width 713 height 15
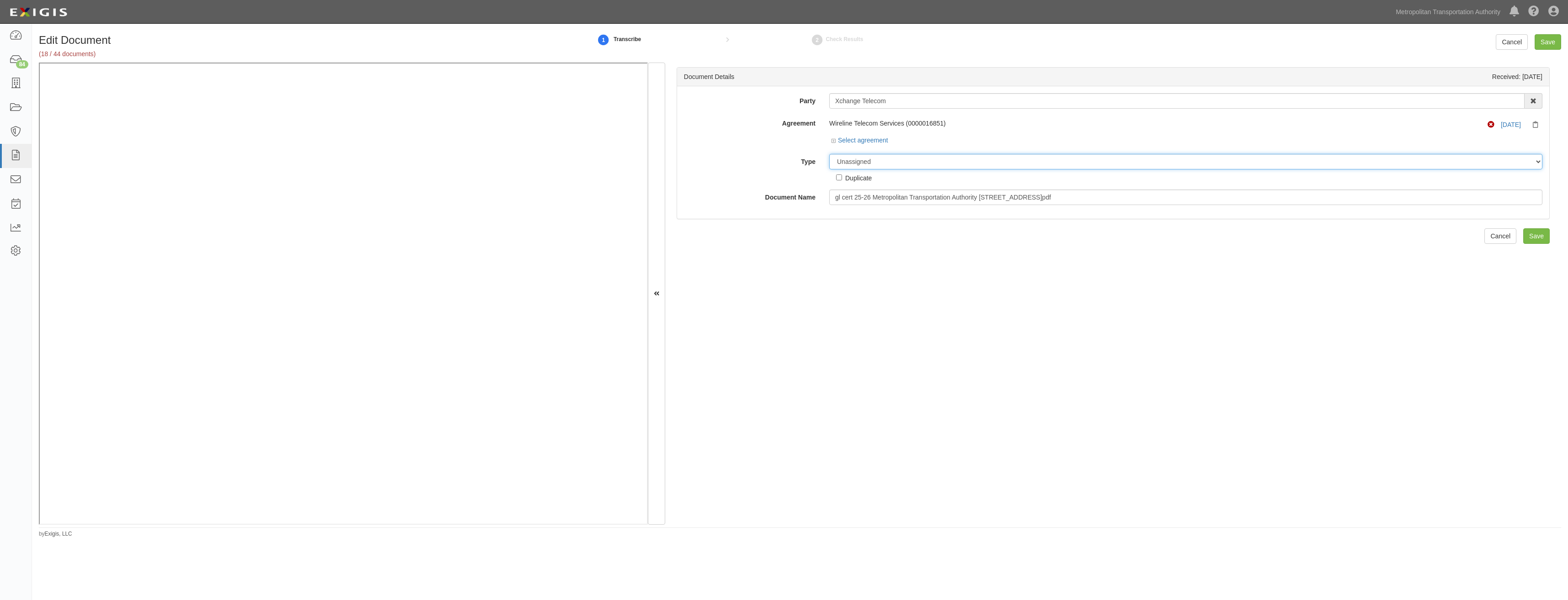
select select "JunkDetail"
click at [829, 154] on select "Unassigned Binder Cancellation Notice Certificate Contract Endorsement Insuranc…" at bounding box center [1185, 161] width 713 height 15
click at [849, 176] on div "Duplicate" at bounding box center [858, 178] width 26 height 10
click at [842, 176] on input "Duplicate" at bounding box center [838, 177] width 6 height 6
checkbox input "true"
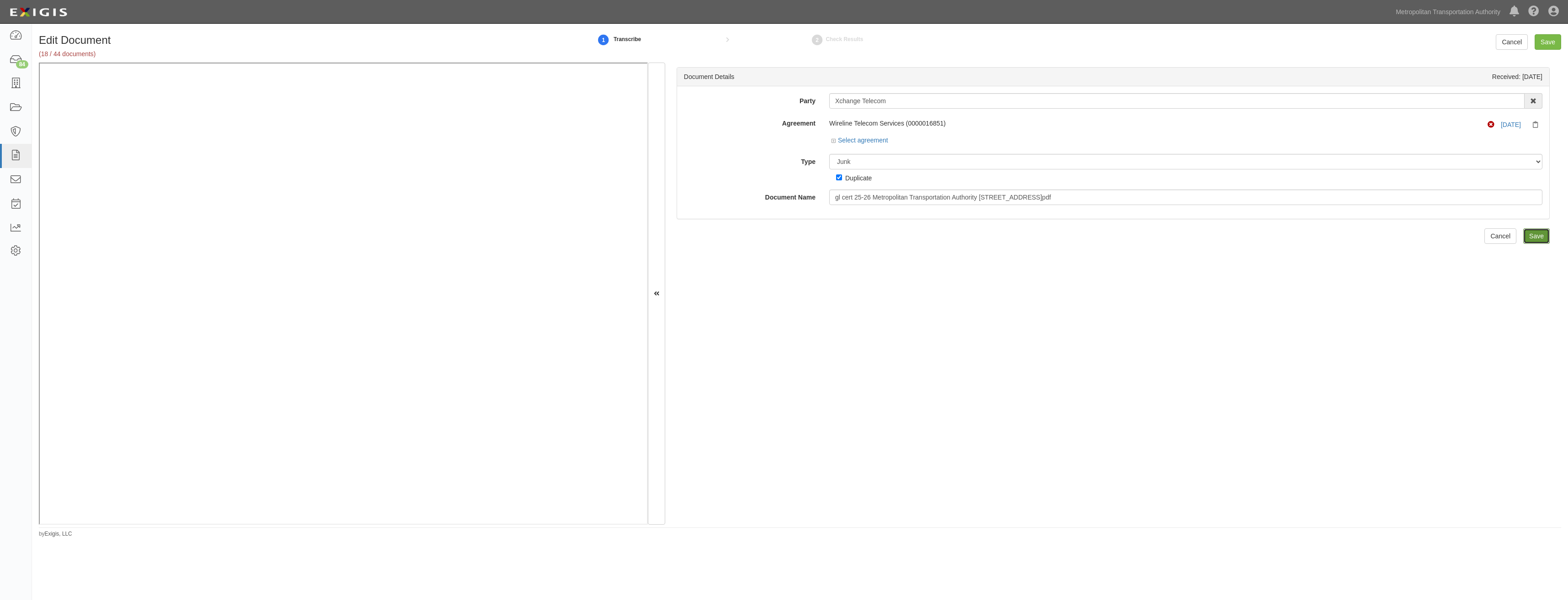
click at [1531, 240] on input "Save" at bounding box center [1536, 236] width 26 height 15
click at [899, 161] on select "Unassigned Binder Cancellation Notice Certificate Contract Endorsement Insuranc…" at bounding box center [1185, 161] width 713 height 15
select select "JunkDetail"
click at [829, 154] on select "Unassigned Binder Cancellation Notice Certificate Contract Endorsement Insuranc…" at bounding box center [1185, 161] width 713 height 15
click at [860, 181] on div "Duplicate" at bounding box center [858, 178] width 26 height 10
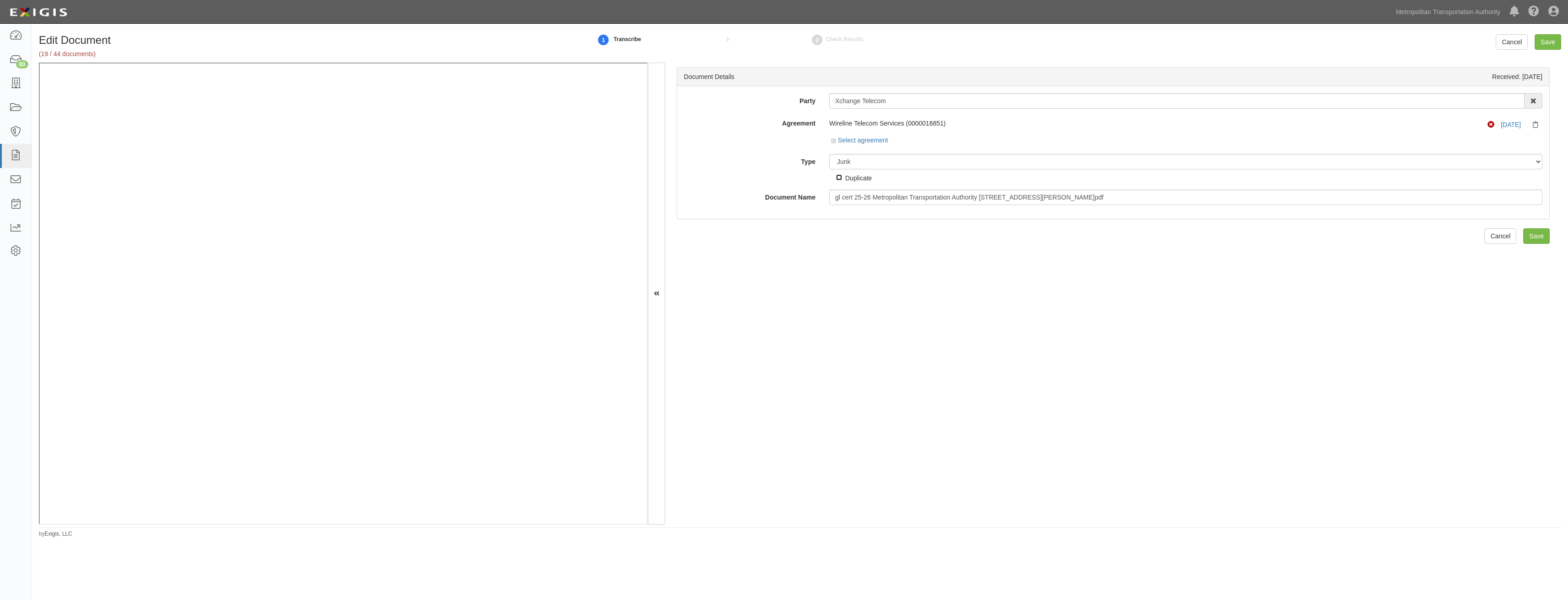
click at [842, 181] on input "Duplicate" at bounding box center [838, 177] width 6 height 6
checkbox input "true"
click at [1530, 236] on input "Save" at bounding box center [1536, 236] width 26 height 15
click at [899, 158] on select "Unassigned Binder Cancellation Notice Certificate Contract Endorsement Insuranc…" at bounding box center [1185, 161] width 713 height 15
select select "JunkDetail"
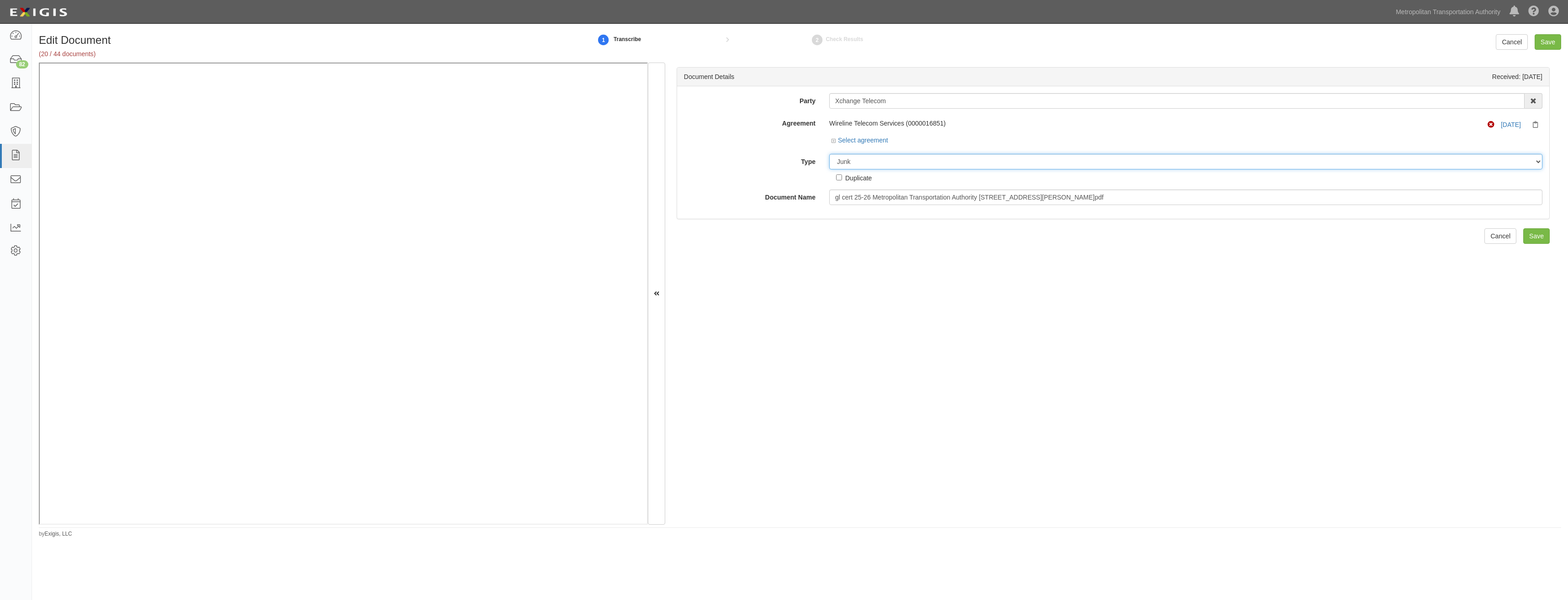
click at [829, 154] on select "Unassigned Binder Cancellation Notice Certificate Contract Endorsement Insuranc…" at bounding box center [1185, 161] width 713 height 15
click at [1527, 241] on input "Save" at bounding box center [1536, 236] width 26 height 15
click at [859, 182] on div "Duplicate" at bounding box center [858, 178] width 26 height 10
click at [842, 181] on input "Duplicate" at bounding box center [838, 177] width 6 height 6
checkbox input "true"
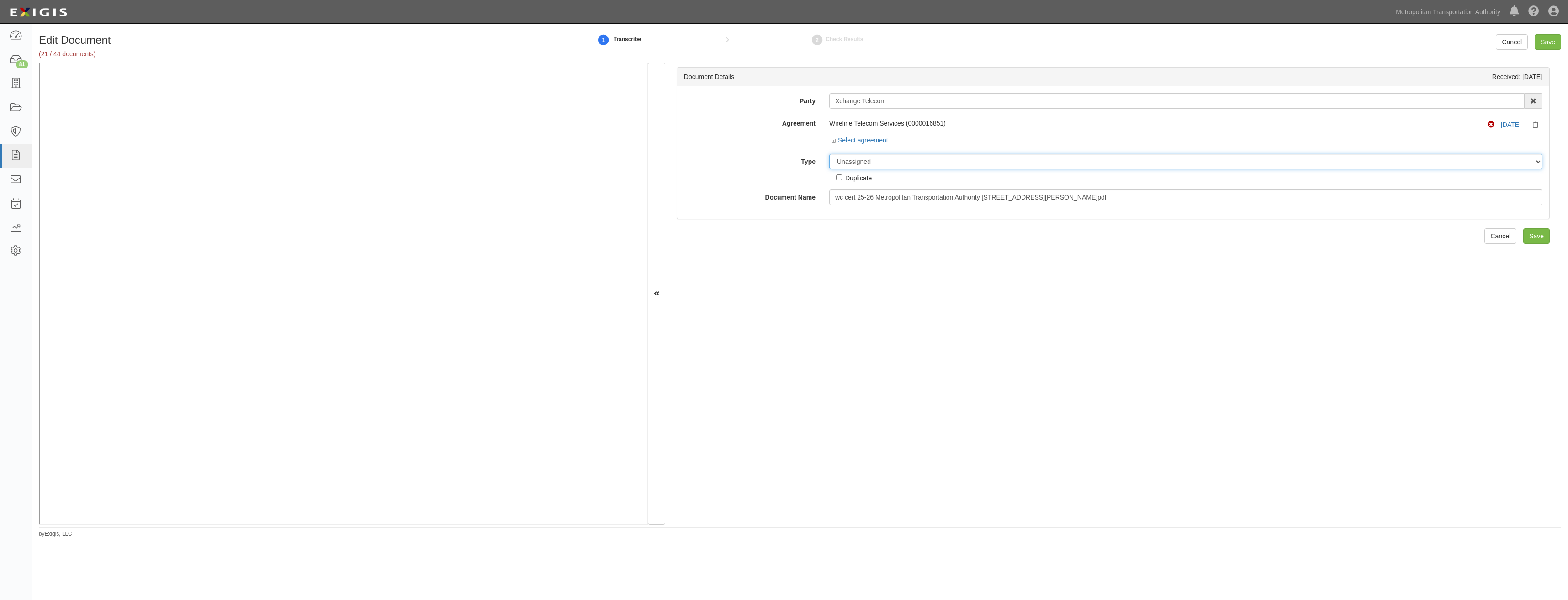
click at [898, 161] on select "Unassigned Binder Cancellation Notice Certificate Contract Endorsement Insuranc…" at bounding box center [1185, 161] width 713 height 15
select select "JunkDetail"
click at [829, 154] on select "Unassigned Binder Cancellation Notice Certificate Contract Endorsement Insuranc…" at bounding box center [1185, 161] width 713 height 15
click at [860, 180] on div "Duplicate" at bounding box center [858, 178] width 26 height 10
click at [842, 180] on input "Duplicate" at bounding box center [838, 177] width 6 height 6
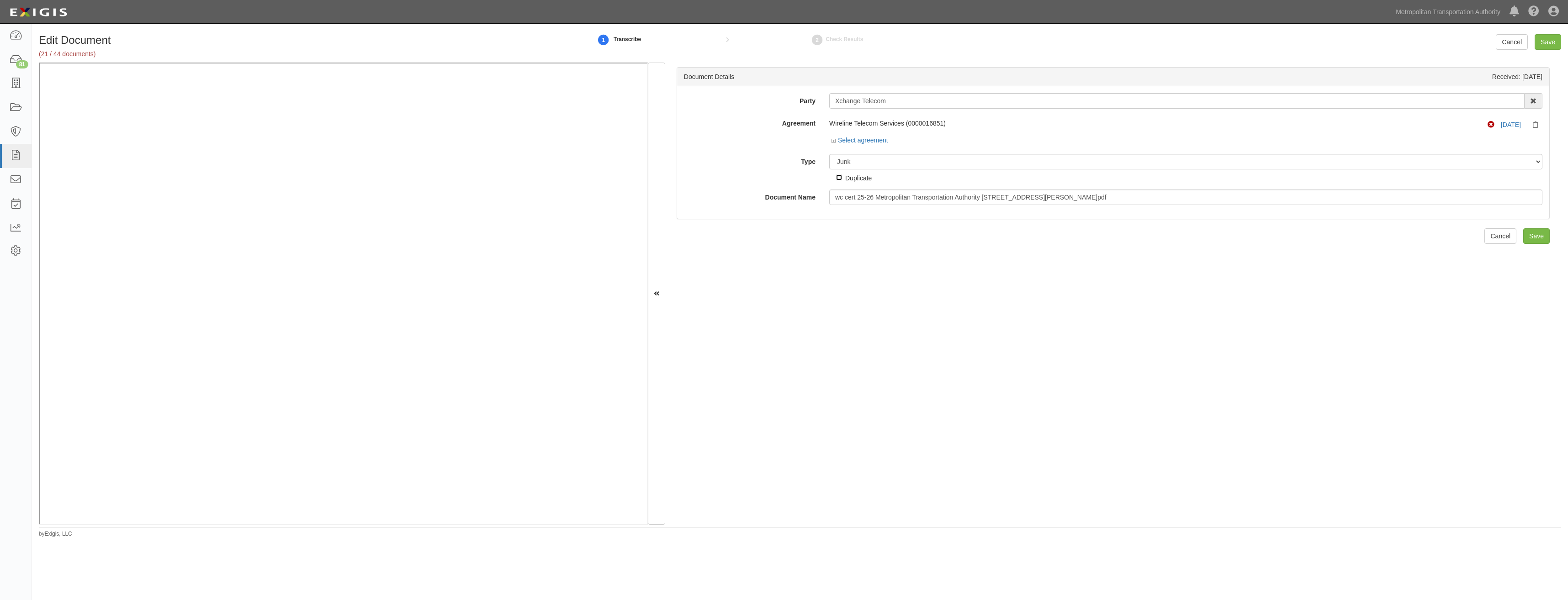
checkbox input "true"
click at [1529, 236] on input "Save" at bounding box center [1536, 236] width 26 height 15
click at [894, 171] on div "Unassigned Binder Cancellation Notice Certificate Contract Endorsement Insuranc…" at bounding box center [1185, 168] width 727 height 29
drag, startPoint x: 901, startPoint y: 160, endPoint x: 899, endPoint y: 165, distance: 5.4
click at [901, 160] on select "Unassigned Binder Cancellation Notice Certificate Contract Endorsement Insuranc…" at bounding box center [1185, 161] width 713 height 15
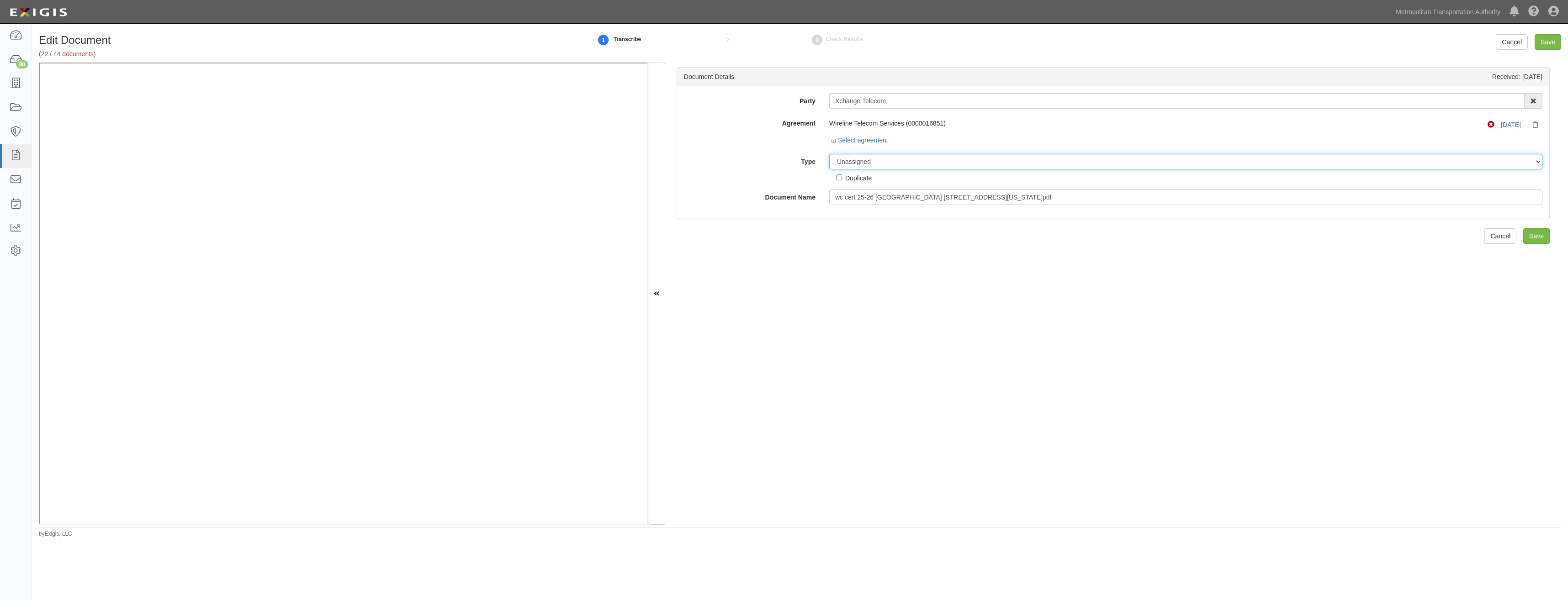
select select "JunkDetail"
click at [829, 154] on select "Unassigned Binder Cancellation Notice Certificate Contract Endorsement Insuranc…" at bounding box center [1185, 161] width 713 height 15
click at [860, 175] on div "Duplicate" at bounding box center [858, 178] width 26 height 10
click at [842, 175] on input "Duplicate" at bounding box center [838, 177] width 6 height 6
checkbox input "true"
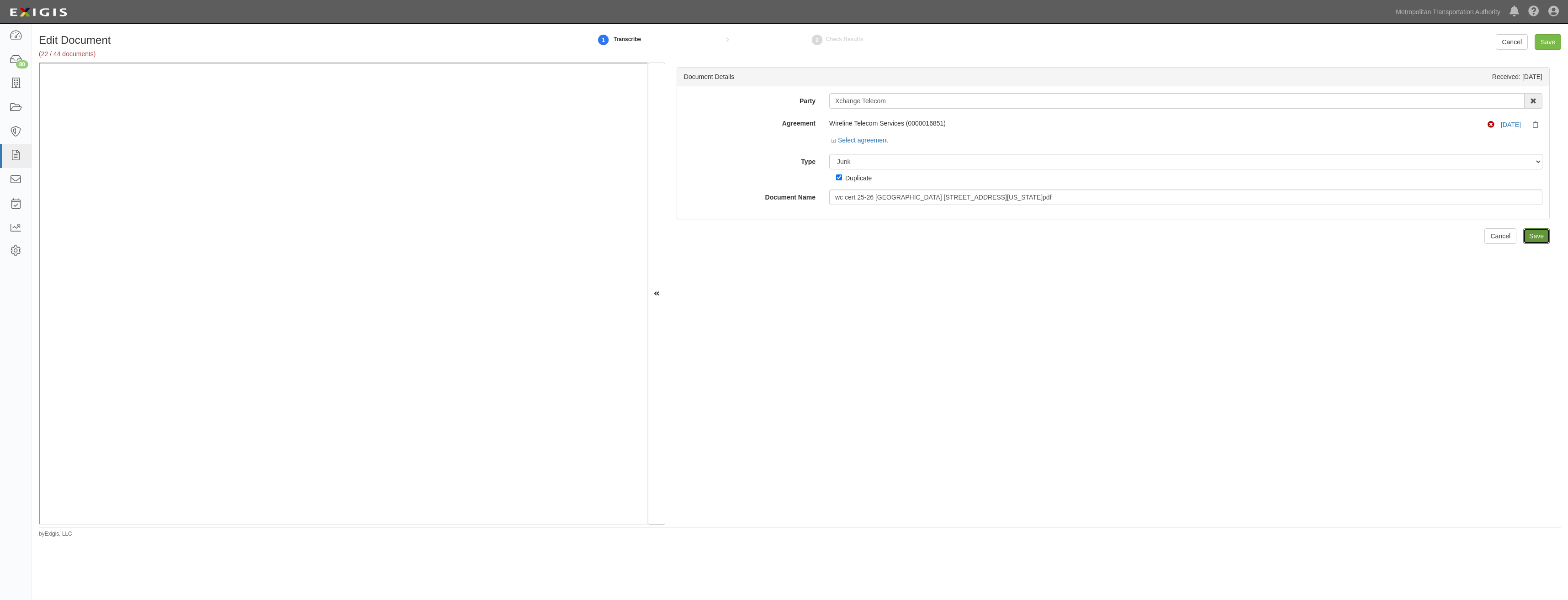
click at [1537, 233] on input "Save" at bounding box center [1536, 236] width 26 height 15
drag, startPoint x: 893, startPoint y: 164, endPoint x: 893, endPoint y: 171, distance: 7.0
click at [893, 164] on select "Unassigned Binder Cancellation Notice Certificate Contract Endorsement Insuranc…" at bounding box center [1185, 161] width 713 height 15
select select "JunkDetail"
click at [829, 154] on select "Unassigned Binder Cancellation Notice Certificate Contract Endorsement Insuranc…" at bounding box center [1185, 161] width 713 height 15
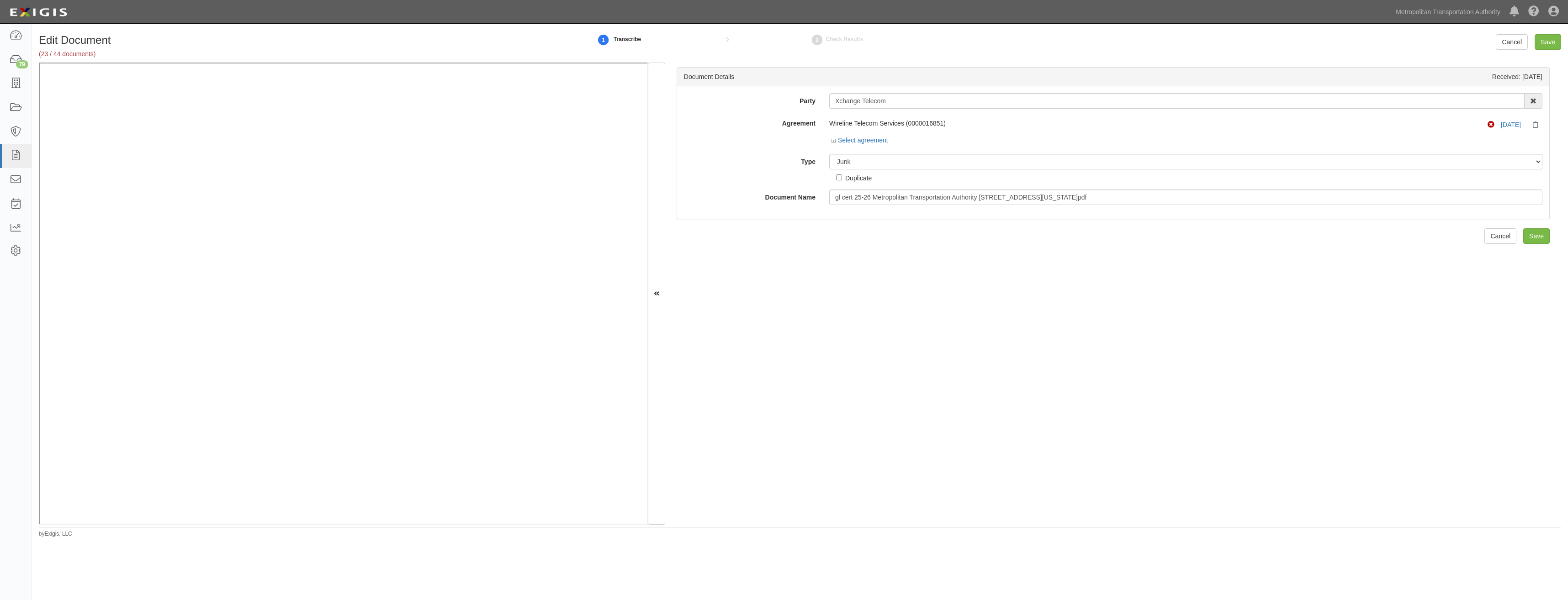
click at [859, 173] on div "Duplicate" at bounding box center [858, 178] width 26 height 10
click at [842, 175] on input "Duplicate" at bounding box center [838, 177] width 6 height 6
checkbox input "true"
click at [1534, 233] on input "Save" at bounding box center [1536, 236] width 26 height 15
click at [902, 165] on select "Unassigned Binder Cancellation Notice Certificate Contract Endorsement Insuranc…" at bounding box center [1185, 161] width 713 height 15
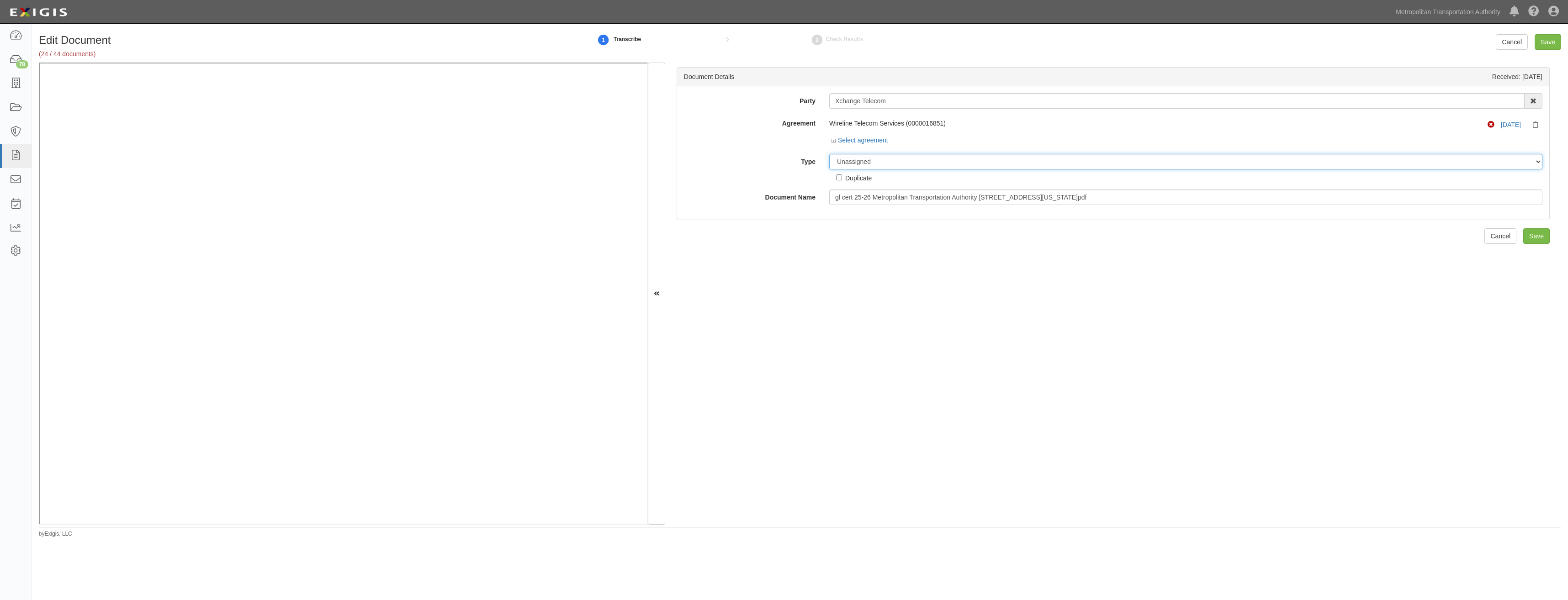
select select "JunkDetail"
click at [829, 154] on select "Unassigned Binder Cancellation Notice Certificate Contract Endorsement Insuranc…" at bounding box center [1185, 161] width 713 height 15
click at [854, 180] on div "Duplicate" at bounding box center [858, 178] width 26 height 10
click at [842, 180] on input "Duplicate" at bounding box center [838, 177] width 6 height 6
checkbox input "true"
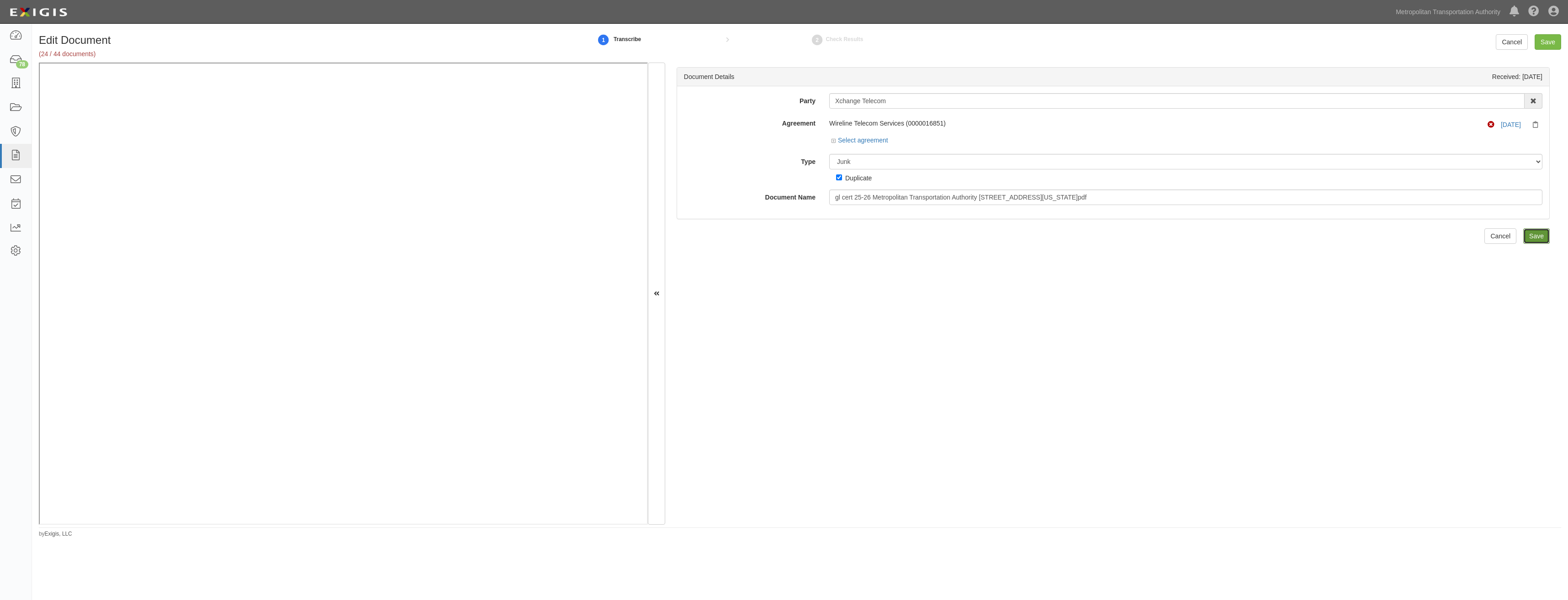
click at [1529, 235] on input "Save" at bounding box center [1536, 236] width 26 height 15
click at [903, 165] on select "Unassigned Binder Cancellation Notice Certificate Contract Endorsement Insuranc…" at bounding box center [1185, 161] width 713 height 15
select select "JunkDetail"
click at [829, 154] on select "Unassigned Binder Cancellation Notice Certificate Contract Endorsement Insuranc…" at bounding box center [1185, 161] width 713 height 15
click at [859, 177] on div "Duplicate" at bounding box center [858, 178] width 26 height 10
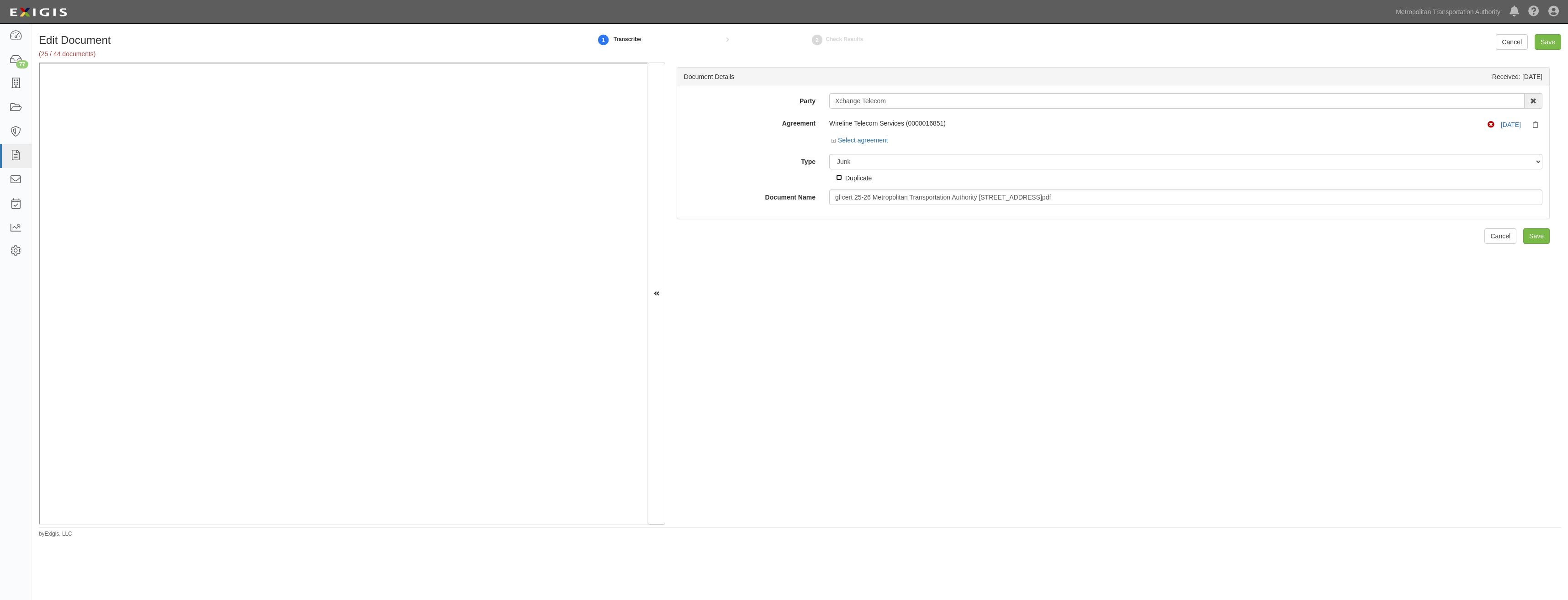
click at [842, 177] on input "Duplicate" at bounding box center [838, 177] width 6 height 6
checkbox input "true"
click at [1532, 238] on input "Save" at bounding box center [1536, 236] width 26 height 15
click at [901, 165] on select "Unassigned Binder Cancellation Notice Certificate Contract Endorsement Insuranc…" at bounding box center [1185, 161] width 713 height 15
select select "JunkDetail"
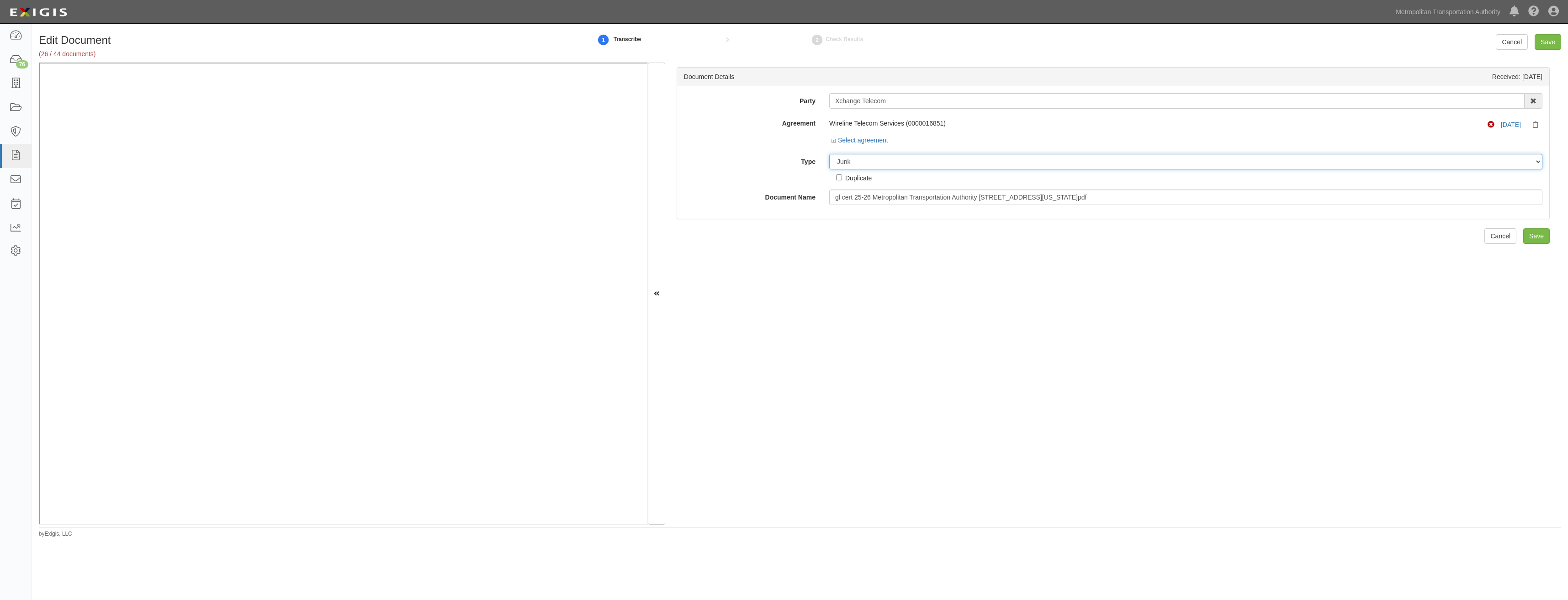
click at [829, 154] on select "Unassigned Binder Cancellation Notice Certificate Contract Endorsement Insuranc…" at bounding box center [1185, 161] width 713 height 15
click at [860, 178] on div "Duplicate" at bounding box center [858, 178] width 26 height 10
click at [842, 178] on input "Duplicate" at bounding box center [838, 177] width 6 height 6
checkbox input "true"
click at [1526, 237] on input "Save" at bounding box center [1536, 236] width 26 height 15
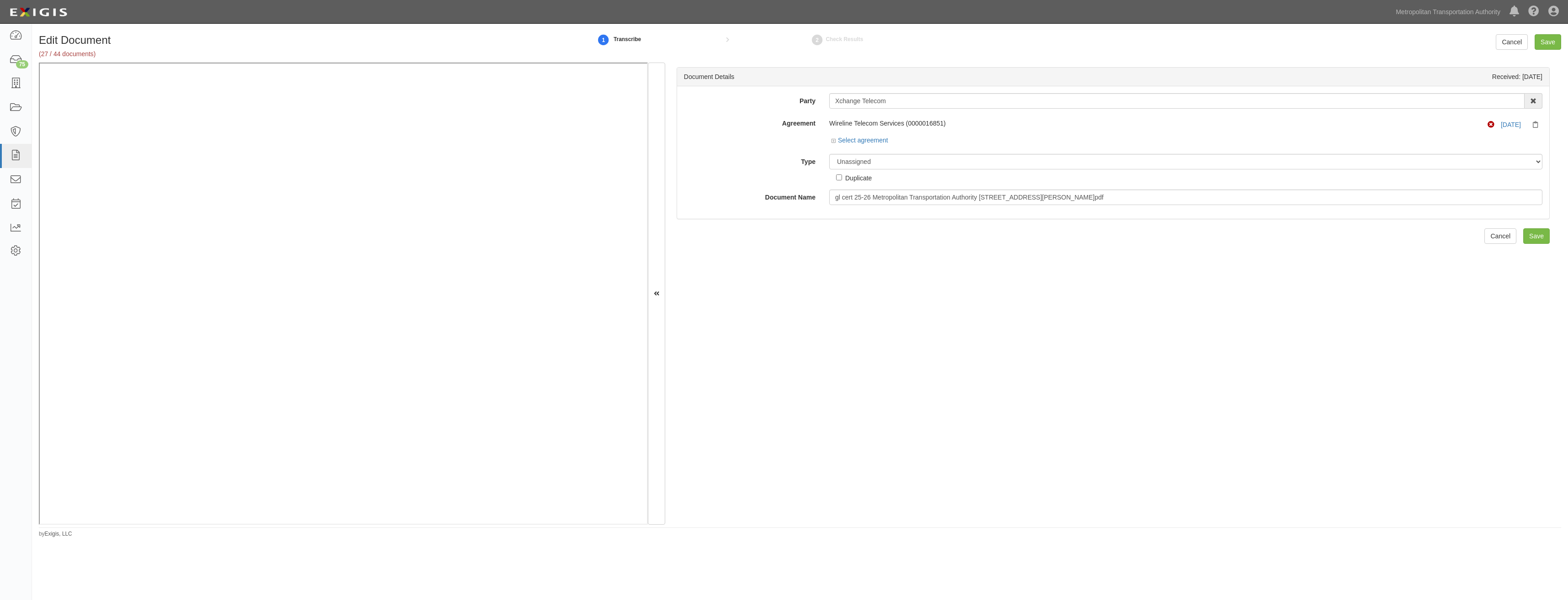
click at [893, 170] on div "Unassigned Binder Cancellation Notice Certificate Contract Endorsement Insuranc…" at bounding box center [1185, 168] width 727 height 29
click at [904, 165] on select "Unassigned Binder Cancellation Notice Certificate Contract Endorsement Insuranc…" at bounding box center [1185, 161] width 713 height 15
select select "JunkDetail"
click at [829, 154] on select "Unassigned Binder Cancellation Notice Certificate Contract Endorsement Insuranc…" at bounding box center [1185, 161] width 713 height 15
click at [857, 183] on div "Party Xchange Telecom 15493-1400 Employee Development 21Tech Inc. 22nd Century …" at bounding box center [1113, 149] width 859 height 112
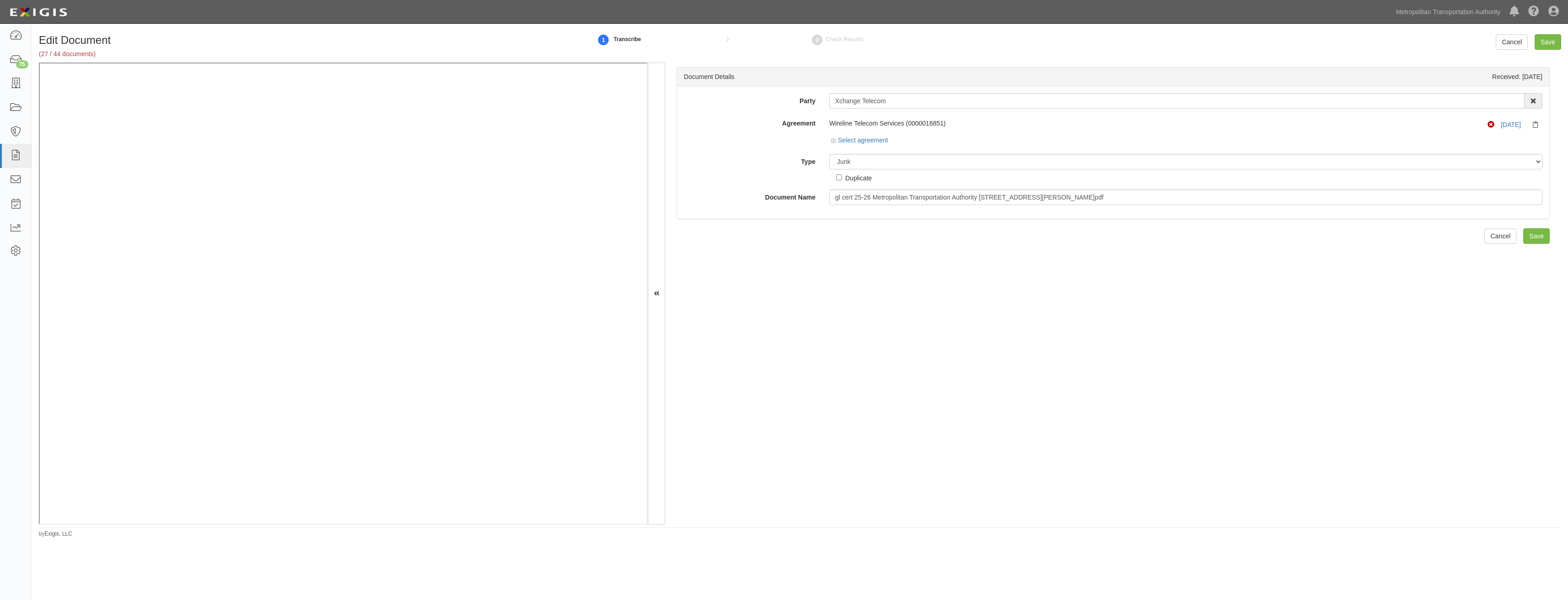
click at [861, 180] on div "Duplicate" at bounding box center [858, 178] width 26 height 10
click at [842, 180] on input "Duplicate" at bounding box center [838, 177] width 6 height 6
checkbox input "true"
click at [1532, 242] on input "Save" at bounding box center [1536, 236] width 26 height 15
click at [891, 163] on select "Unassigned Binder Cancellation Notice Certificate Contract Endorsement Insuranc…" at bounding box center [1185, 161] width 713 height 15
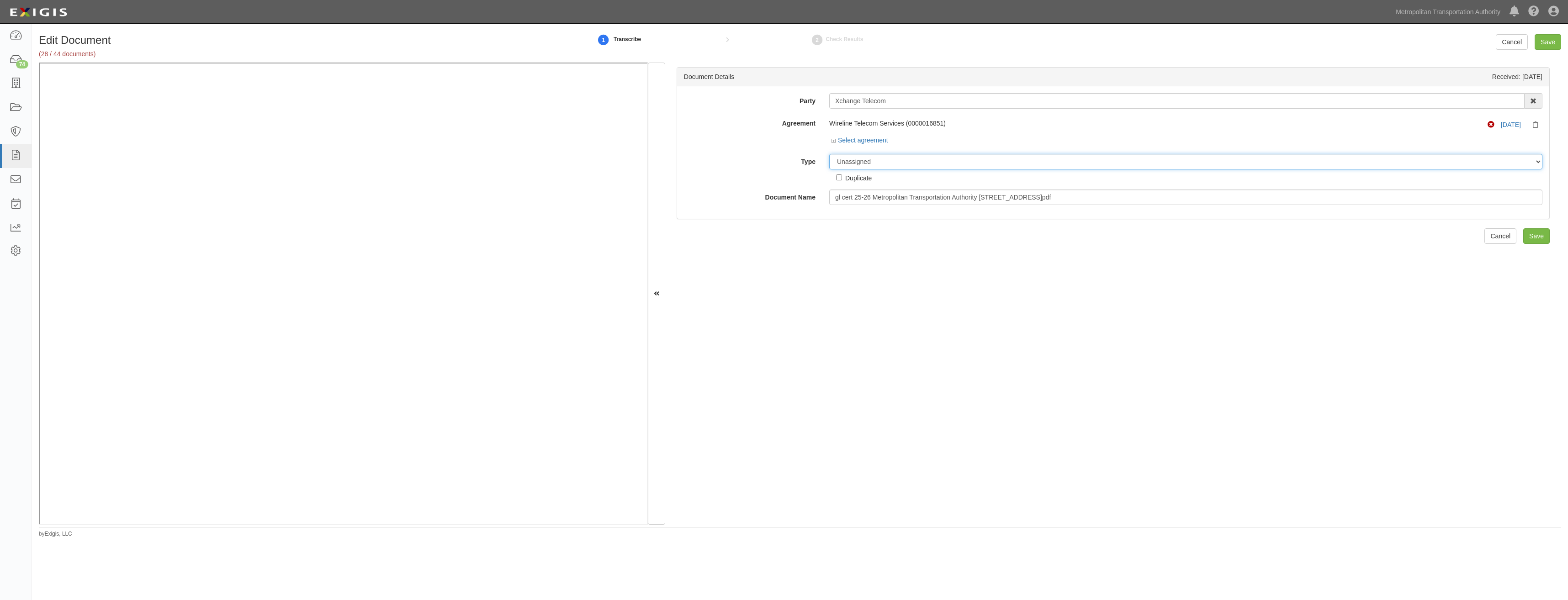
select select "JunkDetail"
click at [829, 154] on select "Unassigned Binder Cancellation Notice Certificate Contract Endorsement Insuranc…" at bounding box center [1185, 161] width 713 height 15
click at [859, 177] on div "Duplicate" at bounding box center [858, 178] width 26 height 10
click at [842, 177] on input "Duplicate" at bounding box center [838, 177] width 6 height 6
checkbox input "true"
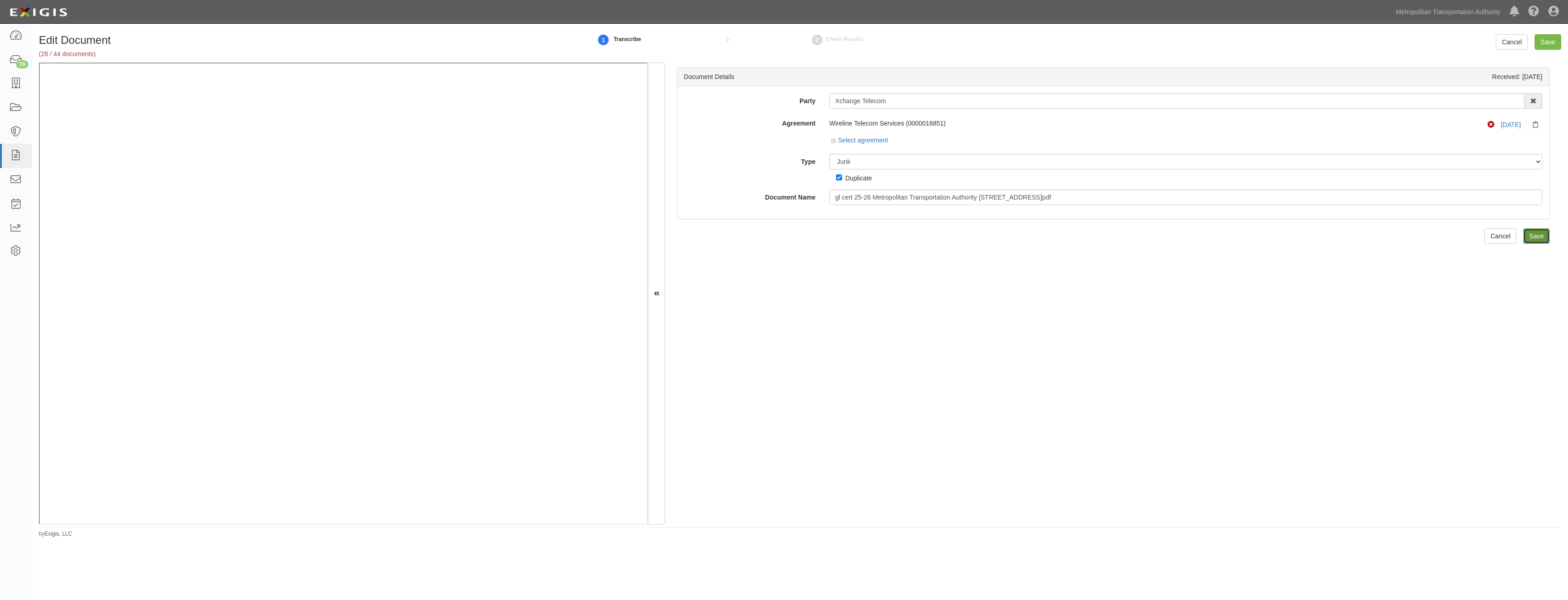
click at [1532, 232] on input "Save" at bounding box center [1536, 236] width 26 height 15
click at [900, 171] on div "Unassigned Binder Cancellation Notice Certificate Contract Endorsement Insuranc…" at bounding box center [1185, 168] width 727 height 29
click at [906, 165] on select "Unassigned Binder Cancellation Notice Certificate Contract Endorsement Insuranc…" at bounding box center [1185, 161] width 713 height 15
select select "JunkDetail"
click at [829, 154] on select "Unassigned Binder Cancellation Notice Certificate Contract Endorsement Insuranc…" at bounding box center [1185, 161] width 713 height 15
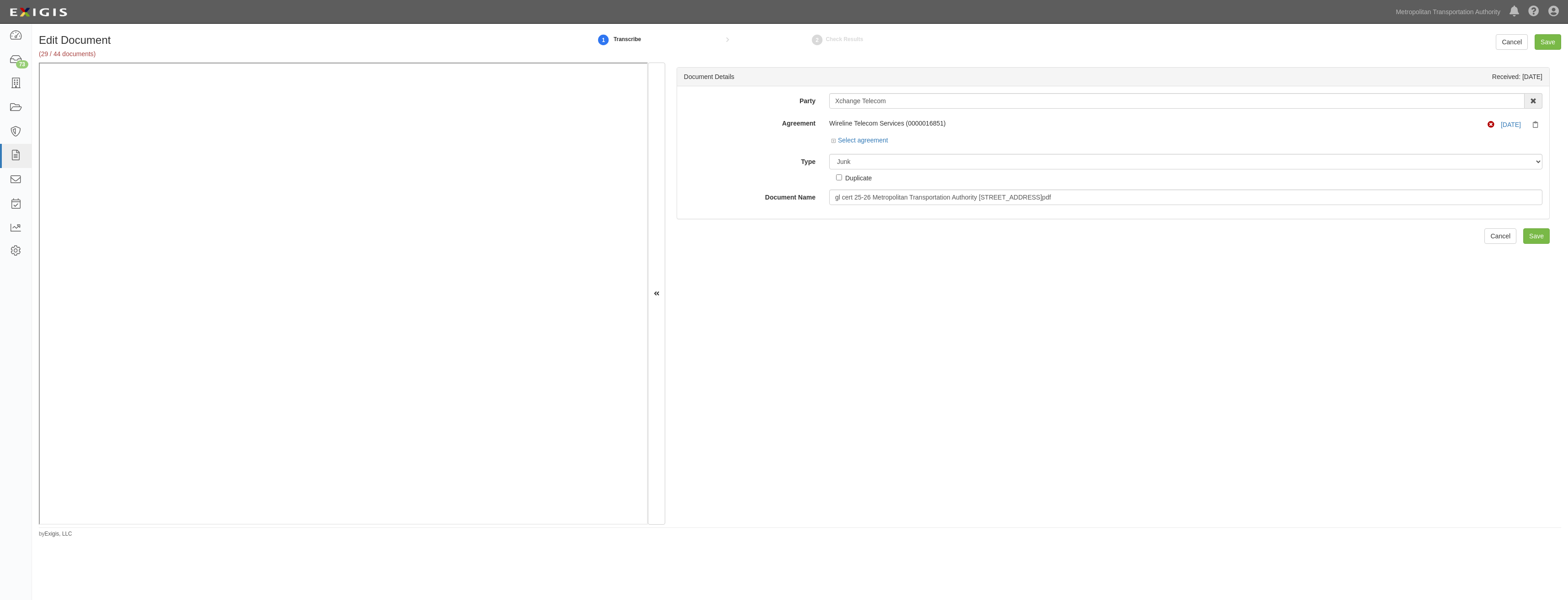
click at [857, 177] on div "Duplicate" at bounding box center [858, 178] width 26 height 10
click at [842, 177] on input "Duplicate" at bounding box center [838, 177] width 6 height 6
checkbox input "true"
click at [1541, 235] on input "Save" at bounding box center [1536, 236] width 26 height 15
click at [883, 153] on div "Party Xchange Telecom 15493-1400 Employee Development 21Tech Inc. 22nd Century …" at bounding box center [1113, 149] width 859 height 112
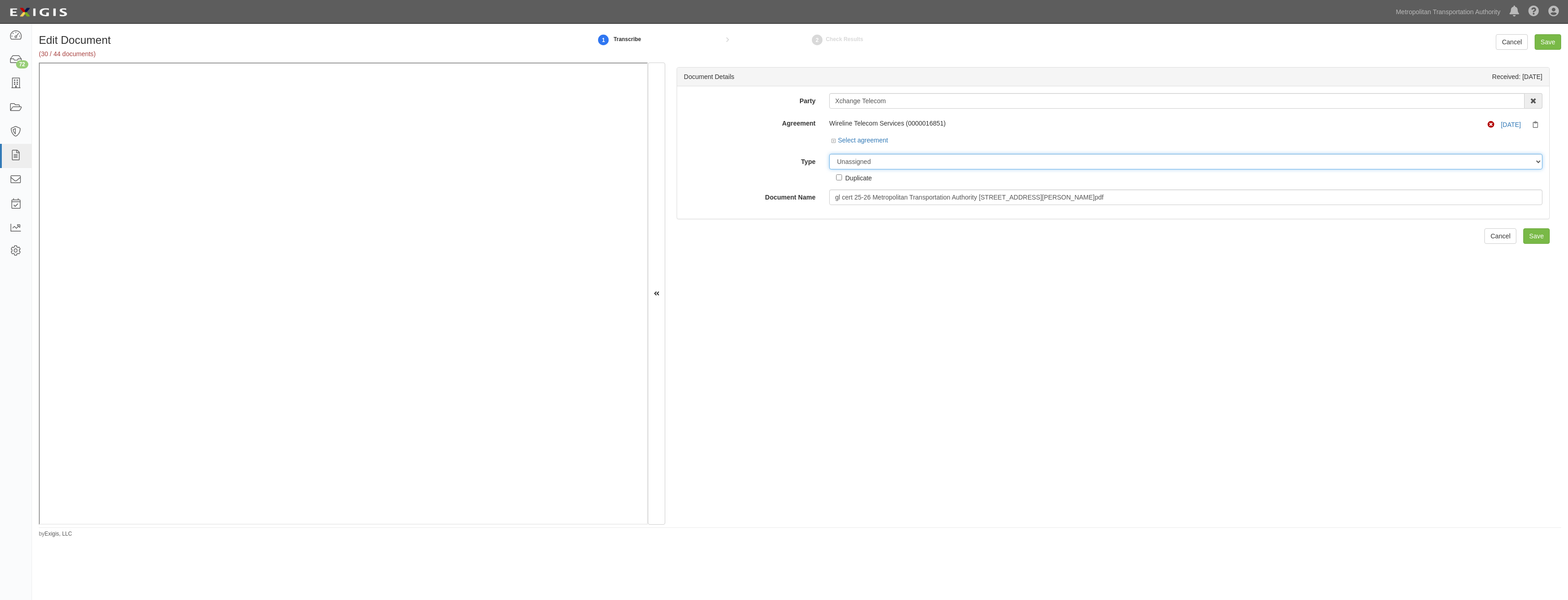
click at [895, 155] on select "Unassigned Binder Cancellation Notice Certificate Contract Endorsement Insuranc…" at bounding box center [1185, 161] width 713 height 15
select select "JunkDetail"
click at [829, 154] on select "Unassigned Binder Cancellation Notice Certificate Contract Endorsement Insuranc…" at bounding box center [1185, 161] width 713 height 15
click at [858, 177] on div "Duplicate" at bounding box center [858, 178] width 26 height 10
click at [842, 177] on input "Duplicate" at bounding box center [838, 177] width 6 height 6
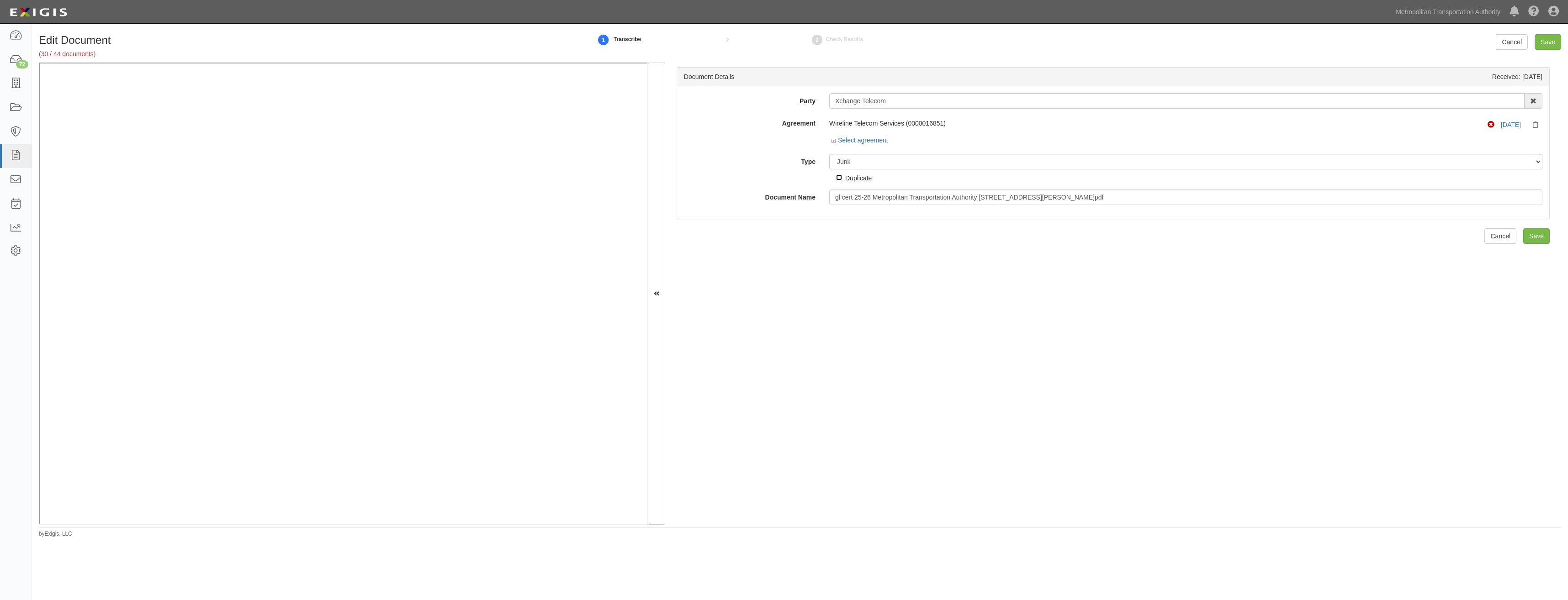
checkbox input "true"
click at [1538, 231] on input "Save" at bounding box center [1536, 236] width 26 height 15
click at [890, 167] on select "Unassigned Binder Cancellation Notice Certificate Contract Endorsement Insuranc…" at bounding box center [1185, 161] width 713 height 15
select select "JunkDetail"
click at [829, 154] on select "Unassigned Binder Cancellation Notice Certificate Contract Endorsement Insuranc…" at bounding box center [1185, 161] width 713 height 15
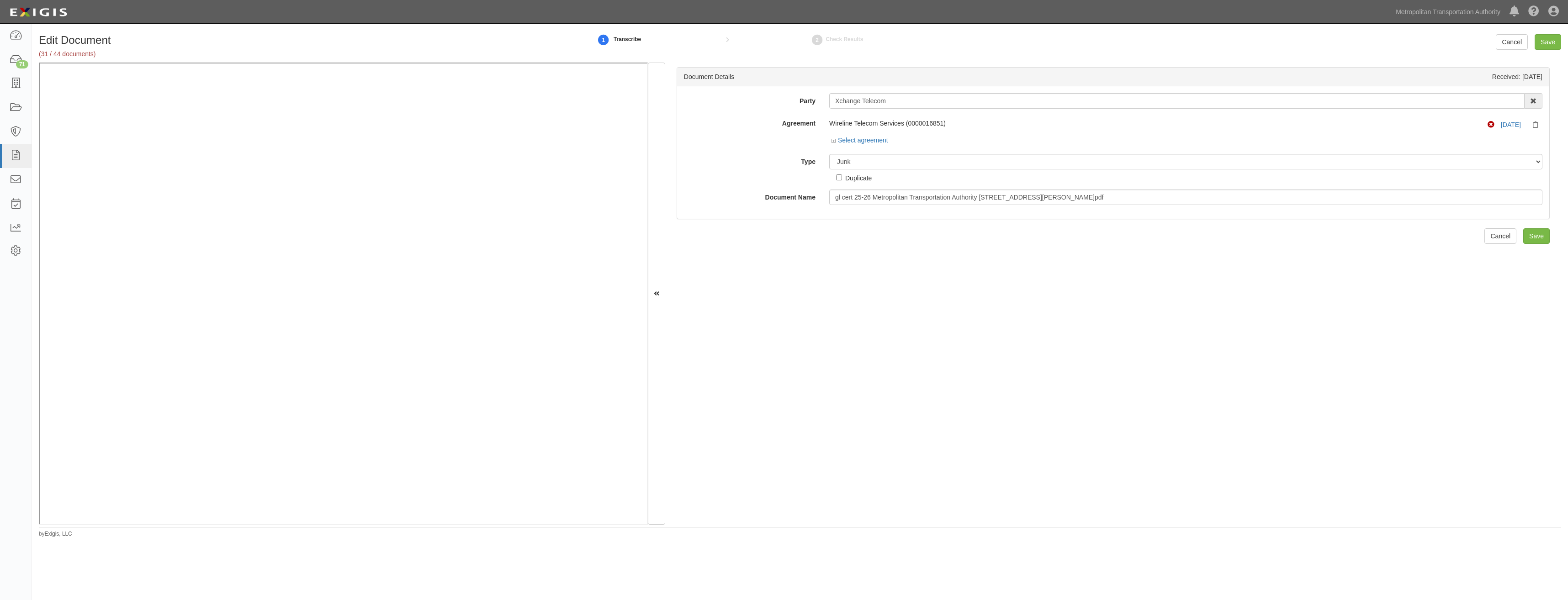
click at [850, 181] on div "Duplicate" at bounding box center [858, 178] width 26 height 10
click at [842, 181] on input "Duplicate" at bounding box center [838, 177] width 6 height 6
checkbox input "true"
click at [1524, 237] on input "Save" at bounding box center [1536, 236] width 26 height 15
click at [903, 162] on select "Unassigned Binder Cancellation Notice Certificate Contract Endorsement Insuranc…" at bounding box center [1185, 161] width 713 height 15
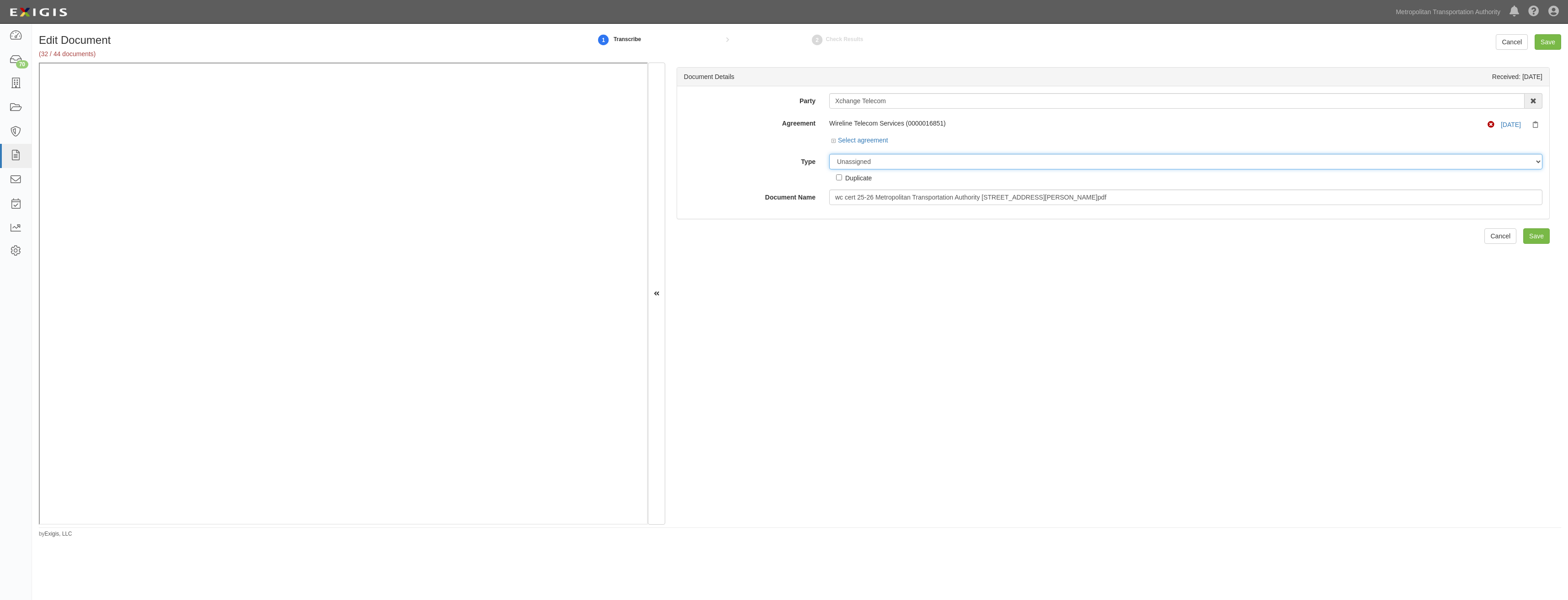
select select "JunkDetail"
click at [829, 154] on select "Unassigned Binder Cancellation Notice Certificate Contract Endorsement Insuranc…" at bounding box center [1185, 161] width 713 height 15
click at [862, 182] on div "Duplicate" at bounding box center [858, 178] width 26 height 10
click at [842, 181] on input "Duplicate" at bounding box center [838, 177] width 6 height 6
checkbox input "true"
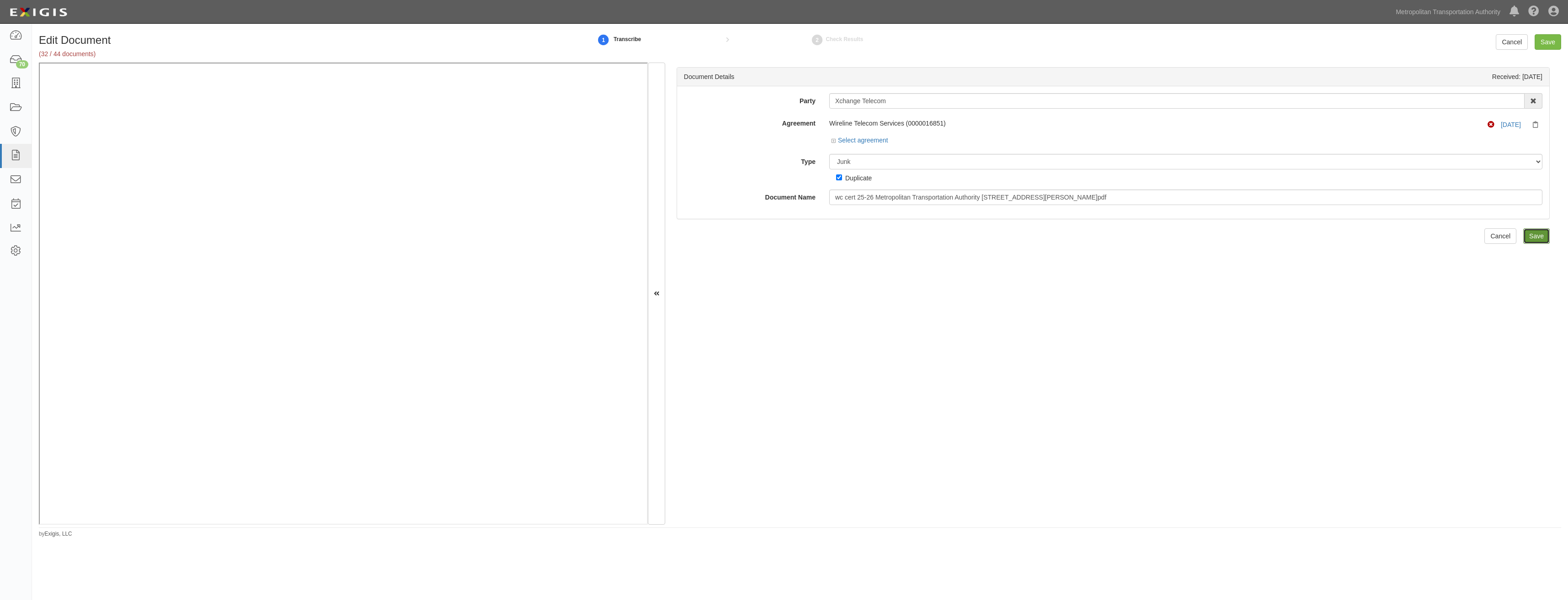
click at [1533, 238] on input "Save" at bounding box center [1536, 236] width 26 height 15
click at [917, 163] on select "Unassigned Binder Cancellation Notice Certificate Contract Endorsement Insuranc…" at bounding box center [1185, 161] width 713 height 15
select select "JunkDetail"
click at [829, 154] on select "Unassigned Binder Cancellation Notice Certificate Contract Endorsement Insuranc…" at bounding box center [1185, 161] width 713 height 15
click at [871, 180] on div "Duplicate" at bounding box center [858, 178] width 26 height 10
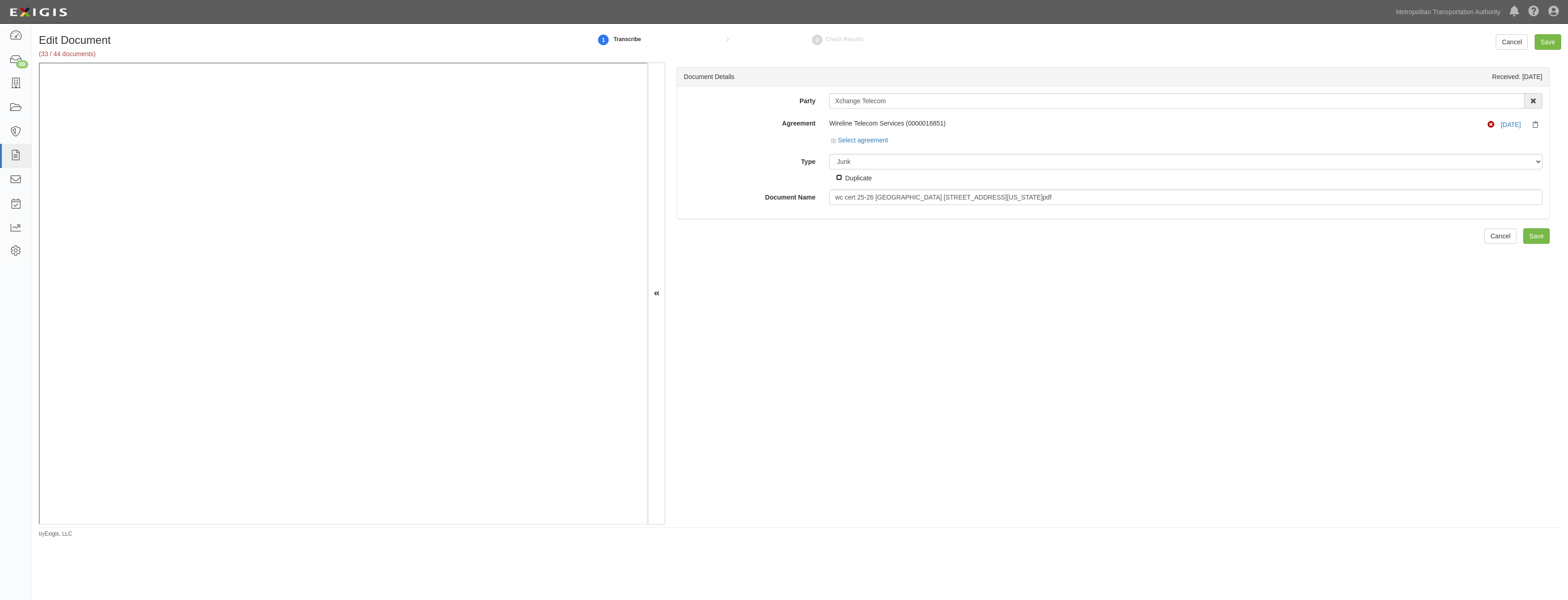
click at [842, 180] on input "Duplicate" at bounding box center [838, 177] width 6 height 6
checkbox input "true"
click at [1531, 232] on input "Save" at bounding box center [1536, 236] width 26 height 15
click at [939, 174] on div "Unassigned Binder Cancellation Notice Certificate Contract Endorsement Insuranc…" at bounding box center [1185, 168] width 727 height 29
click at [950, 159] on select "Unassigned Binder Cancellation Notice Certificate Contract Endorsement Insuranc…" at bounding box center [1185, 161] width 713 height 15
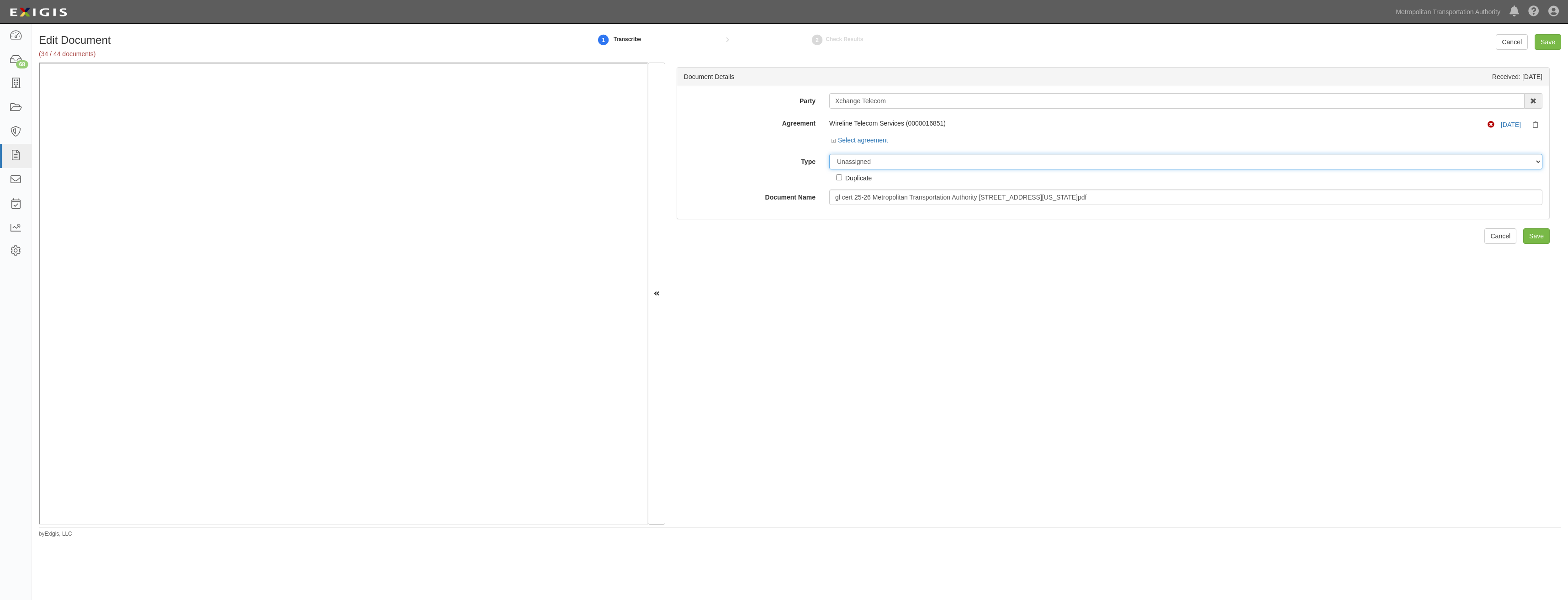
select select "JunkDetail"
click at [829, 154] on select "Unassigned Binder Cancellation Notice Certificate Contract Endorsement Insuranc…" at bounding box center [1185, 161] width 713 height 15
click at [865, 173] on div "Duplicate" at bounding box center [858, 178] width 26 height 10
click at [842, 175] on input "Duplicate" at bounding box center [838, 177] width 6 height 6
checkbox input "true"
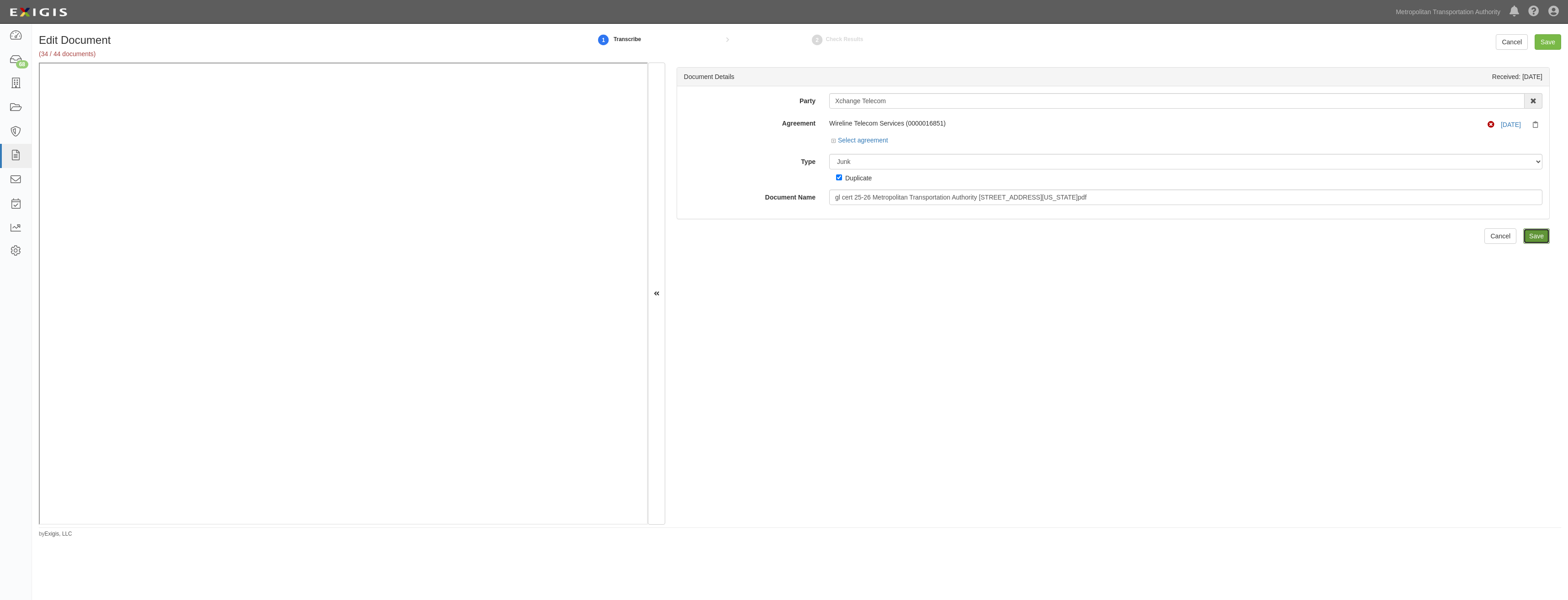
click at [1523, 240] on input "Save" at bounding box center [1536, 236] width 26 height 15
click at [947, 166] on select "Unassigned Binder Cancellation Notice Certificate Contract Endorsement Insuranc…" at bounding box center [1185, 161] width 713 height 15
select select "JunkDetail"
click at [829, 154] on select "Unassigned Binder Cancellation Notice Certificate Contract Endorsement Insuranc…" at bounding box center [1185, 161] width 713 height 15
click at [868, 176] on div "Duplicate" at bounding box center [858, 178] width 26 height 10
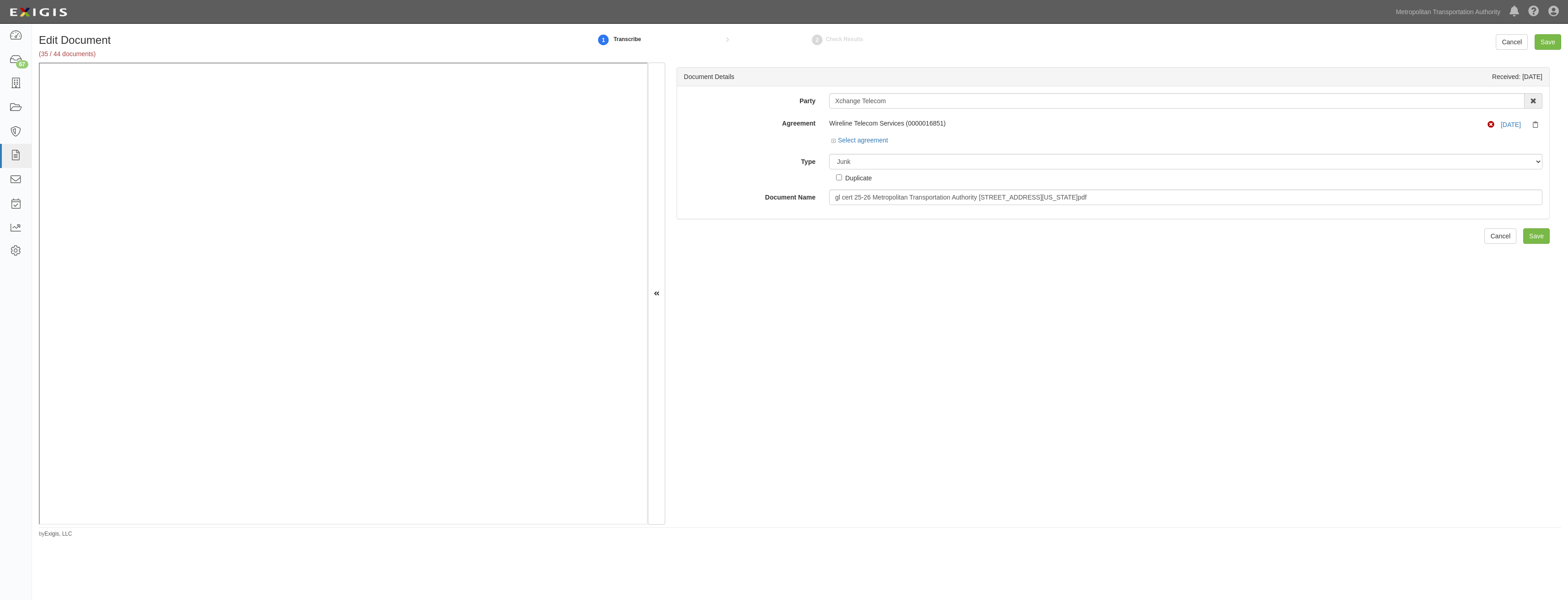
click at [842, 176] on input "Duplicate" at bounding box center [838, 177] width 6 height 6
checkbox input "true"
click at [1537, 233] on input "Save" at bounding box center [1536, 236] width 26 height 15
click at [905, 163] on select "Unassigned Binder Cancellation Notice Certificate Contract Endorsement Insuranc…" at bounding box center [1185, 161] width 713 height 15
select select "JunkDetail"
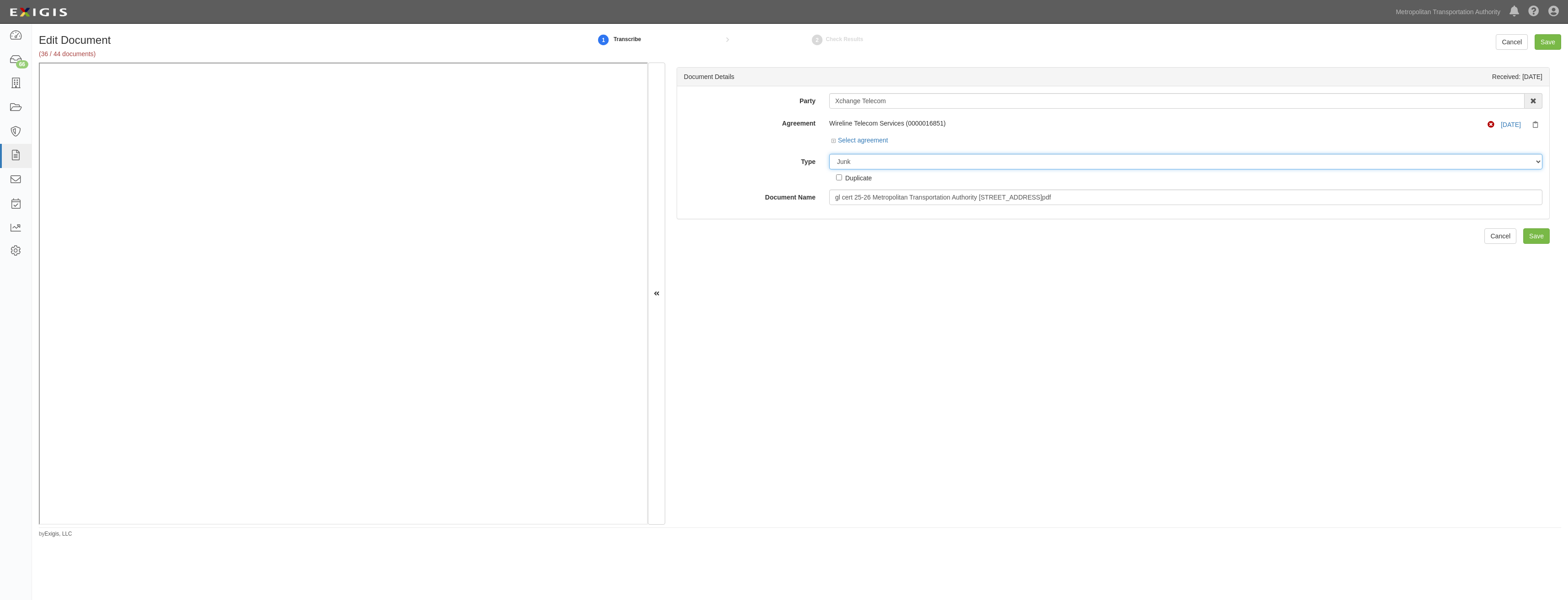
click at [829, 154] on select "Unassigned Binder Cancellation Notice Certificate Contract Endorsement Insuranc…" at bounding box center [1185, 161] width 713 height 15
click at [860, 180] on div "Duplicate" at bounding box center [858, 178] width 26 height 10
click at [842, 180] on input "Duplicate" at bounding box center [838, 177] width 6 height 6
checkbox input "true"
click at [1531, 234] on input "Save" at bounding box center [1536, 236] width 26 height 15
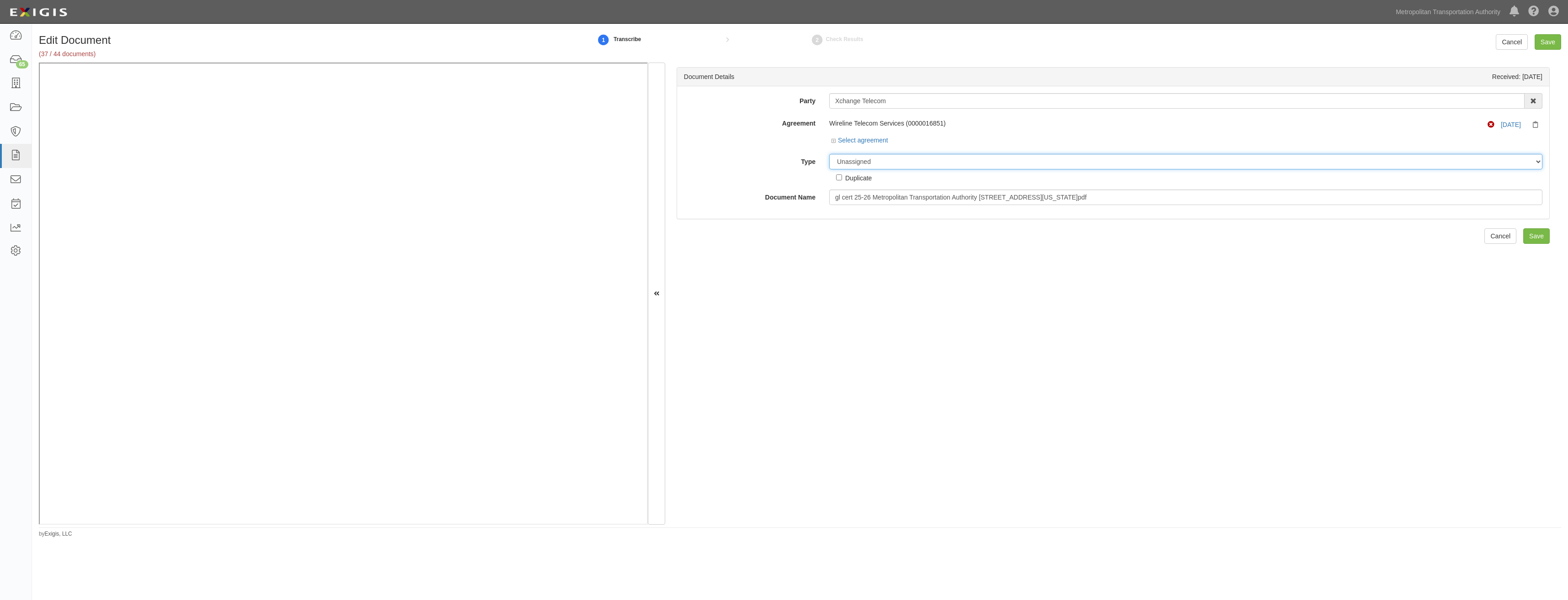
click at [908, 162] on select "Unassigned Binder Cancellation Notice Certificate Contract Endorsement Insuranc…" at bounding box center [1185, 161] width 713 height 15
select select "JunkDetail"
click at [829, 154] on select "Unassigned Binder Cancellation Notice Certificate Contract Endorsement Insuranc…" at bounding box center [1185, 161] width 713 height 15
click at [860, 179] on div "Duplicate" at bounding box center [858, 178] width 26 height 10
click at [842, 179] on input "Duplicate" at bounding box center [838, 177] width 6 height 6
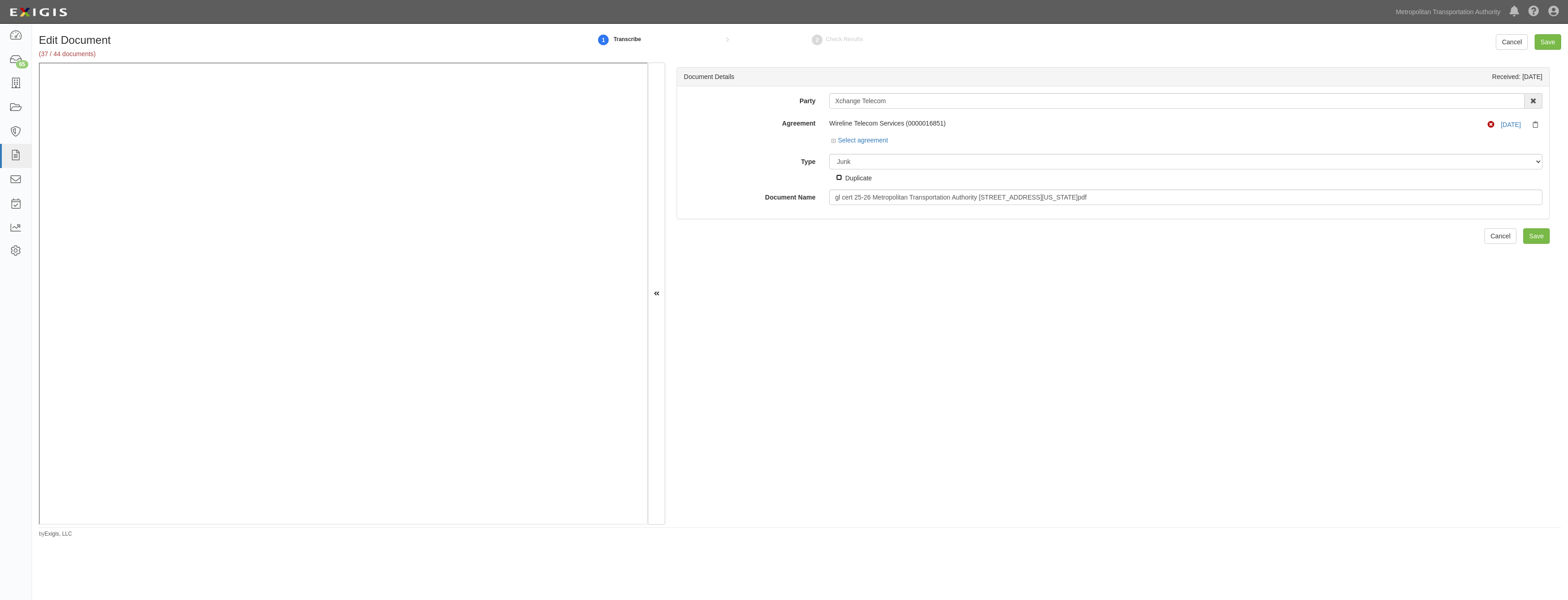
checkbox input "true"
click at [1532, 238] on input "Save" at bounding box center [1536, 236] width 26 height 15
click at [903, 166] on select "Unassigned Binder Cancellation Notice Certificate Contract Endorsement Insuranc…" at bounding box center [1185, 161] width 713 height 15
select select "JunkDetail"
click at [829, 154] on select "Unassigned Binder Cancellation Notice Certificate Contract Endorsement Insuranc…" at bounding box center [1185, 161] width 713 height 15
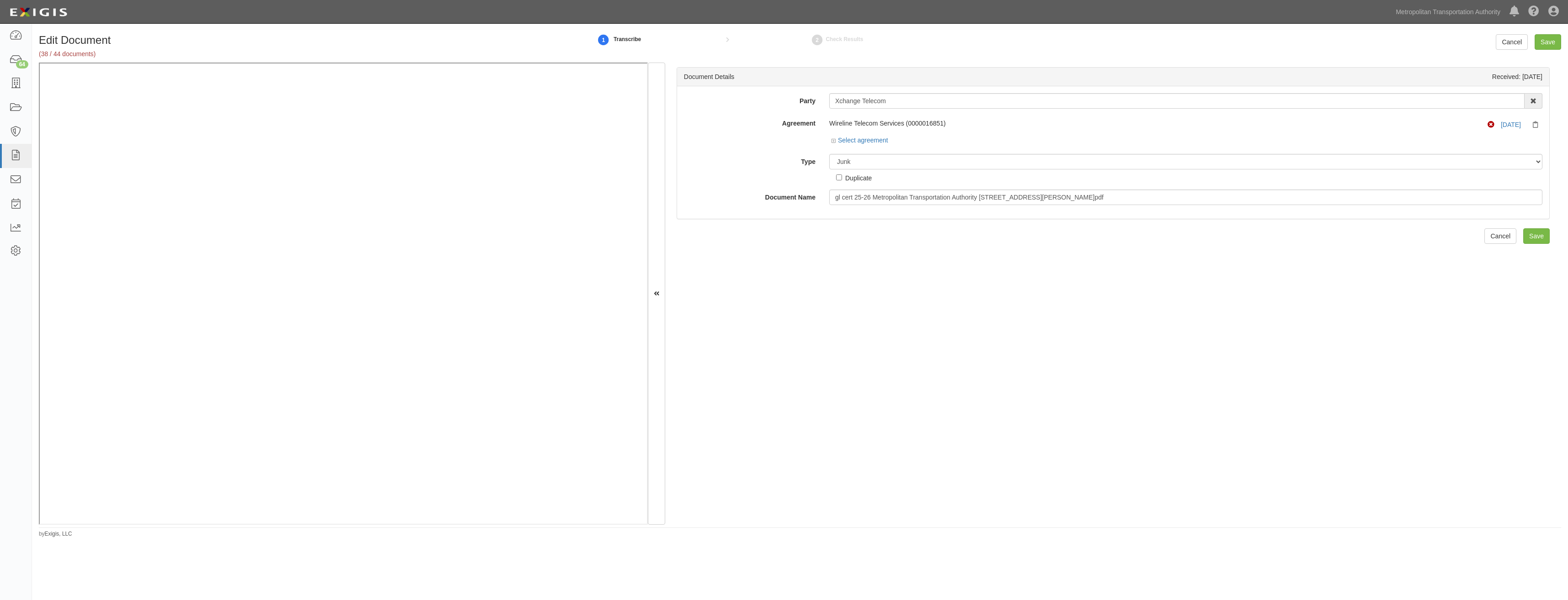
click at [858, 181] on div "Duplicate" at bounding box center [858, 178] width 26 height 10
click at [842, 181] on input "Duplicate" at bounding box center [838, 177] width 6 height 6
checkbox input "true"
click at [1523, 240] on input "Save" at bounding box center [1536, 236] width 26 height 15
click at [897, 165] on select "Unassigned Binder Cancellation Notice Certificate Contract Endorsement Insuranc…" at bounding box center [1185, 161] width 713 height 15
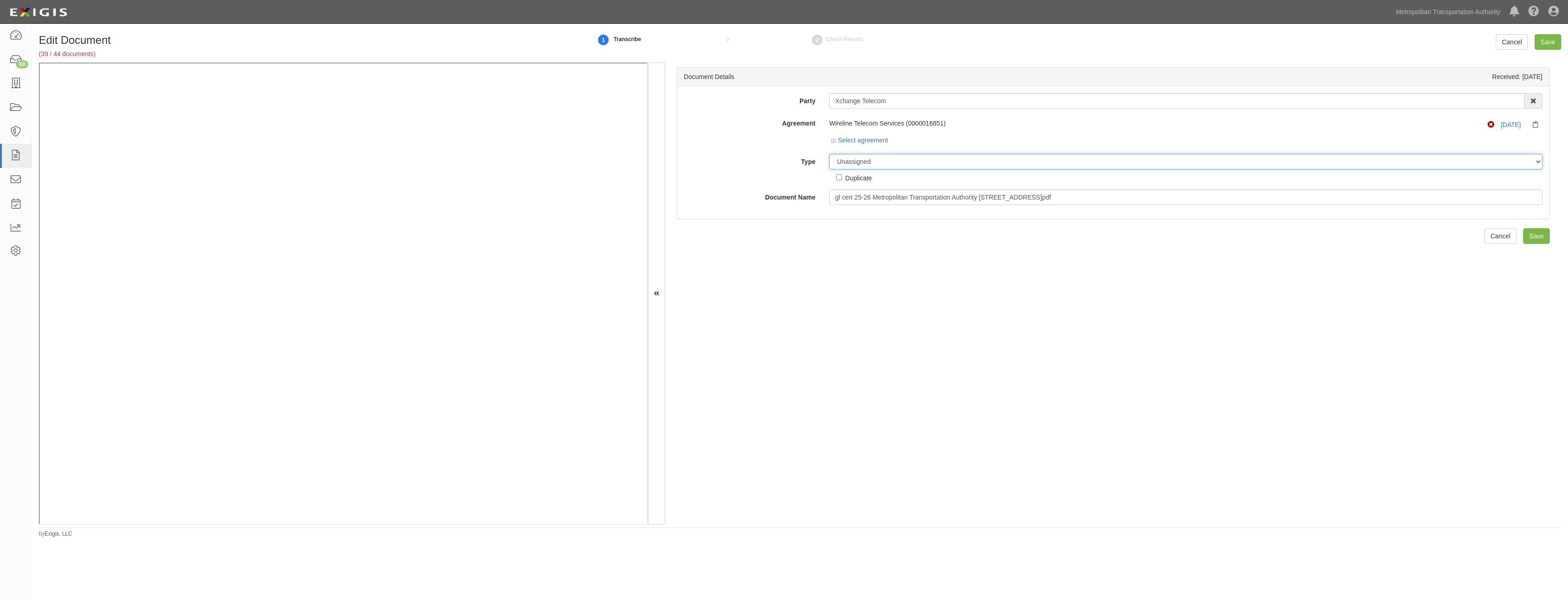
select select "JunkDetail"
click at [829, 154] on select "Unassigned Binder Cancellation Notice Certificate Contract Endorsement Insuranc…" at bounding box center [1185, 161] width 713 height 15
click at [862, 180] on div "Duplicate" at bounding box center [858, 178] width 26 height 10
click at [842, 180] on input "Duplicate" at bounding box center [838, 177] width 6 height 6
checkbox input "true"
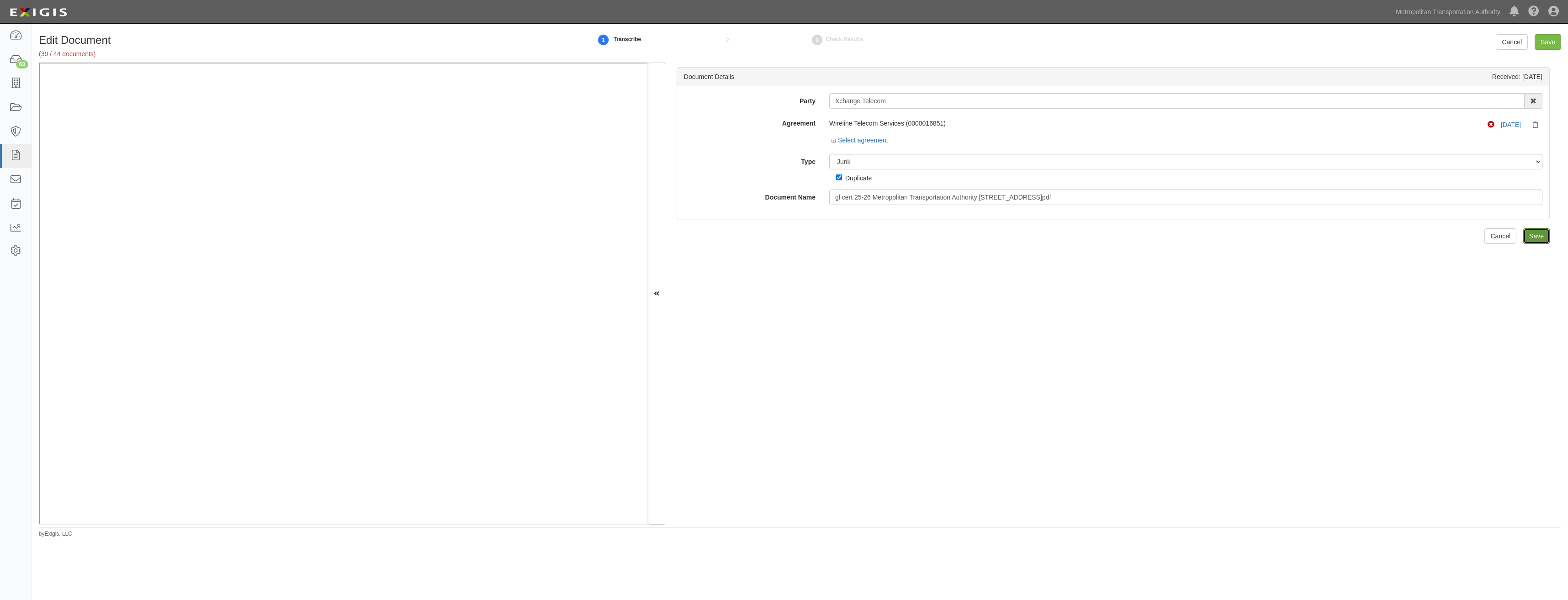
click at [1532, 238] on input "Save" at bounding box center [1536, 236] width 26 height 15
click at [900, 162] on select "Unassigned Binder Cancellation Notice Certificate Contract Endorsement Insuranc…" at bounding box center [1185, 161] width 713 height 15
select select "JunkDetail"
click at [829, 154] on select "Unassigned Binder Cancellation Notice Certificate Contract Endorsement Insuranc…" at bounding box center [1185, 161] width 713 height 15
click at [863, 179] on div "Duplicate" at bounding box center [858, 178] width 26 height 10
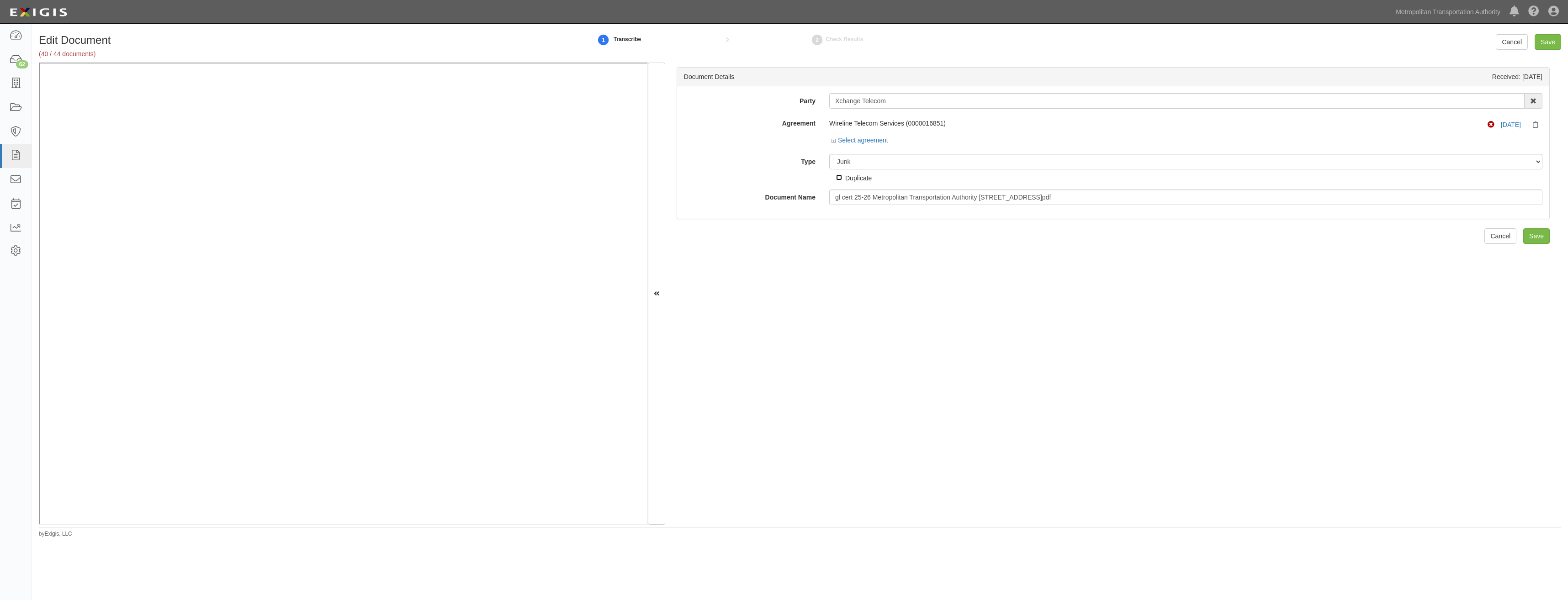
click at [842, 179] on input "Duplicate" at bounding box center [838, 177] width 6 height 6
checkbox input "true"
click at [1532, 242] on input "Save" at bounding box center [1536, 236] width 26 height 15
click at [884, 165] on select "Unassigned Binder Cancellation Notice Certificate Contract Endorsement Insuranc…" at bounding box center [1185, 161] width 713 height 15
select select "JunkDetail"
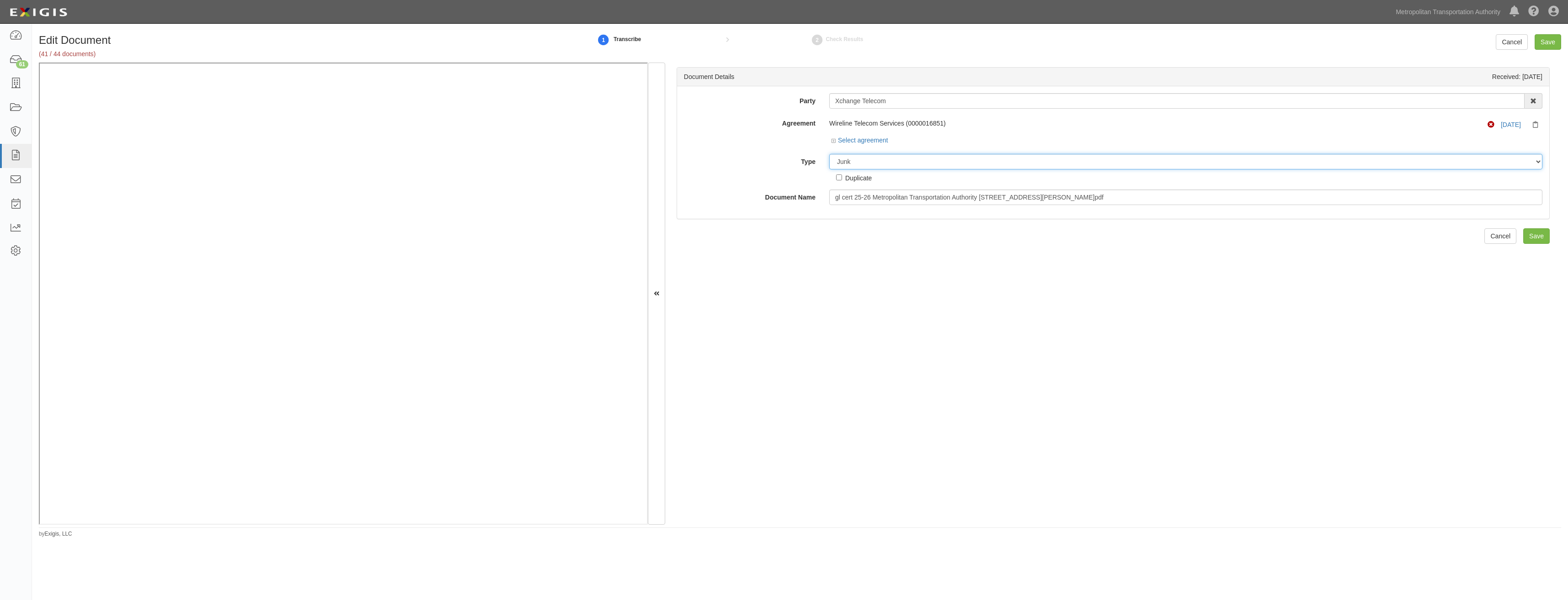
click at [829, 154] on select "Unassigned Binder Cancellation Notice Certificate Contract Endorsement Insuranc…" at bounding box center [1185, 161] width 713 height 15
click at [863, 174] on div "Duplicate" at bounding box center [858, 178] width 26 height 10
click at [842, 175] on input "Duplicate" at bounding box center [838, 177] width 6 height 6
checkbox input "true"
click at [1531, 239] on input "Save" at bounding box center [1536, 236] width 26 height 15
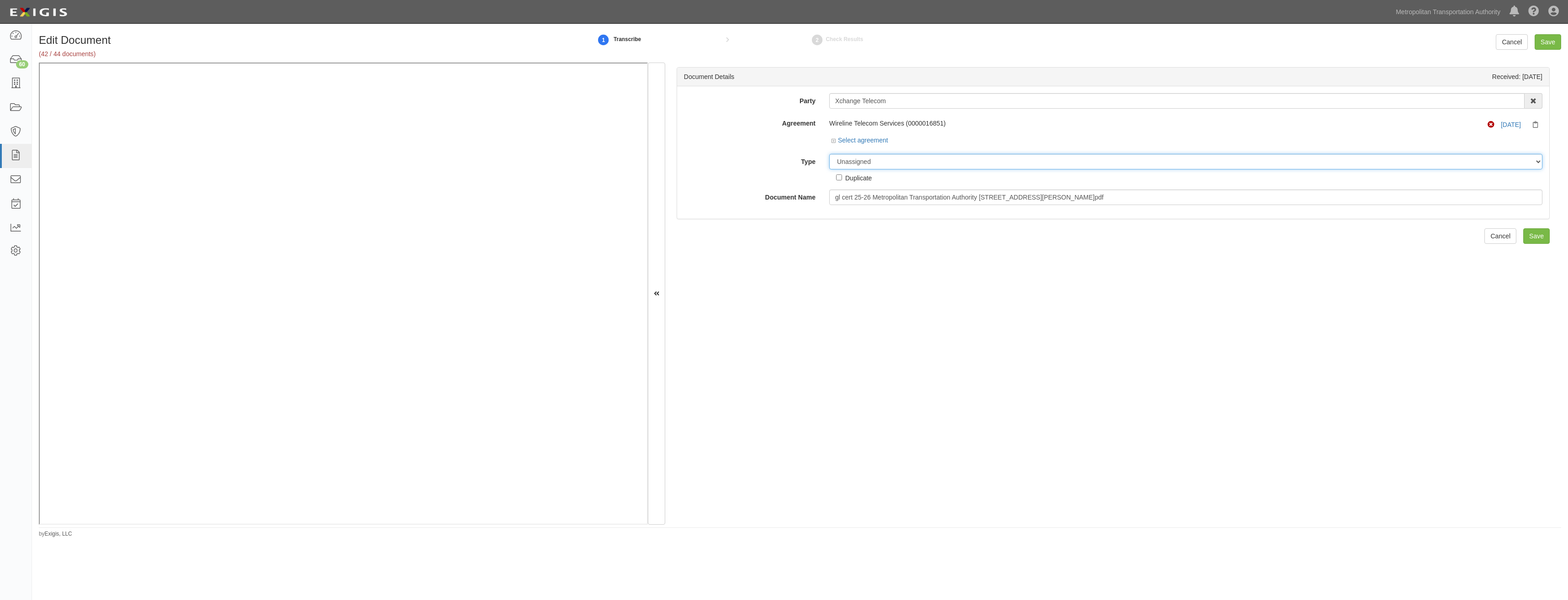
click at [1055, 154] on select "Unassigned Binder Cancellation Notice Certificate Contract Endorsement Insuranc…" at bounding box center [1185, 161] width 713 height 15
select select "JunkDetail"
click at [829, 154] on select "Unassigned Binder Cancellation Notice Certificate Contract Endorsement Insuranc…" at bounding box center [1185, 161] width 713 height 15
click at [863, 178] on div "Duplicate" at bounding box center [858, 178] width 26 height 10
click at [842, 178] on input "Duplicate" at bounding box center [838, 177] width 6 height 6
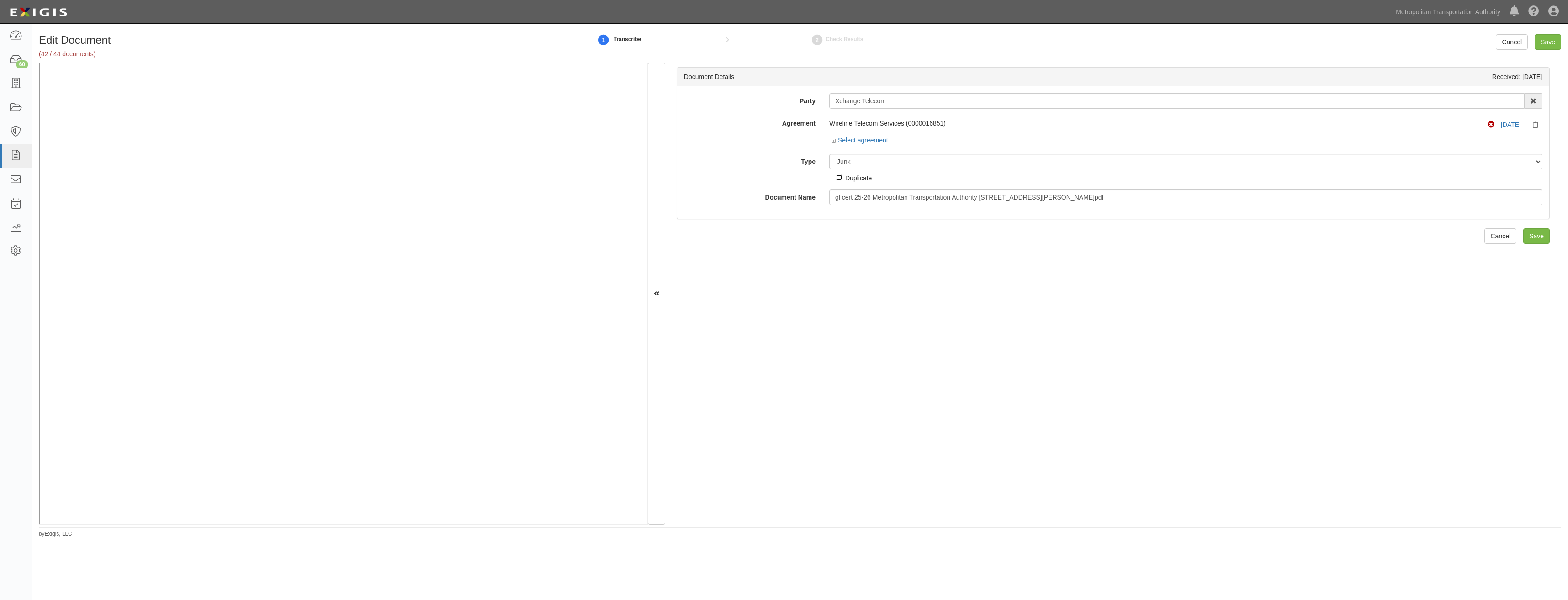
checkbox input "true"
click at [1533, 233] on input "Save" at bounding box center [1536, 236] width 26 height 15
click at [1180, 155] on select "Unassigned Binder Cancellation Notice Certificate Contract Endorsement Insuranc…" at bounding box center [1185, 161] width 713 height 15
select select "JunkDetail"
click at [829, 154] on select "Unassigned Binder Cancellation Notice Certificate Contract Endorsement Insuranc…" at bounding box center [1185, 161] width 713 height 15
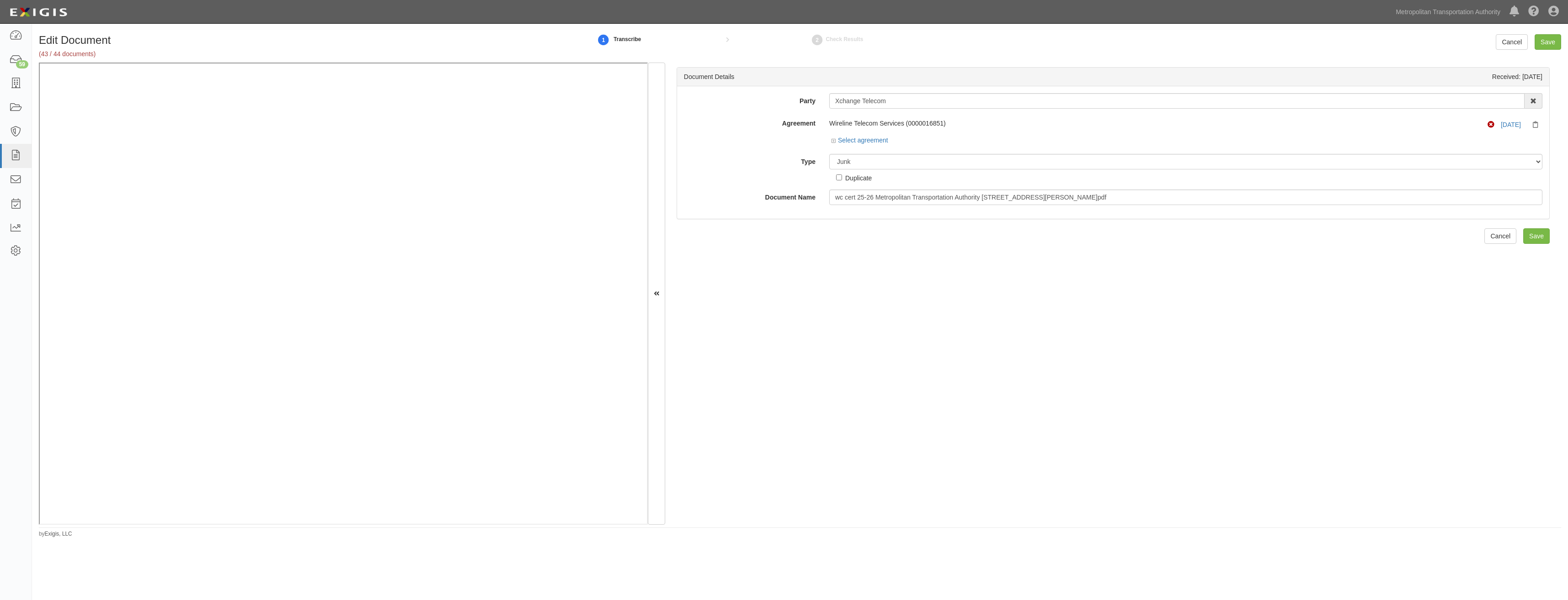
click at [846, 175] on div "Duplicate" at bounding box center [858, 178] width 26 height 10
click at [842, 175] on input "Duplicate" at bounding box center [838, 177] width 6 height 6
checkbox input "true"
click at [1530, 231] on input "Save" at bounding box center [1536, 236] width 26 height 15
click at [914, 156] on select "Unassigned Binder Cancellation Notice Certificate Contract Endorsement Insuranc…" at bounding box center [1185, 161] width 713 height 15
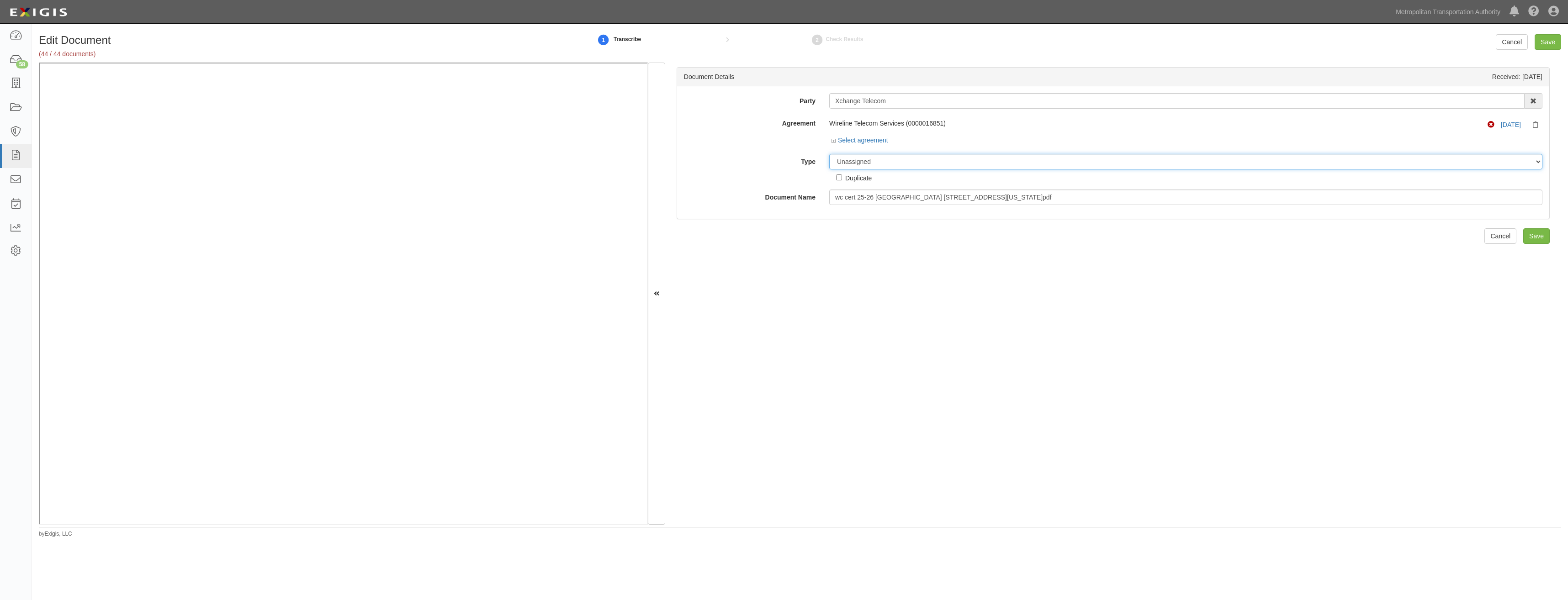
select select "JunkDetail"
click at [829, 154] on select "Unassigned Binder Cancellation Notice Certificate Contract Endorsement Insuranc…" at bounding box center [1185, 161] width 713 height 15
click at [865, 180] on div "Duplicate" at bounding box center [858, 178] width 26 height 10
click at [842, 180] on input "Duplicate" at bounding box center [838, 177] width 6 height 6
checkbox input "true"
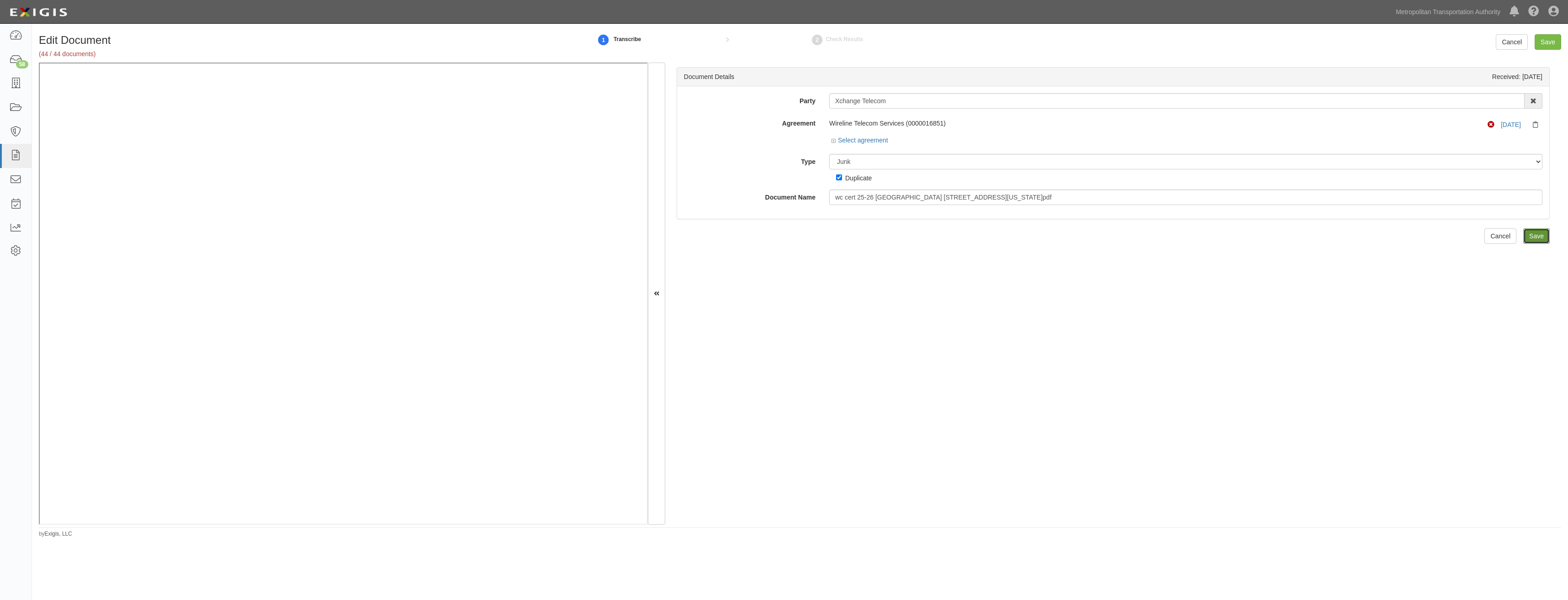
click at [1524, 235] on input "Save" at bounding box center [1536, 236] width 26 height 15
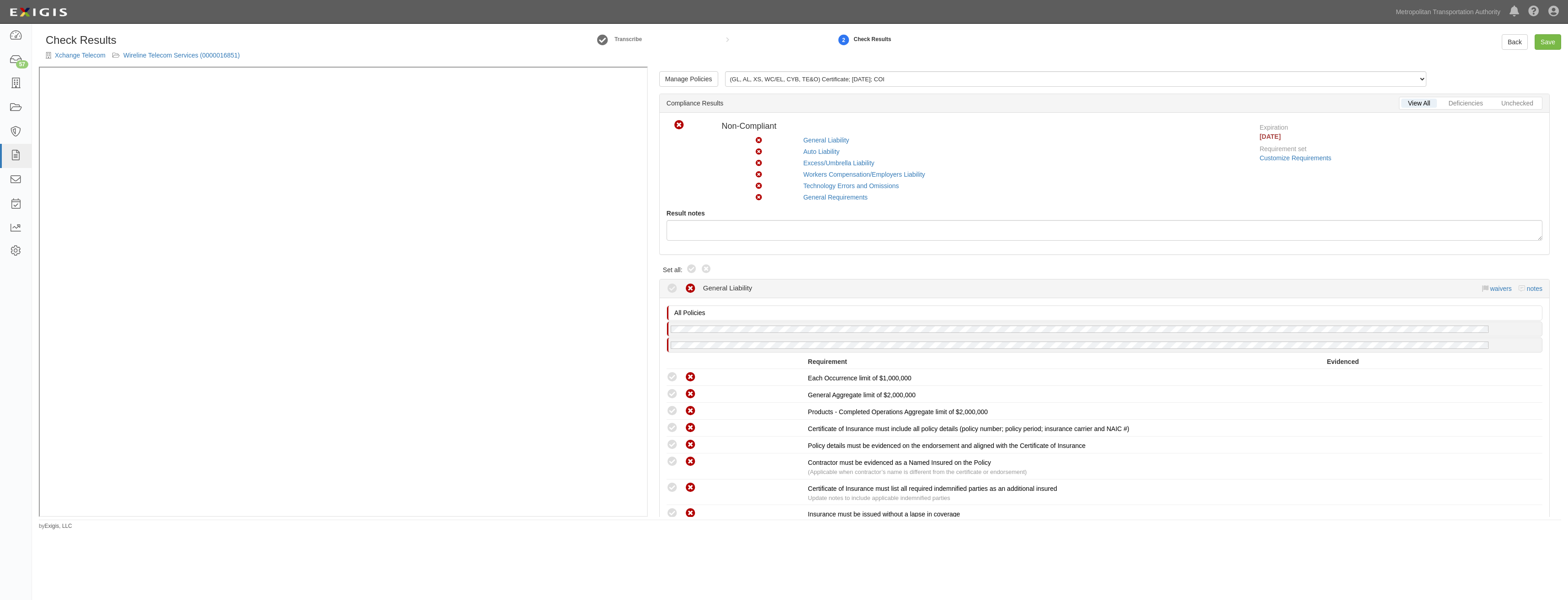
drag, startPoint x: 690, startPoint y: 268, endPoint x: 771, endPoint y: 180, distance: 119.6
click at [690, 268] on icon at bounding box center [692, 269] width 11 height 11
radio input "true"
click at [684, 81] on link "Manage Policies" at bounding box center [688, 79] width 59 height 15
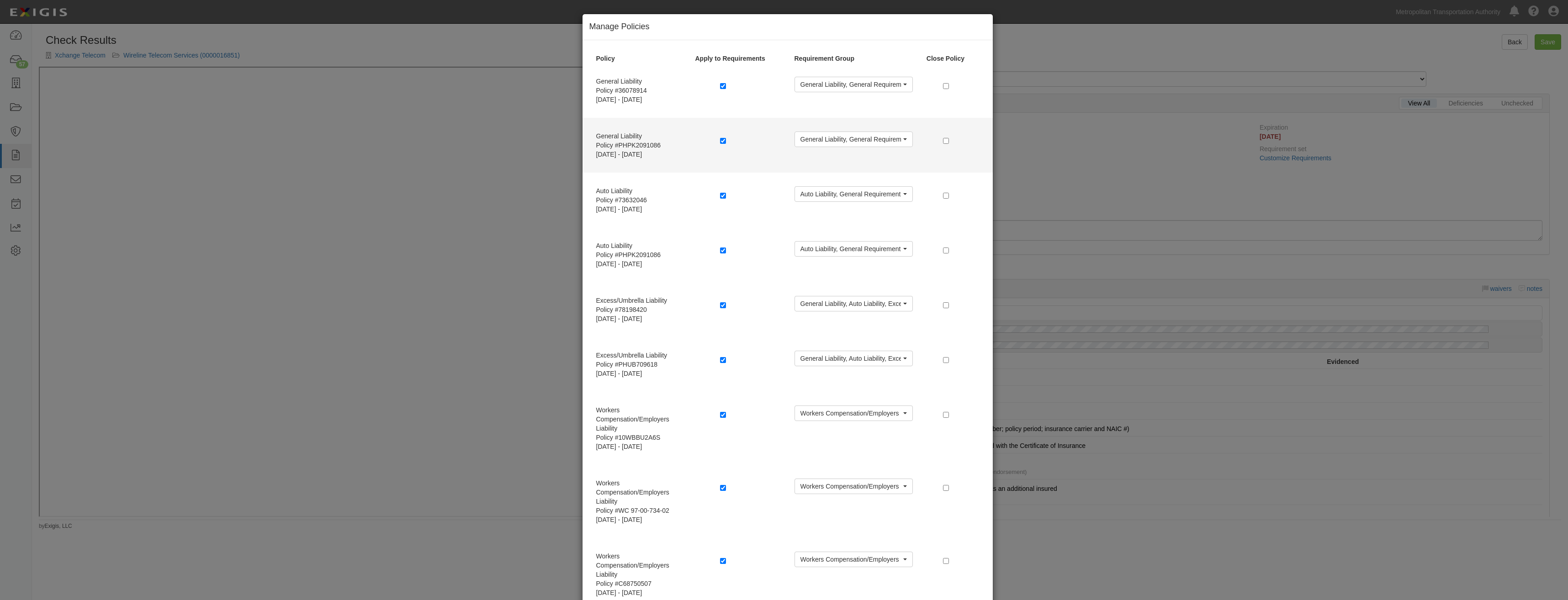
click at [723, 137] on label at bounding box center [725, 140] width 9 height 9
click at [720, 140] on input "checkbox" at bounding box center [723, 141] width 6 height 6
checkbox input "false"
click at [943, 139] on input "checkbox" at bounding box center [945, 141] width 6 height 6
checkbox input "true"
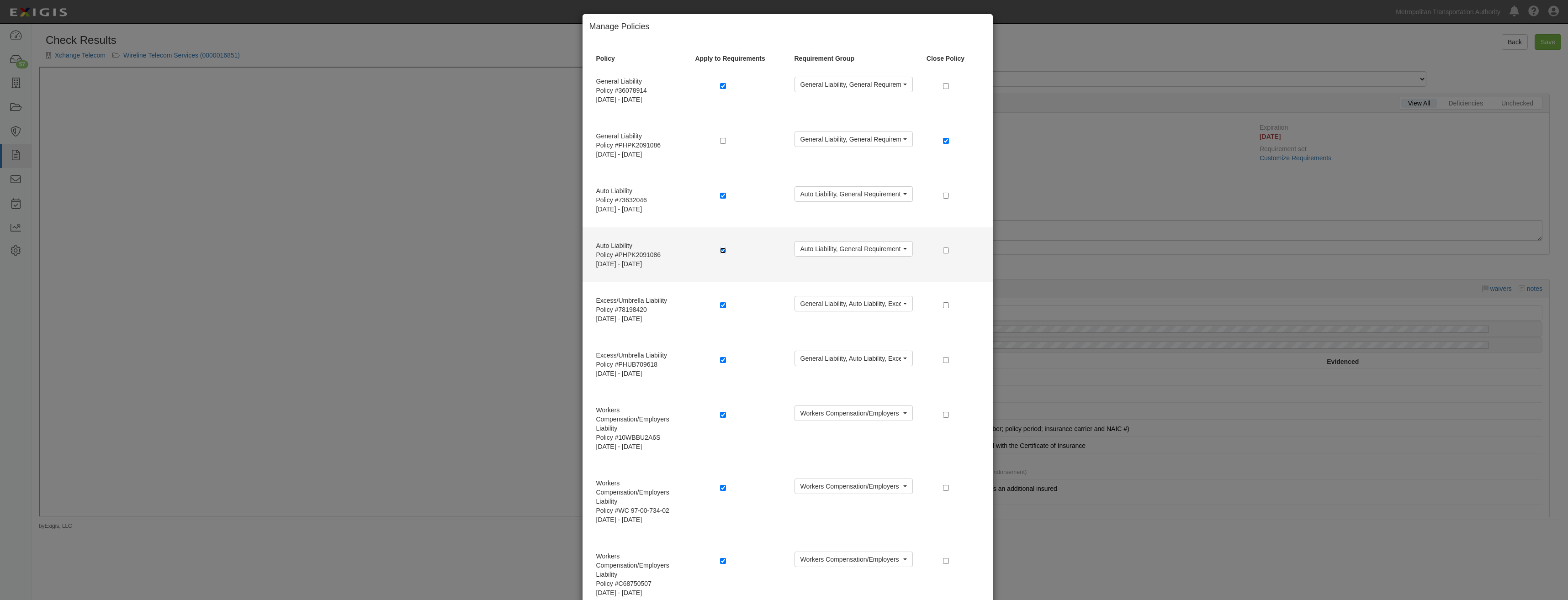
click at [720, 248] on input "checkbox" at bounding box center [723, 250] width 6 height 6
checkbox input "false"
click at [945, 251] on input "checkbox" at bounding box center [945, 250] width 6 height 6
checkbox input "true"
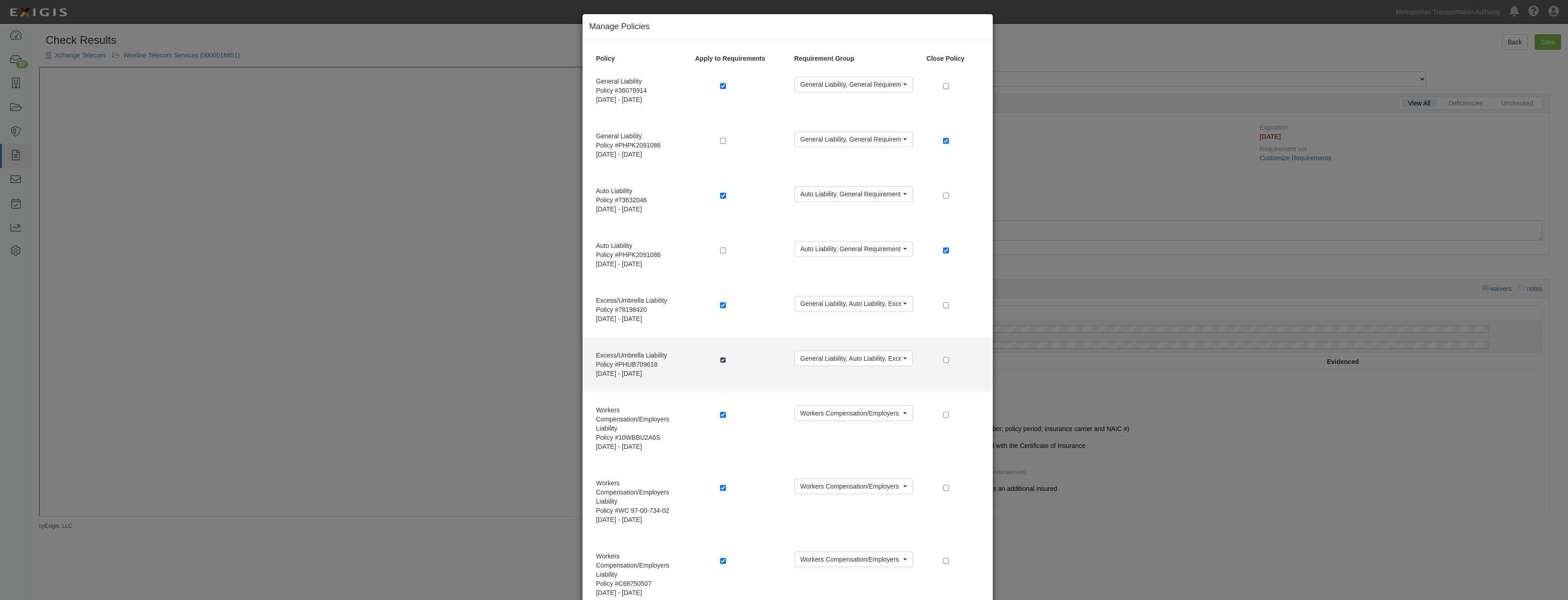
click at [720, 358] on input "checkbox" at bounding box center [723, 360] width 6 height 6
checkbox input "false"
click at [943, 361] on input "checkbox" at bounding box center [945, 360] width 6 height 6
checkbox input "true"
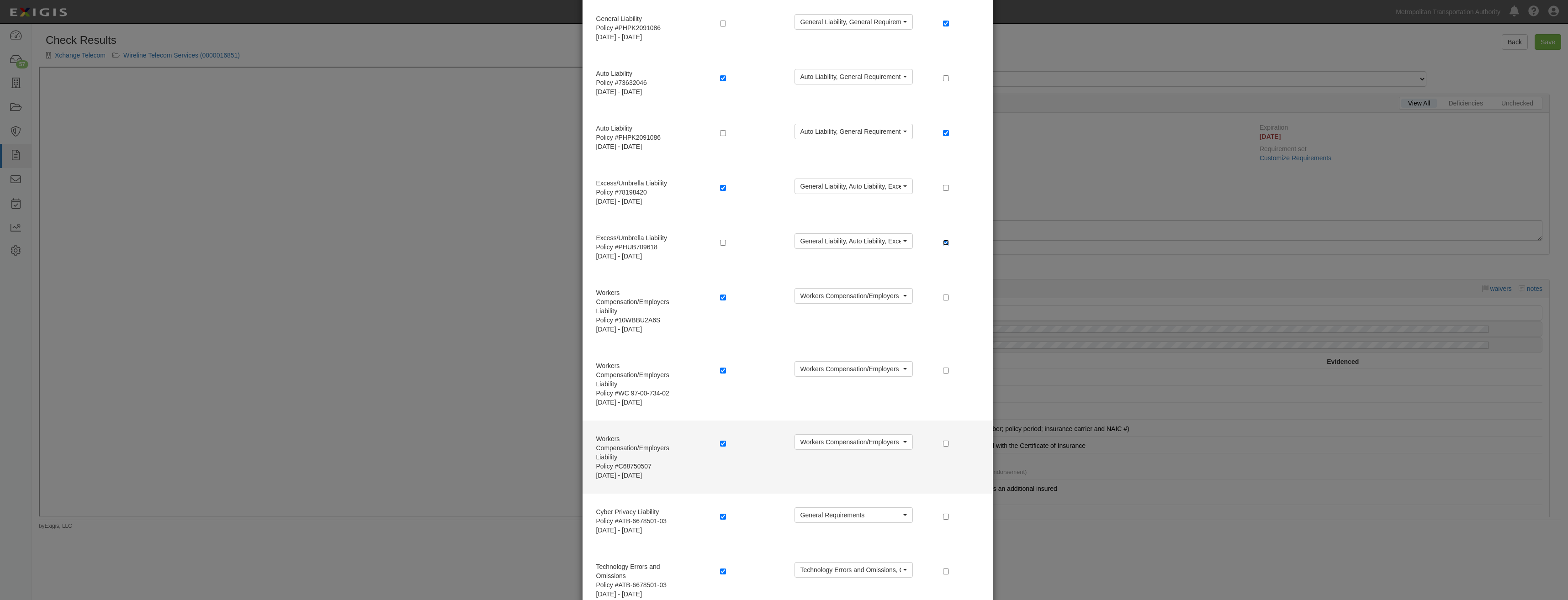
scroll to position [137, 0]
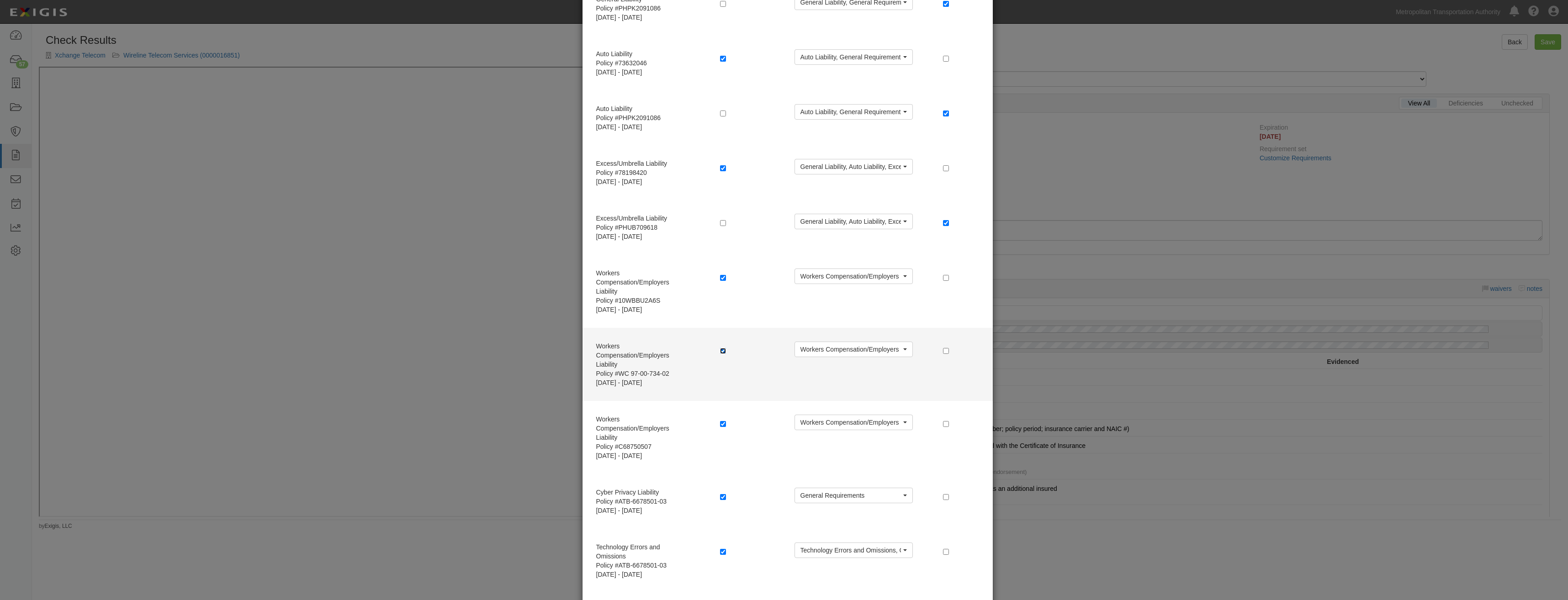
click at [720, 350] on input "checkbox" at bounding box center [723, 350] width 6 height 6
checkbox input "false"
click at [944, 352] on input "checkbox" at bounding box center [945, 350] width 6 height 6
checkbox input "true"
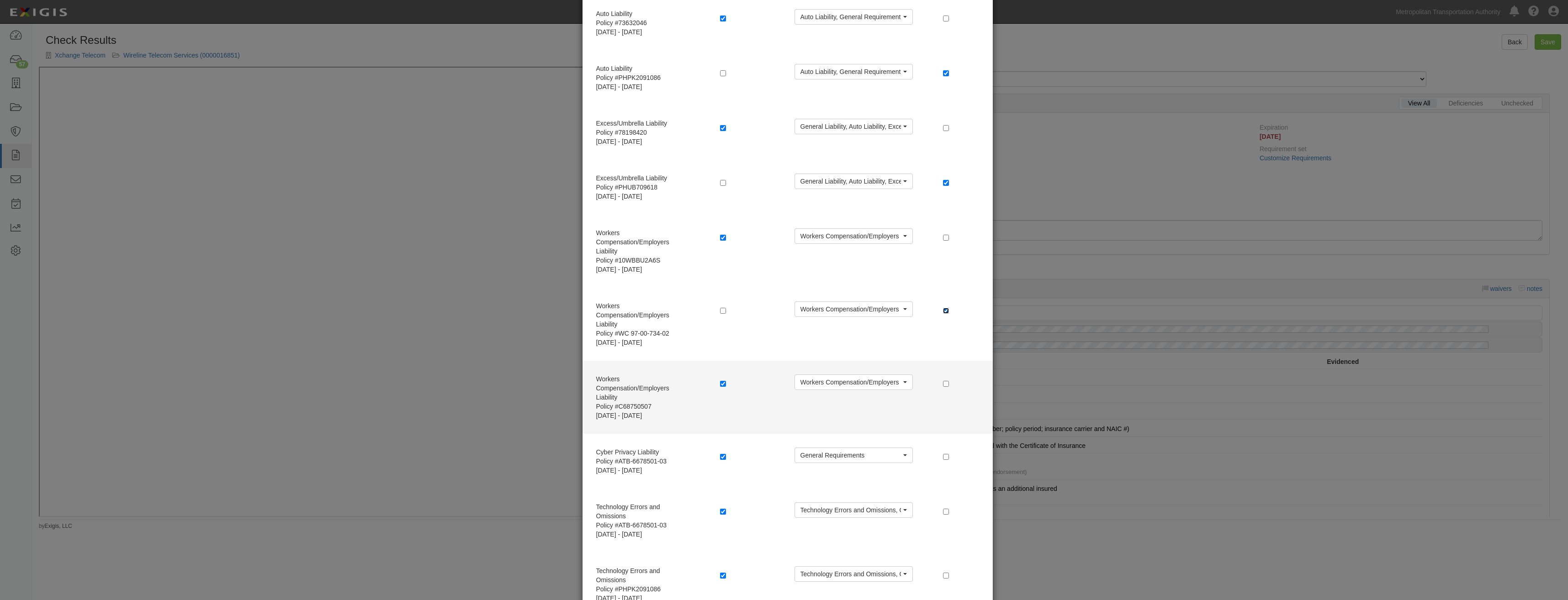
scroll to position [238, 0]
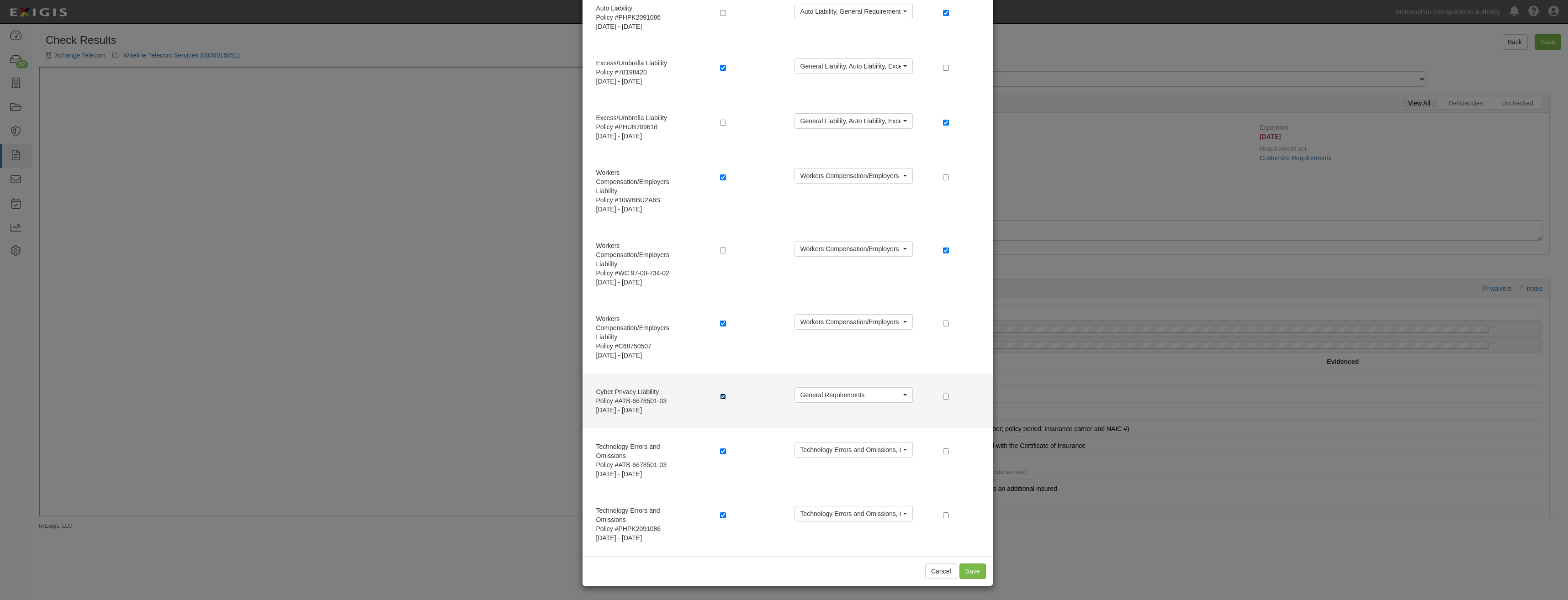
click at [720, 396] on input "checkbox" at bounding box center [723, 396] width 6 height 6
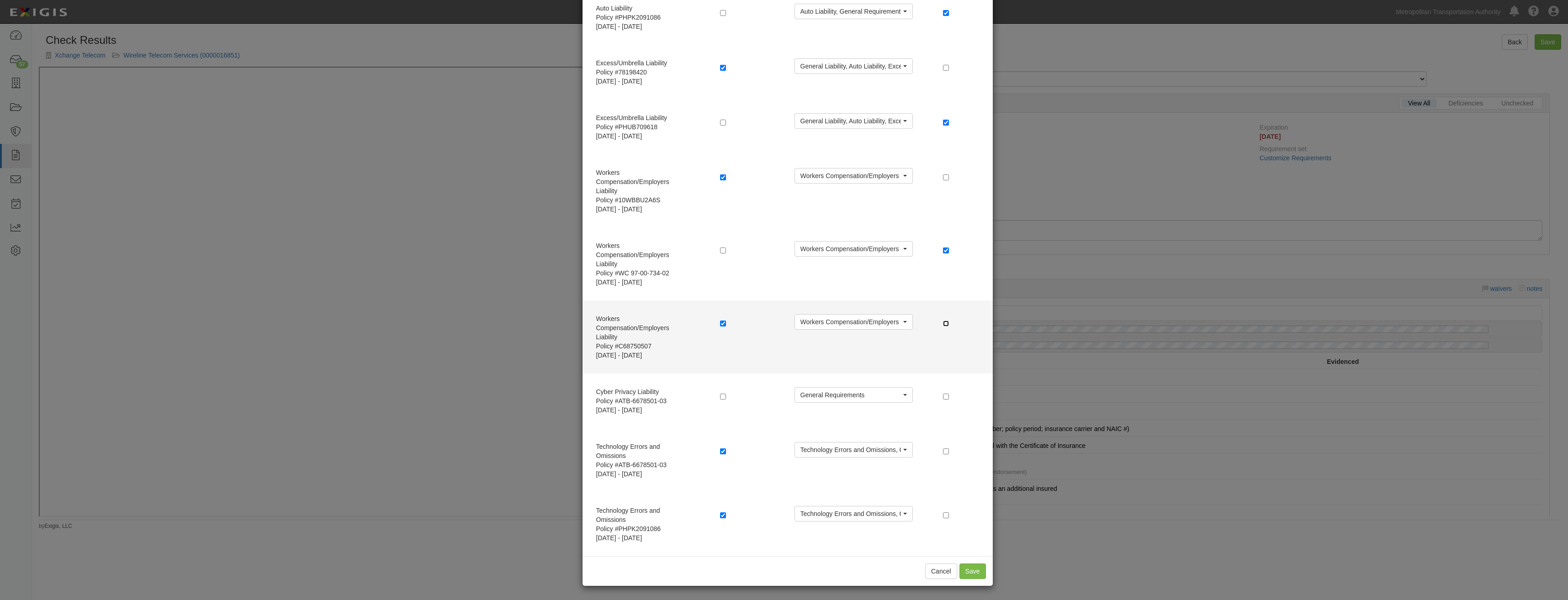
click at [943, 324] on input "checkbox" at bounding box center [945, 323] width 6 height 6
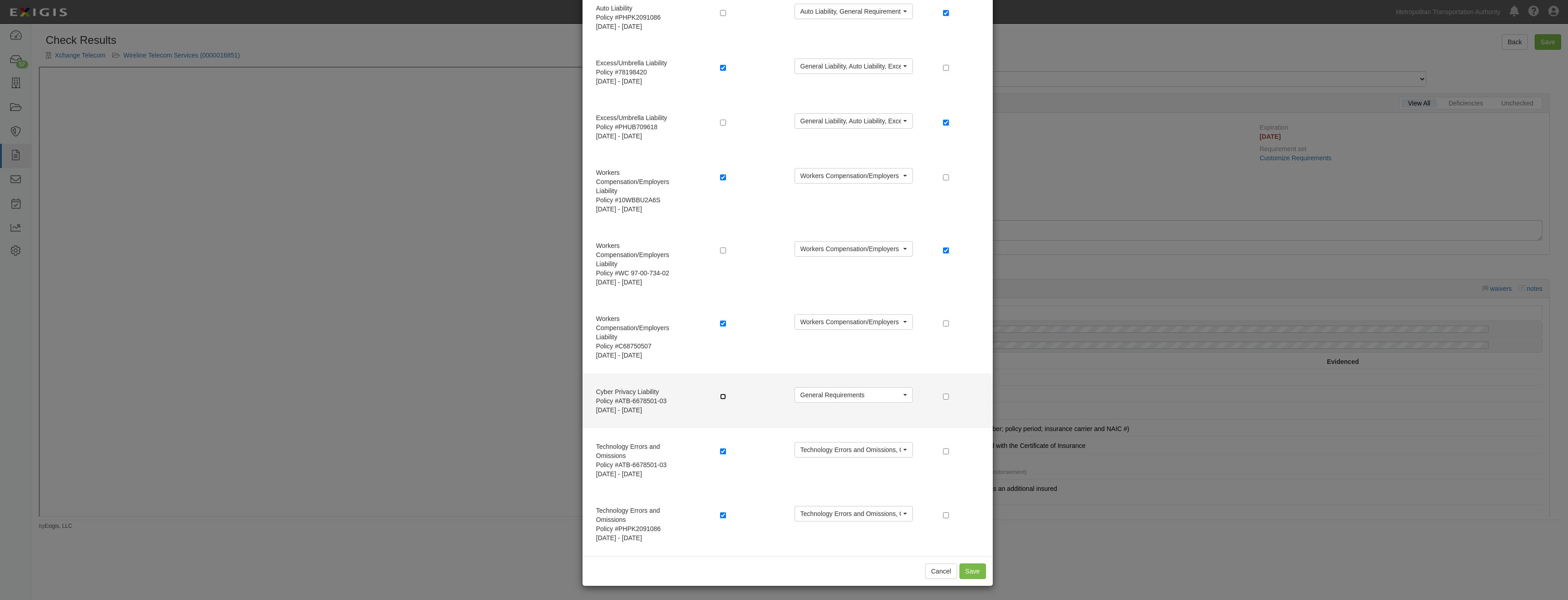
click at [720, 395] on input "checkbox" at bounding box center [723, 396] width 6 height 6
checkbox input "true"
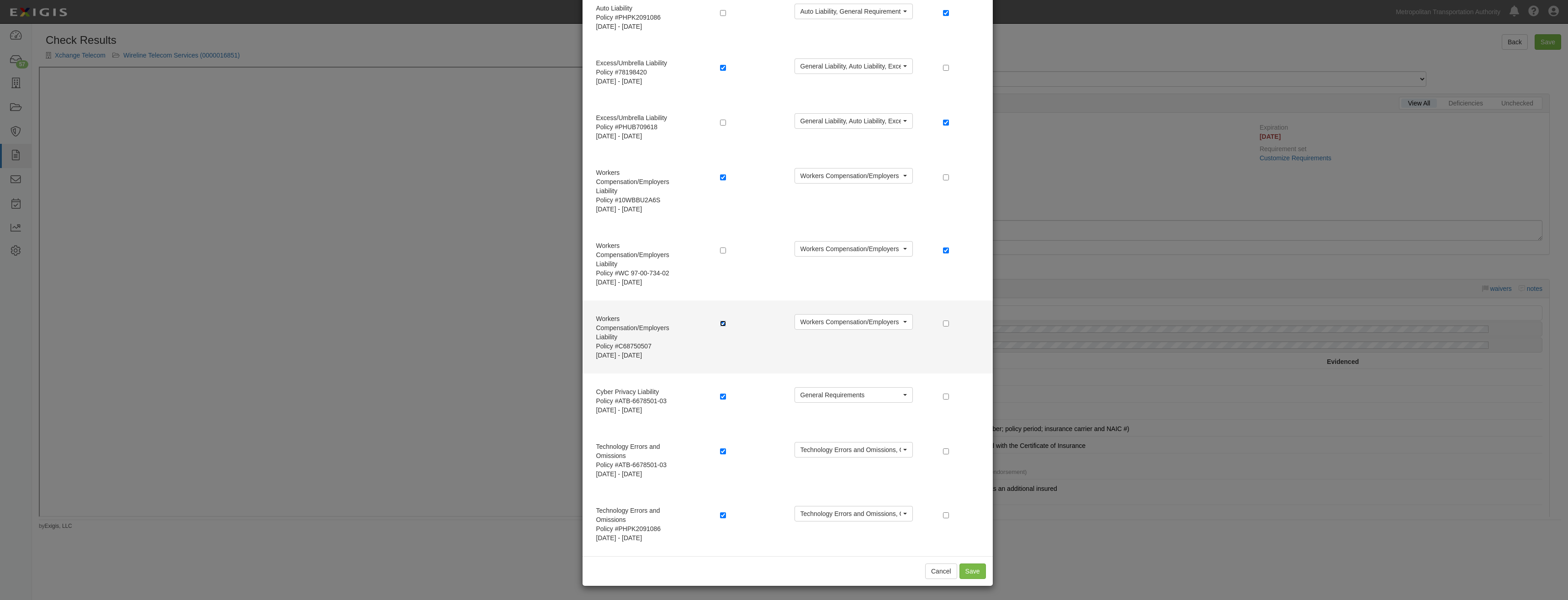
click at [720, 323] on input "checkbox" at bounding box center [723, 323] width 6 height 6
checkbox input "false"
click at [945, 325] on label at bounding box center [947, 323] width 9 height 9
click at [943, 322] on input "checkbox" at bounding box center [945, 323] width 6 height 6
checkbox input "true"
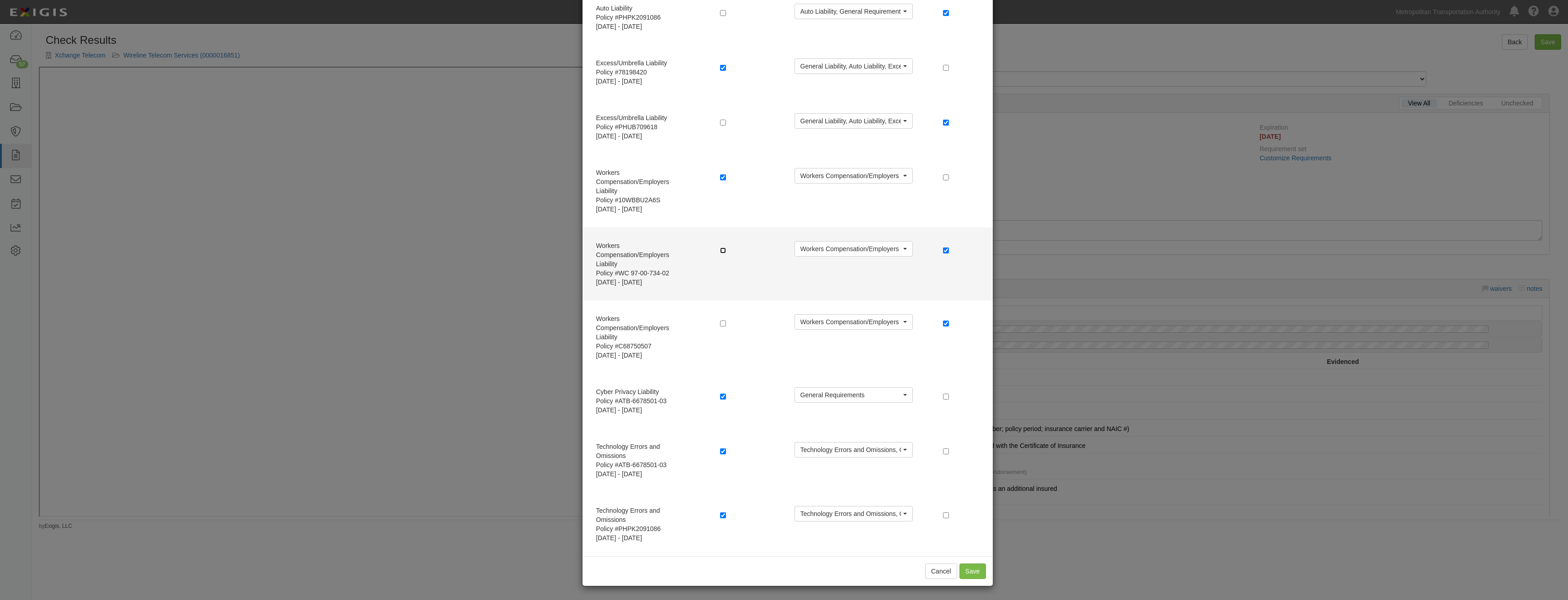
click at [720, 251] on input "checkbox" at bounding box center [723, 250] width 6 height 6
checkbox input "true"
checkbox input "false"
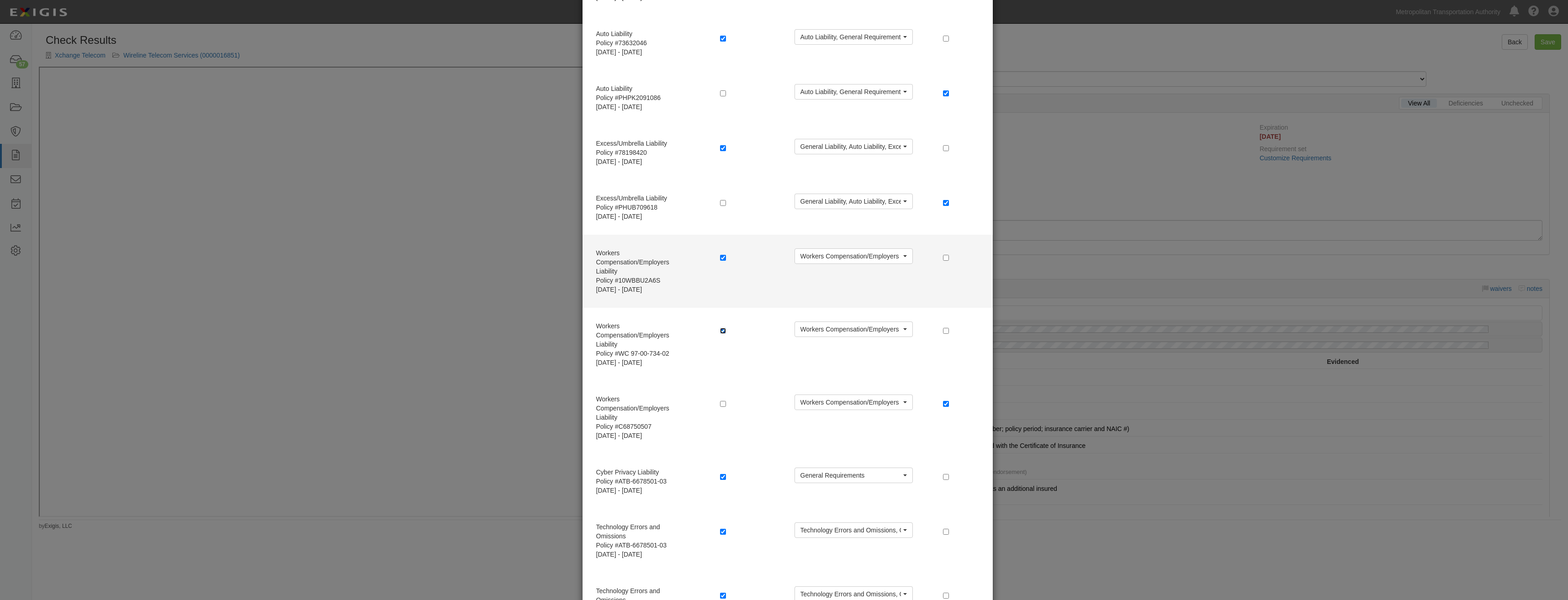
scroll to position [146, 0]
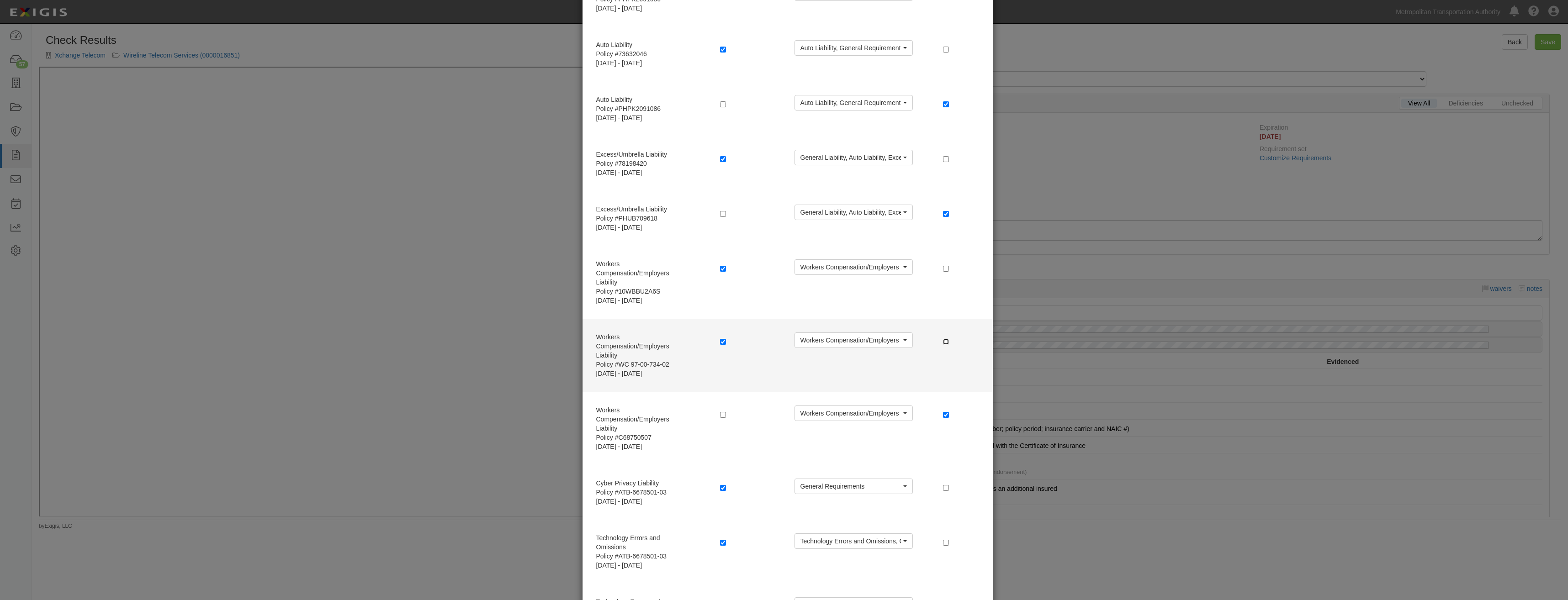
click at [943, 341] on input "checkbox" at bounding box center [945, 341] width 6 height 6
click at [720, 339] on input "checkbox" at bounding box center [723, 341] width 6 height 6
checkbox input "false"
click at [944, 340] on input "checkbox" at bounding box center [945, 341] width 6 height 6
checkbox input "true"
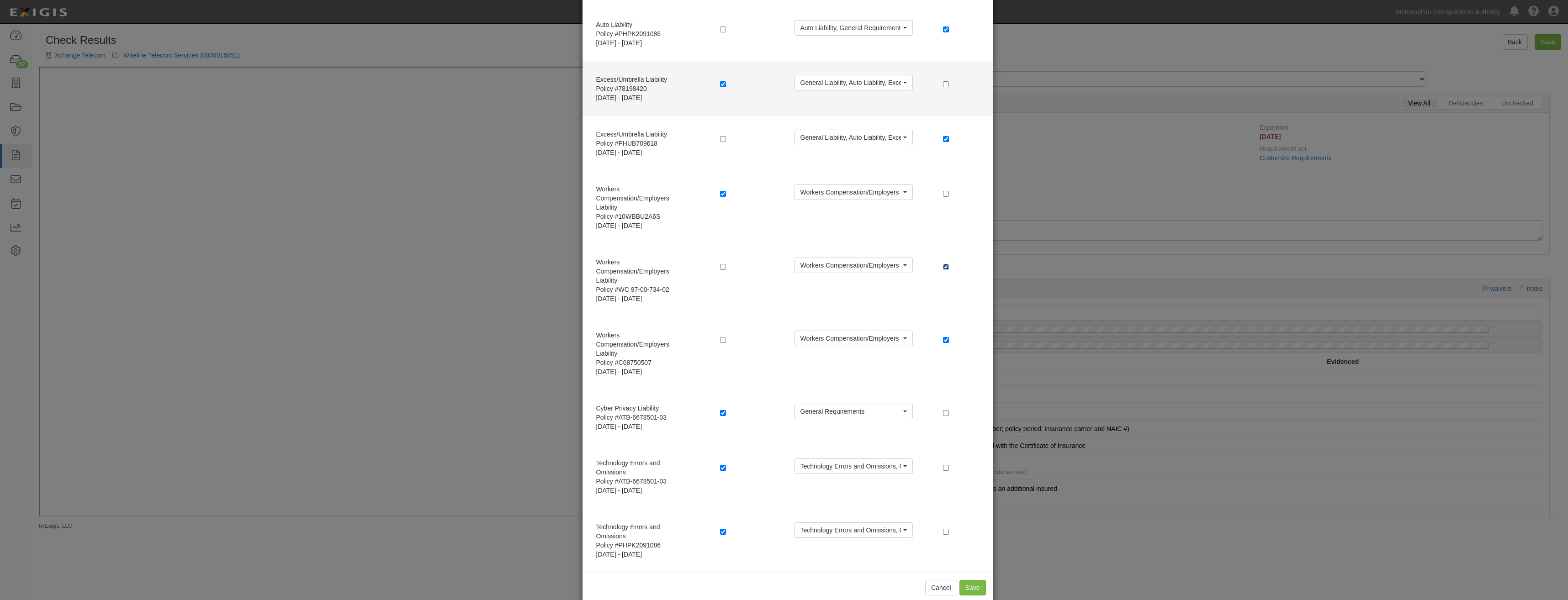
scroll to position [238, 0]
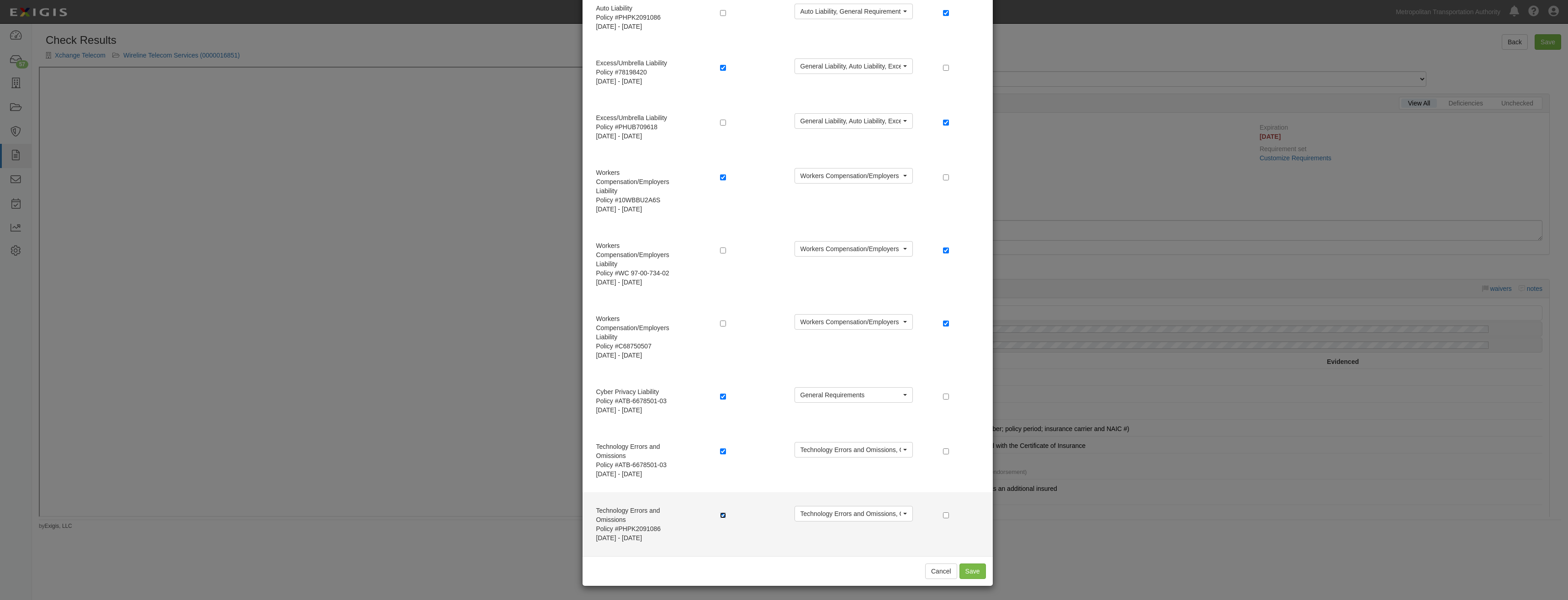
click at [720, 518] on input "checkbox" at bounding box center [723, 515] width 6 height 6
checkbox input "false"
click at [943, 517] on input "checkbox" at bounding box center [945, 515] width 6 height 6
checkbox input "true"
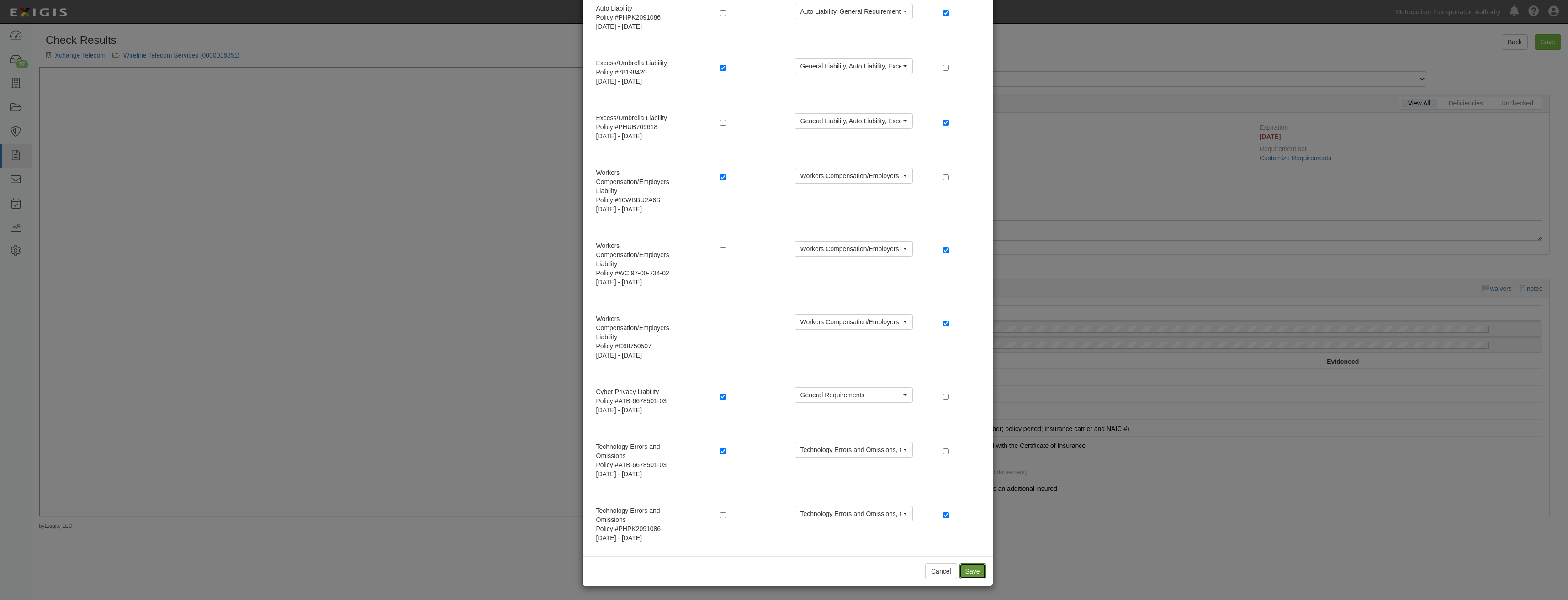
click at [977, 569] on button "Save" at bounding box center [972, 571] width 26 height 15
radio input "true"
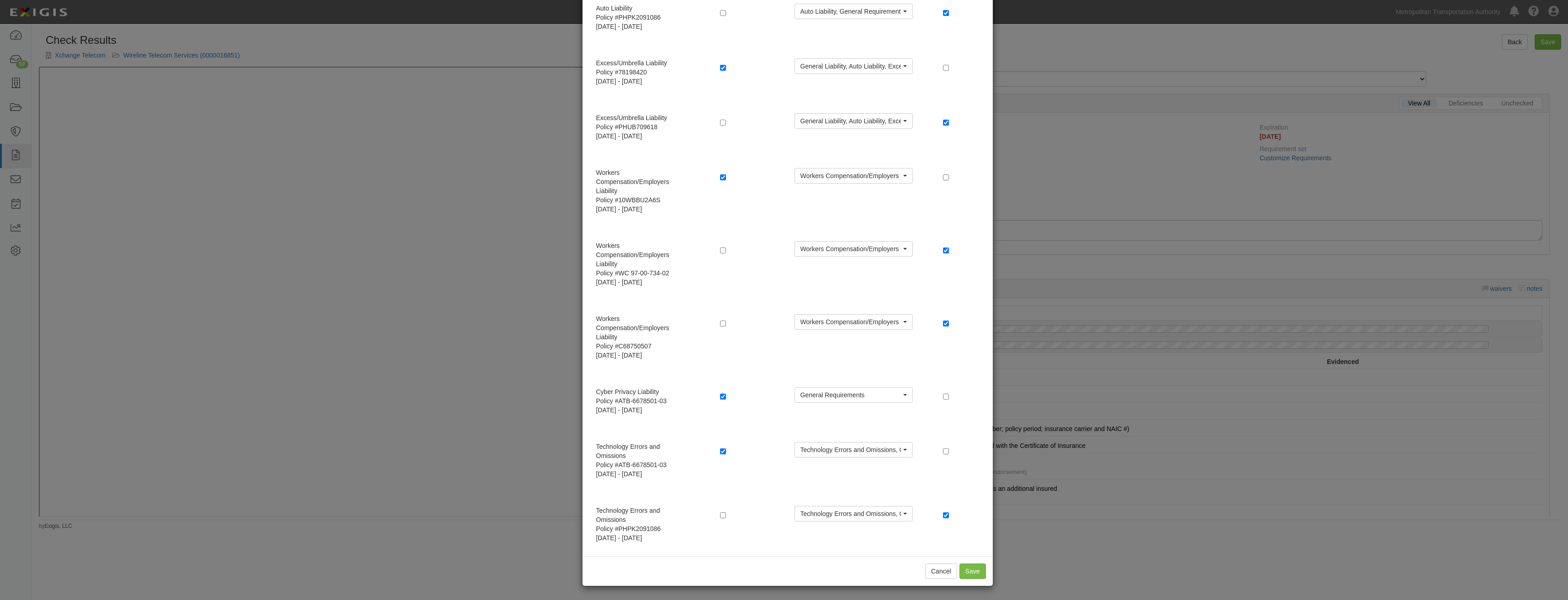
radio input "true"
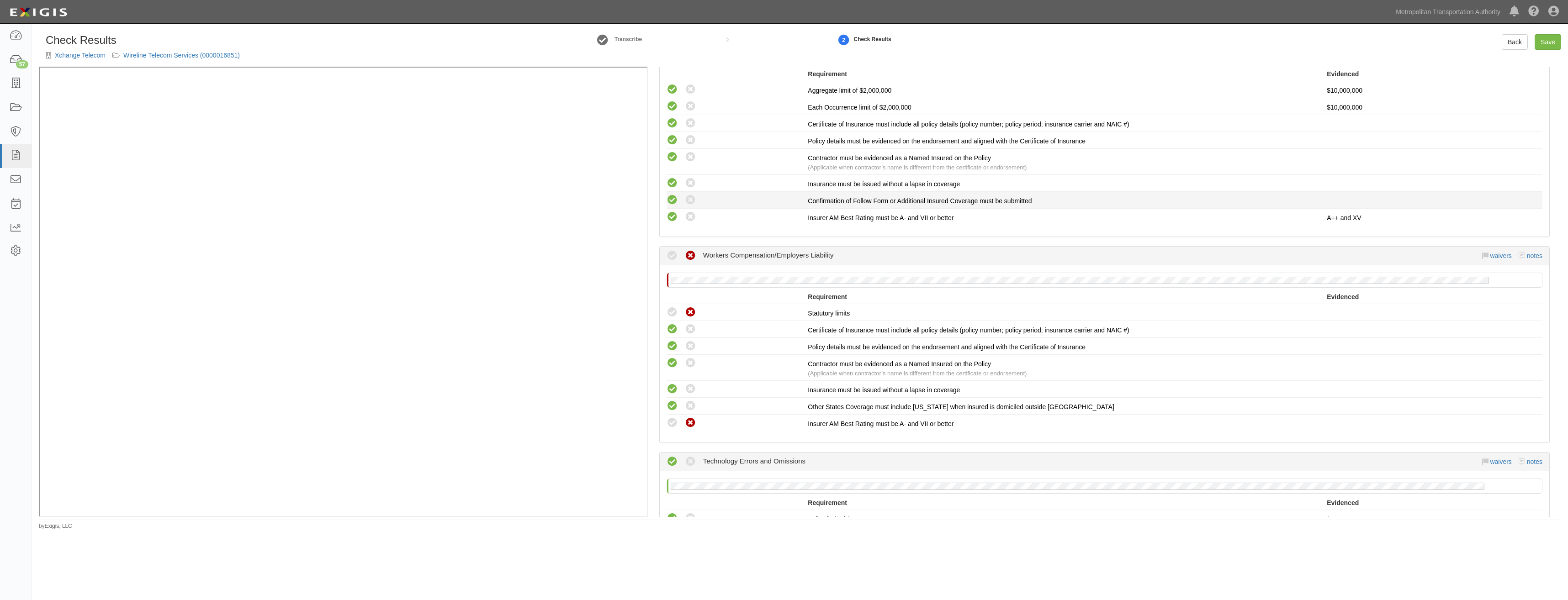
scroll to position [960, 0]
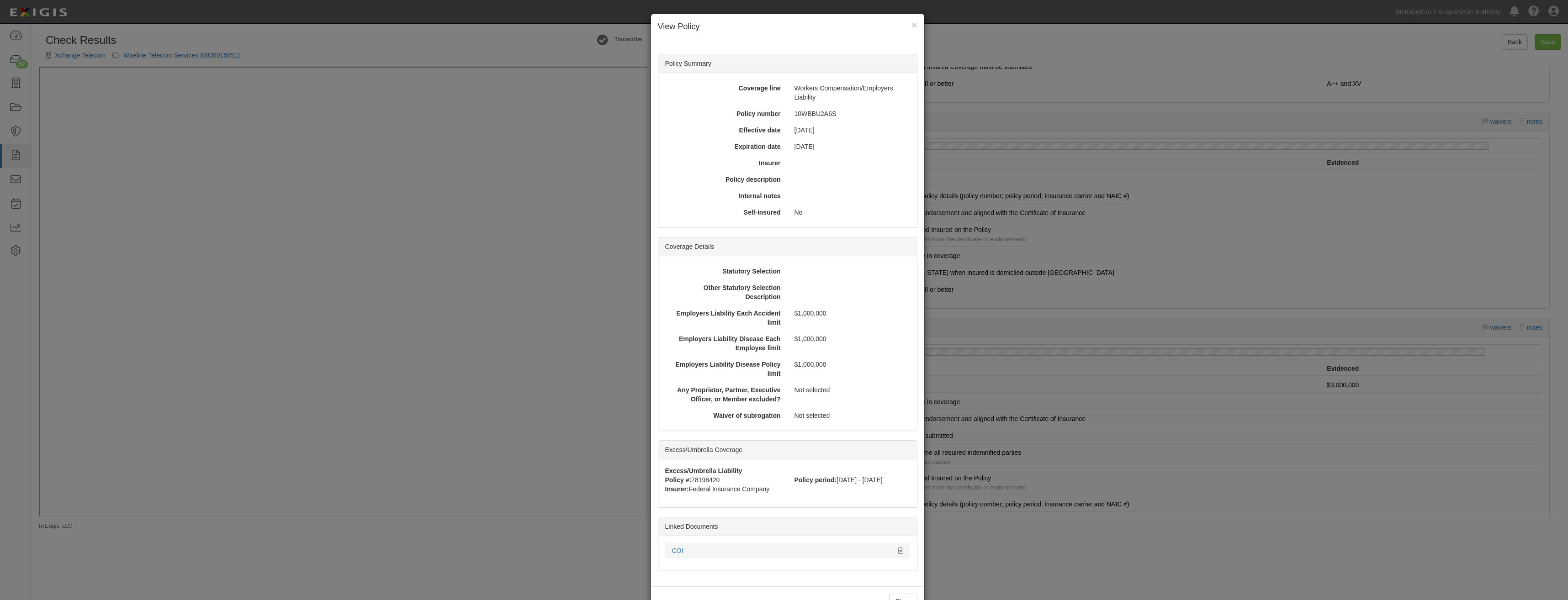
click at [681, 552] on div "COI" at bounding box center [781, 551] width 219 height 9
click at [675, 549] on link "COI" at bounding box center [677, 551] width 11 height 8
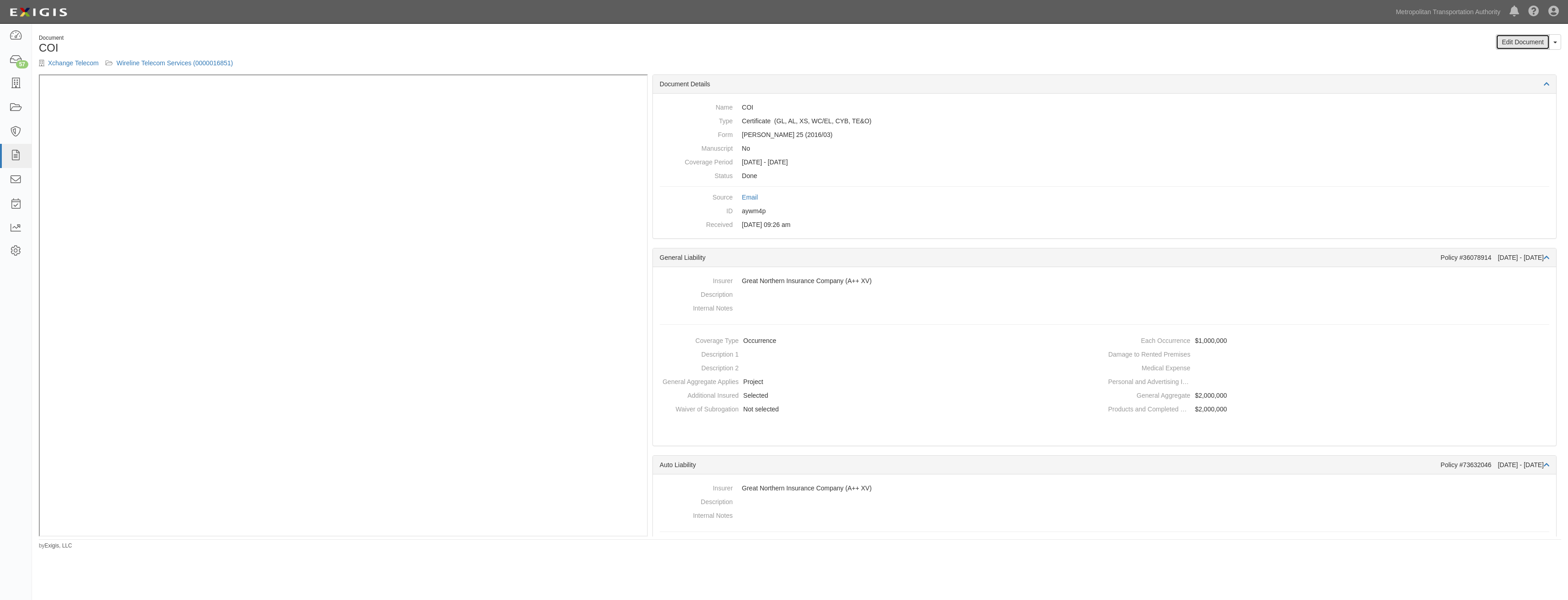
click at [1519, 43] on link "Edit Document" at bounding box center [1523, 42] width 54 height 15
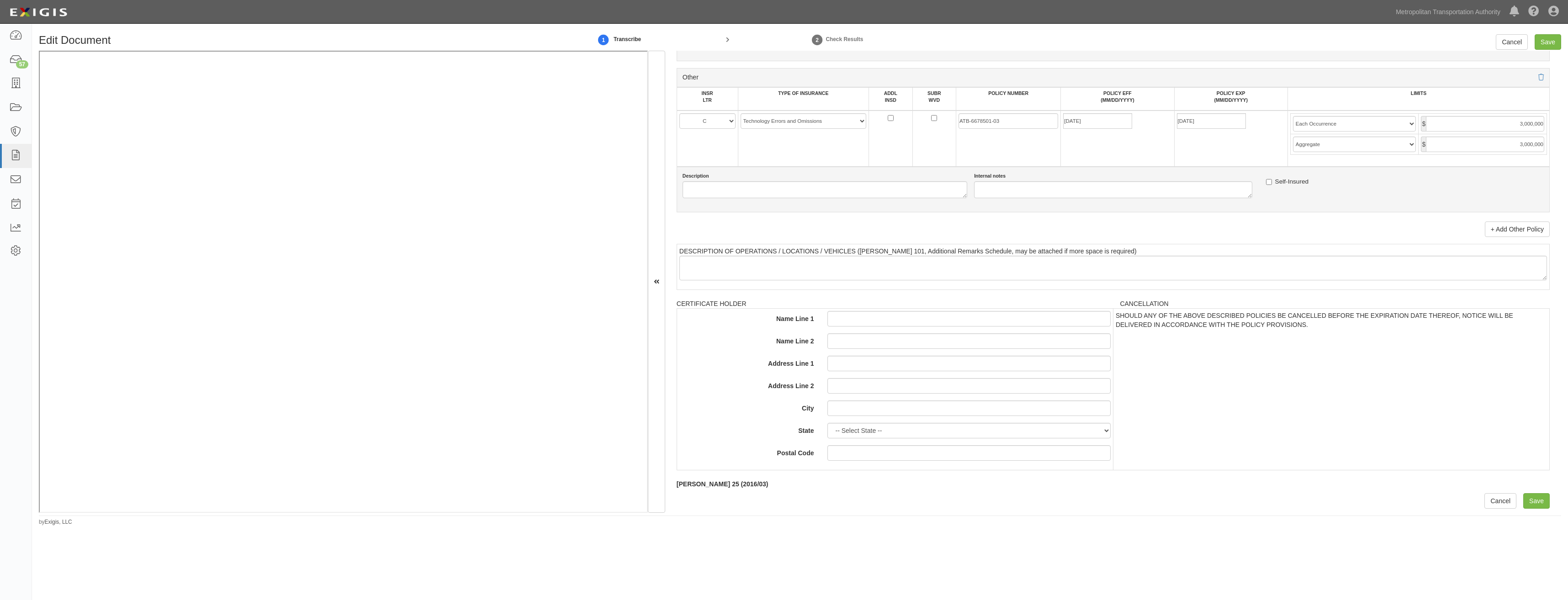
drag, startPoint x: 1287, startPoint y: 199, endPoint x: 1141, endPoint y: 624, distance: 449.4
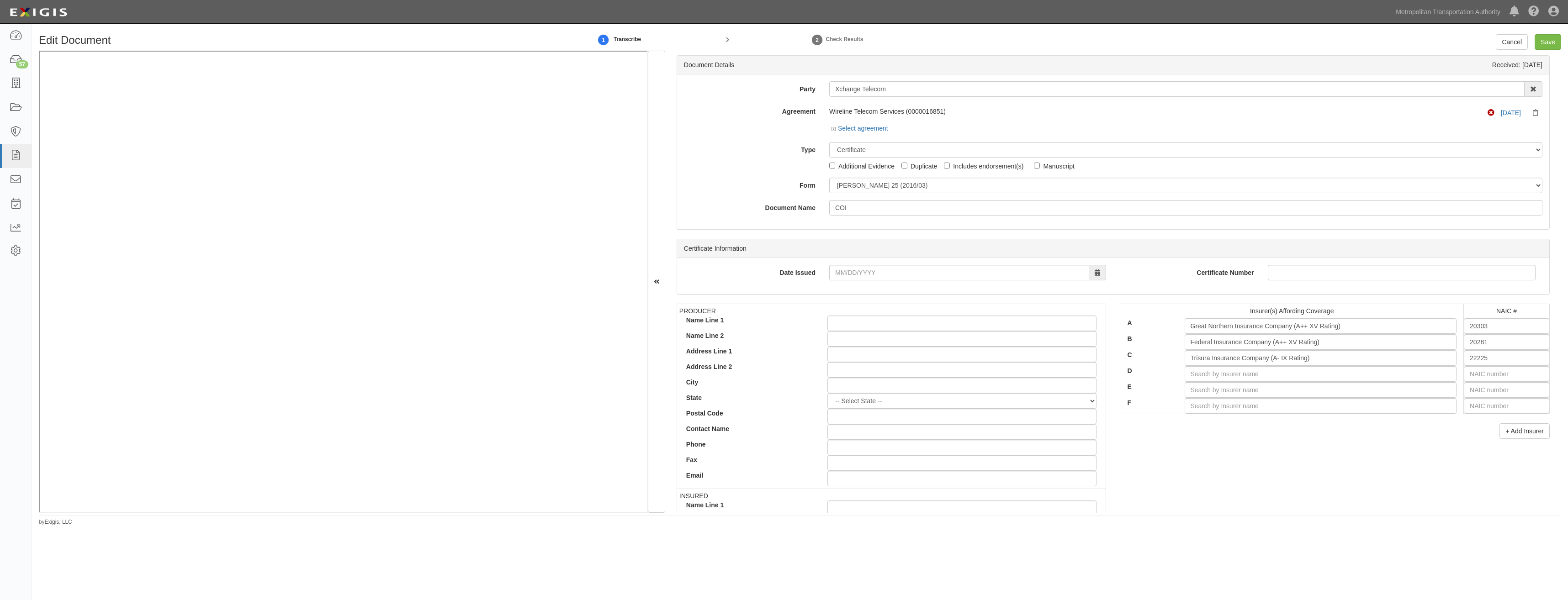
drag, startPoint x: 910, startPoint y: 427, endPoint x: 835, endPoint y: 137, distance: 299.5
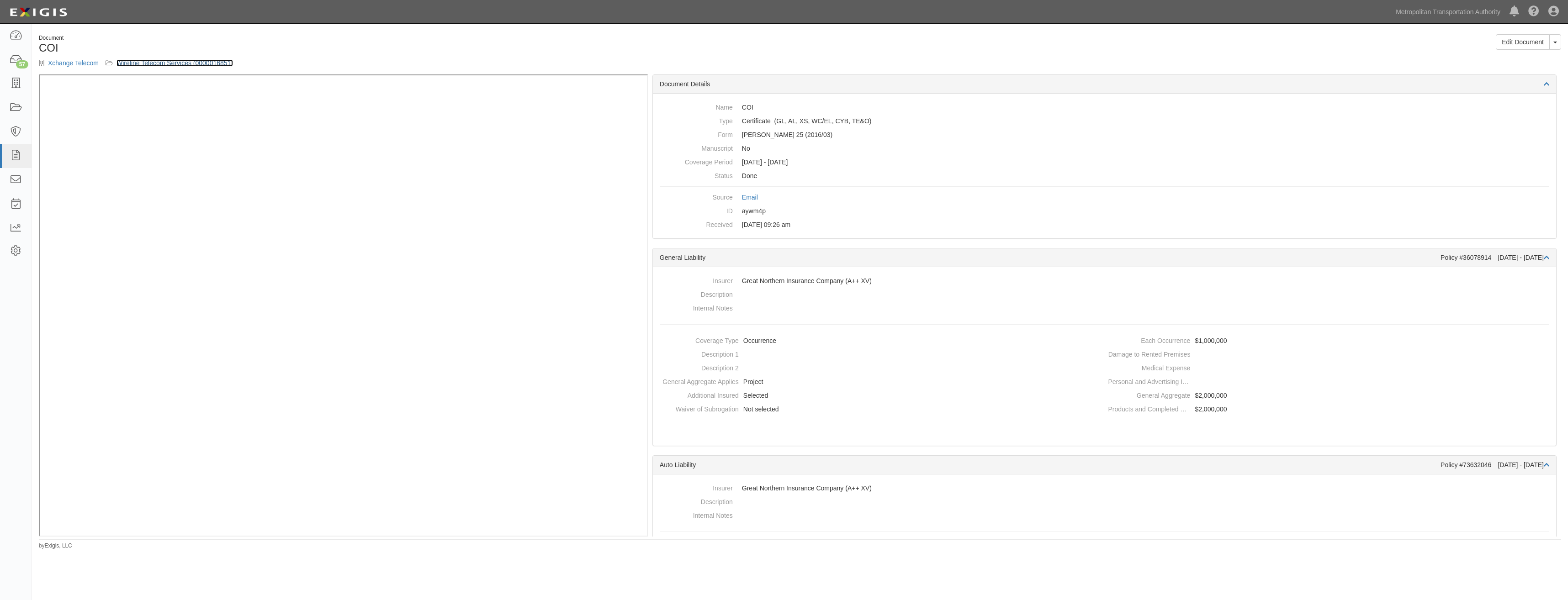
click at [221, 60] on link "Wireline Telecom Services (0000016851)" at bounding box center [174, 63] width 116 height 8
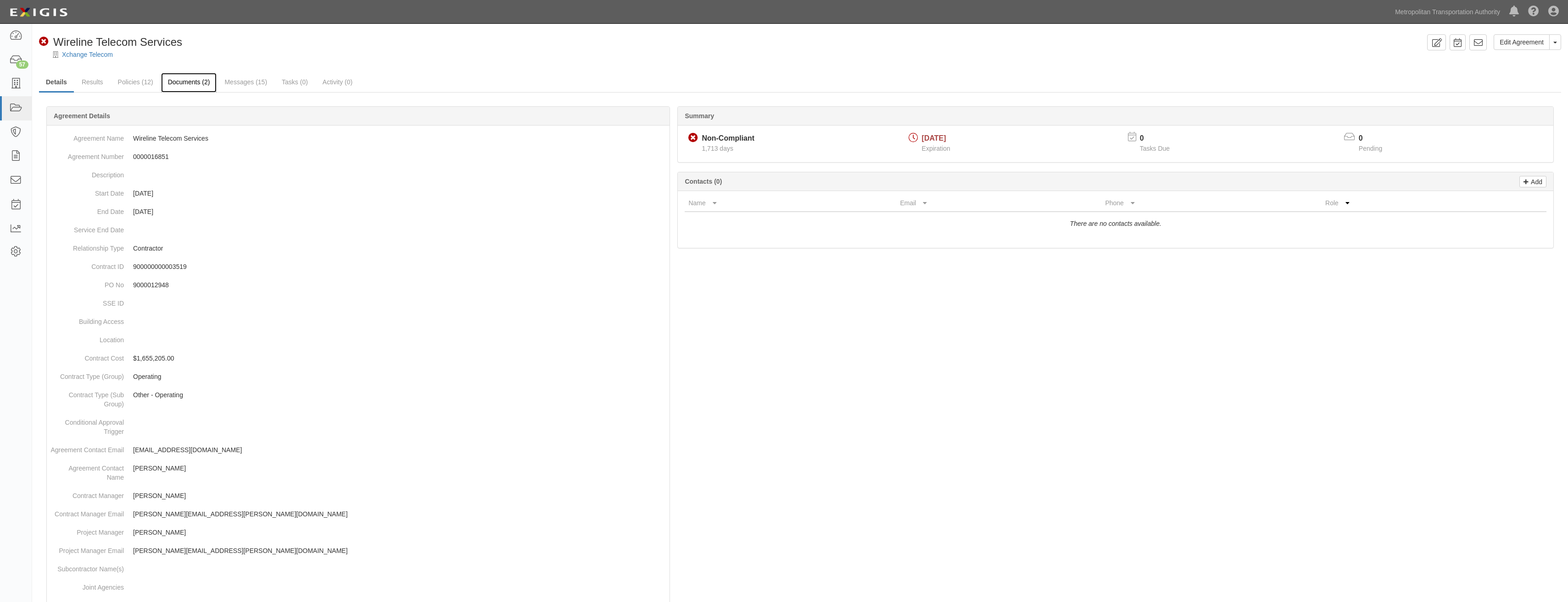
click at [187, 82] on link "Documents (2)" at bounding box center [189, 83] width 56 height 20
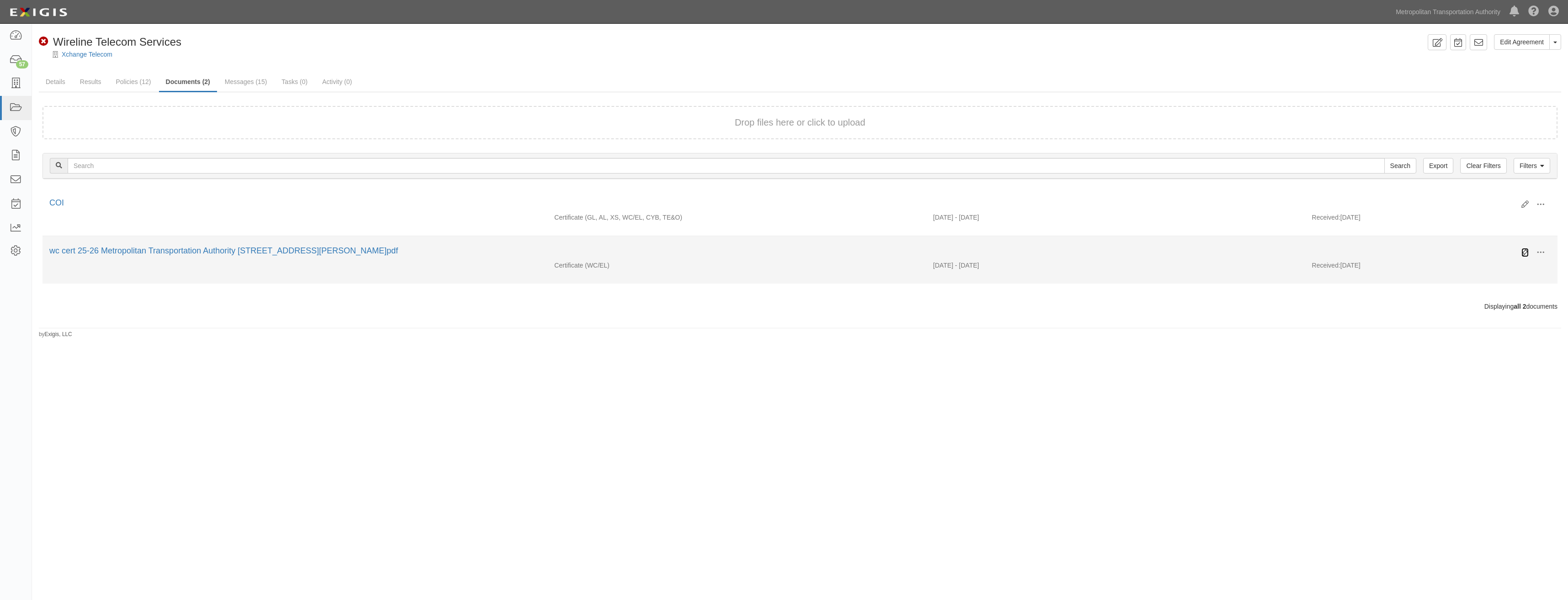
click at [1526, 251] on icon at bounding box center [1525, 252] width 8 height 8
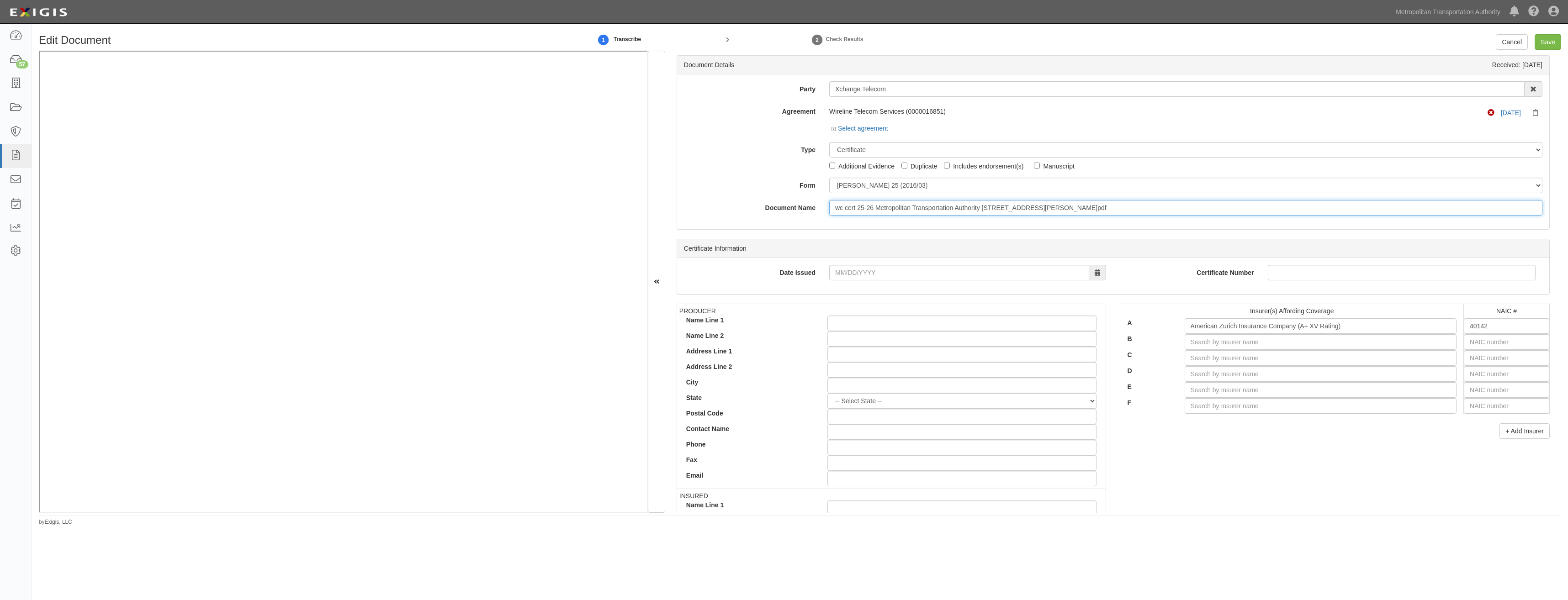
click at [1047, 208] on input "wc cert 25-26 Metropolitan Transportation Authority [STREET_ADDRESS][PERSON_NAM…" at bounding box center [1185, 208] width 713 height 15
click at [1047, 208] on input "wc cert 25-26 Metropolitan Transportation Authority 9359 183rd St., Hollis, NY …" at bounding box center [1185, 208] width 713 height 15
type input "COI"
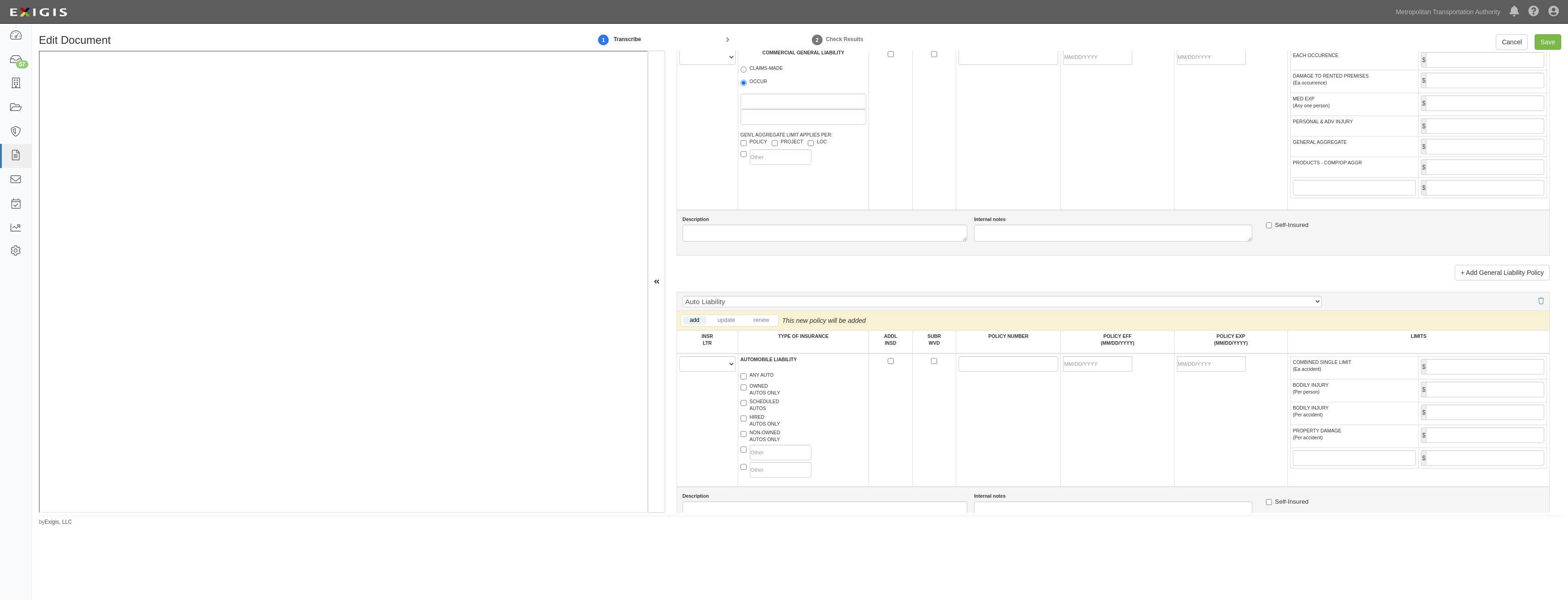
drag, startPoint x: 1176, startPoint y: 383, endPoint x: 1221, endPoint y: 535, distance: 158.5
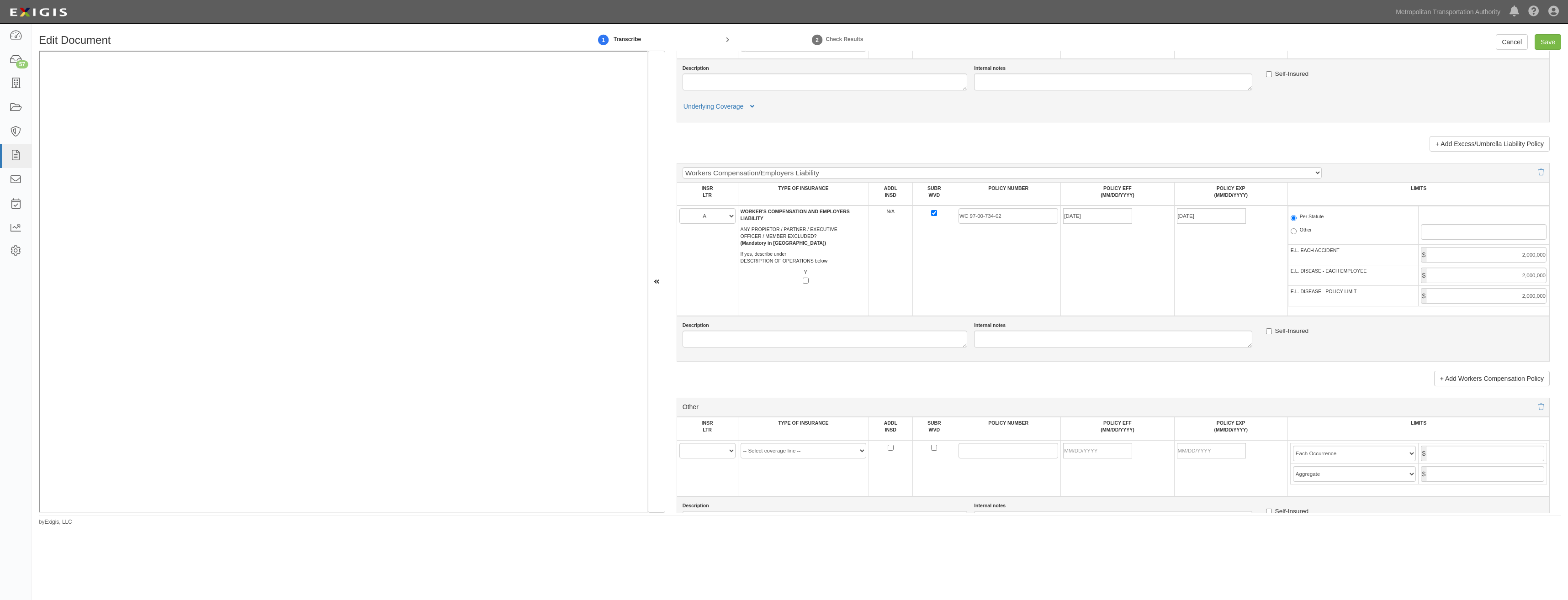
scroll to position [1337, 0]
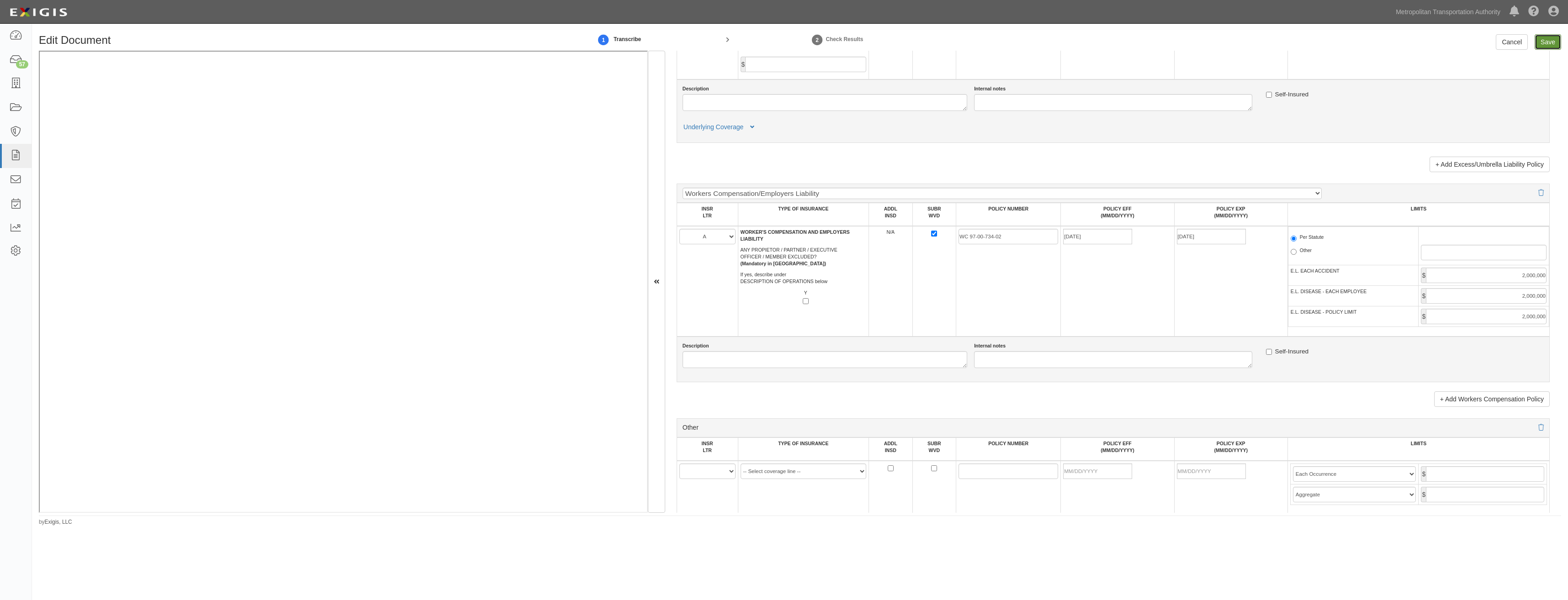
click at [1549, 43] on input "Save" at bounding box center [1548, 42] width 26 height 15
type input "2000000"
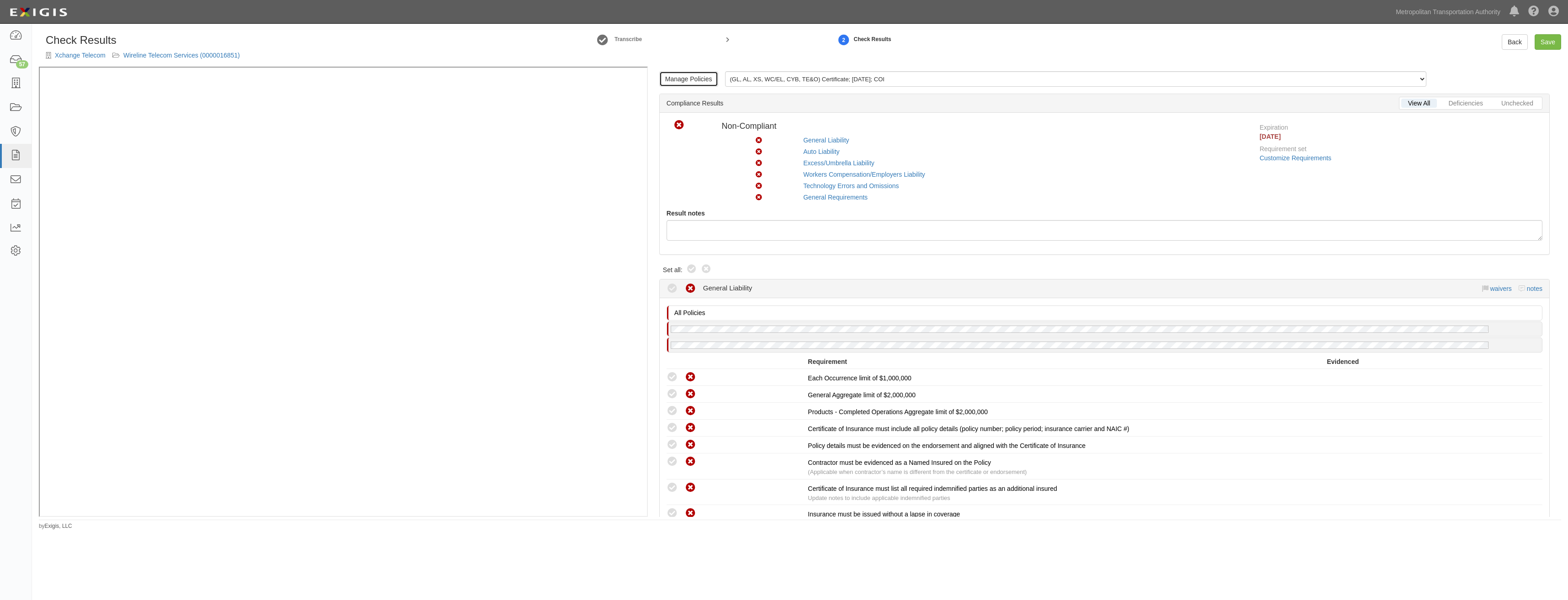
click at [692, 76] on link "Manage Policies" at bounding box center [688, 79] width 59 height 15
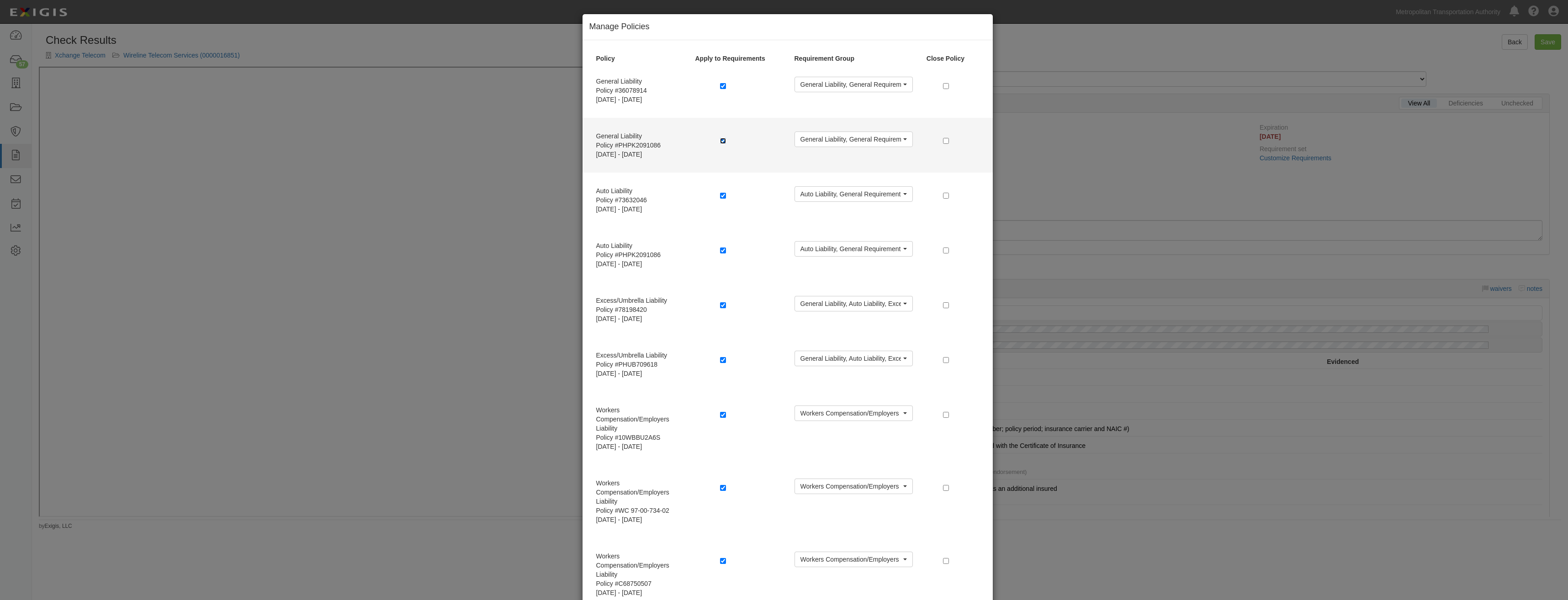
click at [720, 140] on input "checkbox" at bounding box center [723, 141] width 6 height 6
checkbox input "false"
click at [943, 141] on input "checkbox" at bounding box center [945, 141] width 6 height 6
checkbox input "true"
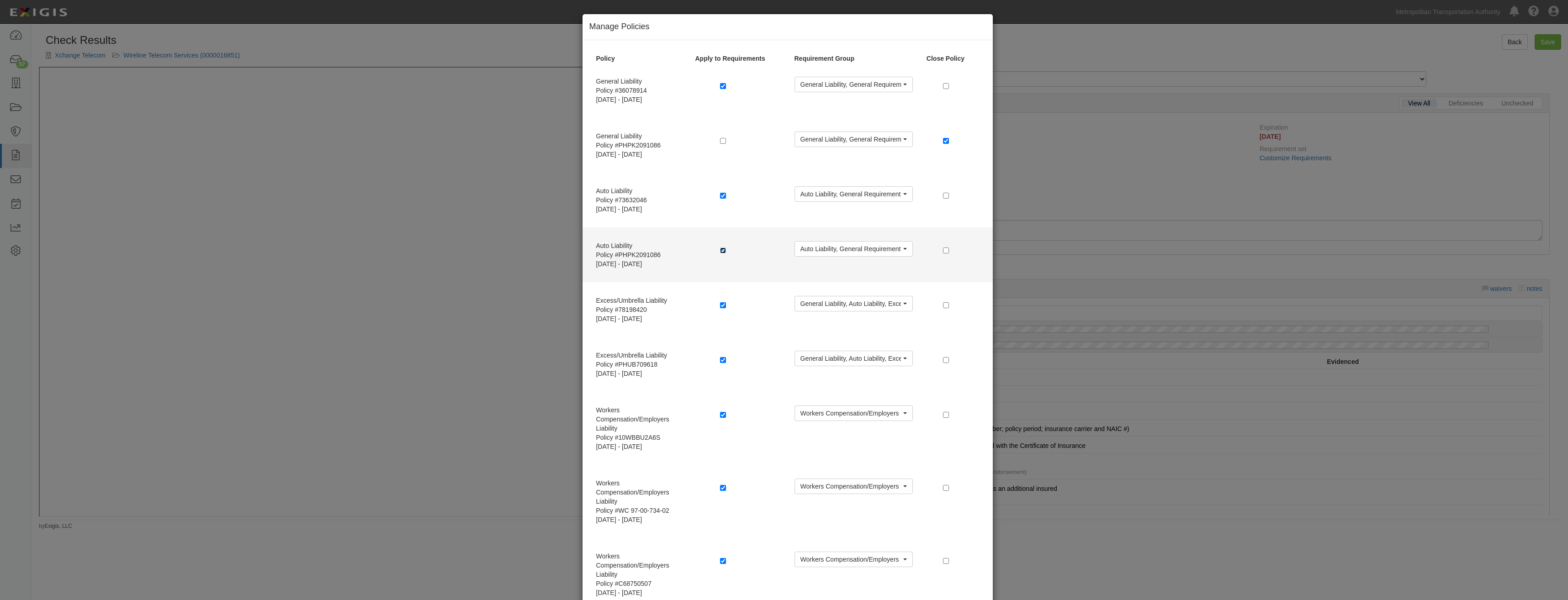
click at [720, 250] on input "checkbox" at bounding box center [723, 250] width 6 height 6
checkbox input "false"
click at [944, 253] on input "checkbox" at bounding box center [945, 250] width 6 height 6
checkbox input "true"
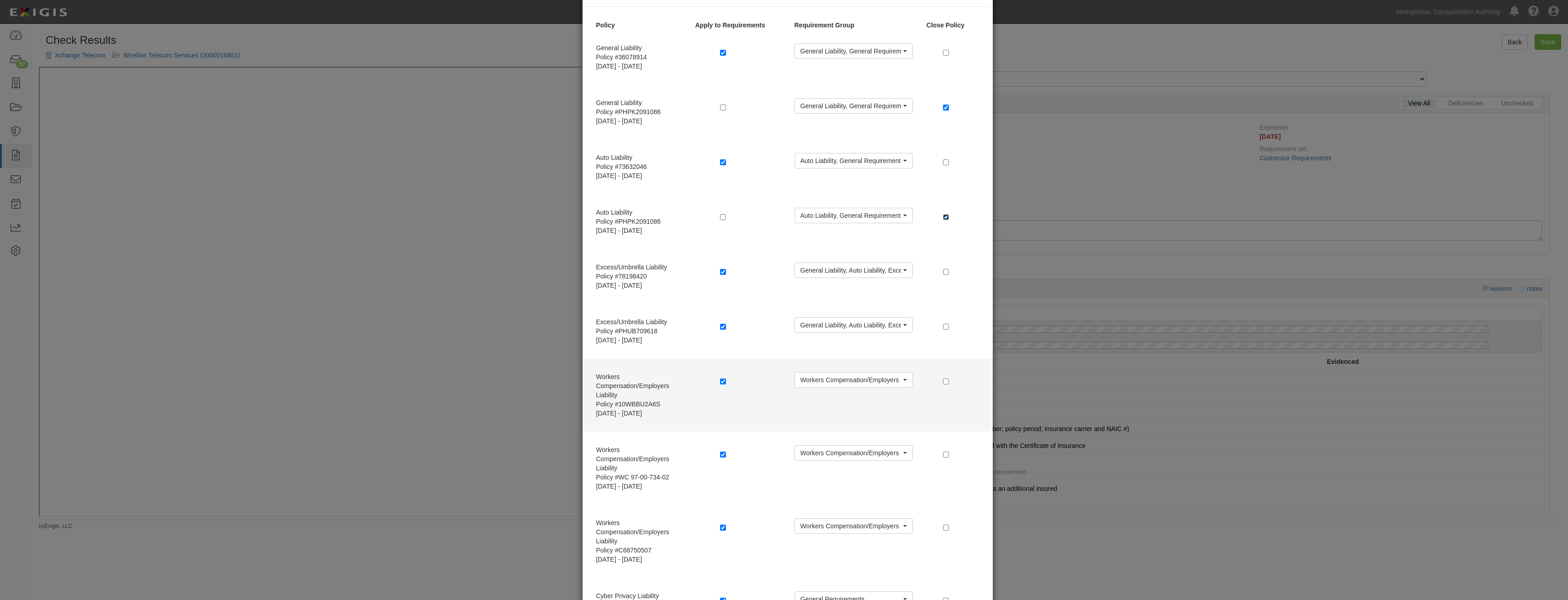
scroll to position [92, 0]
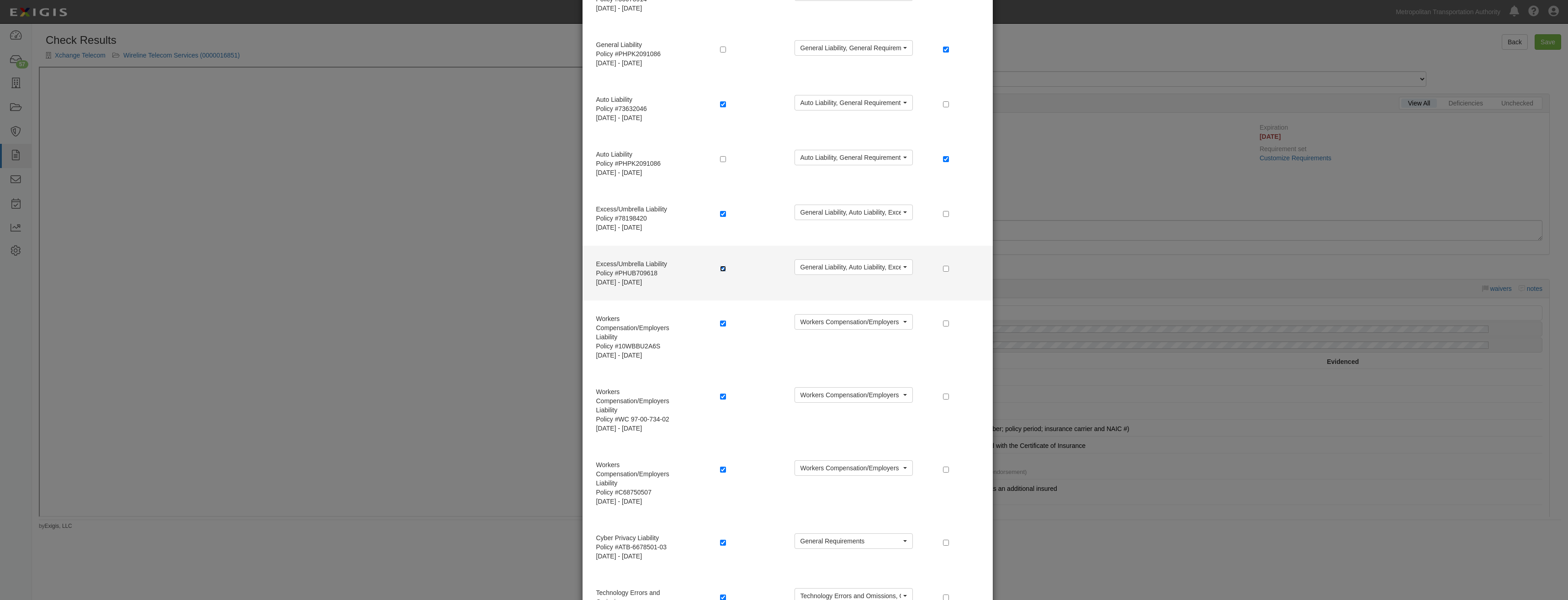
click at [720, 269] on input "checkbox" at bounding box center [723, 268] width 6 height 6
checkbox input "false"
click at [943, 270] on input "checkbox" at bounding box center [945, 268] width 6 height 6
checkbox input "true"
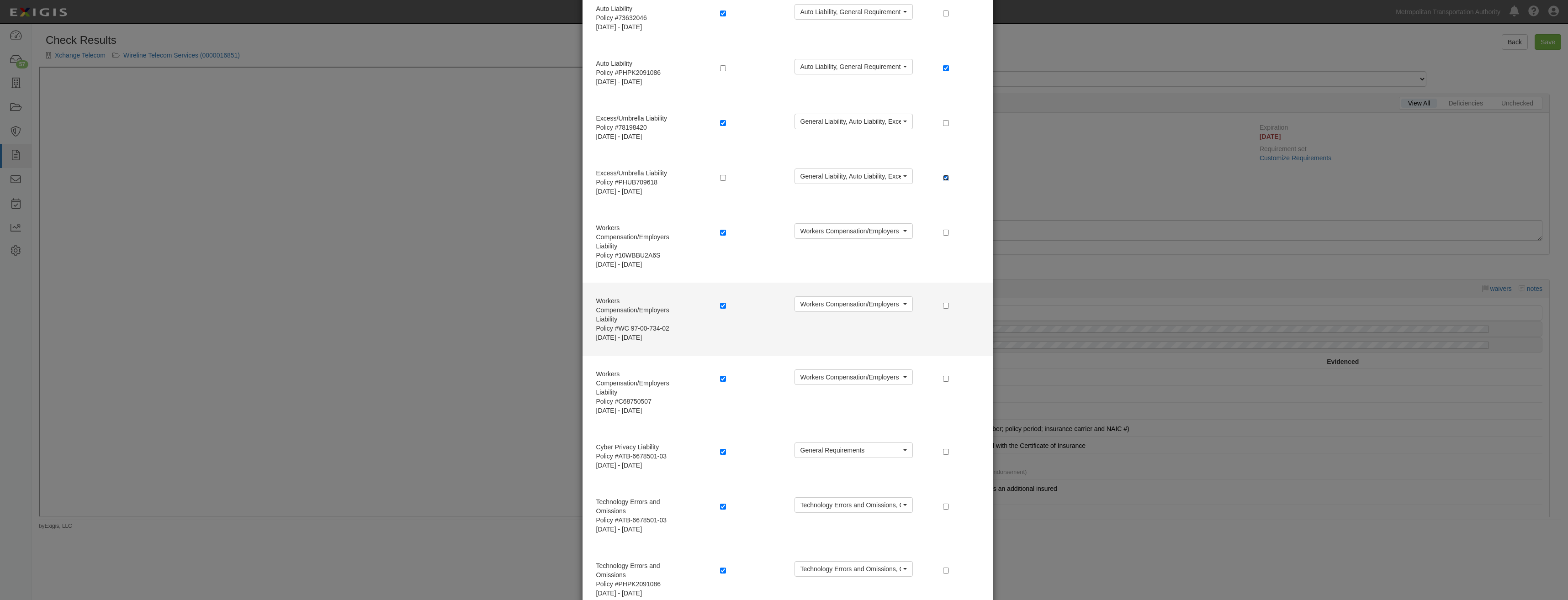
scroll to position [182, 0]
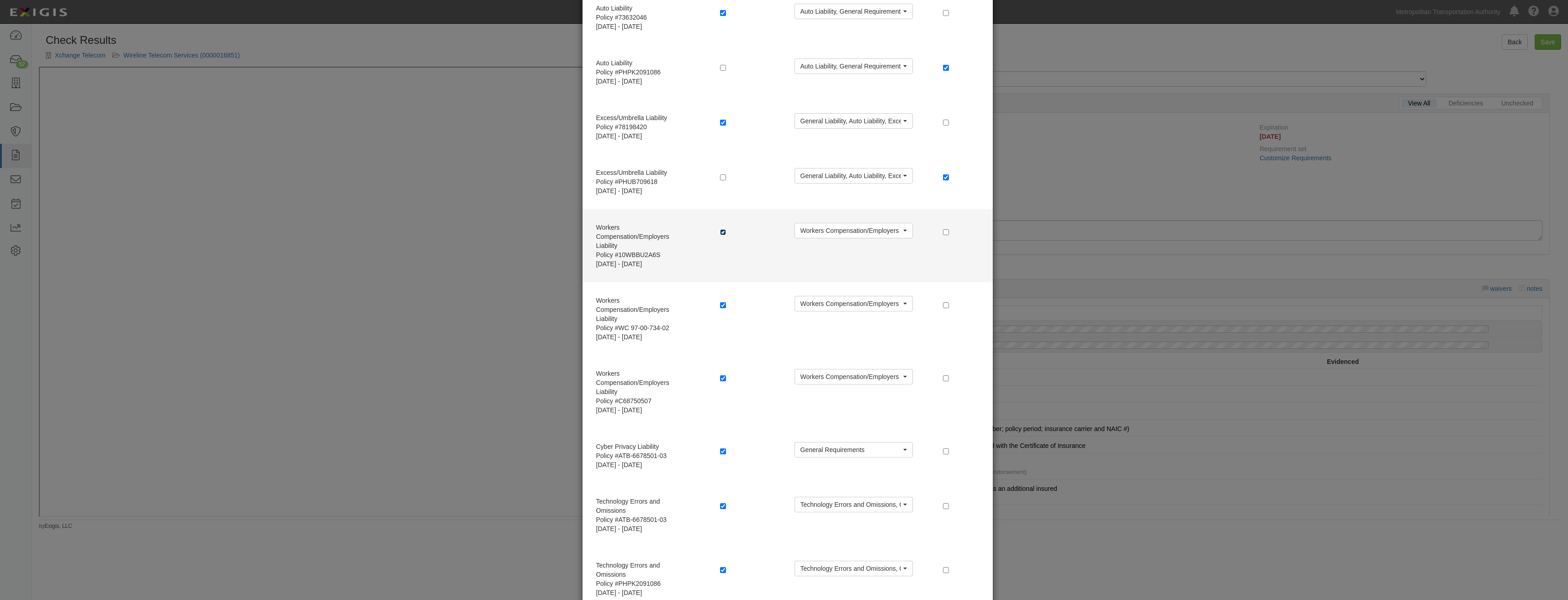
click at [720, 232] on input "checkbox" at bounding box center [723, 232] width 6 height 6
checkbox input "false"
click at [943, 233] on input "checkbox" at bounding box center [945, 232] width 6 height 6
checkbox input "true"
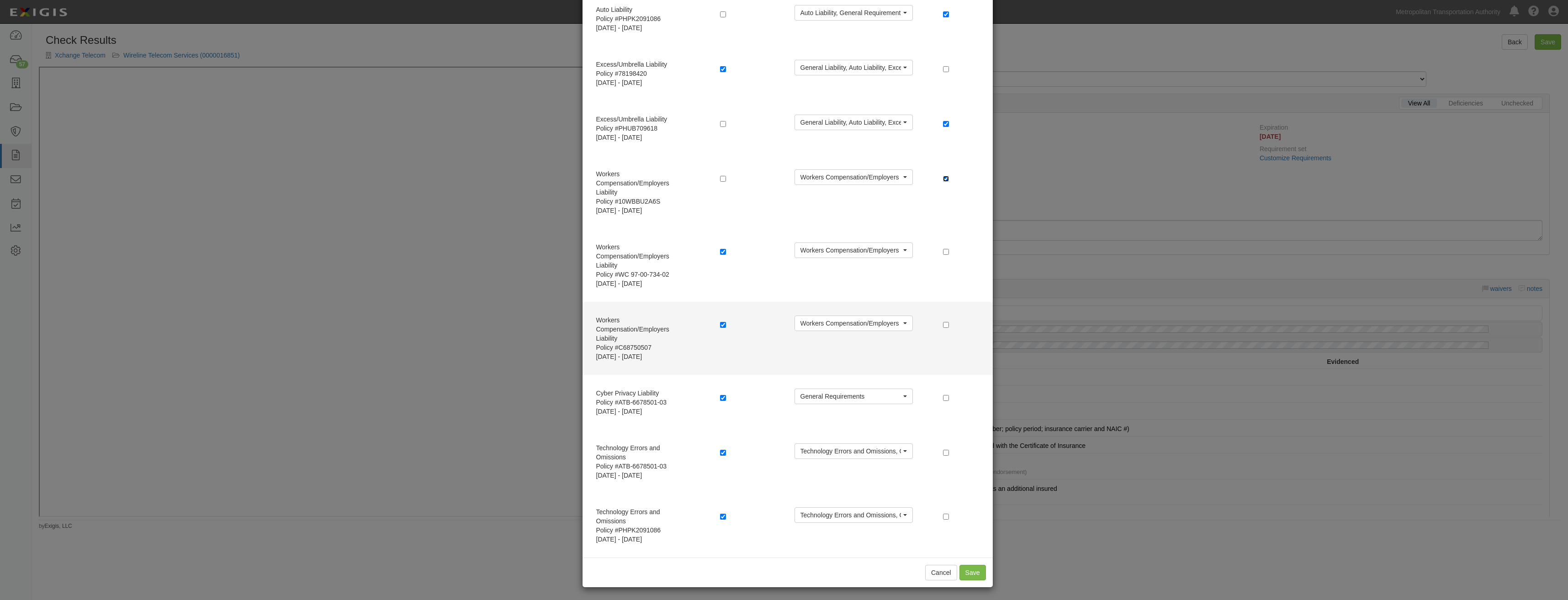
scroll to position [238, 0]
click at [721, 321] on input "checkbox" at bounding box center [723, 323] width 6 height 6
checkbox input "false"
click at [943, 323] on input "checkbox" at bounding box center [945, 323] width 6 height 6
checkbox input "true"
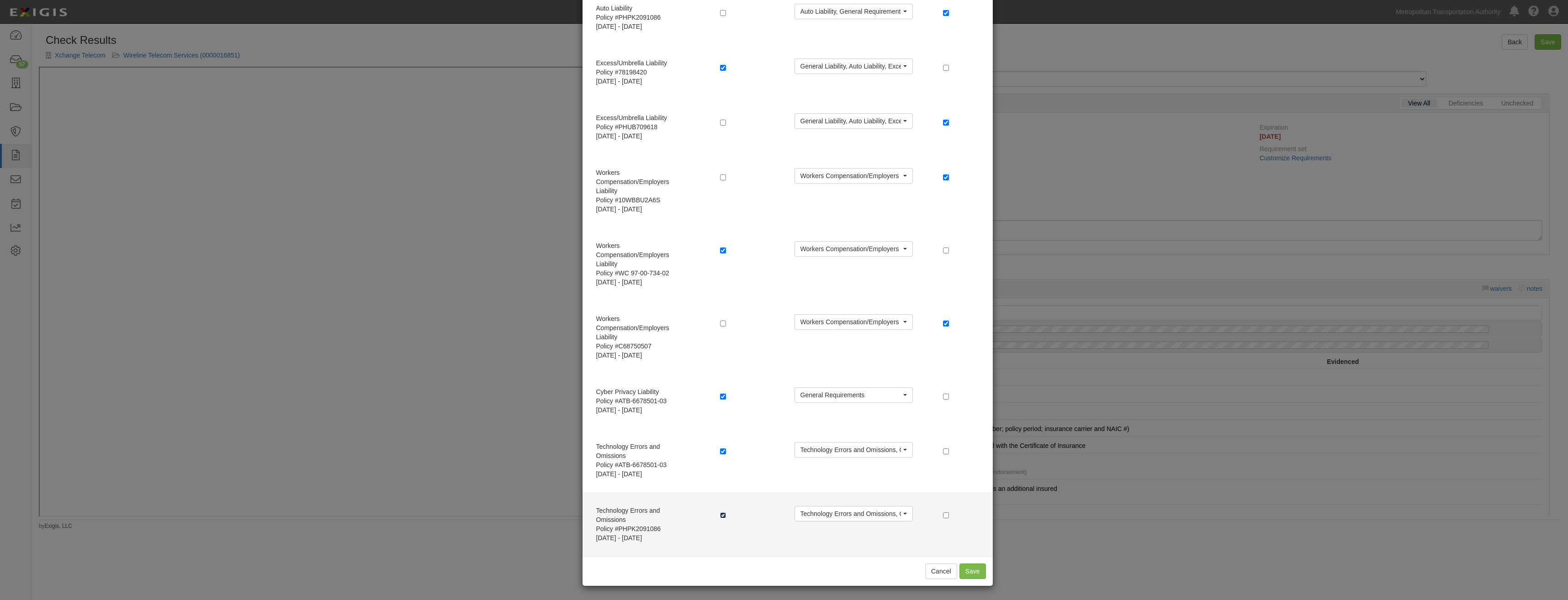
click at [720, 516] on input "checkbox" at bounding box center [723, 515] width 6 height 6
checkbox input "false"
click at [944, 518] on input "checkbox" at bounding box center [945, 515] width 6 height 6
checkbox input "true"
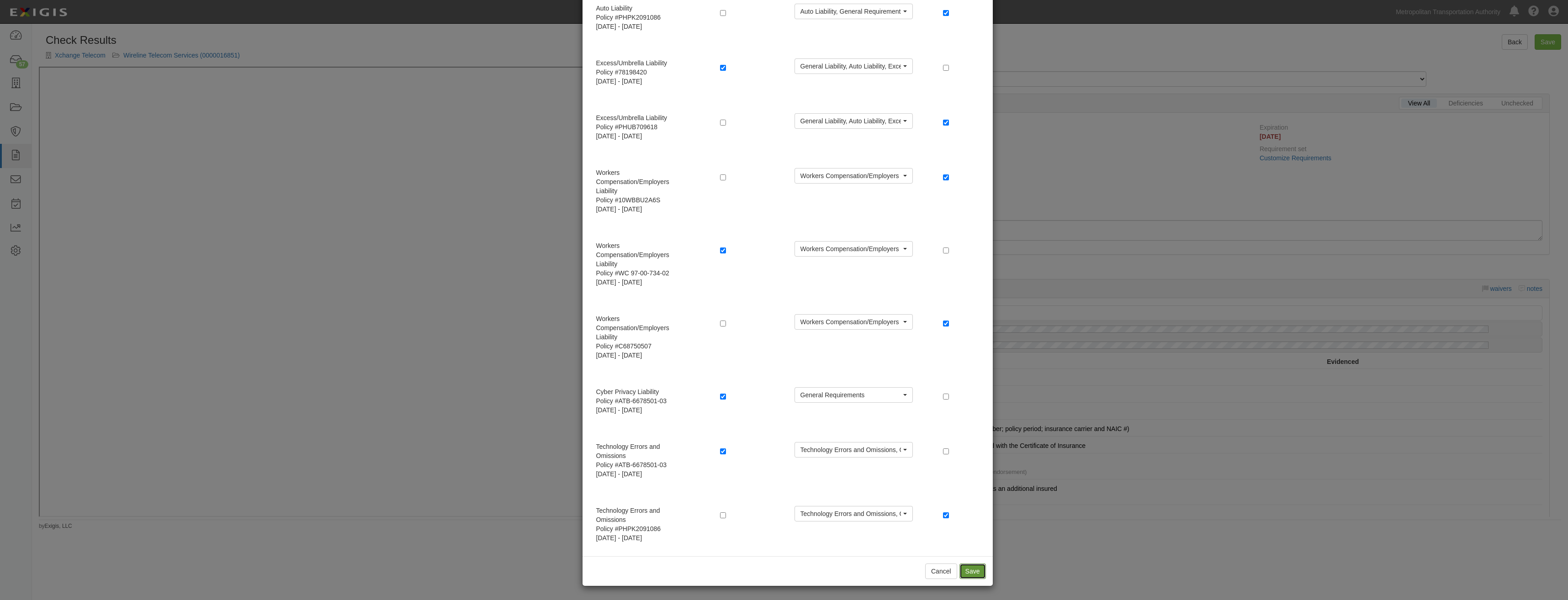
click at [973, 570] on button "Save" at bounding box center [972, 571] width 26 height 15
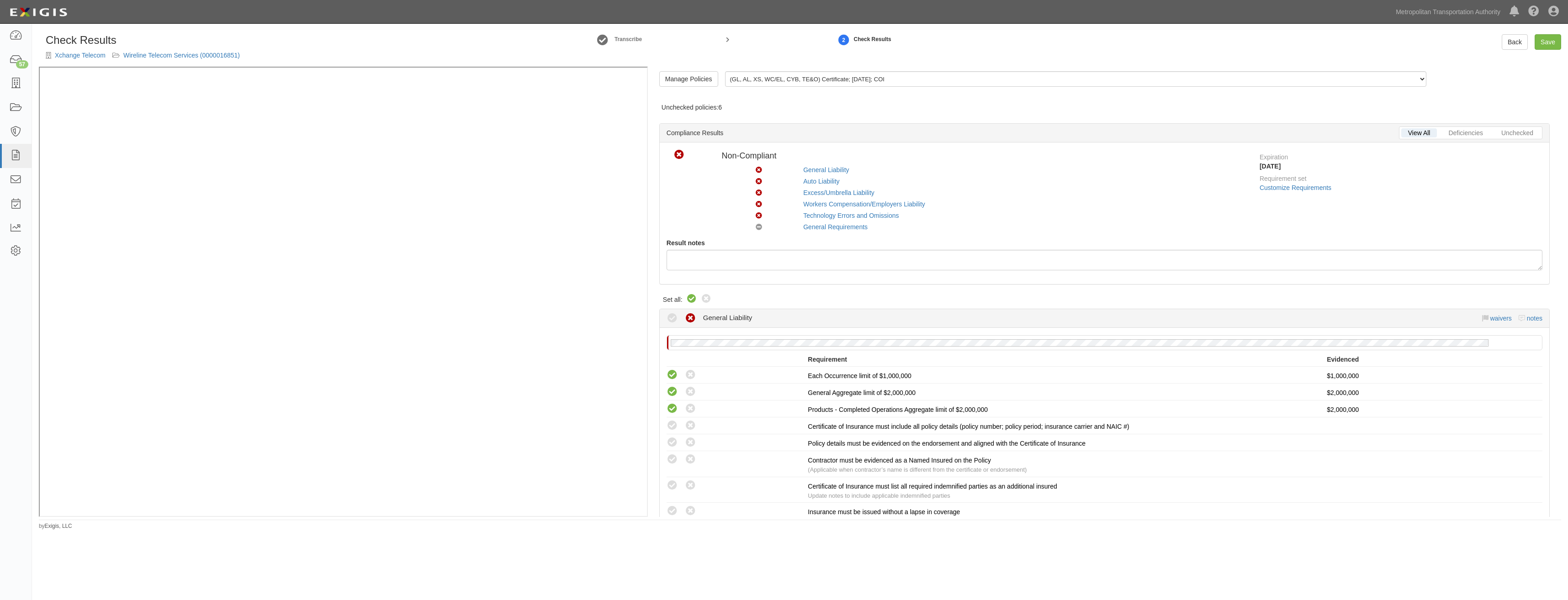
click at [686, 299] on icon at bounding box center [692, 299] width 11 height 11
radio input "true"
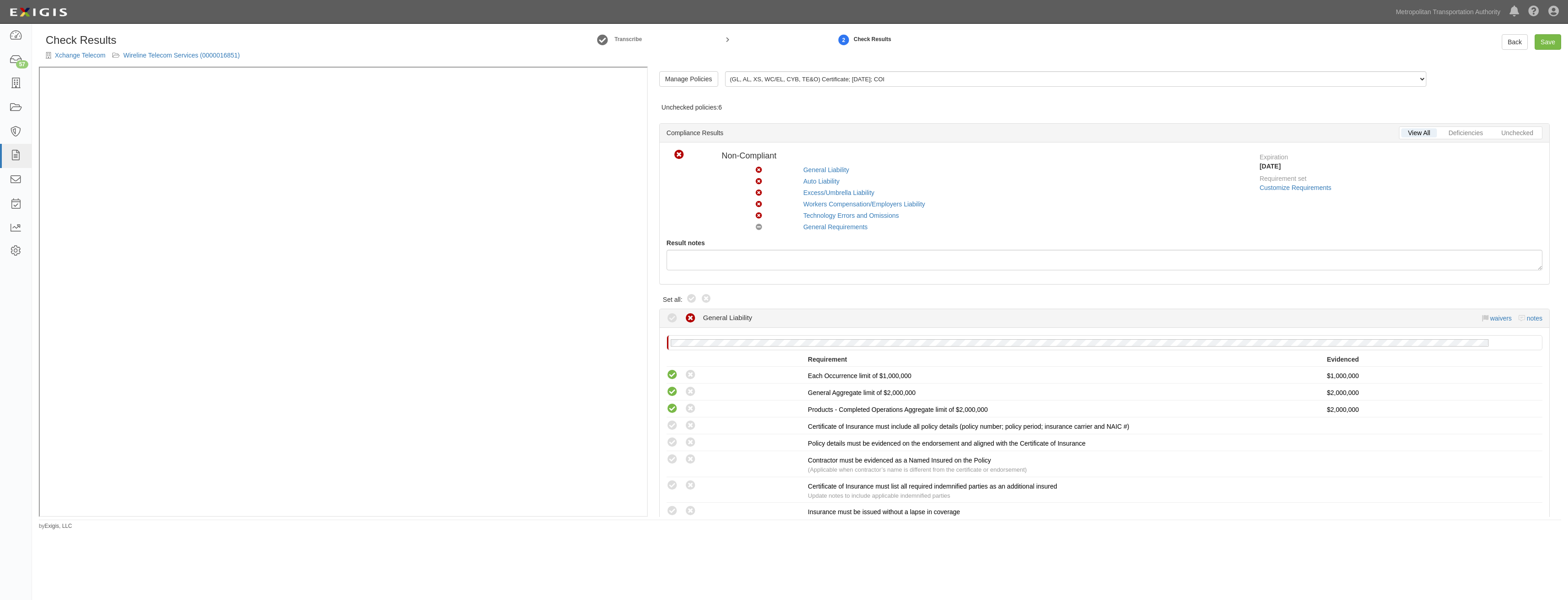
radio input "true"
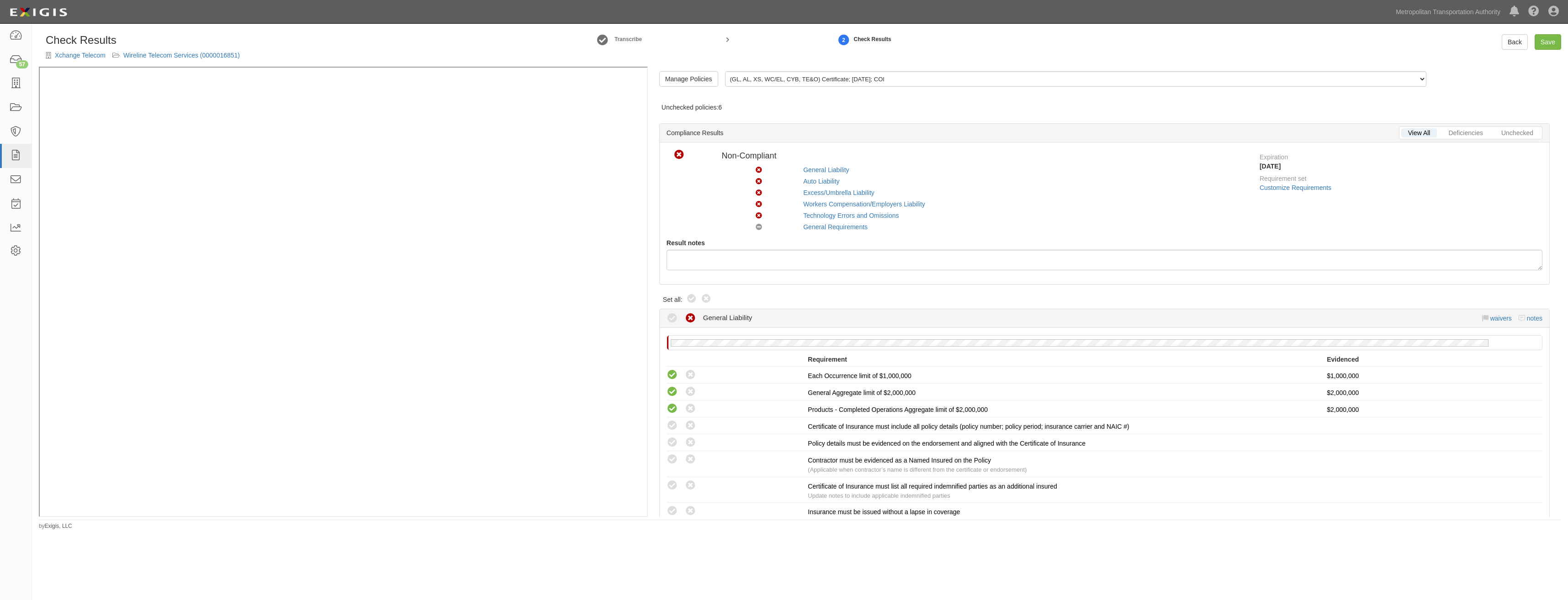
radio input "true"
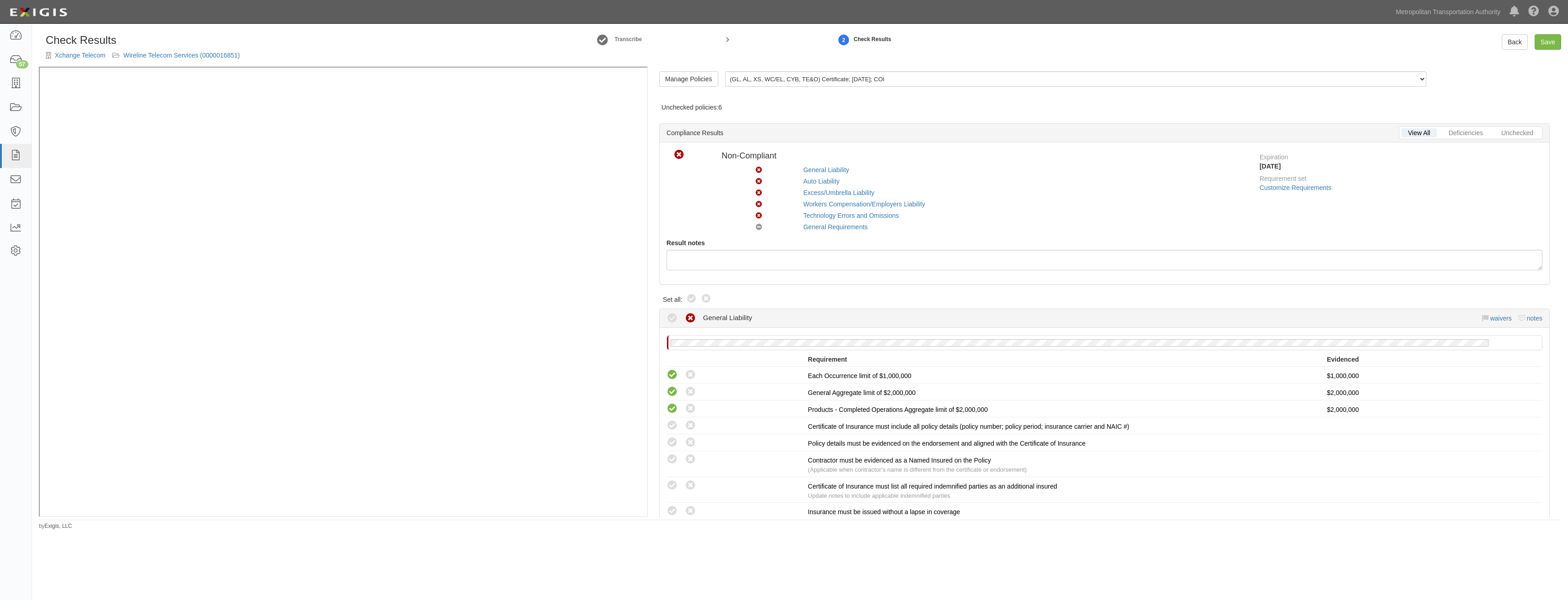
radio input "true"
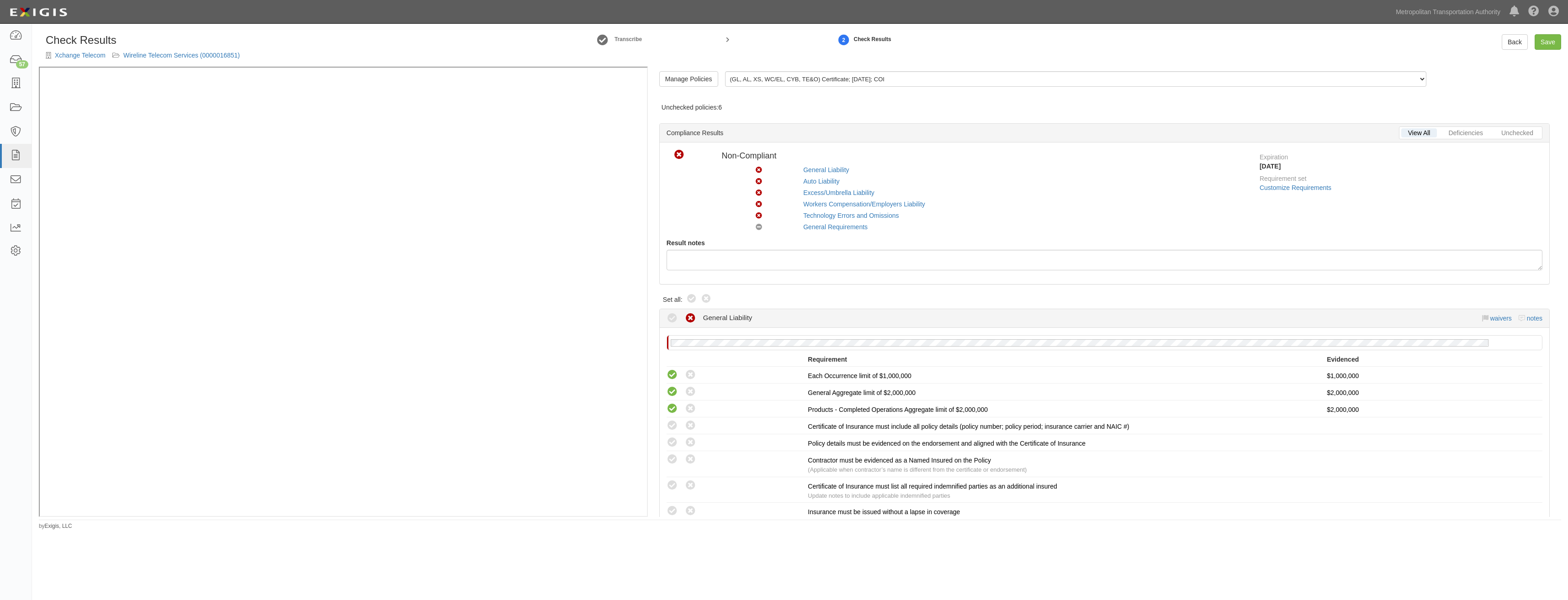
radio input "true"
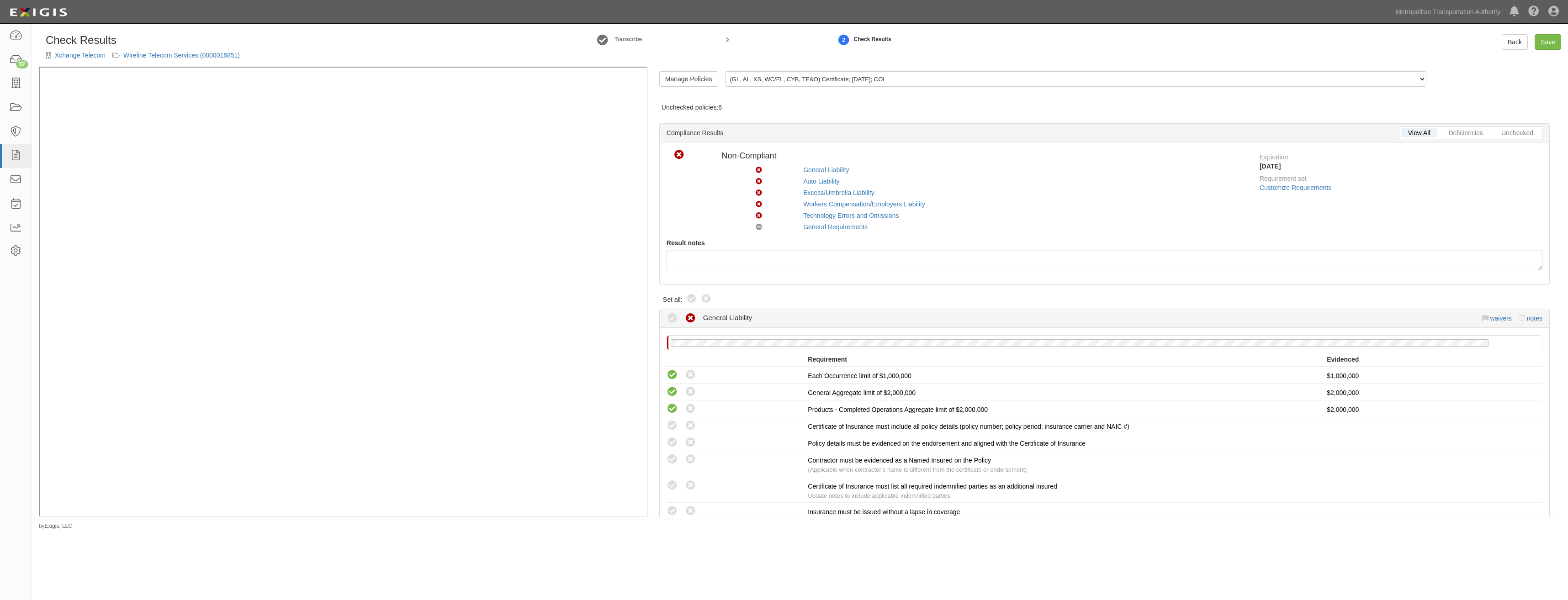
radio input "true"
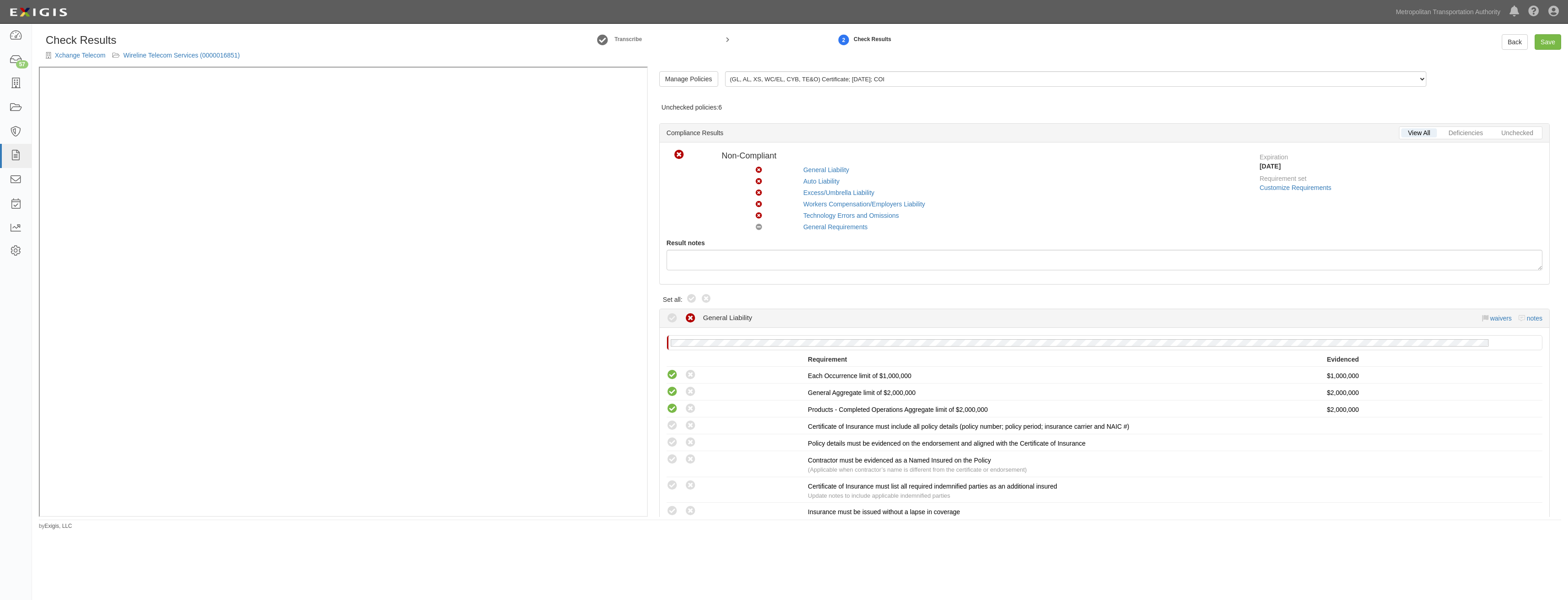
radio input "true"
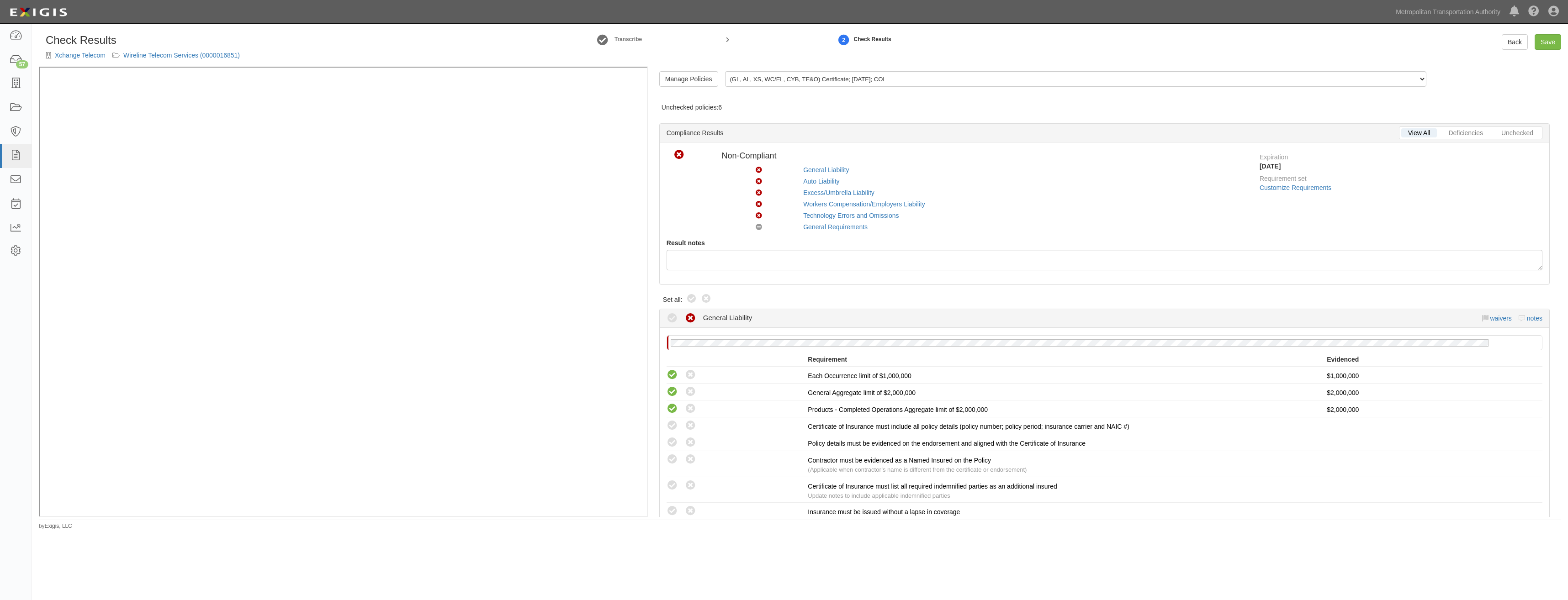
radio input "true"
radio input "false"
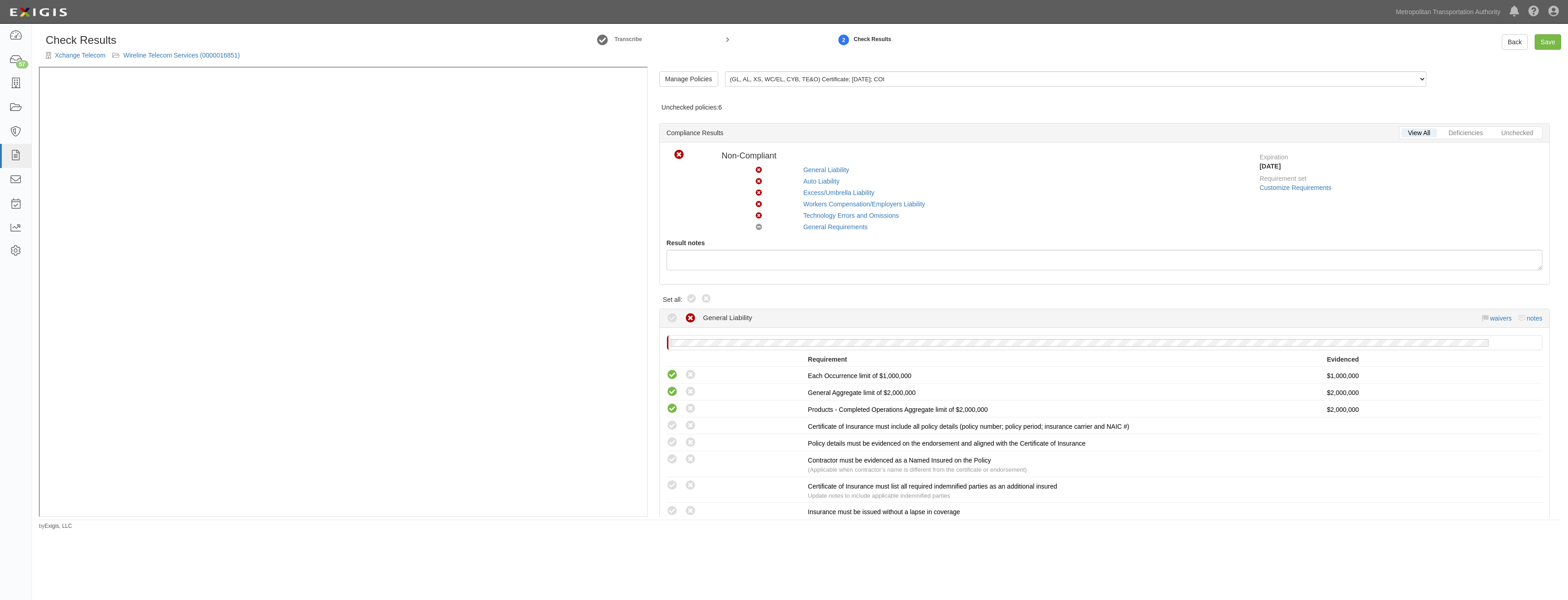
radio input "true"
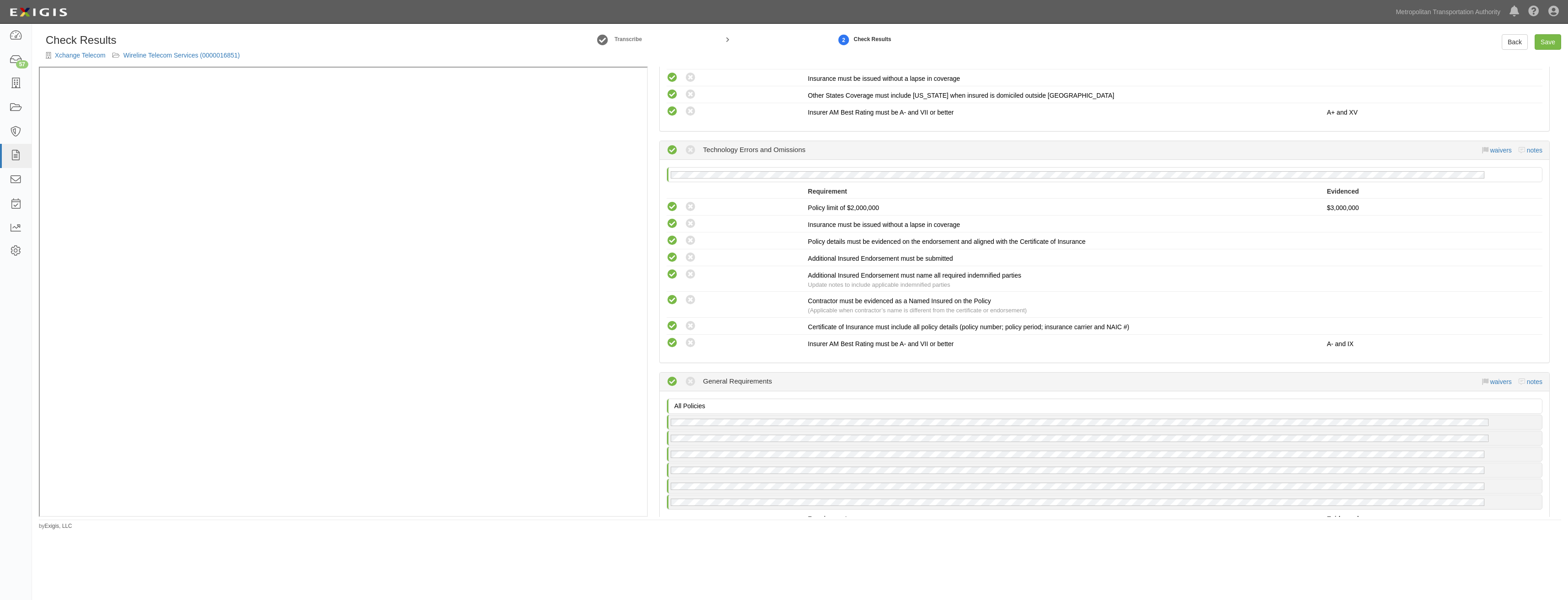
scroll to position [1523, 0]
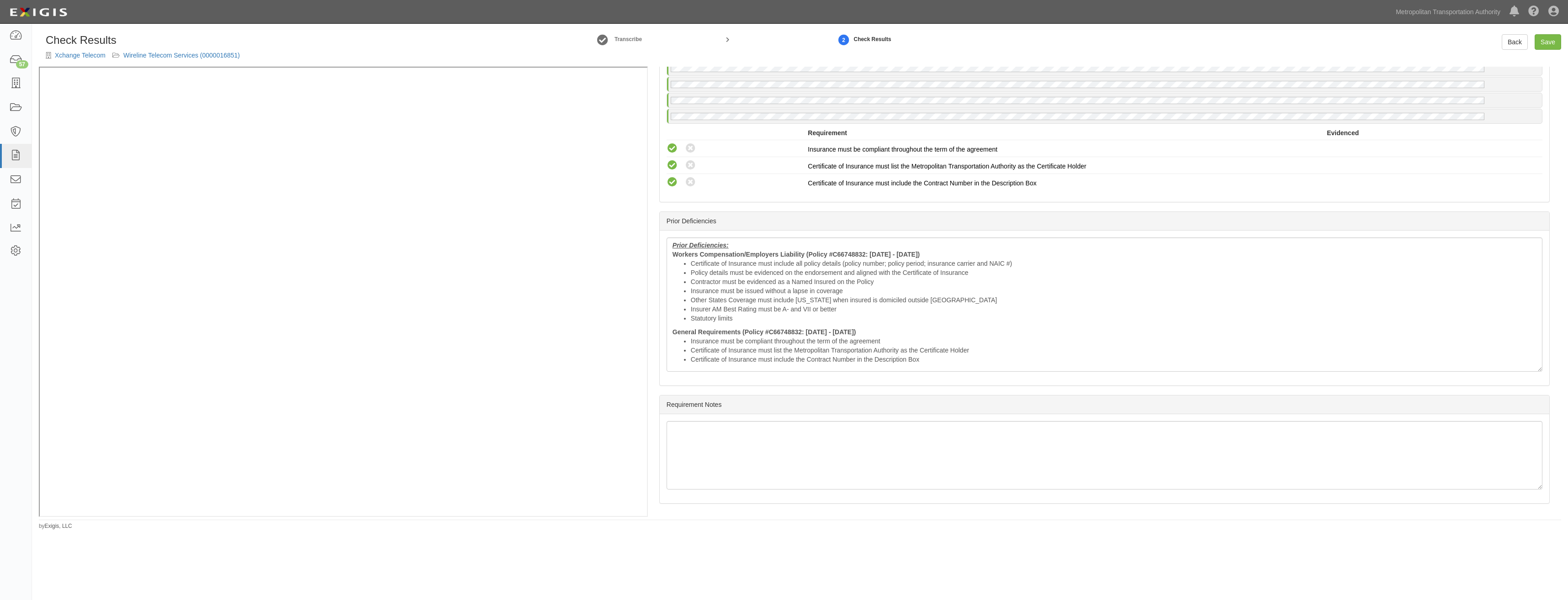
drag, startPoint x: 1061, startPoint y: 200, endPoint x: 1055, endPoint y: 416, distance: 216.1
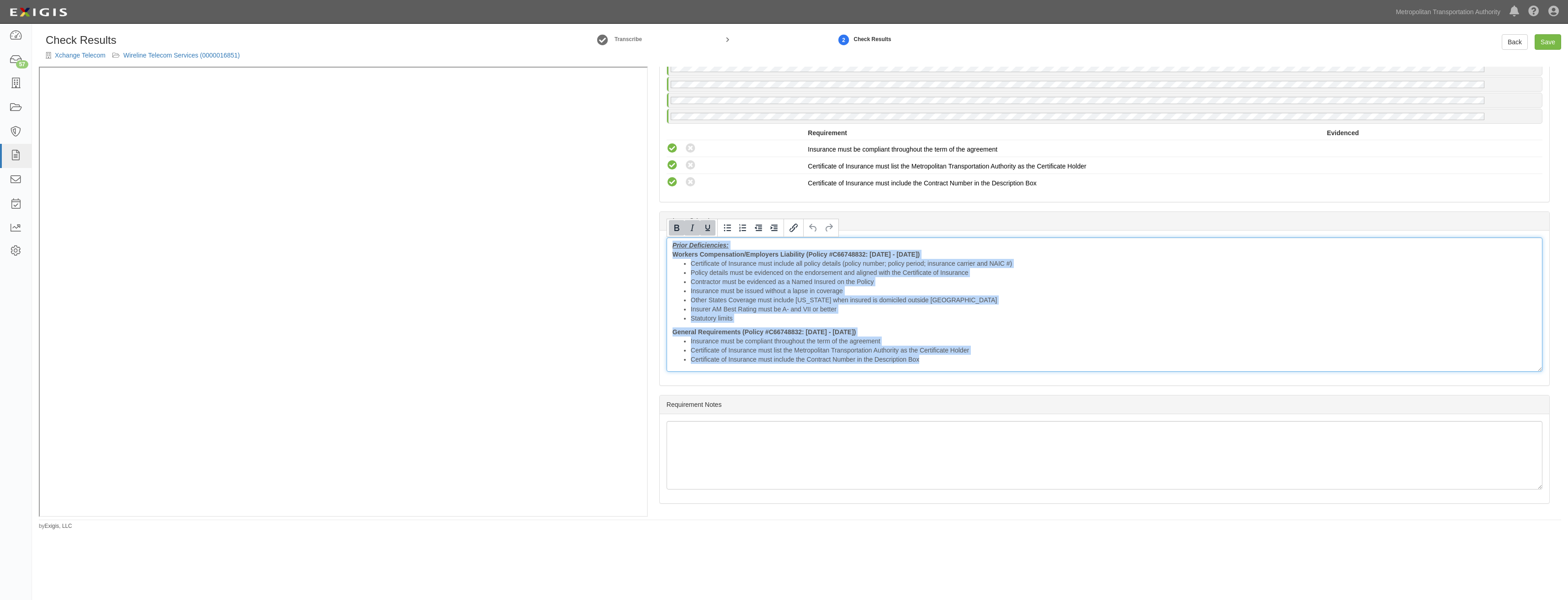
drag, startPoint x: 935, startPoint y: 367, endPoint x: 646, endPoint y: 247, distance: 312.9
click at [579, 157] on div "Manage Policies (GL, AL, XS, WC/EL, CYB, TE&O) Certificate; 10/9/2025; COI (WC/…" at bounding box center [800, 292] width 1522 height 451
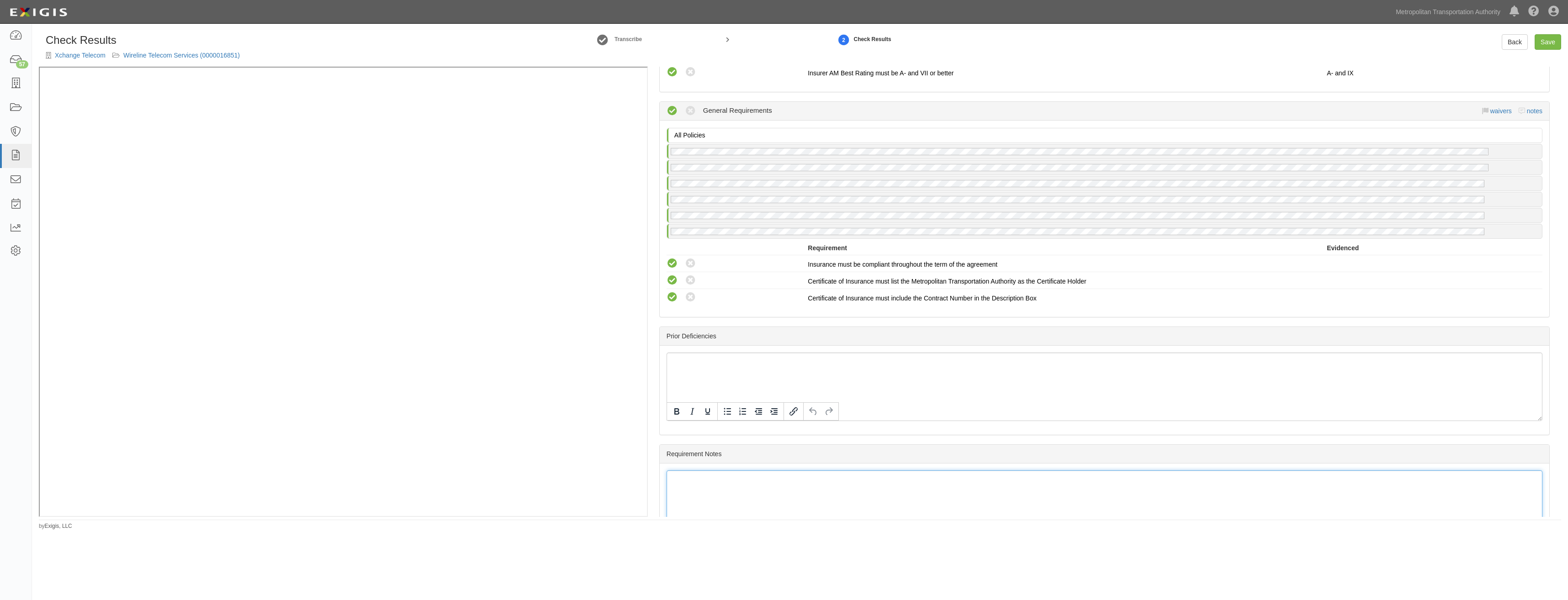
scroll to position [0, 0]
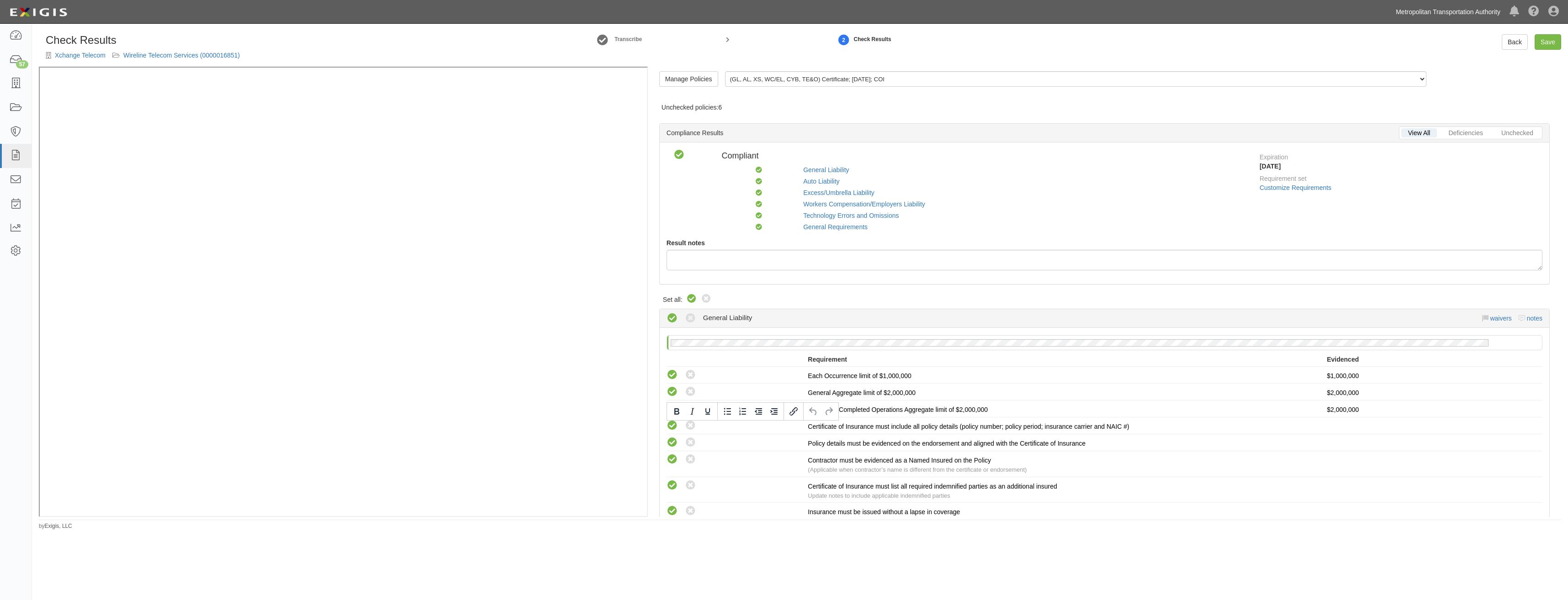
drag, startPoint x: 1303, startPoint y: 419, endPoint x: 1497, endPoint y: 20, distance: 443.7
click at [1551, 40] on link "Save" at bounding box center [1548, 42] width 26 height 15
radio input "true"
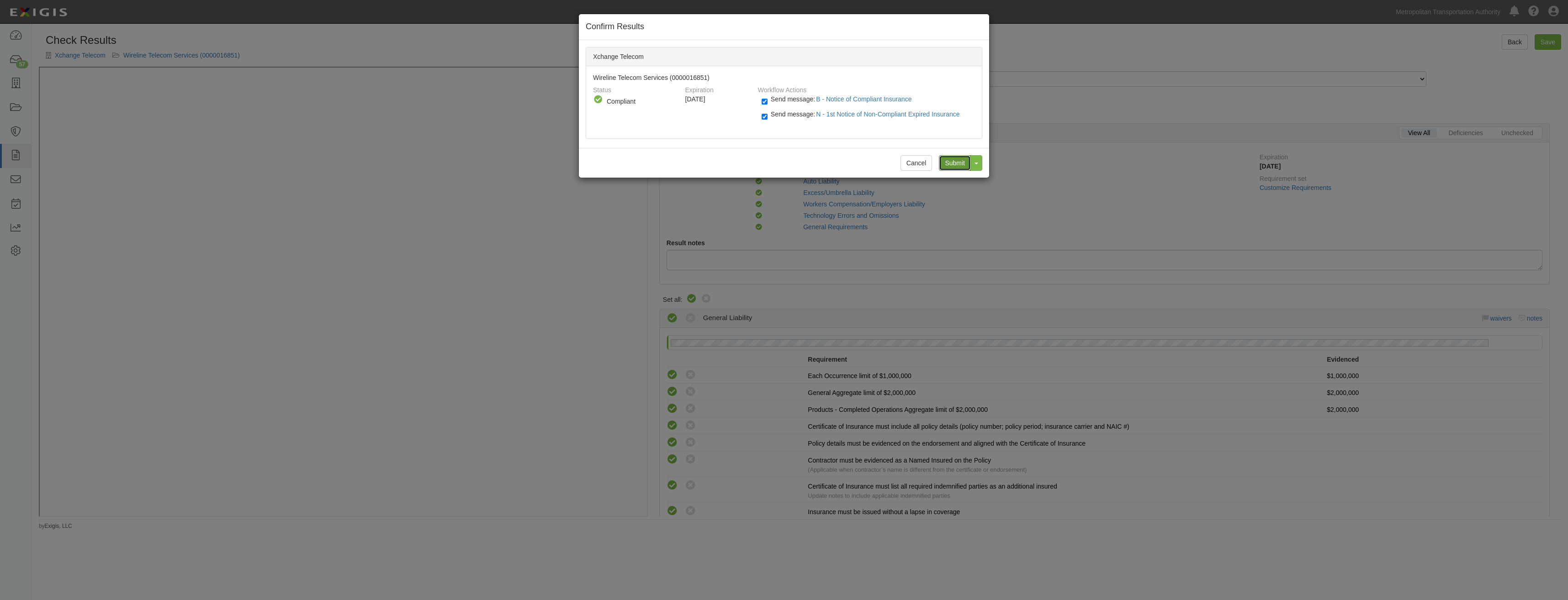
click at [959, 160] on input "Submit" at bounding box center [955, 163] width 32 height 15
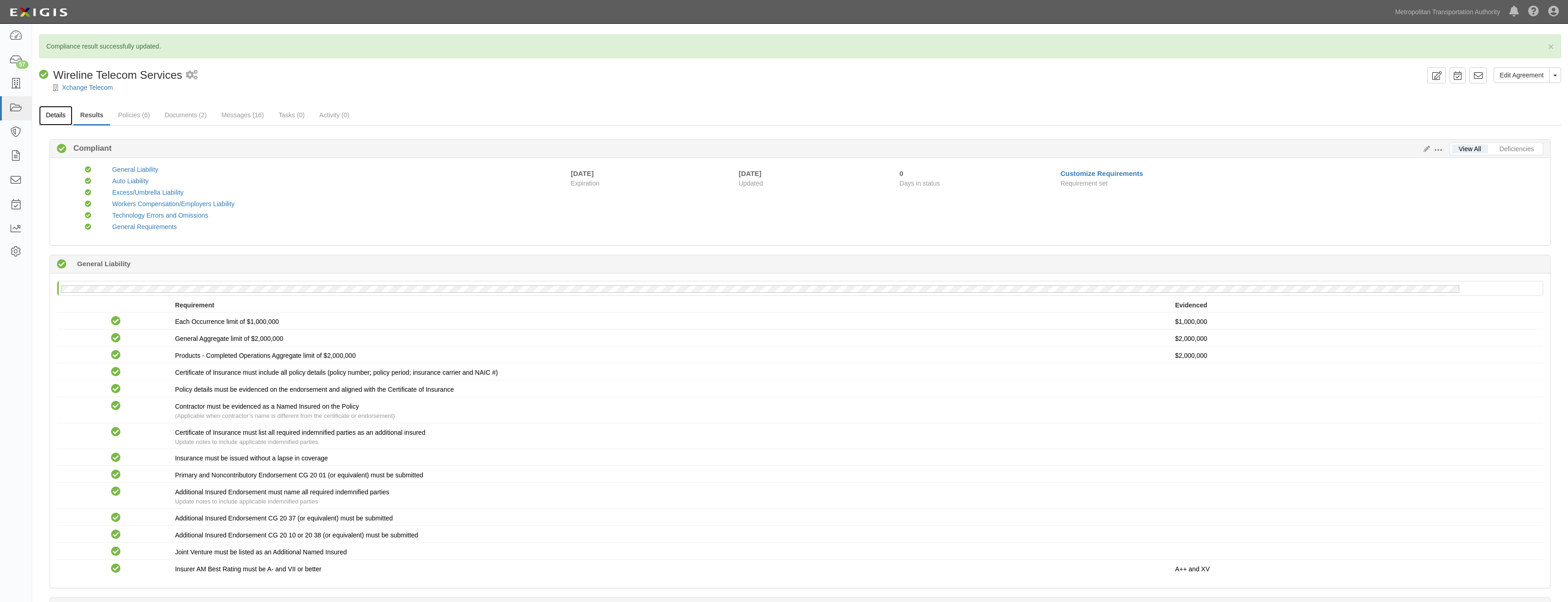
click at [58, 122] on link "Details" at bounding box center [55, 115] width 33 height 20
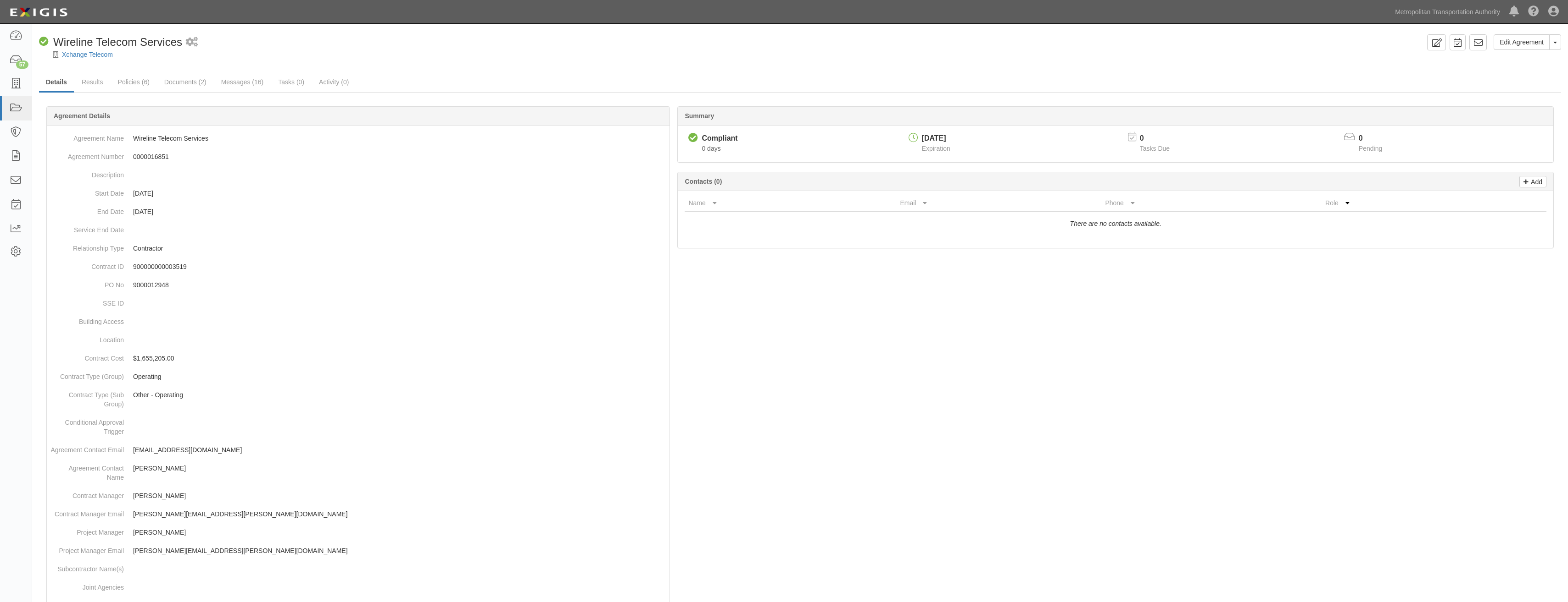
click at [936, 136] on div "[DATE]" at bounding box center [936, 139] width 28 height 10
copy div "[DATE]"
click at [256, 81] on link "Messages (16)" at bounding box center [242, 83] width 56 height 20
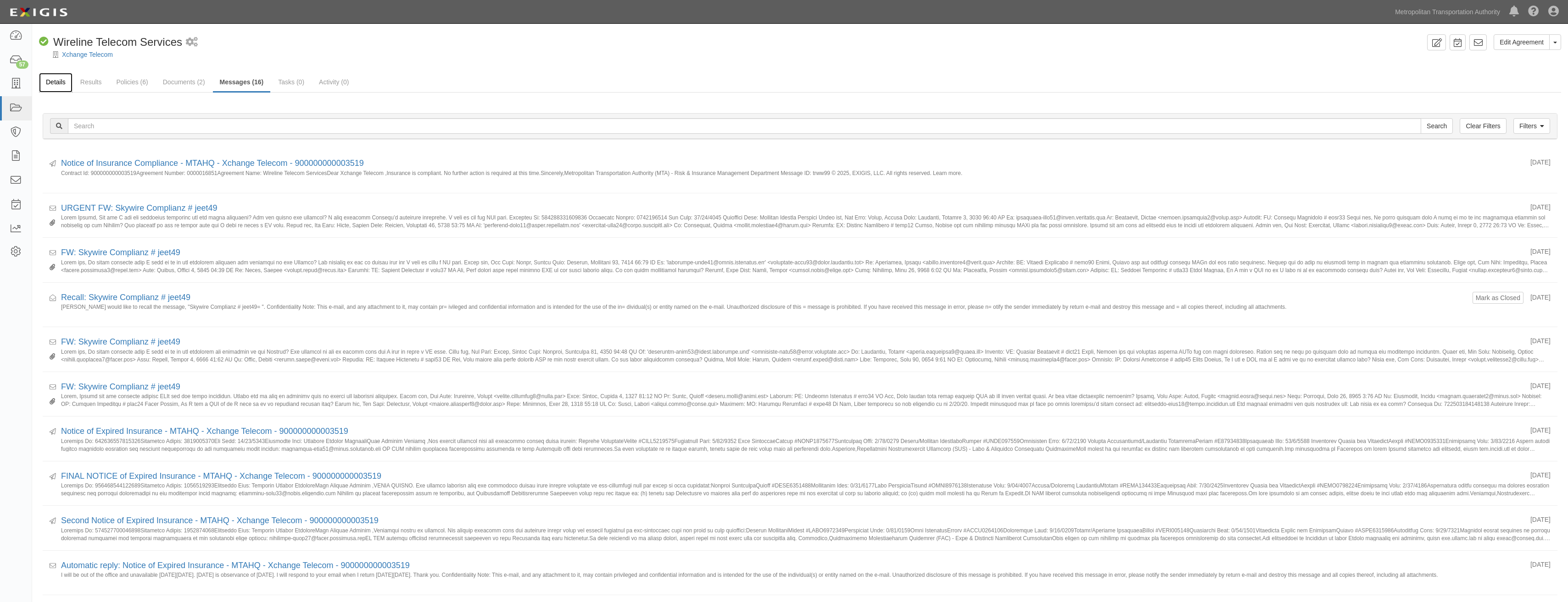
click at [54, 87] on link "Details" at bounding box center [55, 83] width 33 height 20
